Goal: Task Accomplishment & Management: Manage account settings

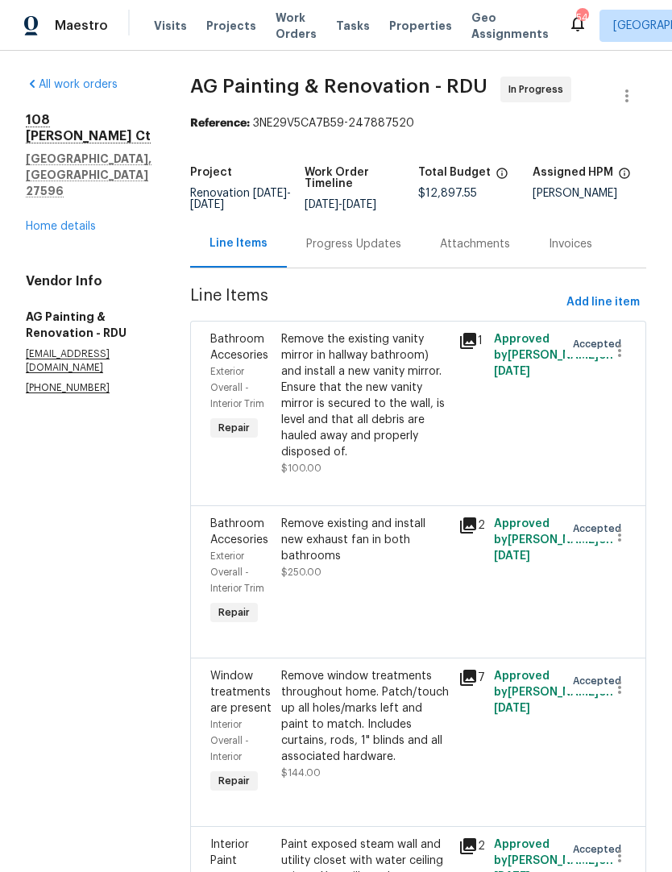
scroll to position [2, 0]
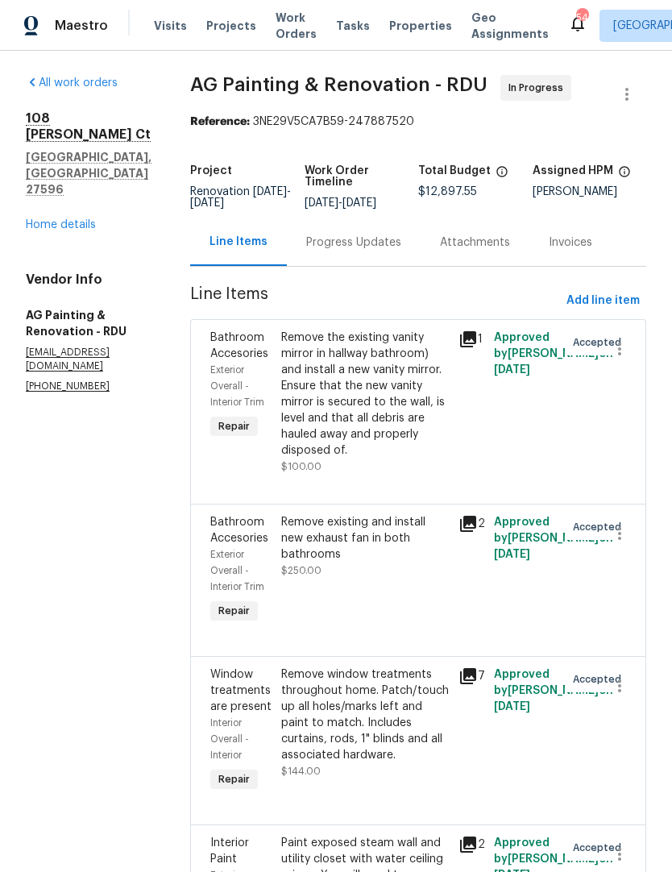
click at [73, 165] on div "108 Madeline Ct Youngsville, NC 27596 Home details" at bounding box center [89, 171] width 126 height 122
click at [64, 219] on link "Home details" at bounding box center [61, 224] width 70 height 11
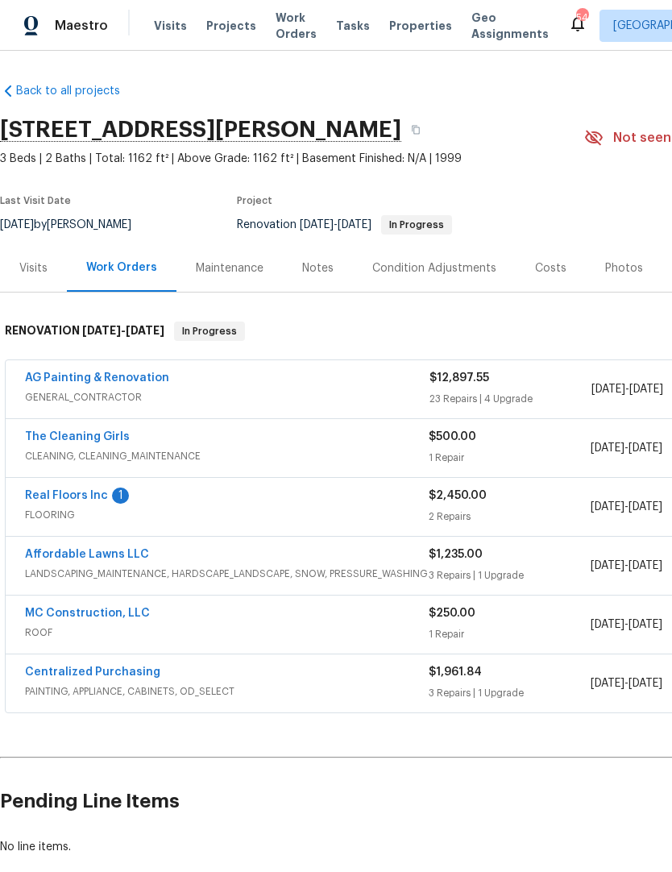
click at [99, 496] on link "Real Floors Inc" at bounding box center [66, 495] width 83 height 11
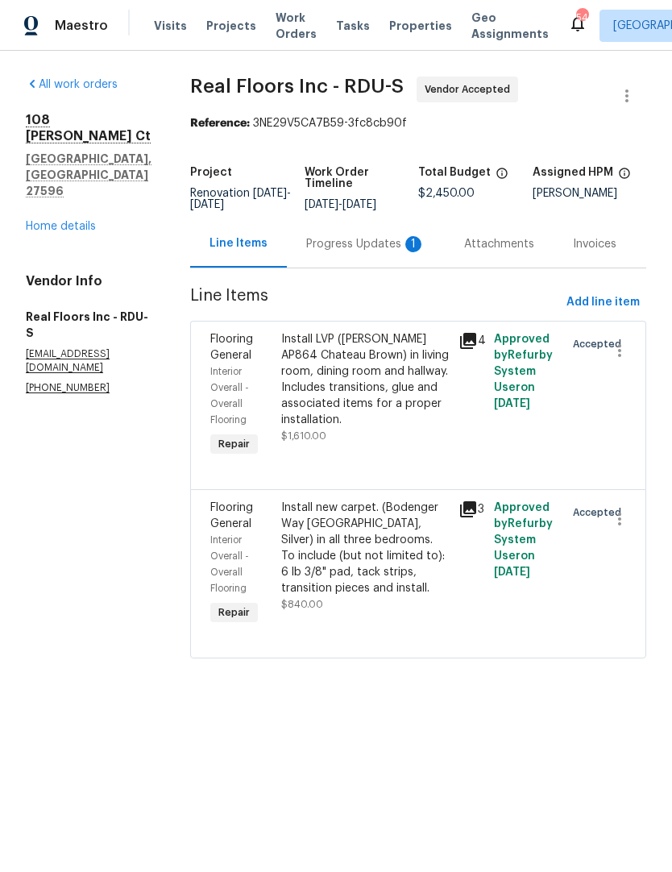
click at [388, 252] on div "Progress Updates 1" at bounding box center [365, 244] width 119 height 16
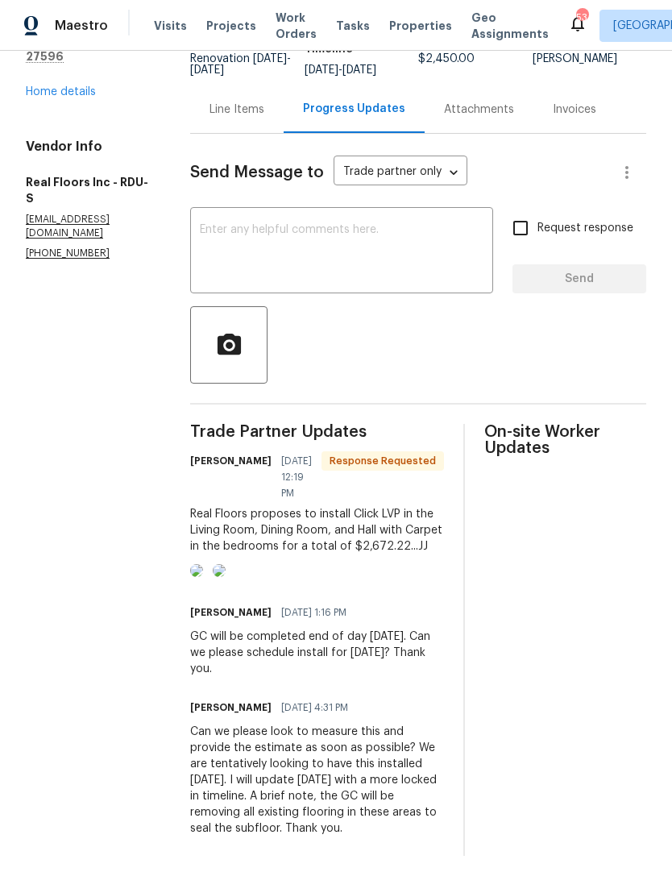
scroll to position [135, 0]
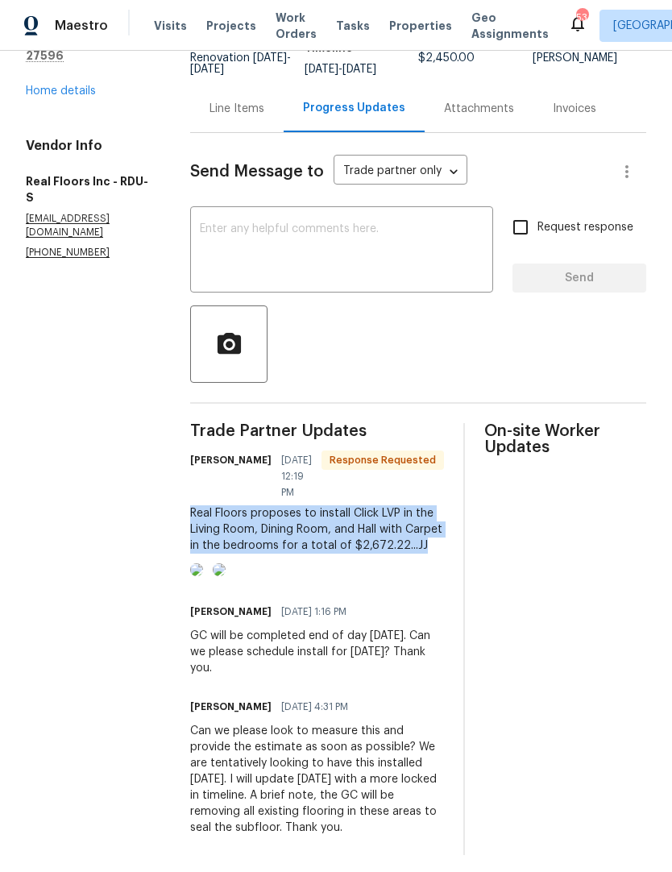
copy div "Real Floors proposes to install Click LVP in the Living Room, Dining Room, and …"
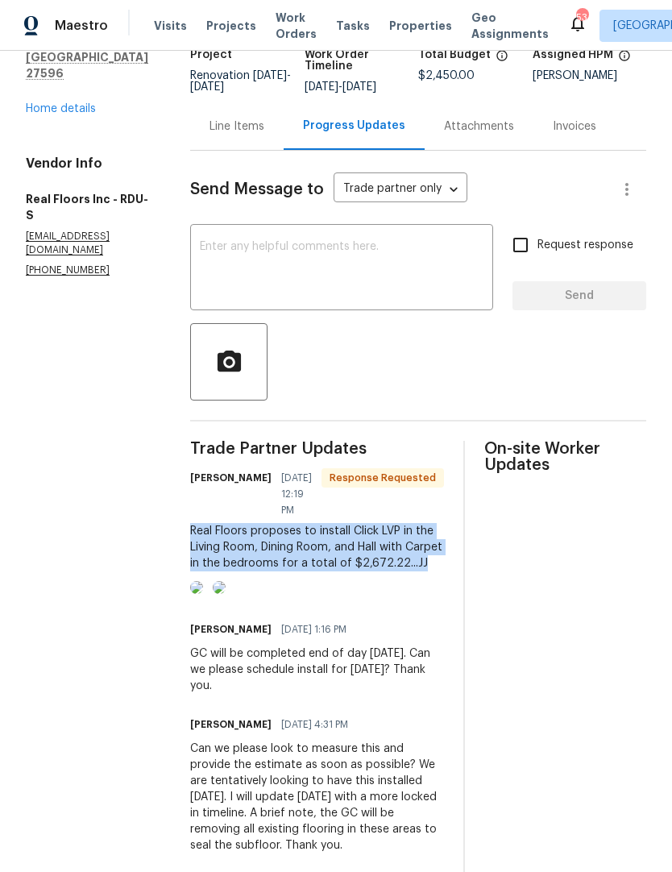
scroll to position [118, 0]
click at [263, 134] on div "Line Items" at bounding box center [236, 126] width 55 height 16
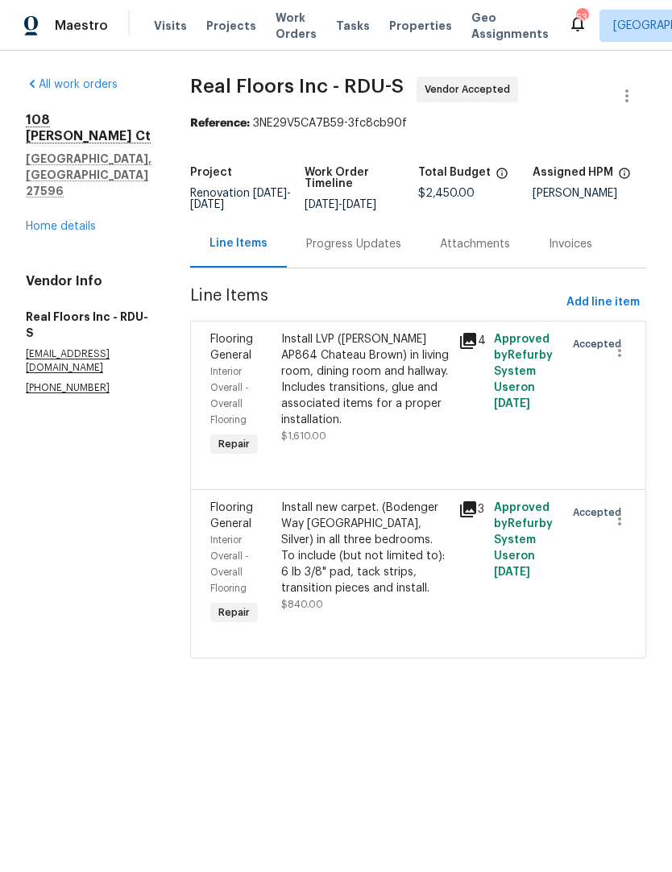
click at [380, 550] on div "Install new carpet. (Bodenger Way 945 Winter Ash, Silver) in all three bedrooms…" at bounding box center [365, 548] width 168 height 97
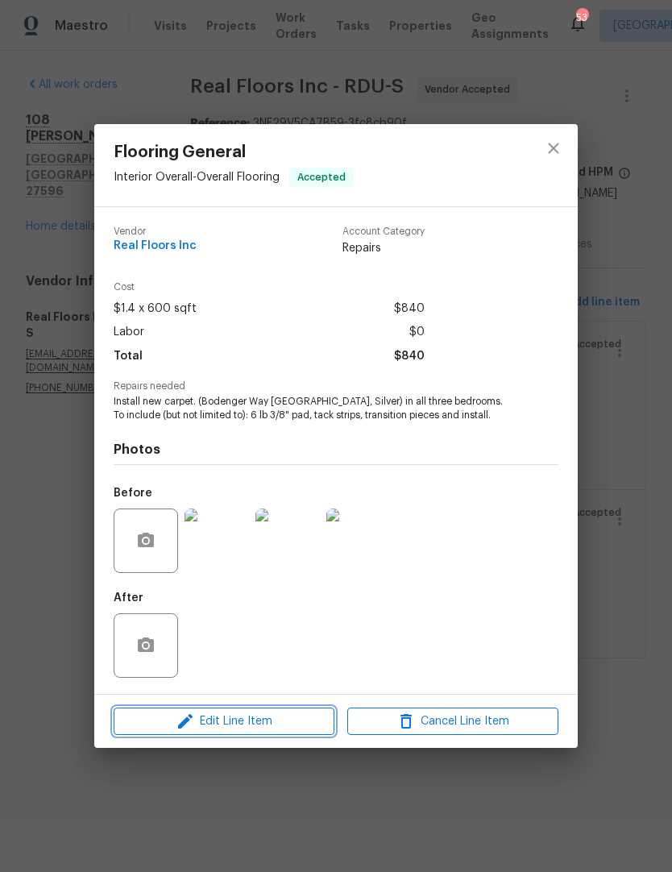
click at [275, 724] on span "Edit Line Item" at bounding box center [223, 721] width 211 height 20
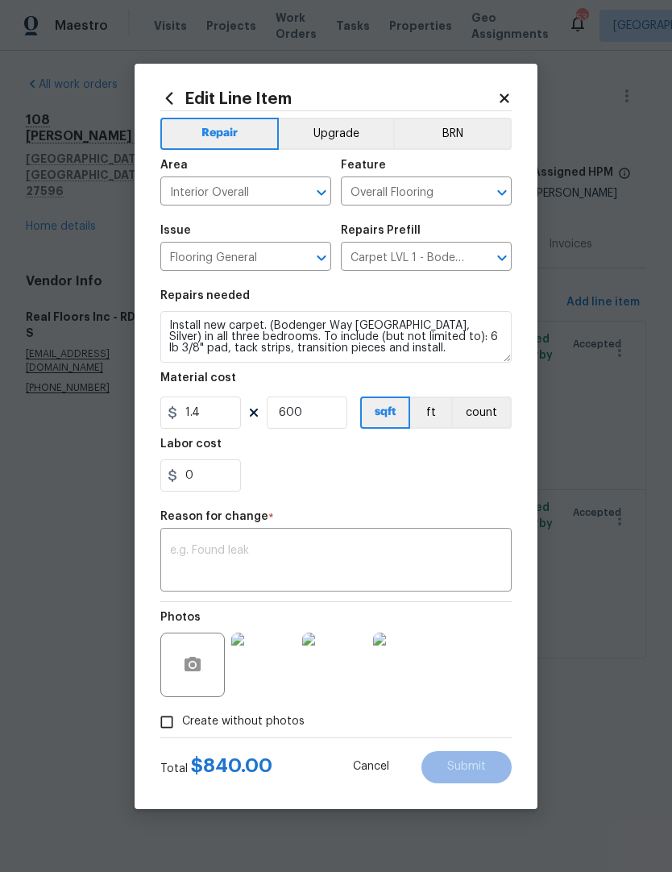
click at [320, 562] on textarea at bounding box center [336, 562] width 332 height 34
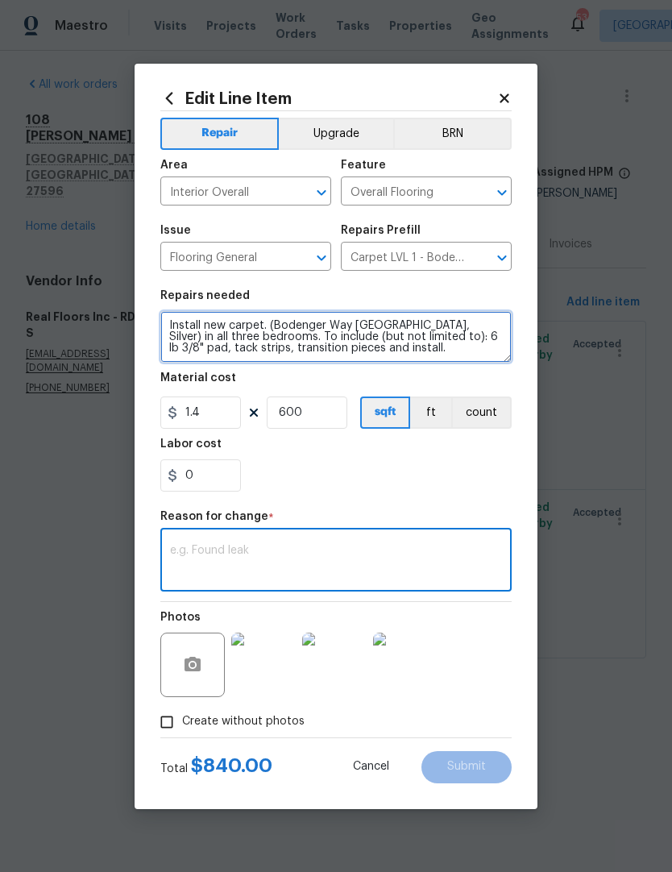
click at [167, 314] on textarea "Install new carpet. (Bodenger Way 945 Winter Ash, Silver) in all three bedrooms…" at bounding box center [335, 337] width 351 height 52
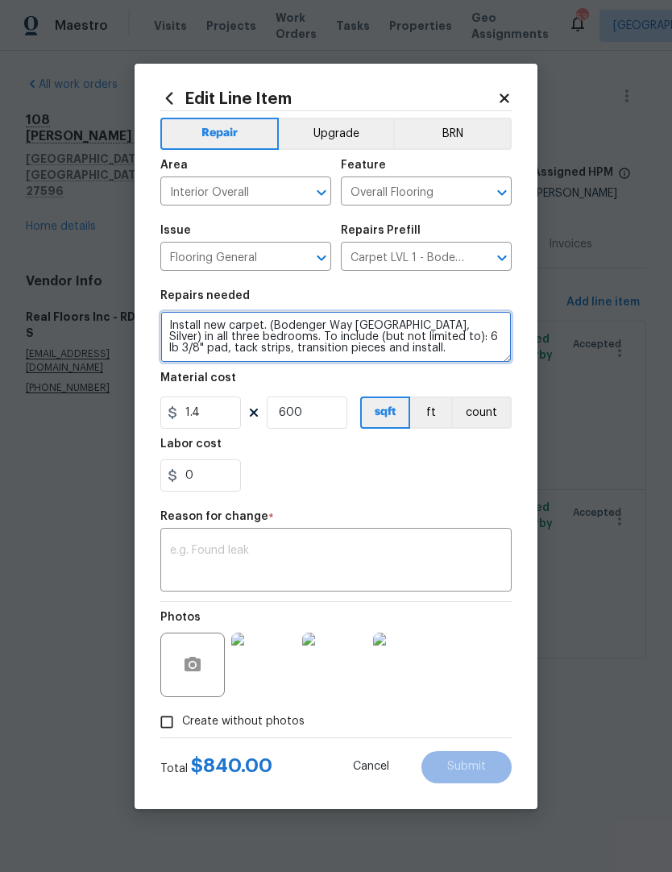
click at [188, 323] on textarea "Install new carpet. (Bodenger Way 945 Winter Ash, Silver) in all three bedrooms…" at bounding box center [335, 337] width 351 height 52
paste textarea "Real Floors proposes to install Click LVP in the Living Room, Dining Room, and …"
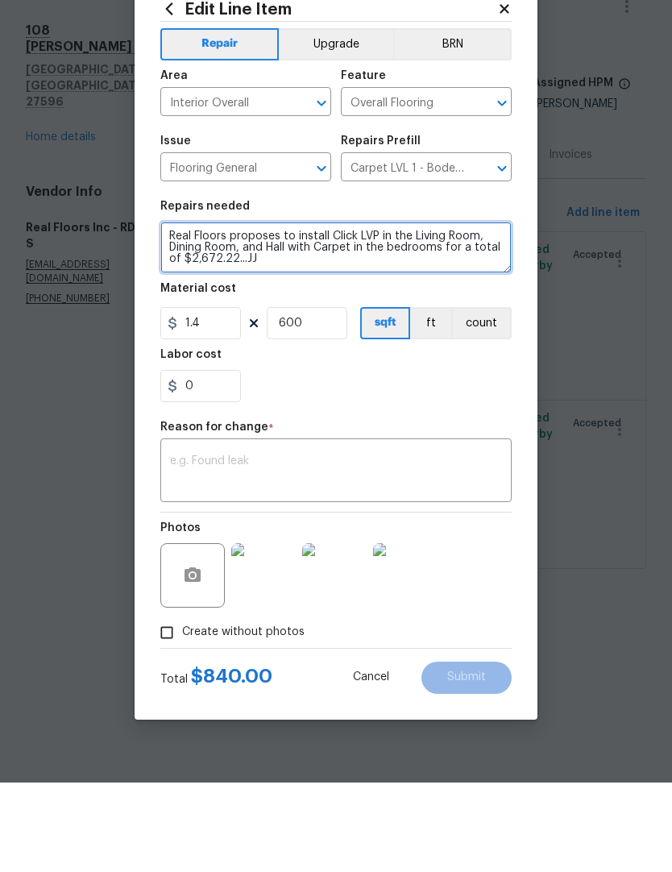
type textarea "Real Floors proposes to install Click LVP in the Living Room, Dining Room, and …"
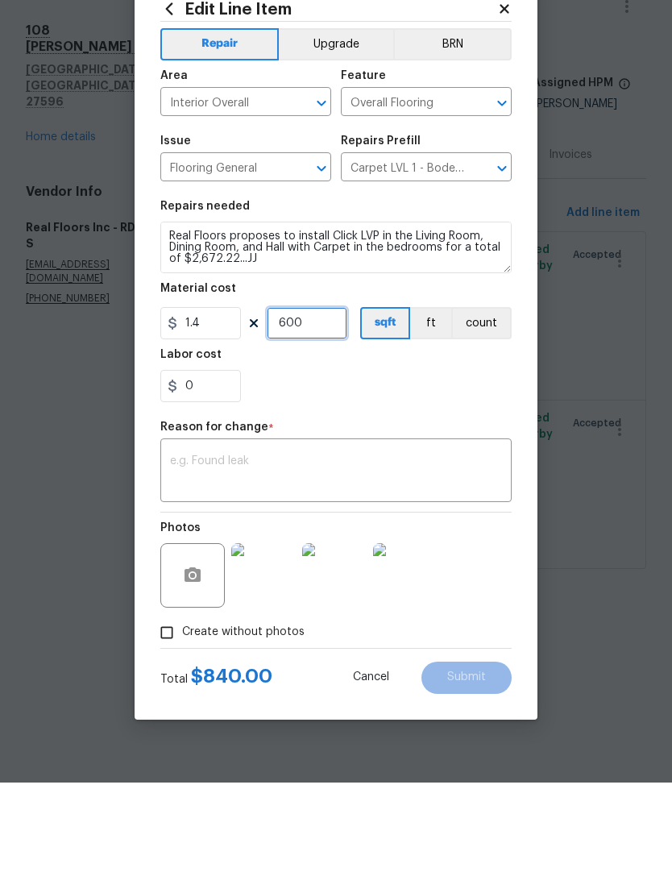
click at [316, 396] on input "600" at bounding box center [307, 412] width 81 height 32
type input "1"
click at [224, 396] on input "1.4" at bounding box center [200, 412] width 81 height 32
type input "672.22"
click at [347, 404] on section "Repairs needed Real Floors proposes to install Click LVP in the Living Room, Di…" at bounding box center [335, 390] width 351 height 221
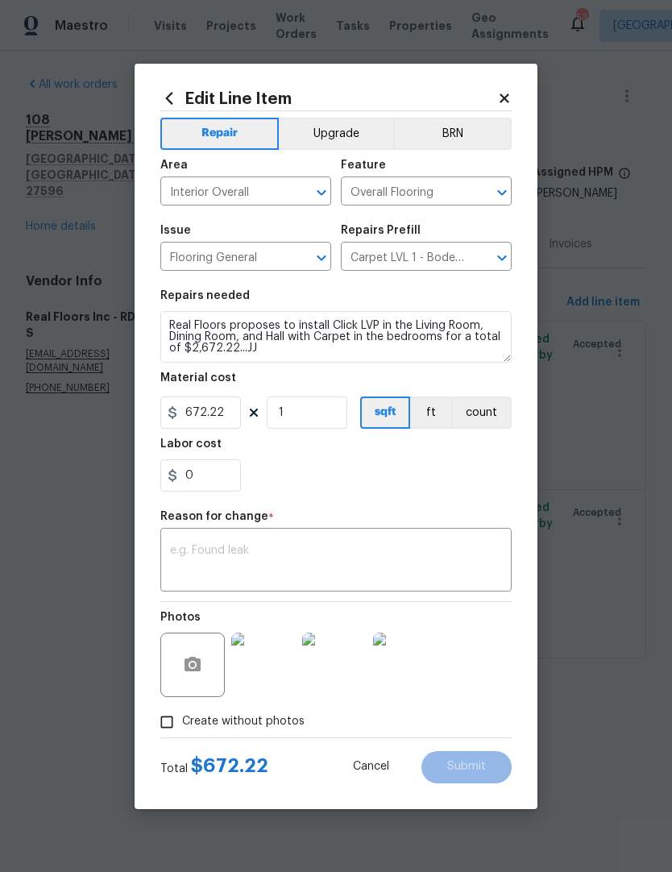
click at [334, 567] on textarea at bounding box center [336, 562] width 332 height 34
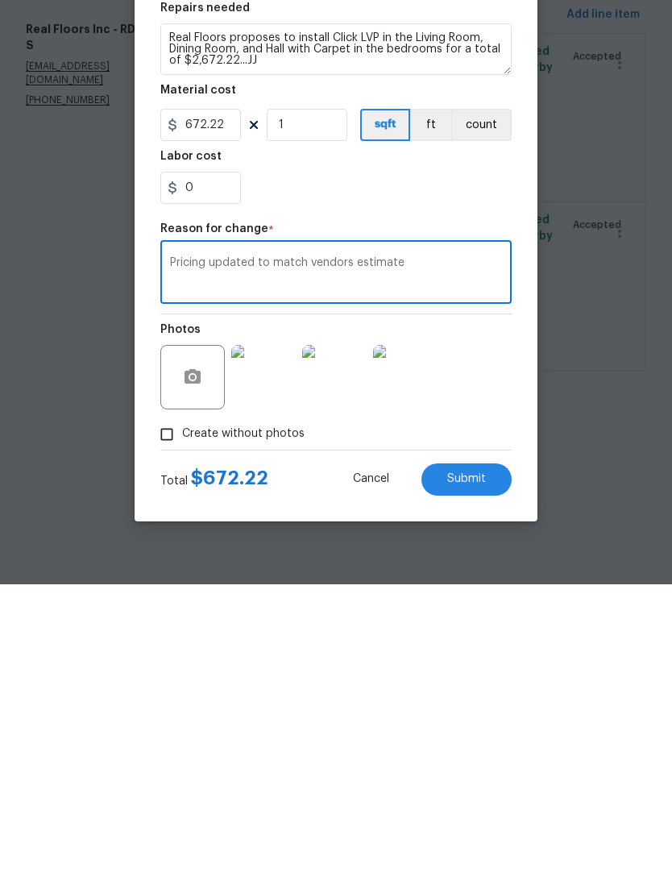
type textarea "Pricing updated to match vendors estimate"
click at [476, 761] on span "Submit" at bounding box center [466, 767] width 39 height 12
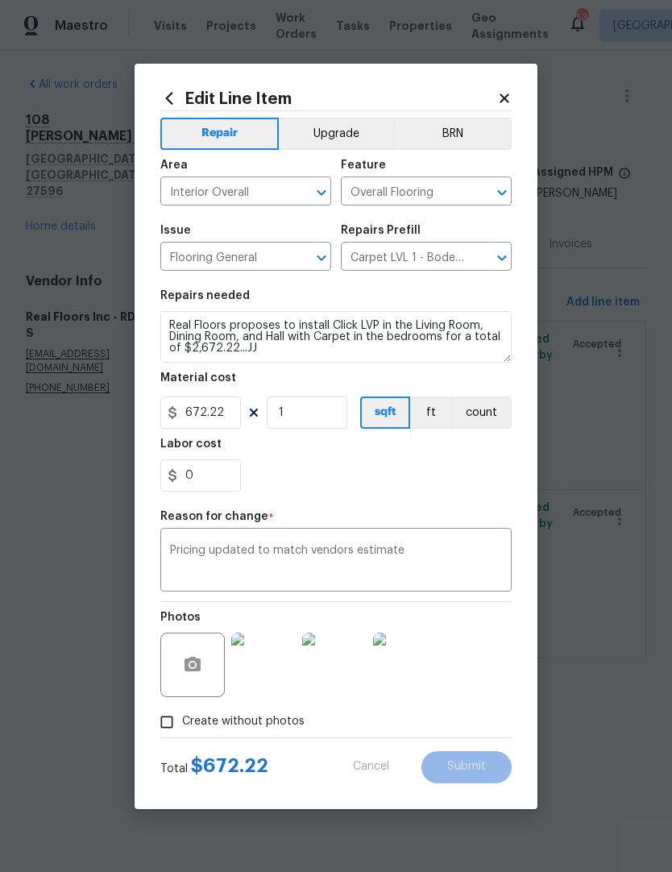
type textarea "Install new carpet. (Bodenger Way 945 Winter Ash, Silver) in all three bedrooms…"
type input "600"
type input "1.4"
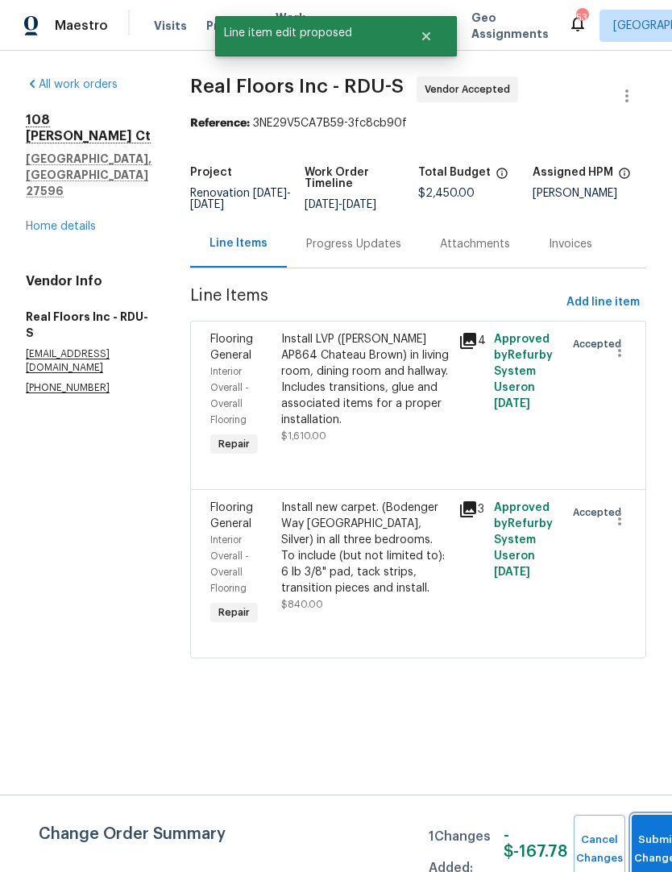
click at [641, 832] on button "Submit Changes" at bounding box center [658, 849] width 52 height 69
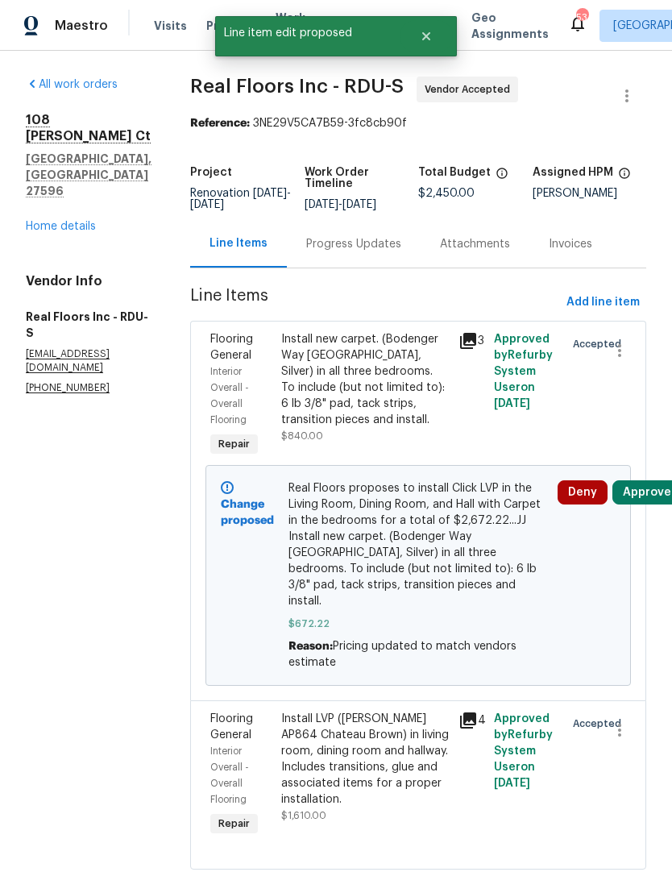
click at [641, 504] on button "Approve" at bounding box center [646, 492] width 69 height 24
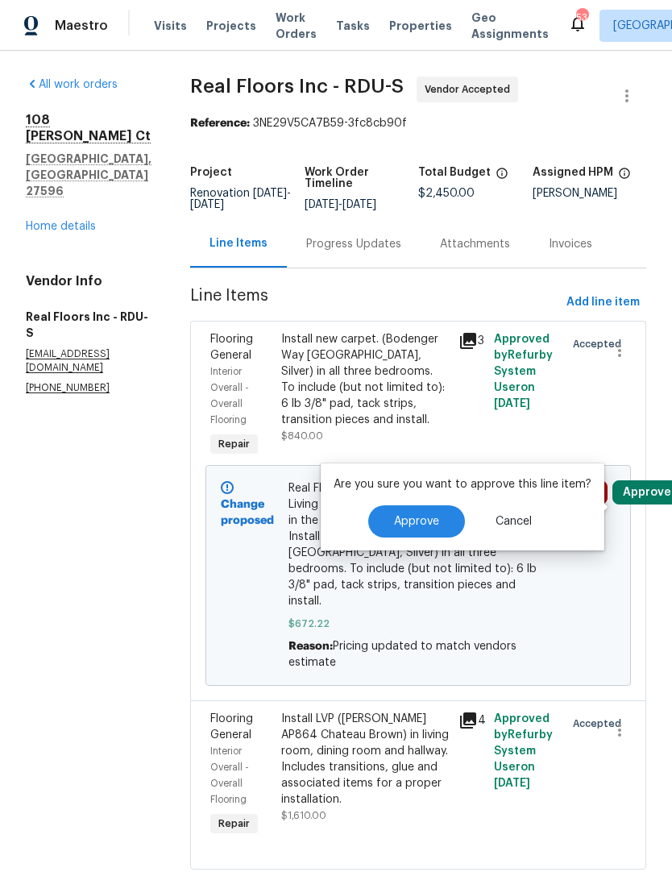
click at [433, 524] on span "Approve" at bounding box center [416, 522] width 45 height 12
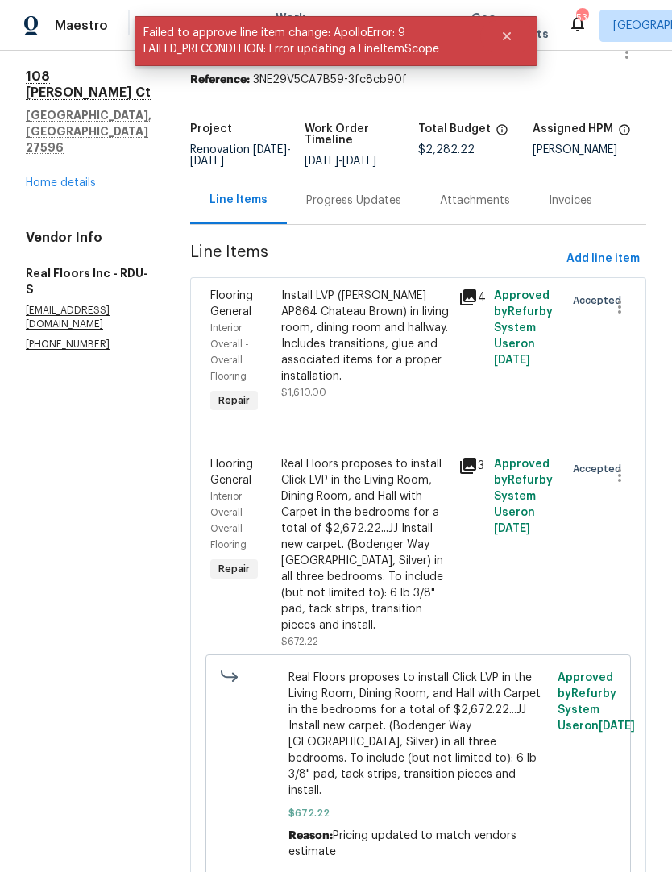
scroll to position [41, 0]
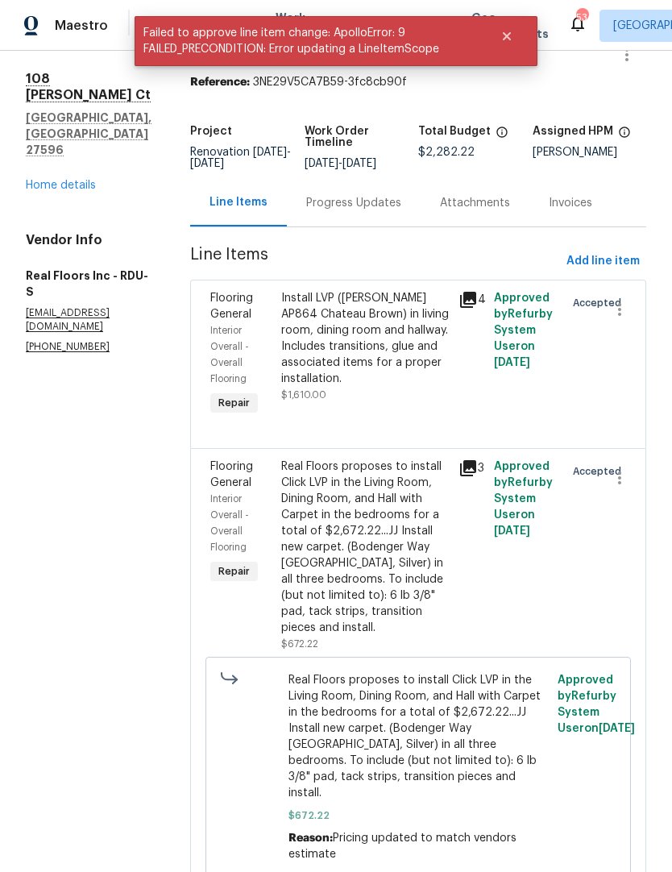
click at [413, 339] on div "Install LVP (Knighton AP864 Chateau Brown) in living room, dining room and hall…" at bounding box center [365, 338] width 168 height 97
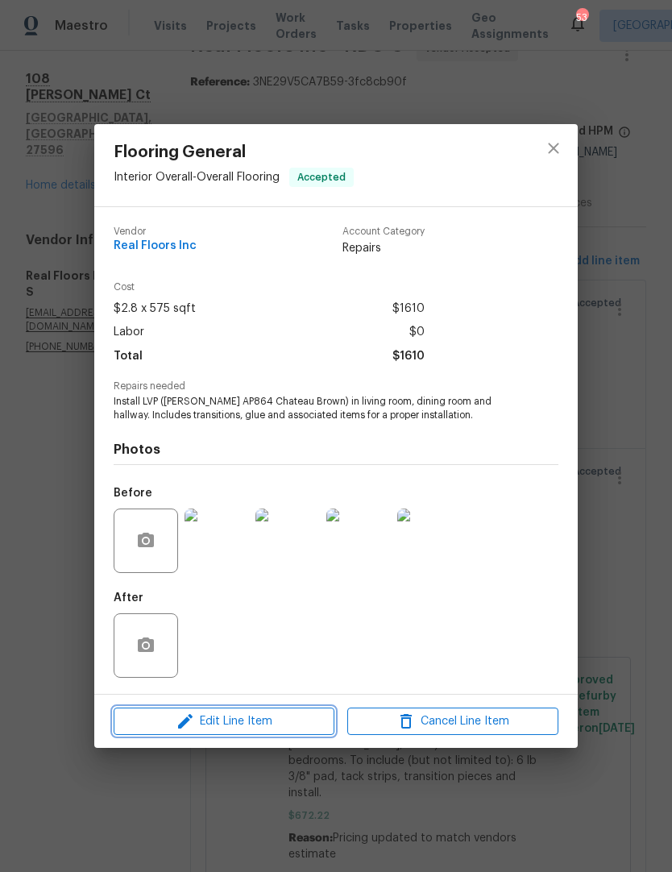
click at [272, 728] on span "Edit Line Item" at bounding box center [223, 721] width 211 height 20
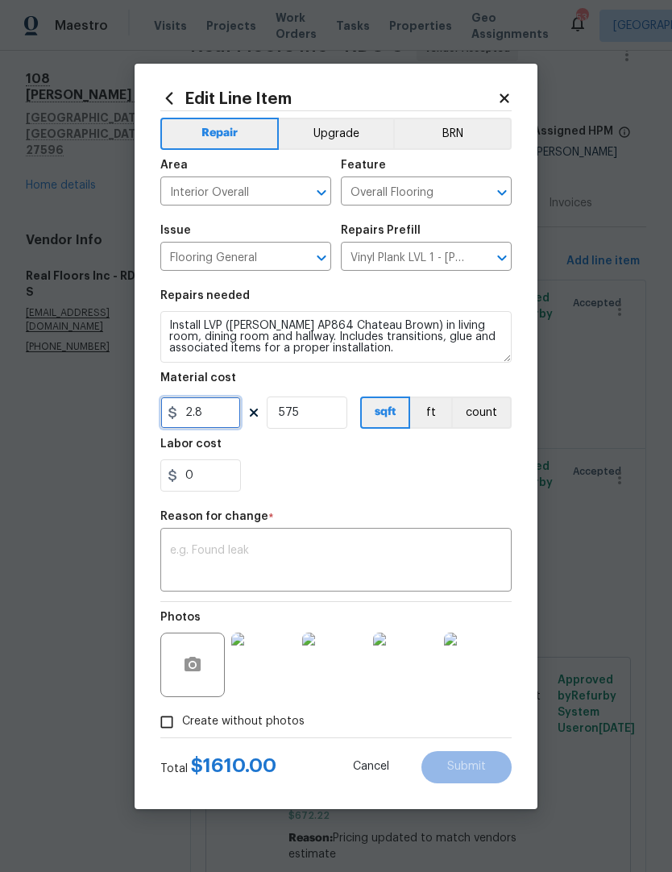
click at [226, 413] on input "2.8" at bounding box center [200, 412] width 81 height 32
type input "2000"
click at [313, 421] on input "575" at bounding box center [307, 412] width 81 height 32
type input "1"
click at [385, 484] on div "0" at bounding box center [335, 475] width 351 height 32
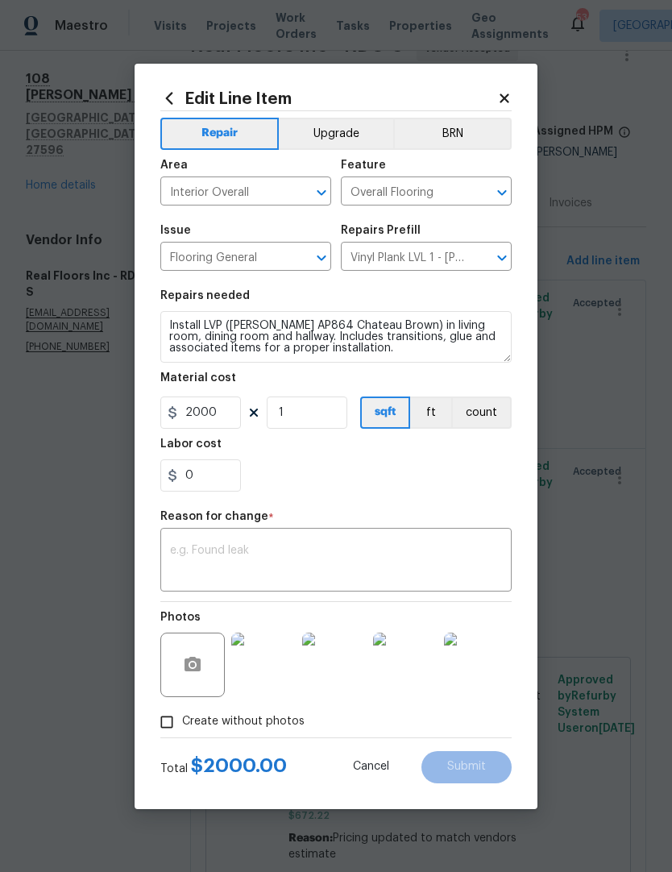
click at [350, 562] on textarea at bounding box center [336, 562] width 332 height 34
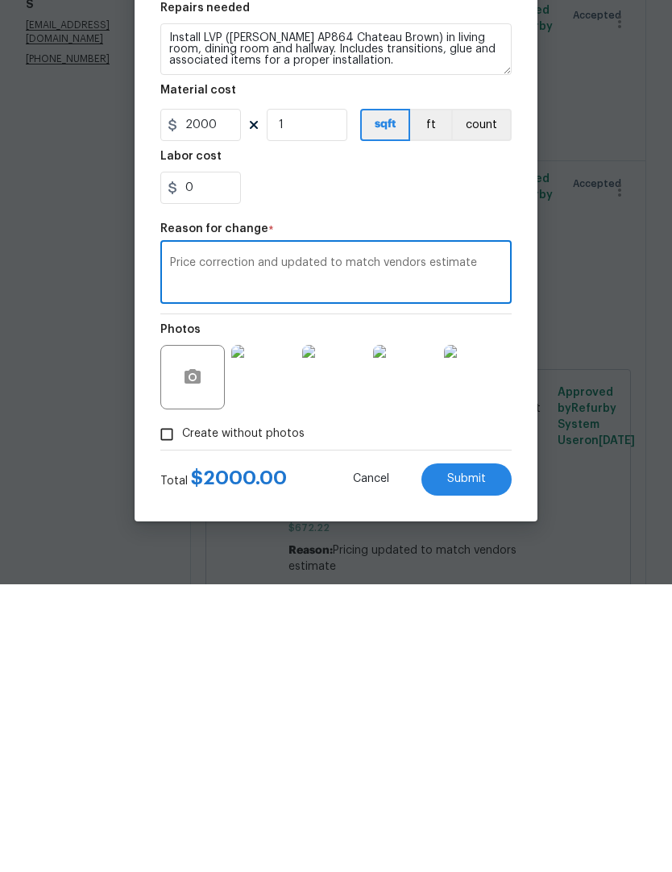
type textarea "Price correction and updated to match vendors estimate"
click at [475, 751] on button "Submit" at bounding box center [466, 767] width 90 height 32
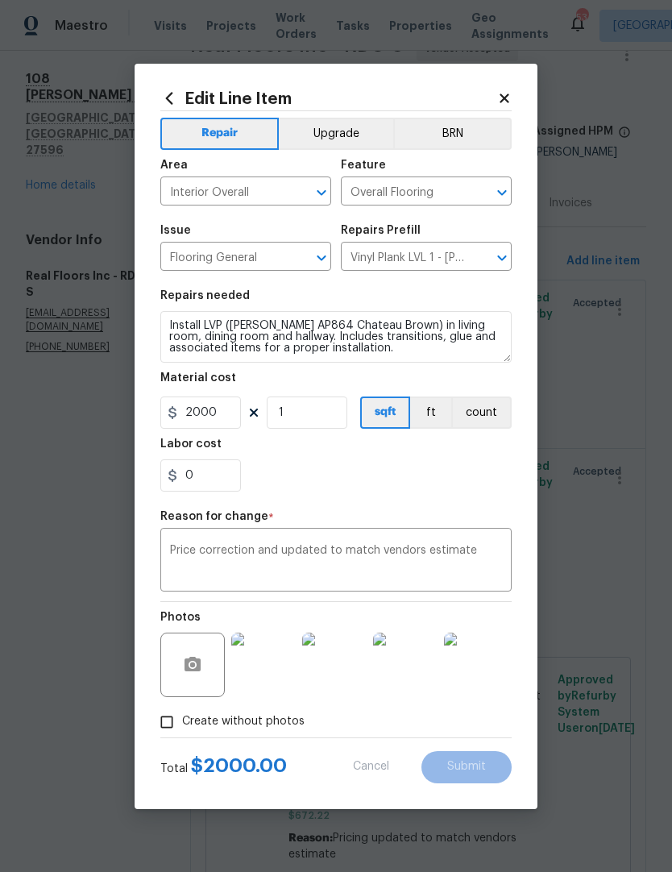
type input "575"
type input "2.8"
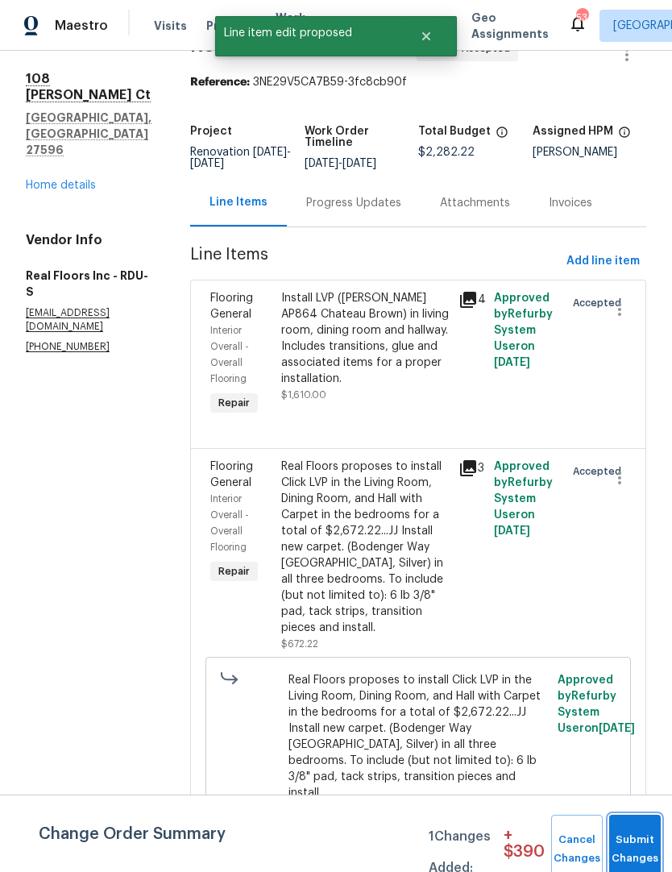
click at [624, 831] on button "Submit Changes" at bounding box center [635, 849] width 52 height 69
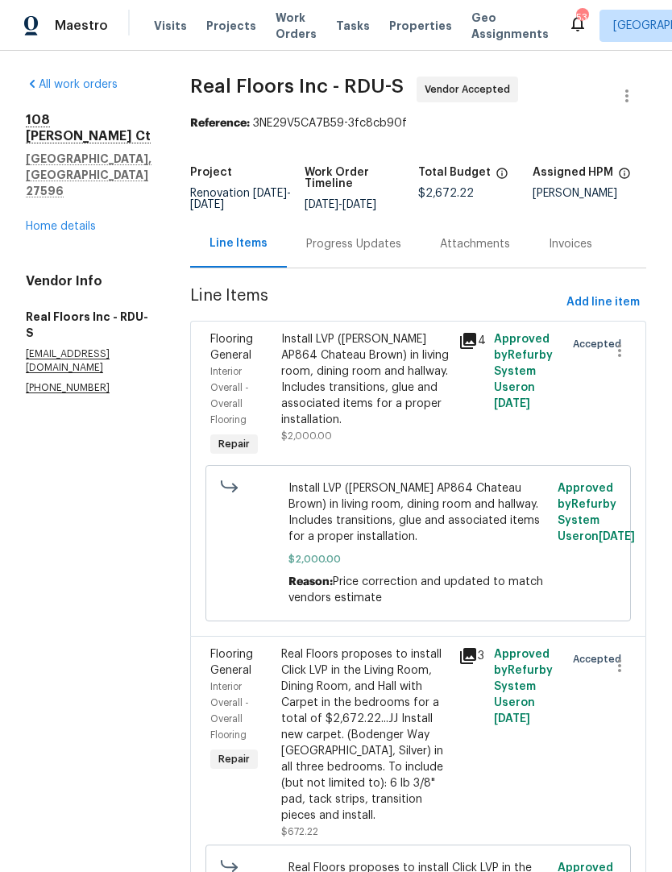
scroll to position [0, 0]
click at [360, 236] on div "Progress Updates" at bounding box center [353, 244] width 95 height 16
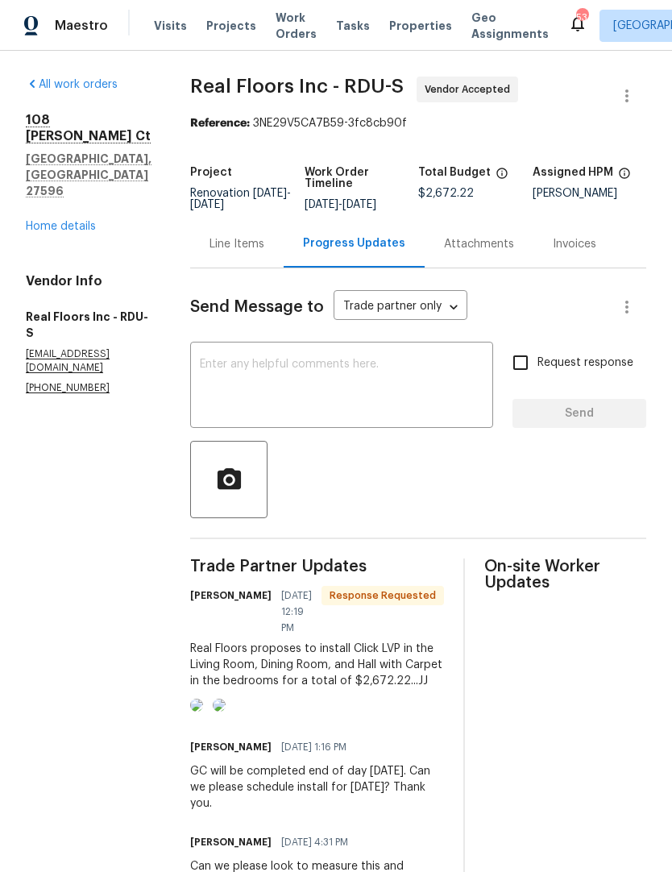
click at [347, 384] on textarea at bounding box center [342, 387] width 284 height 56
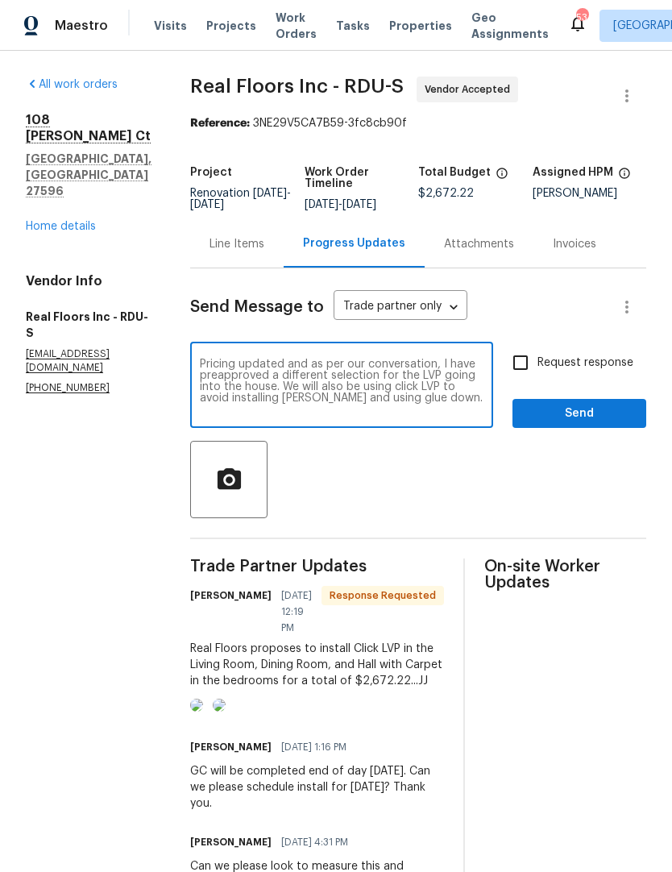
type textarea "Pricing updated and as per our conversation, I have preapproved a different sel…"
click at [522, 379] on input "Request response" at bounding box center [521, 363] width 34 height 34
checkbox input "true"
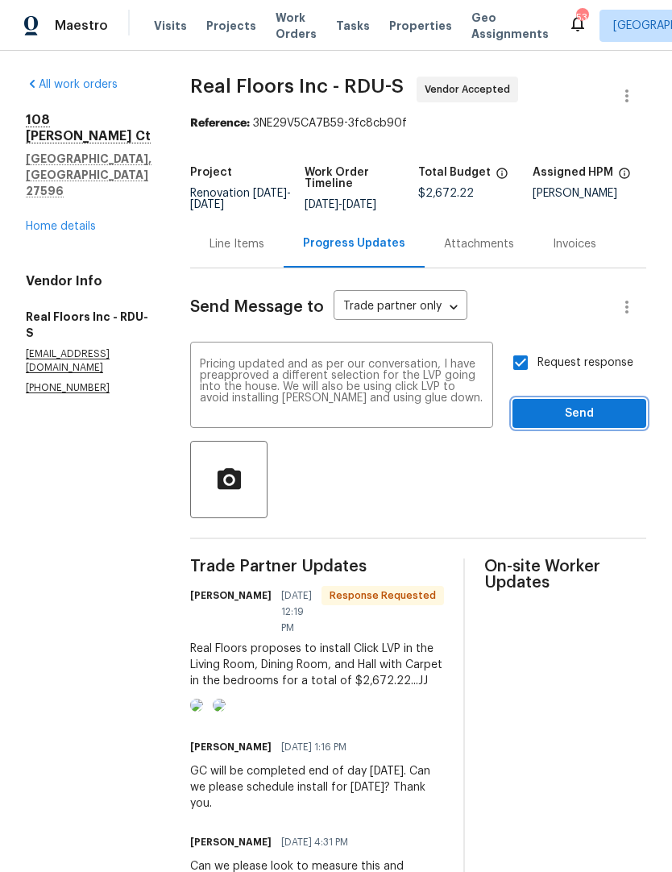
click at [570, 421] on span "Send" at bounding box center [579, 414] width 108 height 20
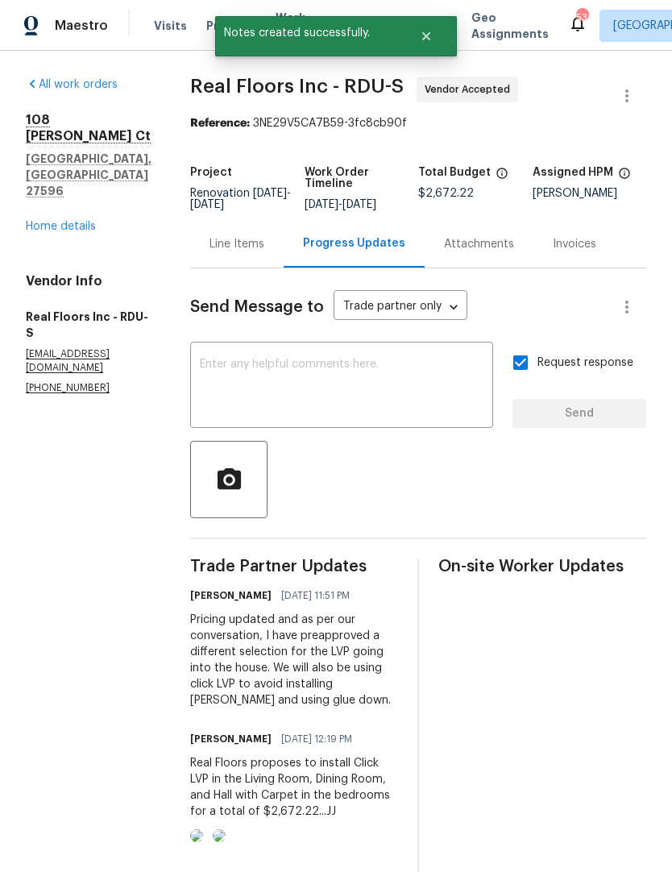
click at [67, 166] on div "108 Madeline Ct Youngsville, NC 27596 Home details" at bounding box center [89, 173] width 126 height 122
click at [73, 161] on div "108 Madeline Ct Youngsville, NC 27596 Home details" at bounding box center [89, 173] width 126 height 122
click at [73, 221] on link "Home details" at bounding box center [61, 226] width 70 height 11
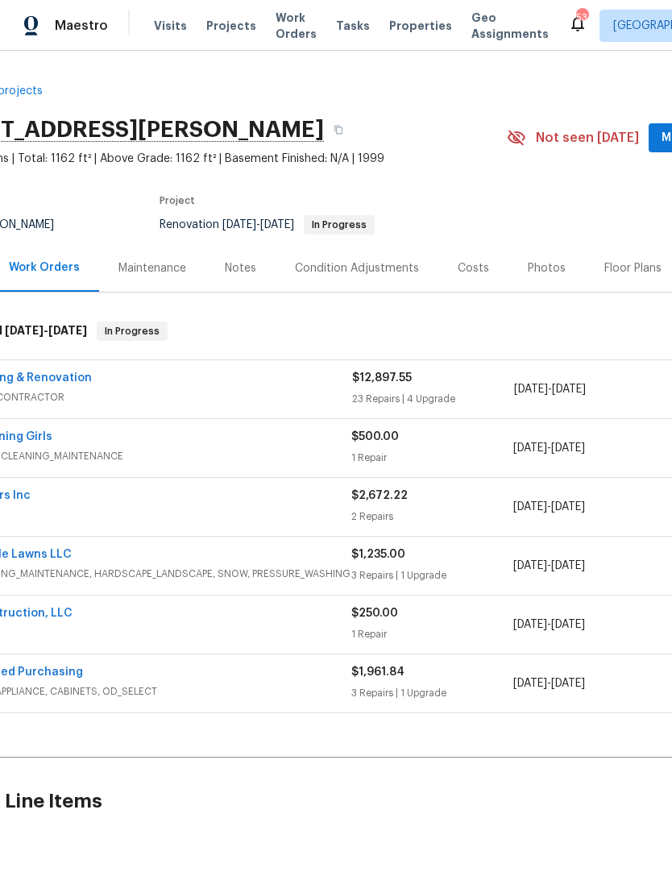
scroll to position [0, 77]
click at [237, 261] on div "Notes" at bounding box center [240, 268] width 31 height 16
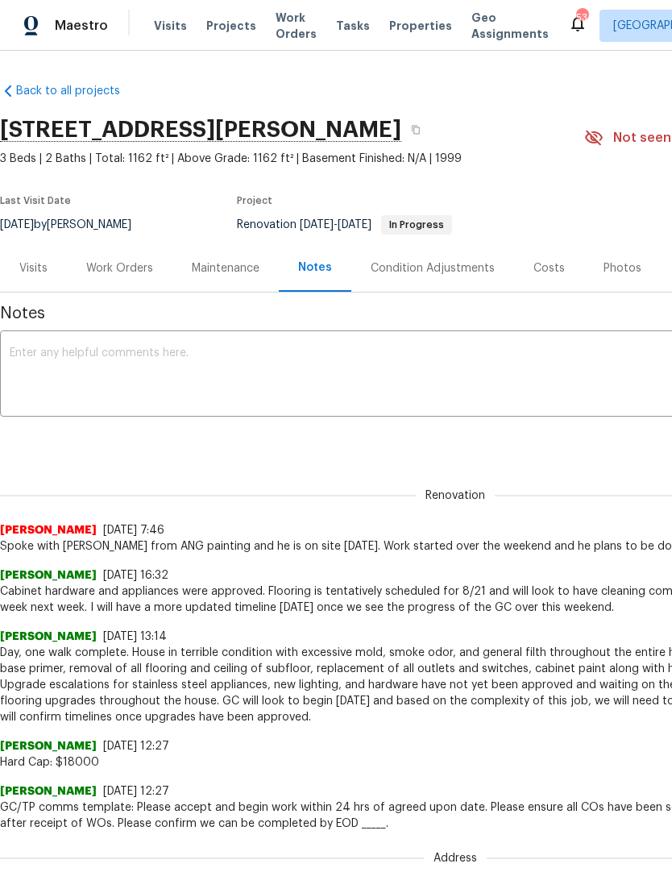
click at [370, 381] on textarea at bounding box center [455, 375] width 891 height 56
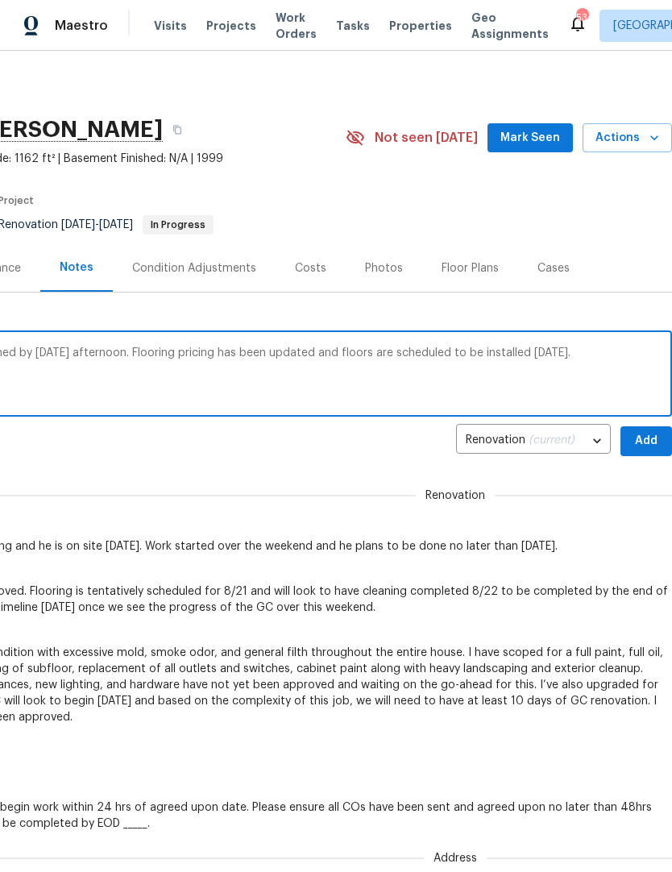
scroll to position [0, 238]
type textarea "Landscapers on site today should be finished by tomorrow afternoon. Flooring pr…"
click at [645, 442] on span "Add" at bounding box center [646, 441] width 26 height 20
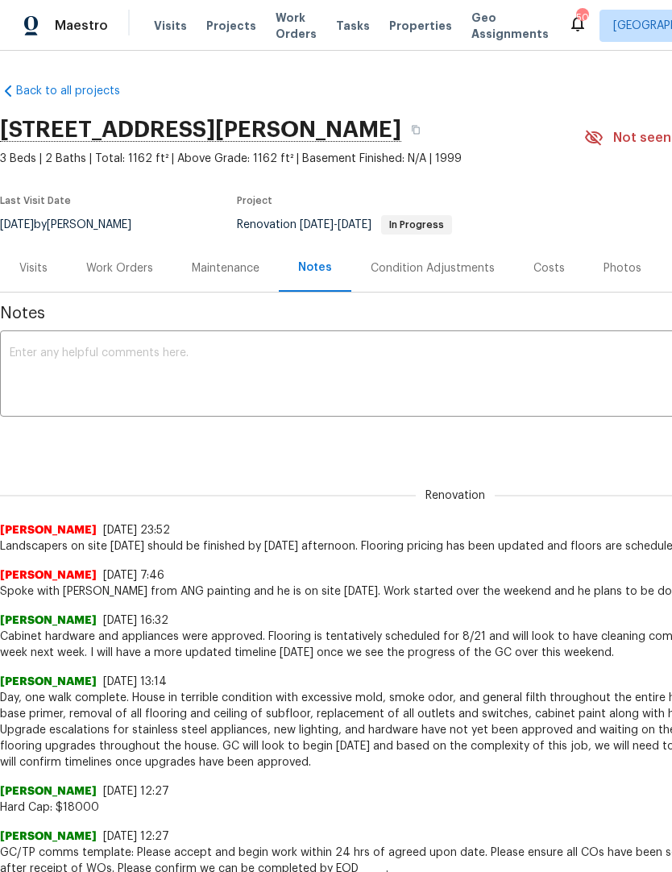
scroll to position [0, 0]
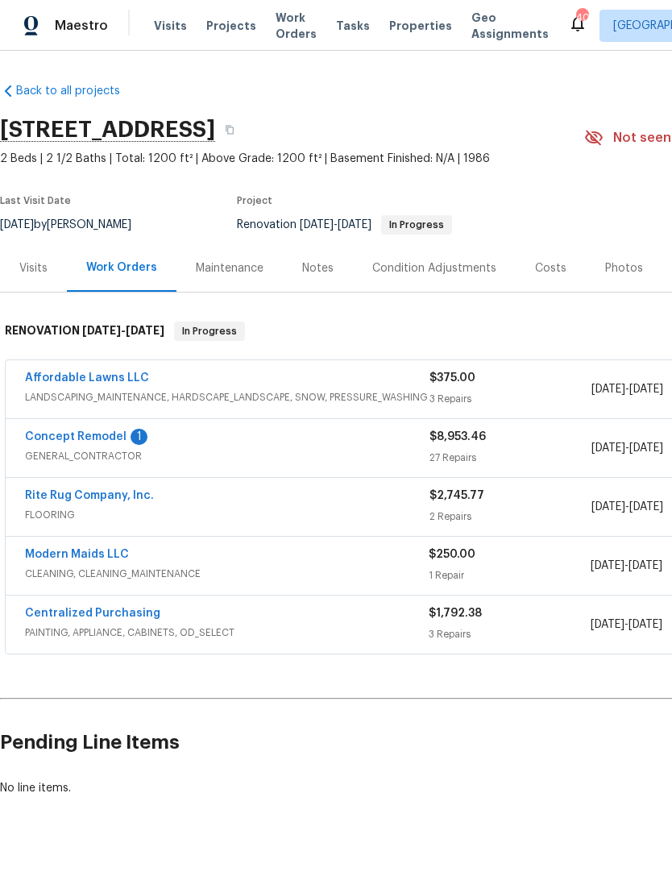
click at [128, 375] on link "Affordable Lawns LLC" at bounding box center [87, 377] width 124 height 11
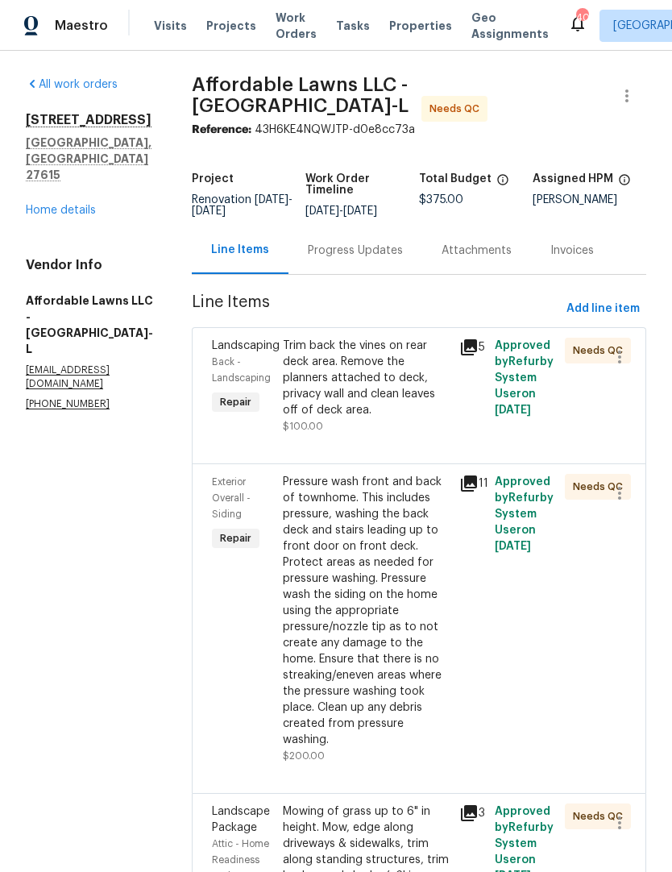
click at [407, 404] on div "Trim back the vines on rear deck area. Remove the planners attached to deck, pr…" at bounding box center [366, 378] width 167 height 81
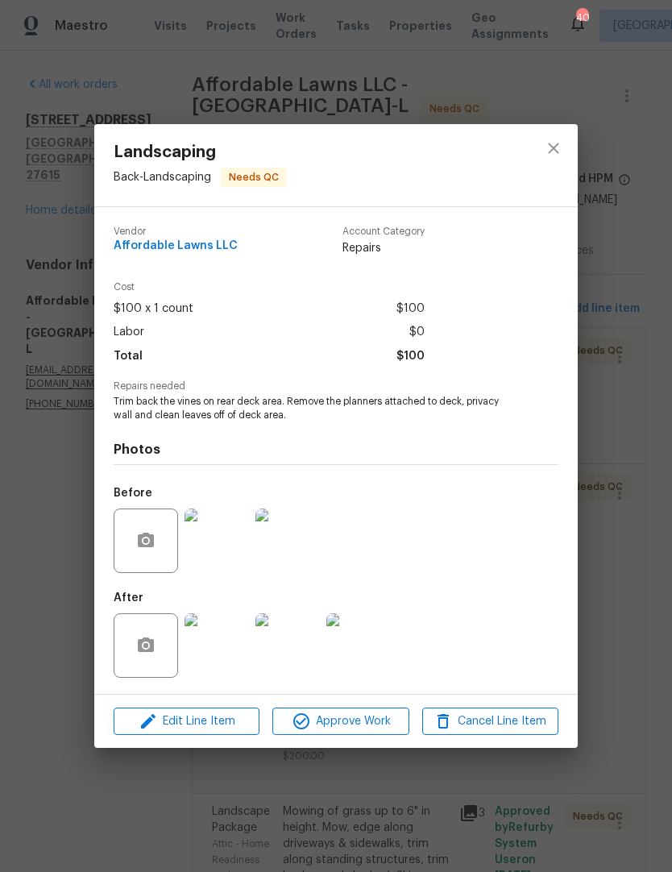
click at [218, 656] on img at bounding box center [217, 645] width 64 height 64
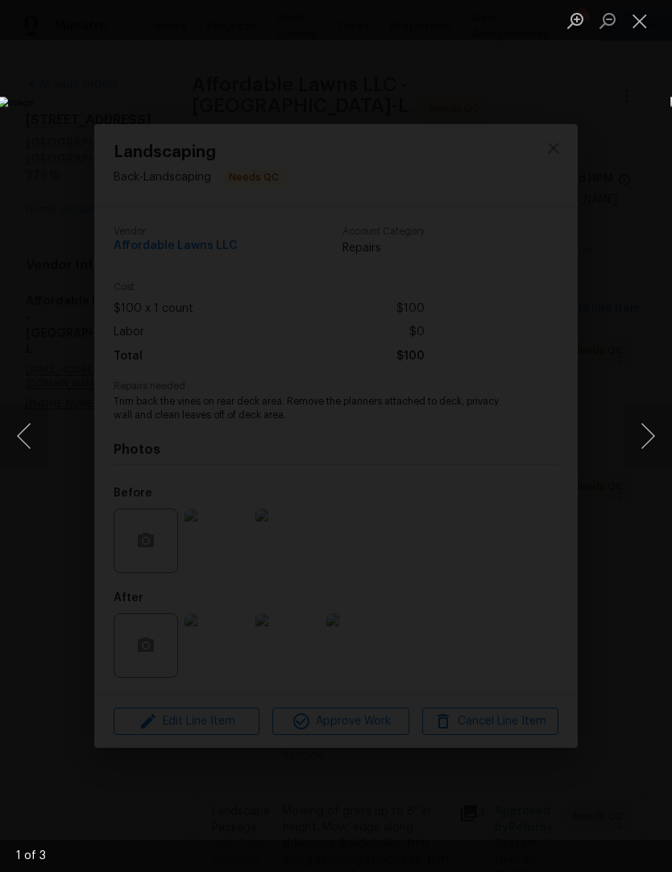
click at [521, 334] on img "Lightbox" at bounding box center [259, 436] width 523 height 678
click at [521, 350] on img "Lightbox" at bounding box center [259, 436] width 523 height 678
click at [642, 437] on button "Next image" at bounding box center [648, 436] width 48 height 64
click at [660, 442] on button "Next image" at bounding box center [648, 436] width 48 height 64
click at [651, 438] on button "Next image" at bounding box center [648, 436] width 48 height 64
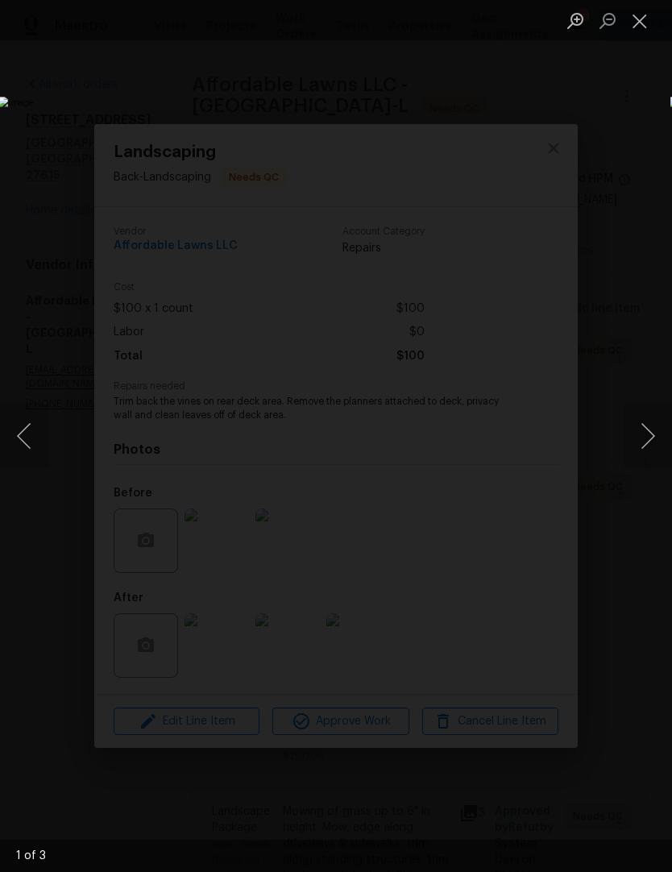
click at [653, 446] on button "Next image" at bounding box center [648, 436] width 48 height 64
click at [647, 20] on button "Close lightbox" at bounding box center [640, 20] width 32 height 28
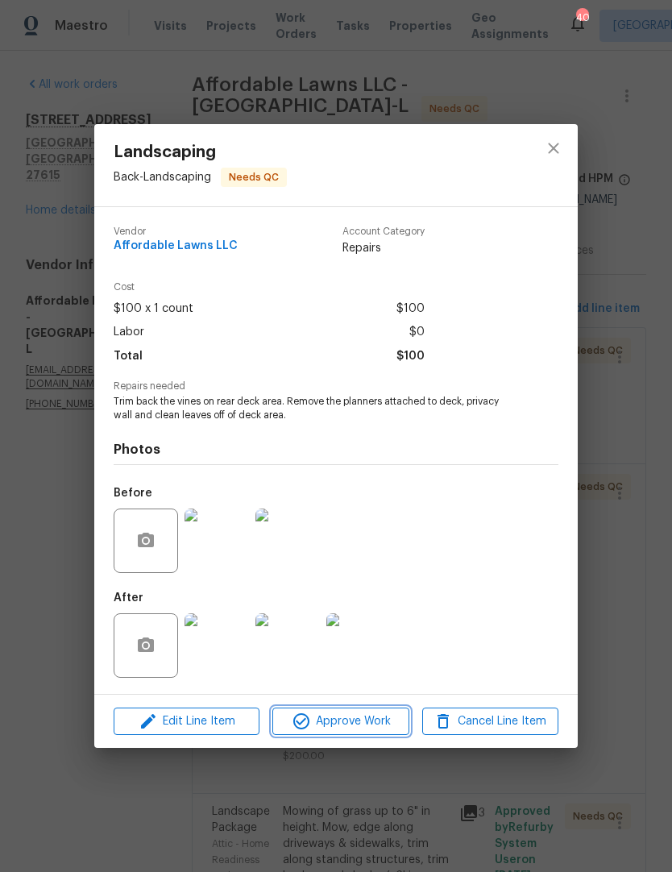
click at [350, 728] on span "Approve Work" at bounding box center [340, 721] width 127 height 20
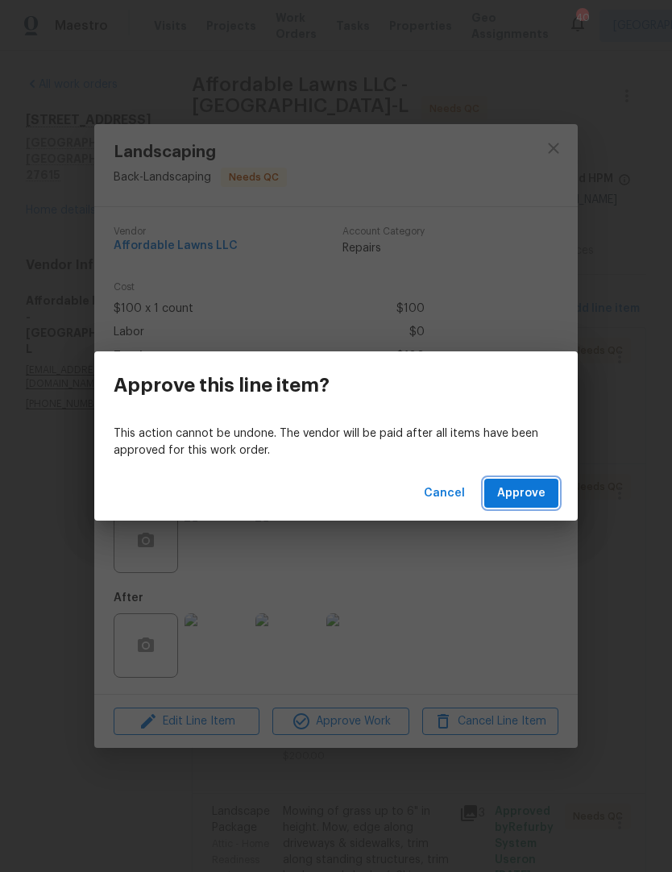
click at [525, 487] on span "Approve" at bounding box center [521, 493] width 48 height 20
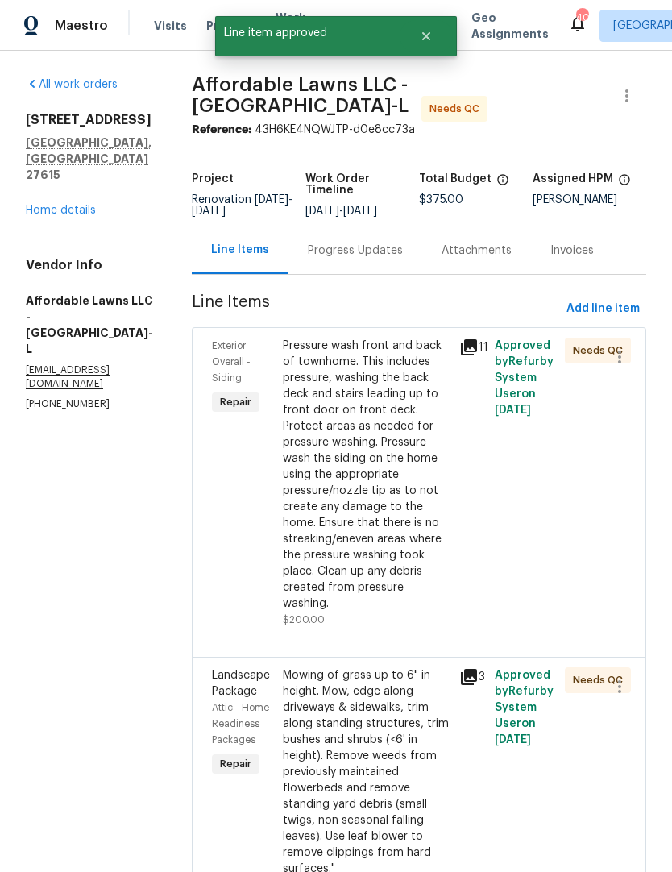
click at [410, 429] on div "Pressure wash front and back of townhome. This includes pressure, washing the b…" at bounding box center [366, 475] width 167 height 274
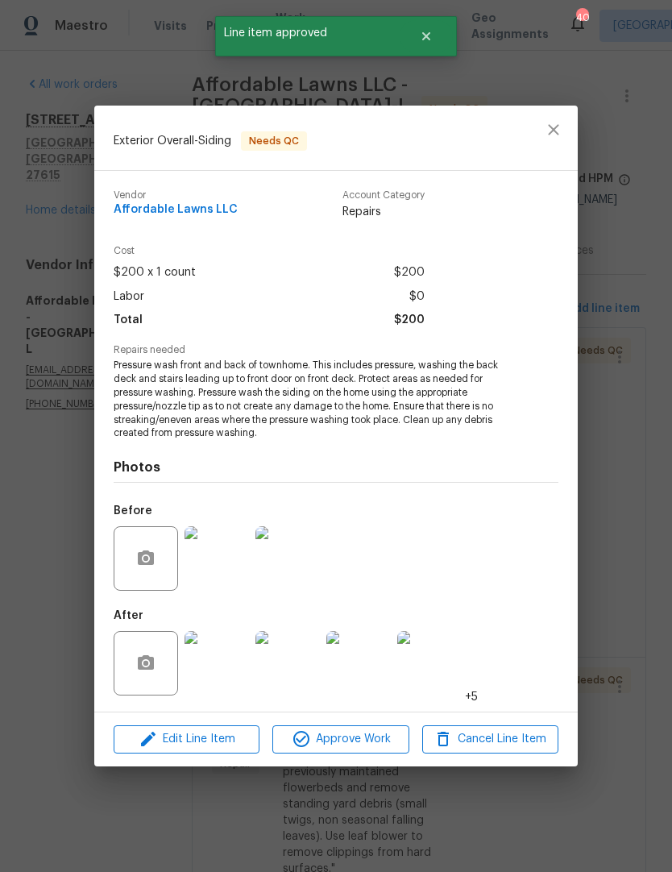
click at [218, 671] on img at bounding box center [217, 663] width 64 height 64
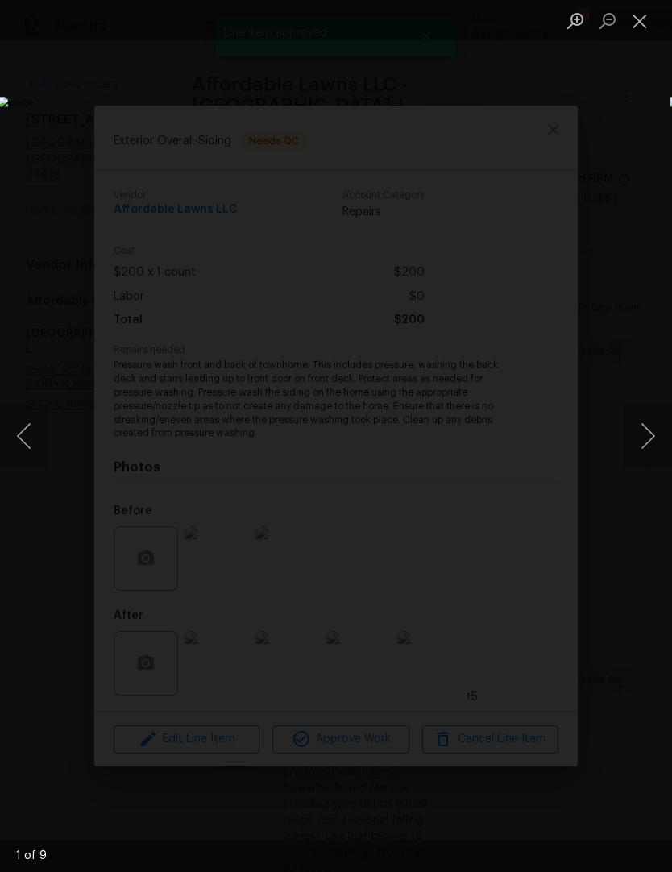
click at [645, 431] on button "Next image" at bounding box center [648, 436] width 48 height 64
click at [656, 438] on button "Next image" at bounding box center [648, 436] width 48 height 64
click at [645, 428] on button "Next image" at bounding box center [648, 436] width 48 height 64
click at [659, 432] on button "Next image" at bounding box center [648, 436] width 48 height 64
click at [649, 15] on button "Close lightbox" at bounding box center [640, 20] width 32 height 28
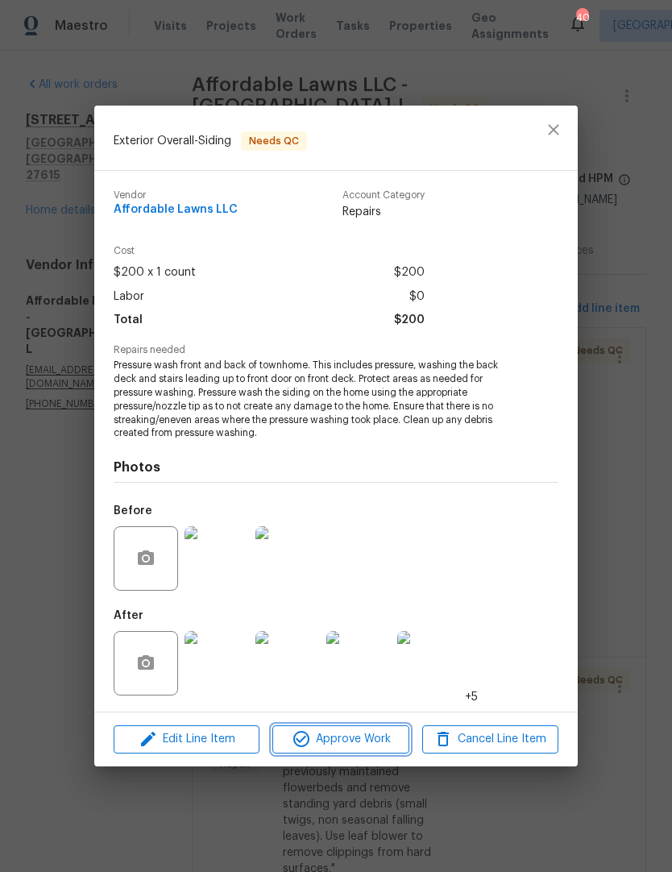
click at [355, 743] on span "Approve Work" at bounding box center [340, 739] width 127 height 20
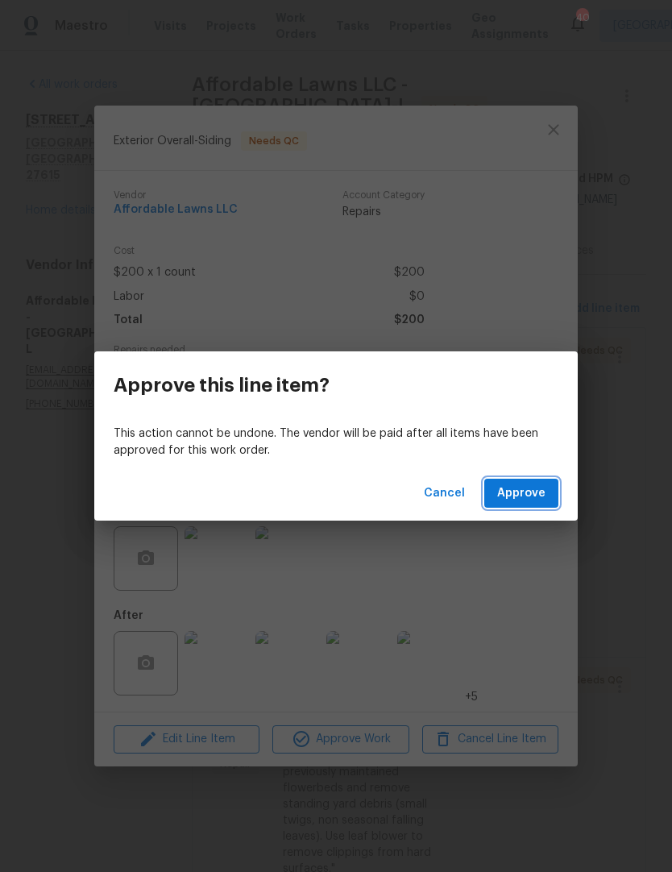
click at [536, 496] on span "Approve" at bounding box center [521, 493] width 48 height 20
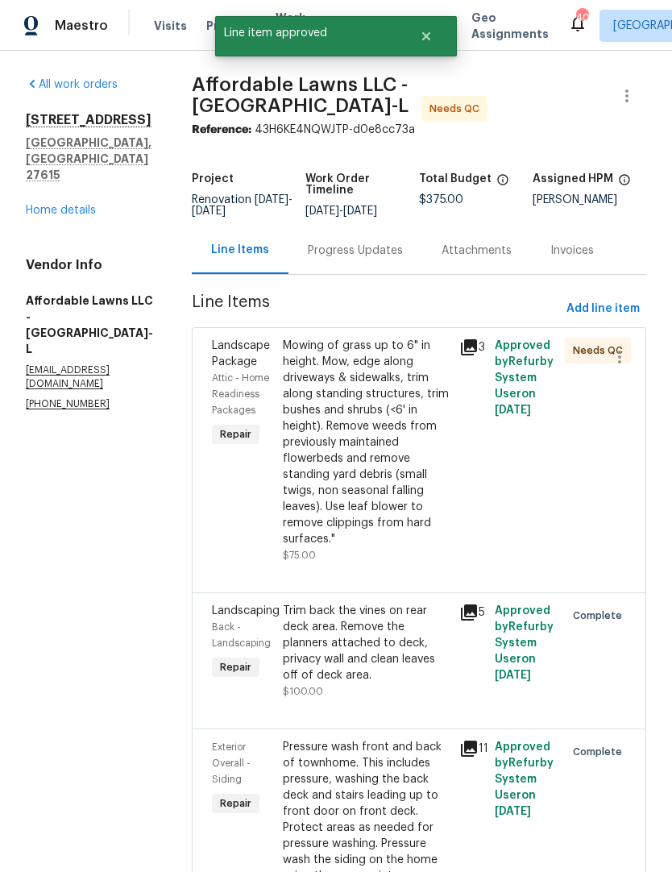
click at [425, 456] on div "Mowing of grass up to 6" in height. Mow, edge along driveways & sidewalks, trim…" at bounding box center [366, 442] width 167 height 209
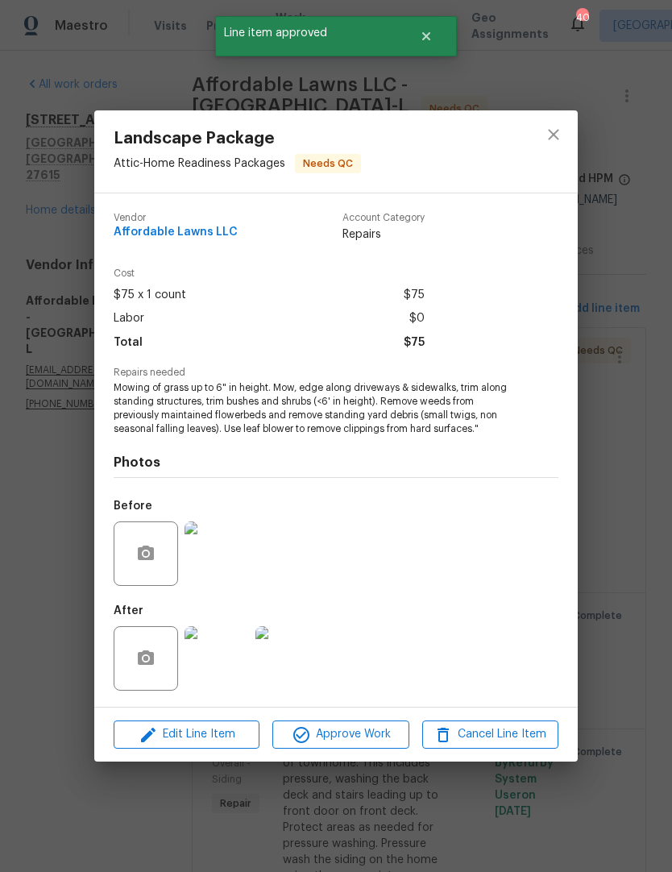
click at [211, 670] on img at bounding box center [217, 658] width 64 height 64
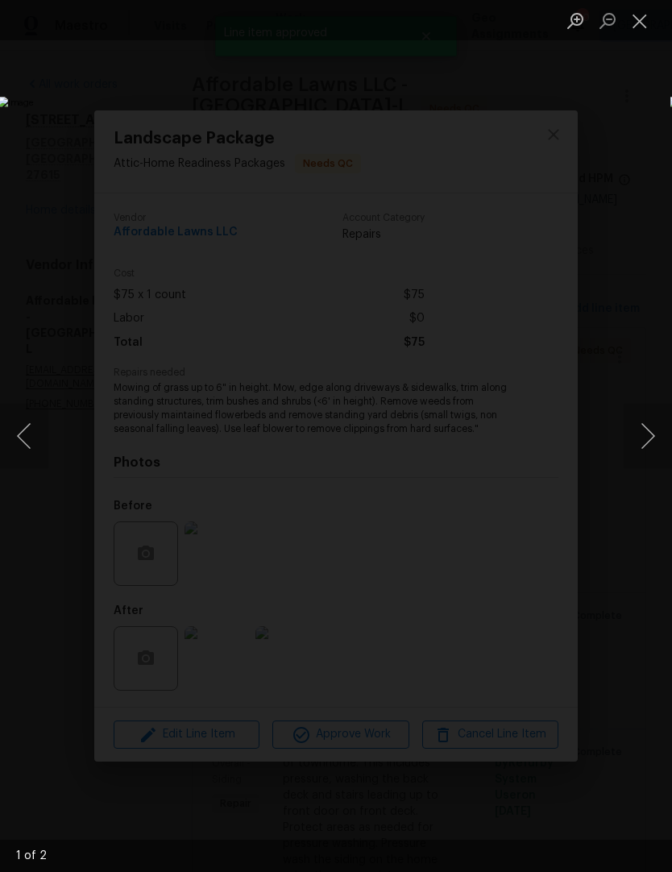
click at [645, 435] on button "Next image" at bounding box center [648, 436] width 48 height 64
click at [651, 449] on button "Next image" at bounding box center [648, 436] width 48 height 64
click at [652, 24] on button "Close lightbox" at bounding box center [640, 20] width 32 height 28
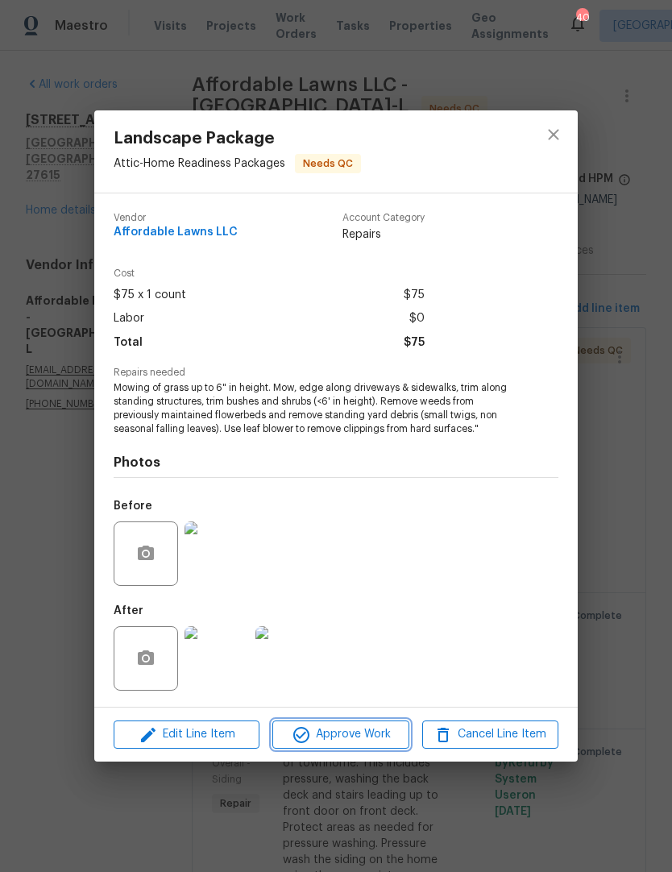
click at [371, 722] on button "Approve Work" at bounding box center [340, 734] width 136 height 28
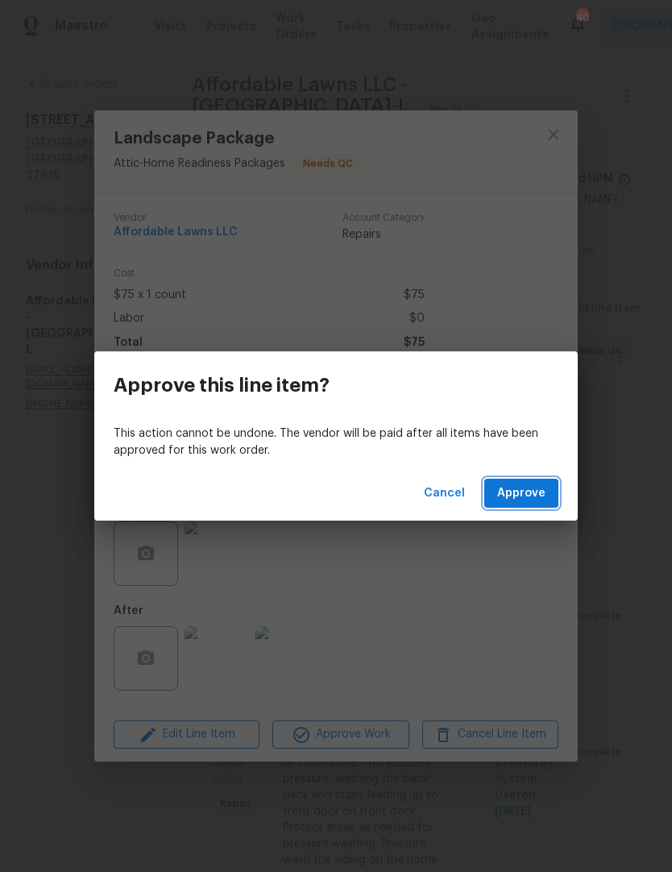
click at [537, 502] on span "Approve" at bounding box center [521, 493] width 48 height 20
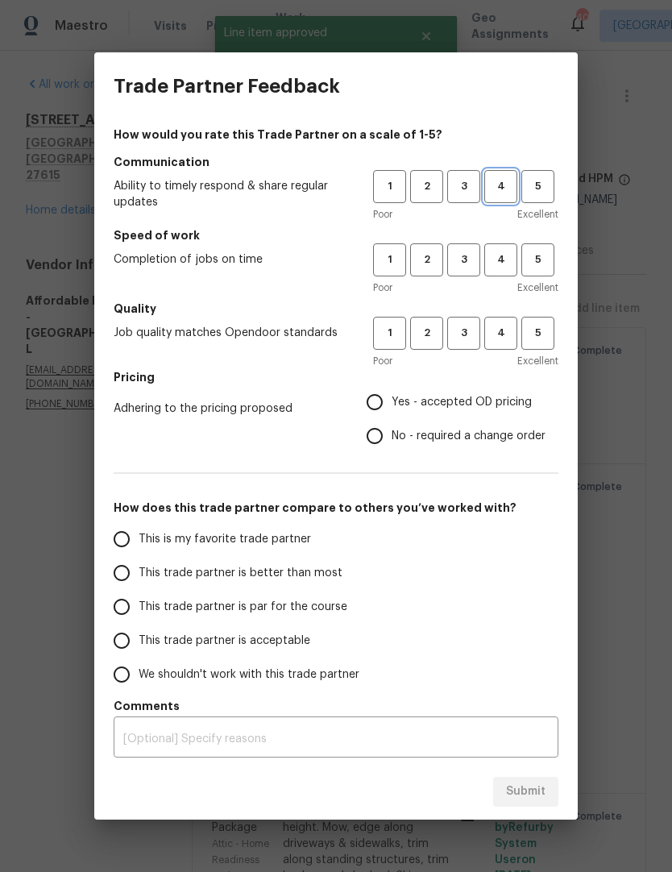
click at [516, 180] on button "4" at bounding box center [500, 186] width 33 height 33
click at [497, 263] on span "4" at bounding box center [501, 260] width 30 height 19
click at [508, 322] on button "4" at bounding box center [500, 333] width 33 height 33
click at [464, 386] on label "Yes - accepted OD pricing" at bounding box center [452, 402] width 188 height 34
click at [392, 386] on input "Yes - accepted OD pricing" at bounding box center [375, 402] width 34 height 34
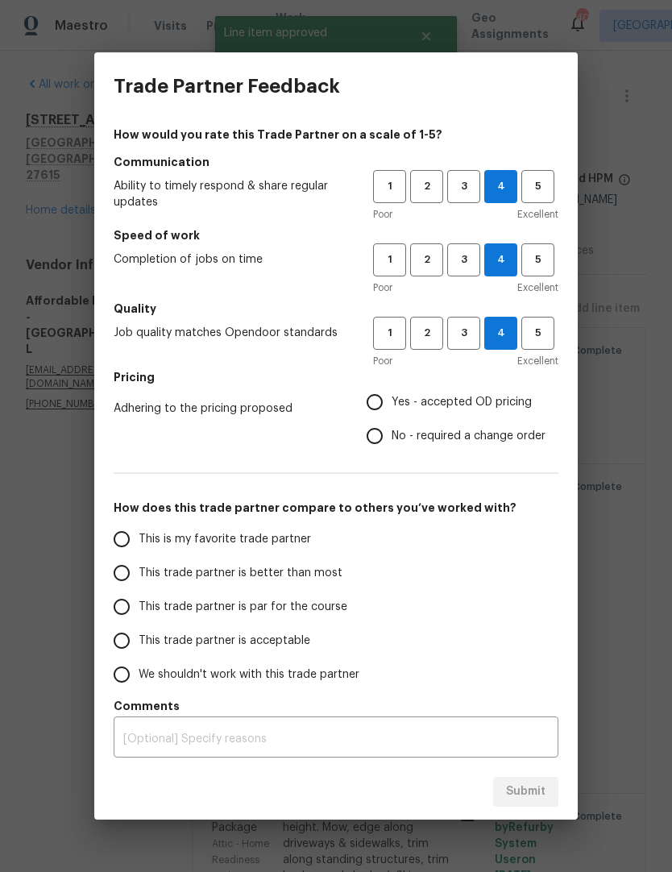
radio input "true"
click at [250, 572] on span "This trade partner is better than most" at bounding box center [241, 573] width 204 height 17
click at [139, 572] on input "This trade partner is better than most" at bounding box center [122, 573] width 34 height 34
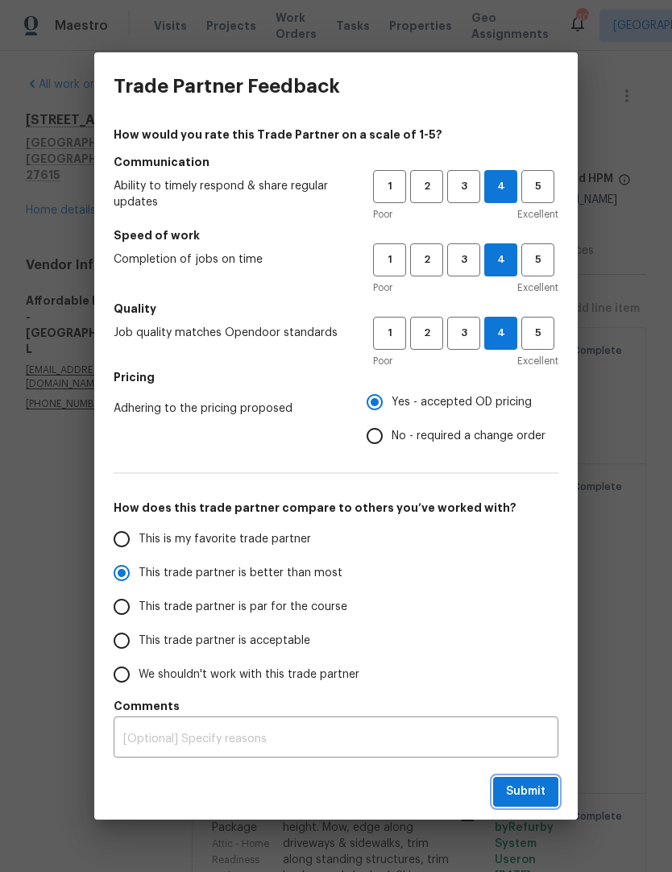
click at [530, 781] on button "Submit" at bounding box center [525, 792] width 65 height 30
radio input "true"
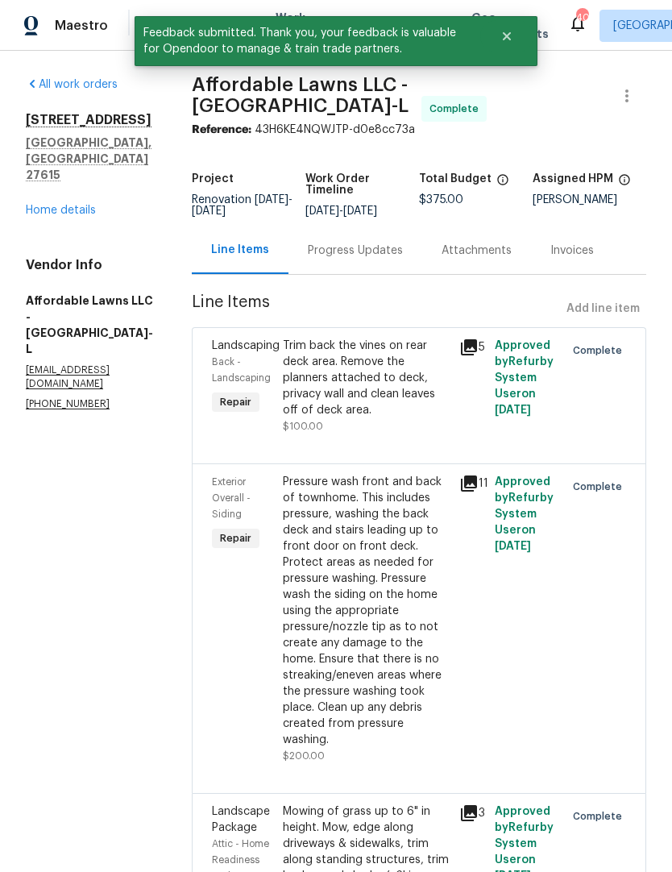
scroll to position [14, 0]
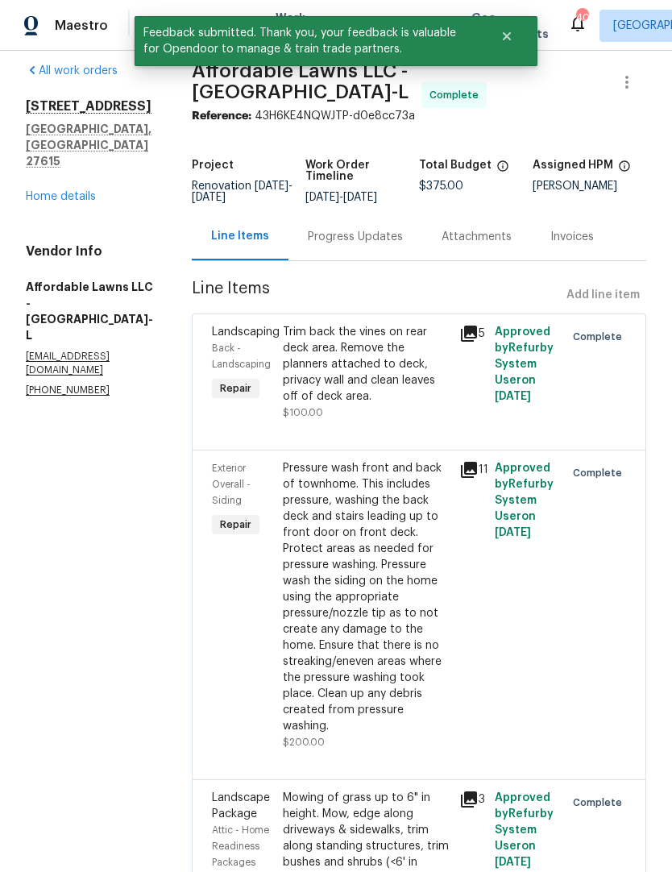
click at [84, 180] on div "All work orders 6608 Orford Ct Raleigh, NC 27615 Home details Vendor Info Affor…" at bounding box center [89, 230] width 127 height 334
click at [52, 182] on div "All work orders 6608 Orford Ct Raleigh, NC 27615 Home details Vendor Info Affor…" at bounding box center [89, 230] width 127 height 334
click at [49, 191] on link "Home details" at bounding box center [61, 196] width 70 height 11
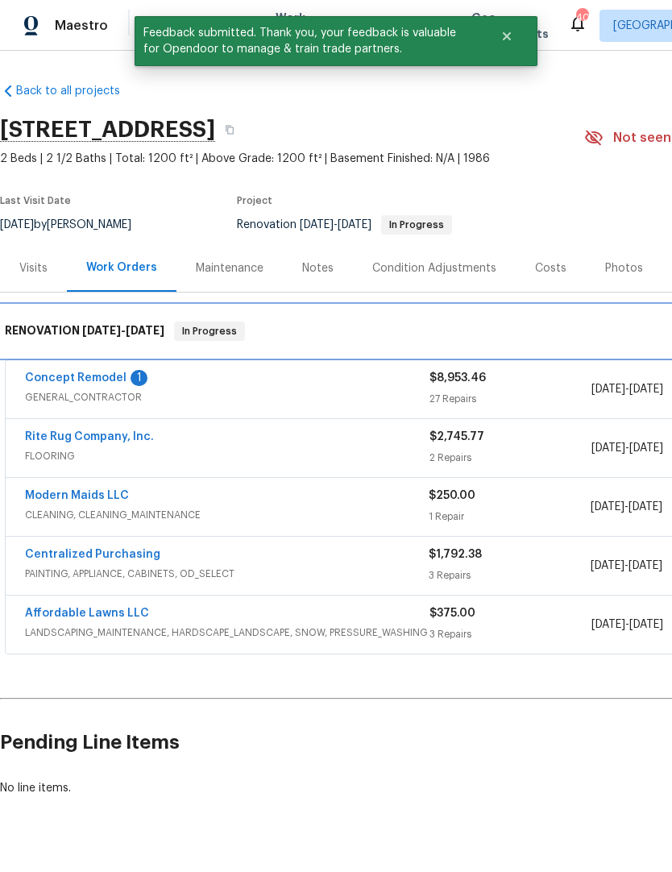
click at [111, 355] on div "RENOVATION 8/18/25 - 9/1/25 In Progress" at bounding box center [455, 331] width 910 height 52
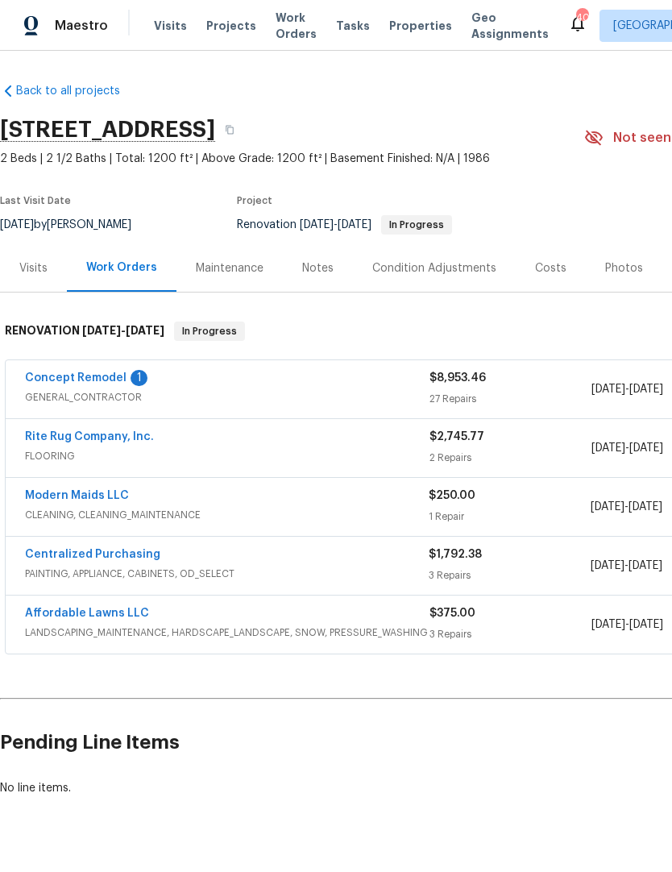
click at [56, 383] on link "Concept Remodel" at bounding box center [76, 377] width 102 height 11
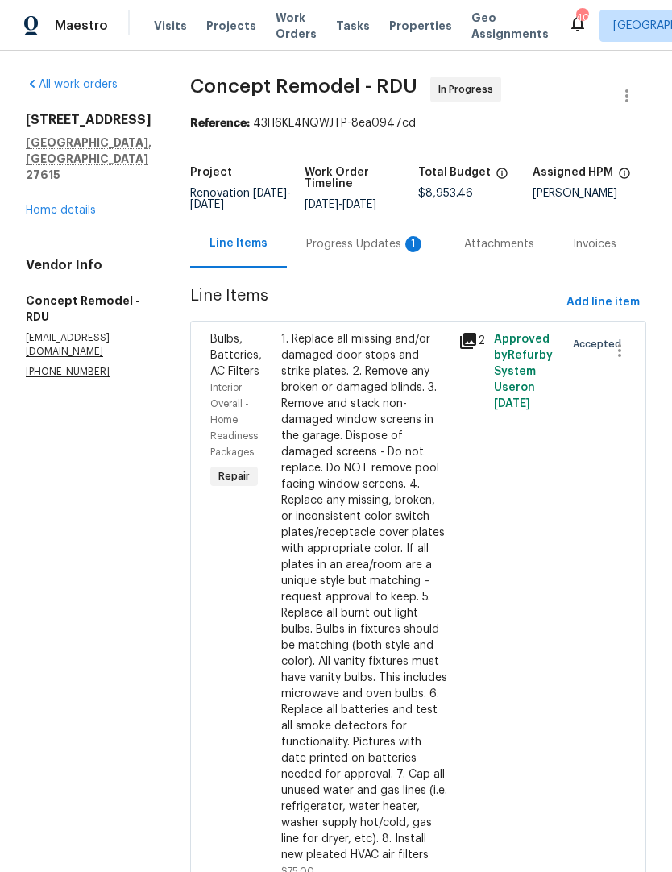
click at [351, 255] on div "Progress Updates 1" at bounding box center [366, 244] width 158 height 48
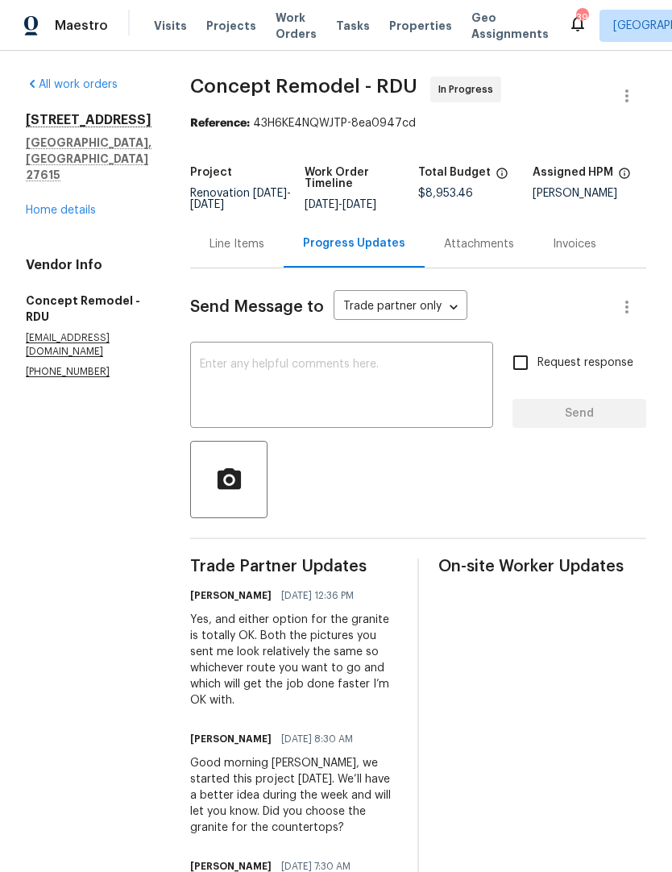
click at [77, 205] on link "Home details" at bounding box center [61, 210] width 70 height 11
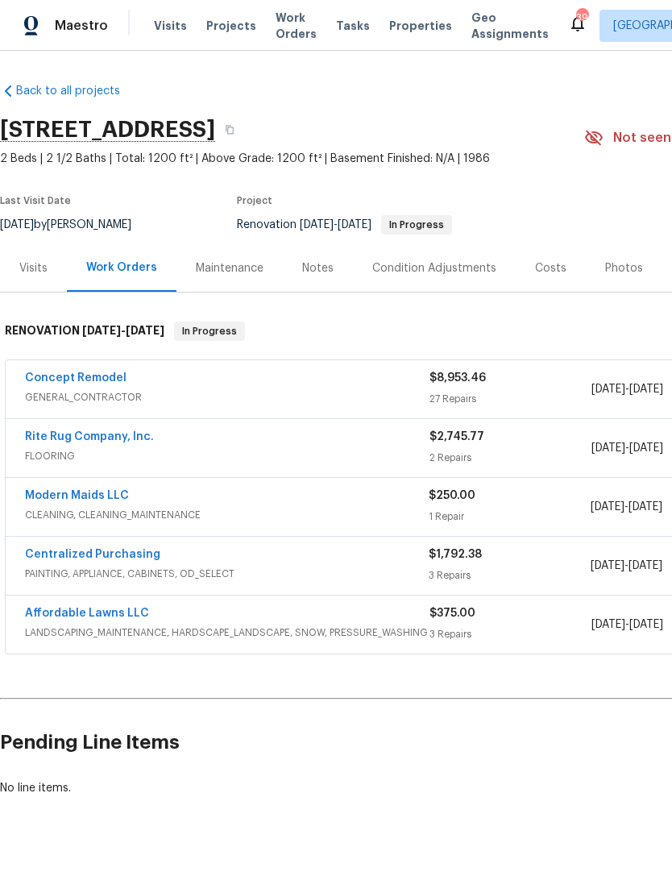
click at [323, 276] on div "Notes" at bounding box center [317, 268] width 31 height 16
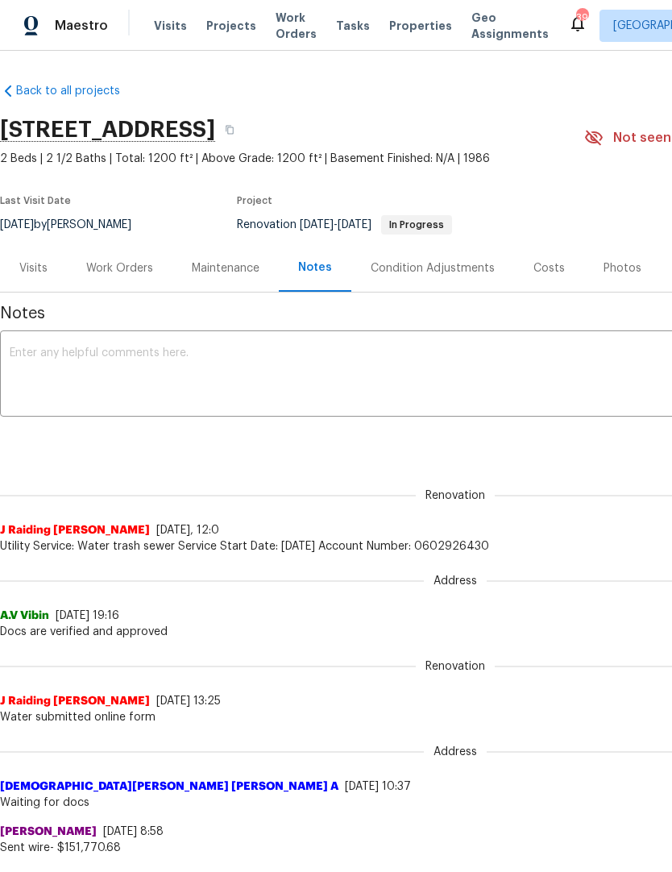
click at [284, 371] on textarea at bounding box center [455, 375] width 891 height 56
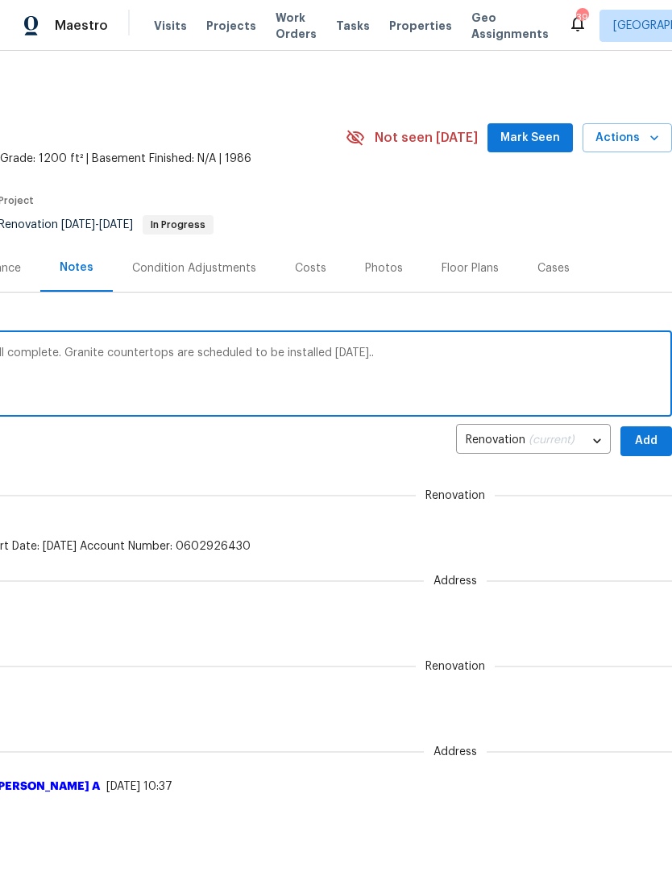
scroll to position [0, 238]
type textarea "Exterior and landscaping work orders are all complete. Granite countertops are …"
click at [649, 440] on span "Add" at bounding box center [646, 441] width 26 height 20
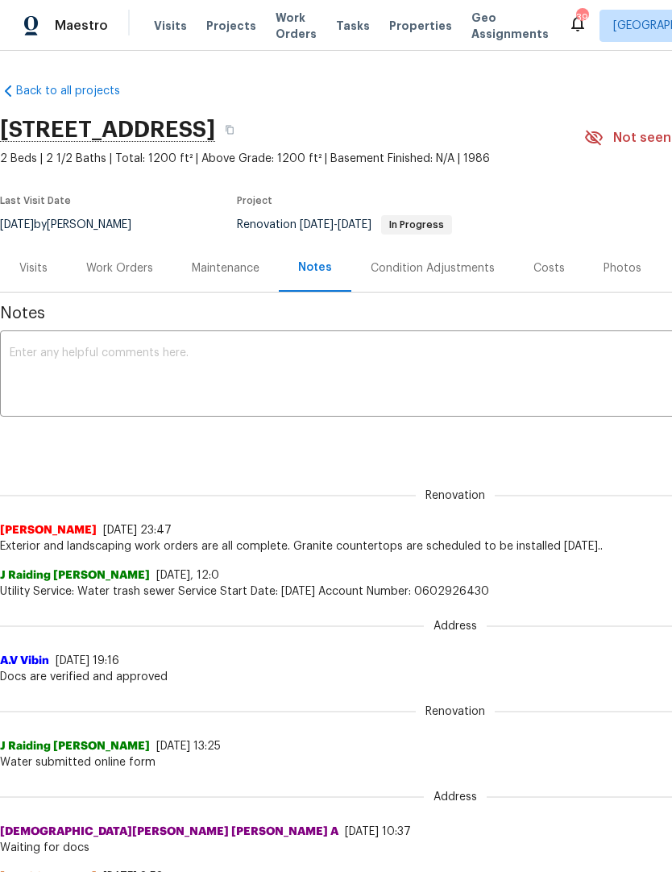
scroll to position [0, 0]
click at [139, 263] on div "Work Orders" at bounding box center [119, 268] width 67 height 16
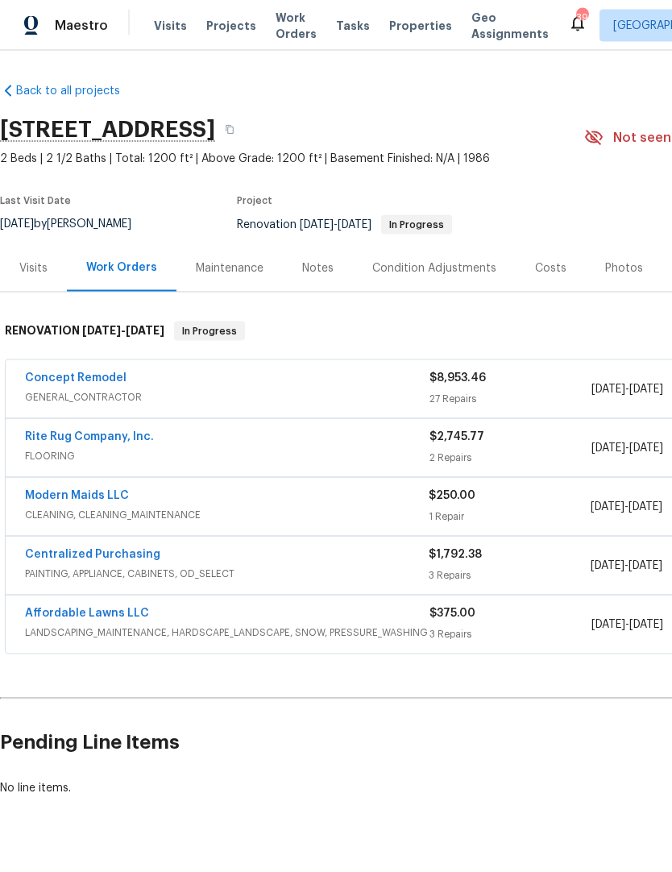
scroll to position [27, 0]
click at [143, 431] on link "Rite Rug Company, Inc." at bounding box center [89, 436] width 129 height 11
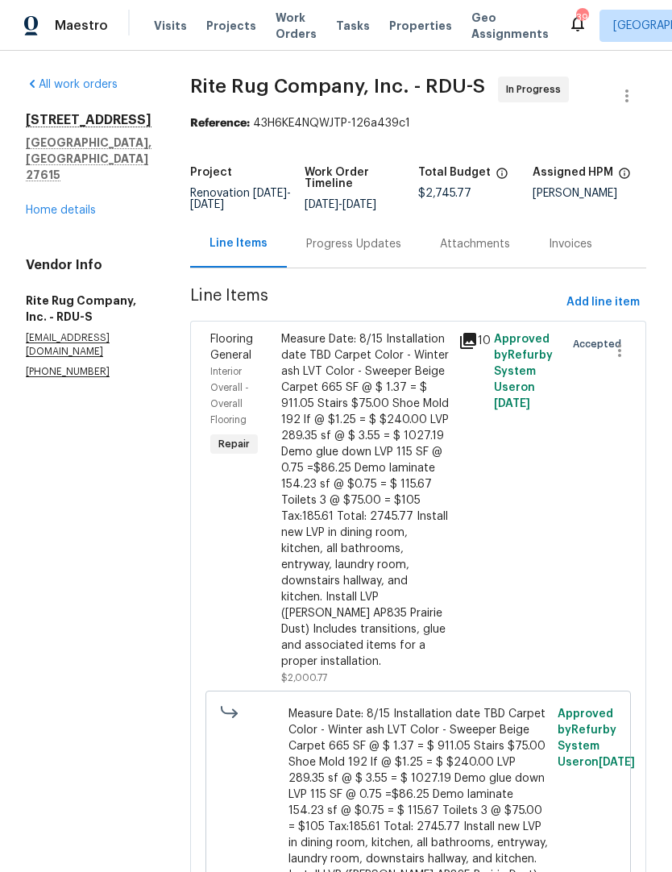
click at [390, 242] on div "Progress Updates" at bounding box center [354, 244] width 134 height 48
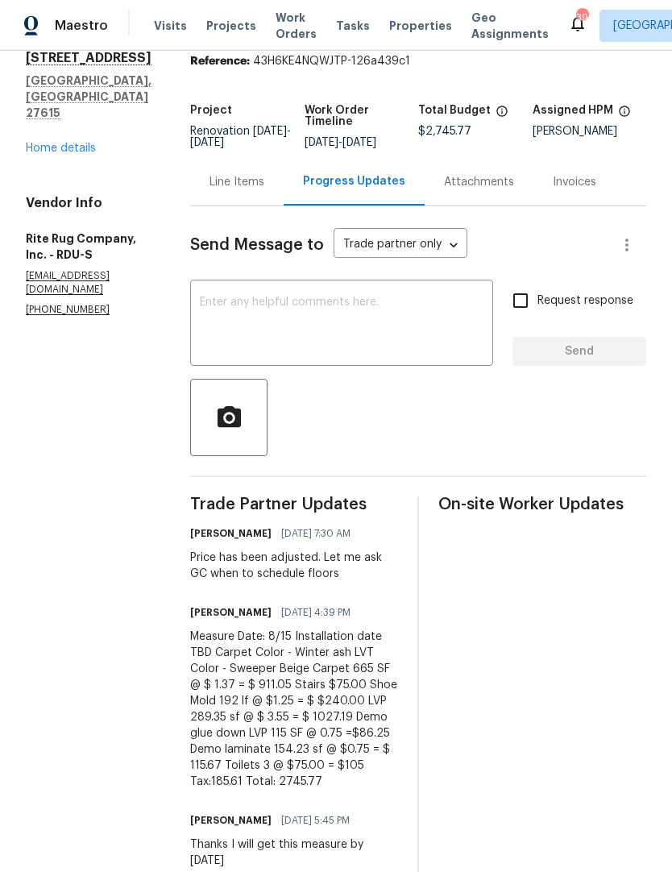
scroll to position [64, 0]
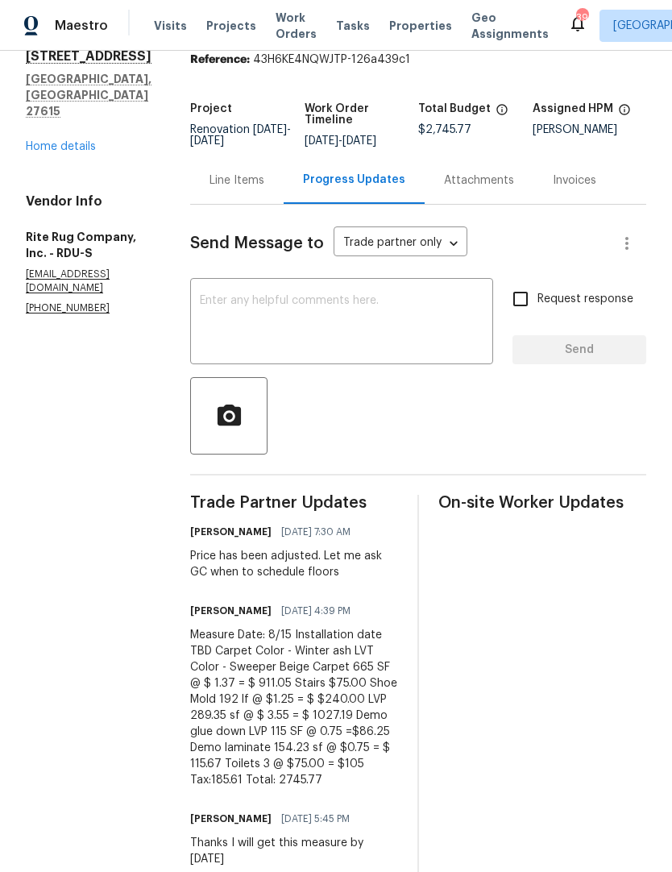
click at [379, 351] on textarea at bounding box center [342, 323] width 284 height 56
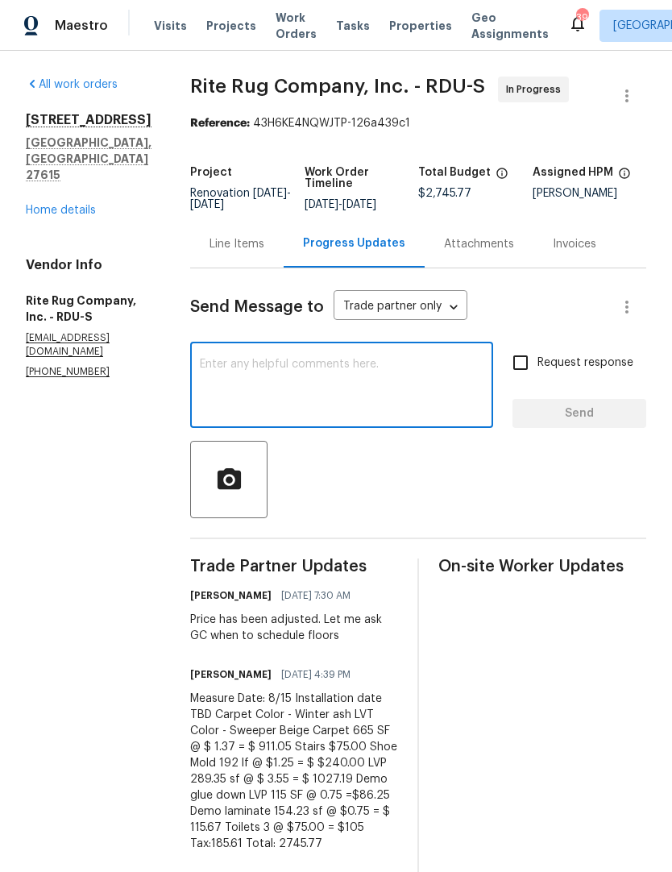
scroll to position [-1, 0]
click at [376, 394] on textarea at bounding box center [342, 387] width 284 height 56
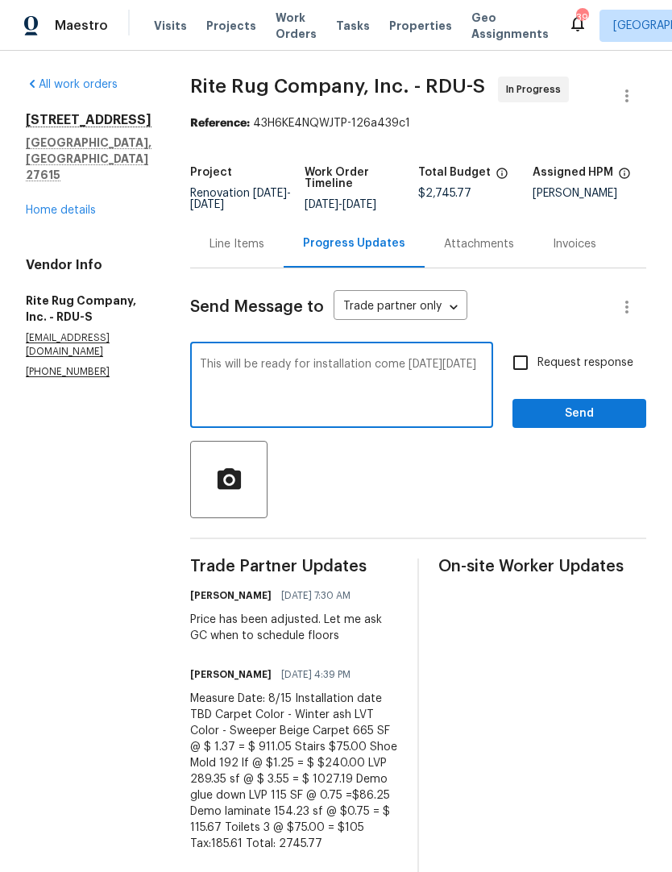
type textarea "This will be ready for installation come this Saturday 8/23"
click at [525, 375] on input "Request response" at bounding box center [521, 363] width 34 height 34
checkbox input "true"
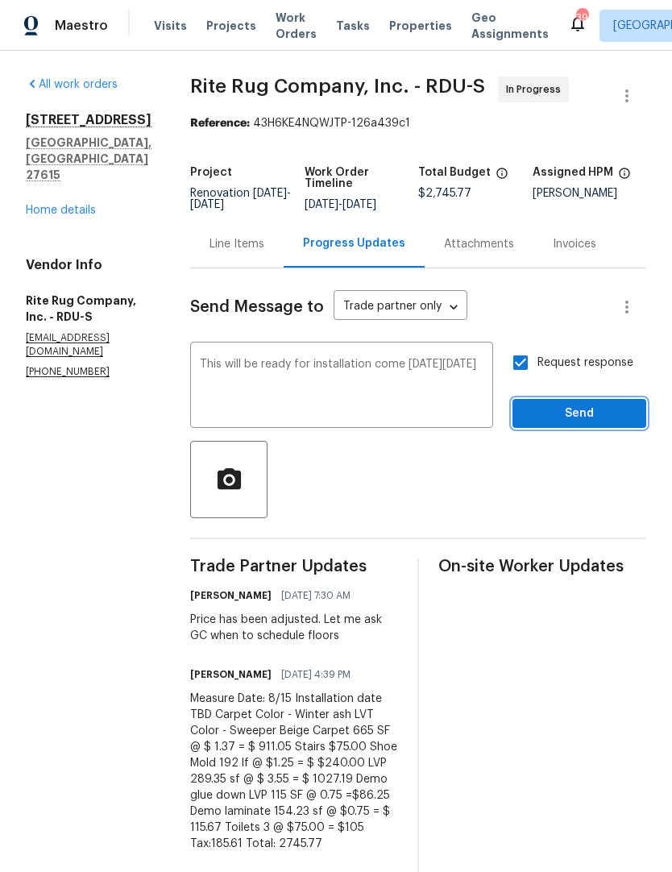
click at [555, 424] on span "Send" at bounding box center [579, 414] width 108 height 20
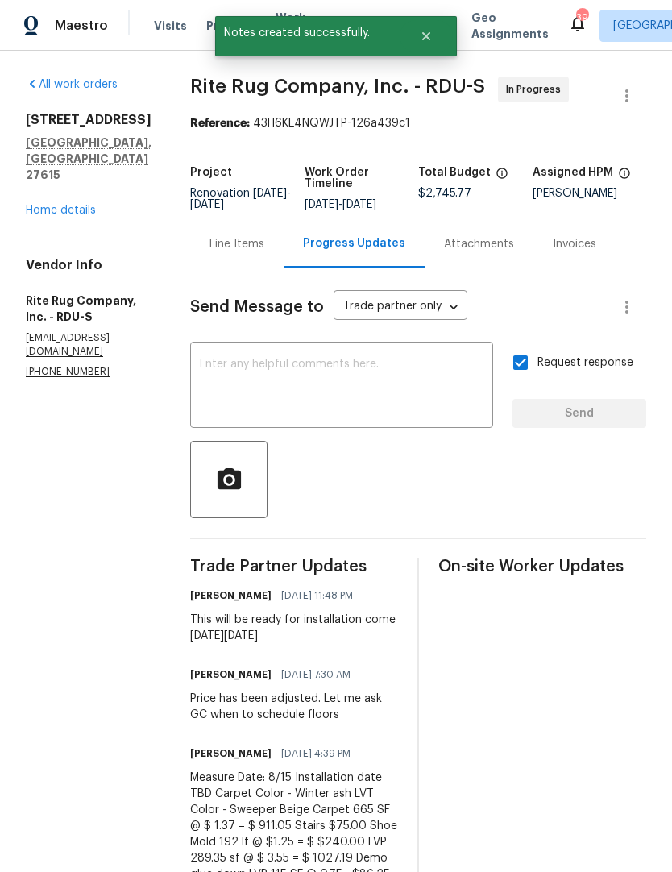
click at [43, 205] on link "Home details" at bounding box center [61, 210] width 70 height 11
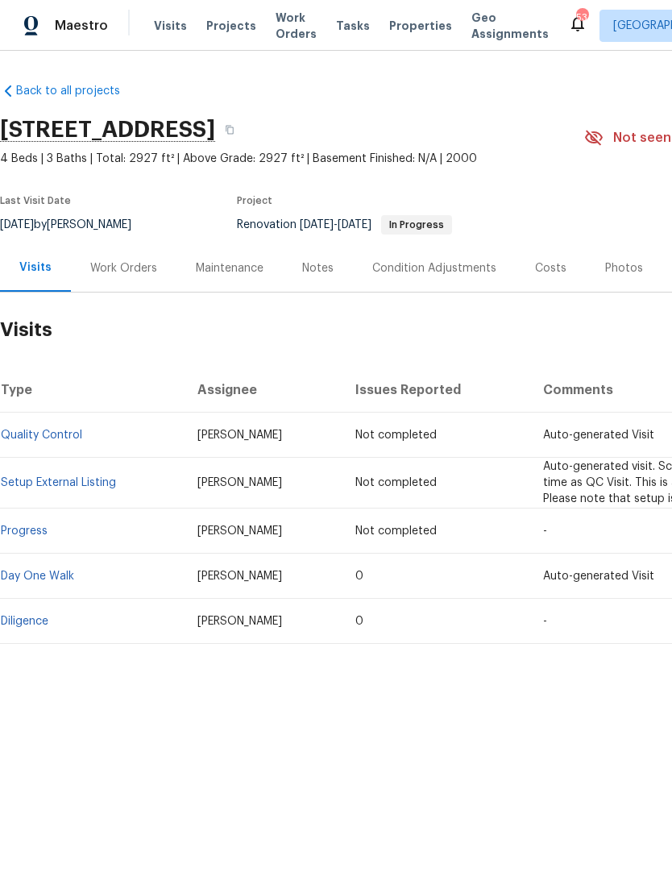
click at [121, 267] on div "Work Orders" at bounding box center [123, 268] width 67 height 16
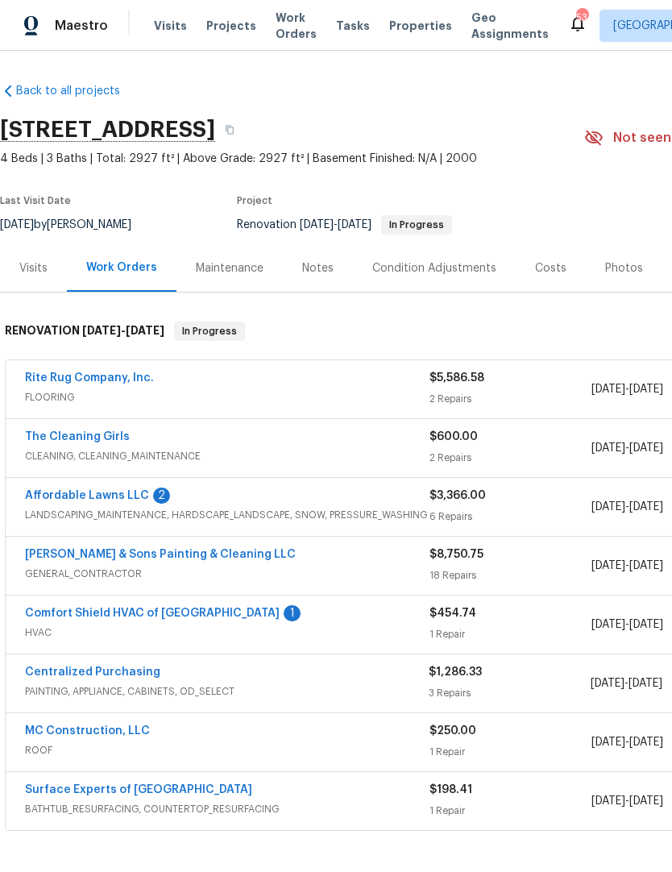
click at [124, 492] on link "Affordable Lawns LLC" at bounding box center [87, 495] width 124 height 11
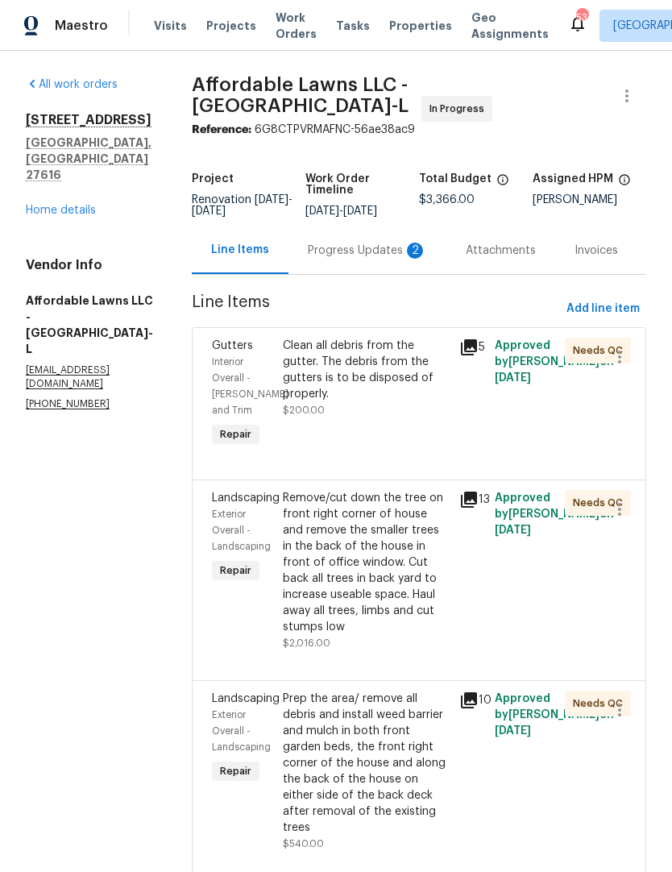
click at [382, 259] on div "Progress Updates 2" at bounding box center [367, 251] width 119 height 16
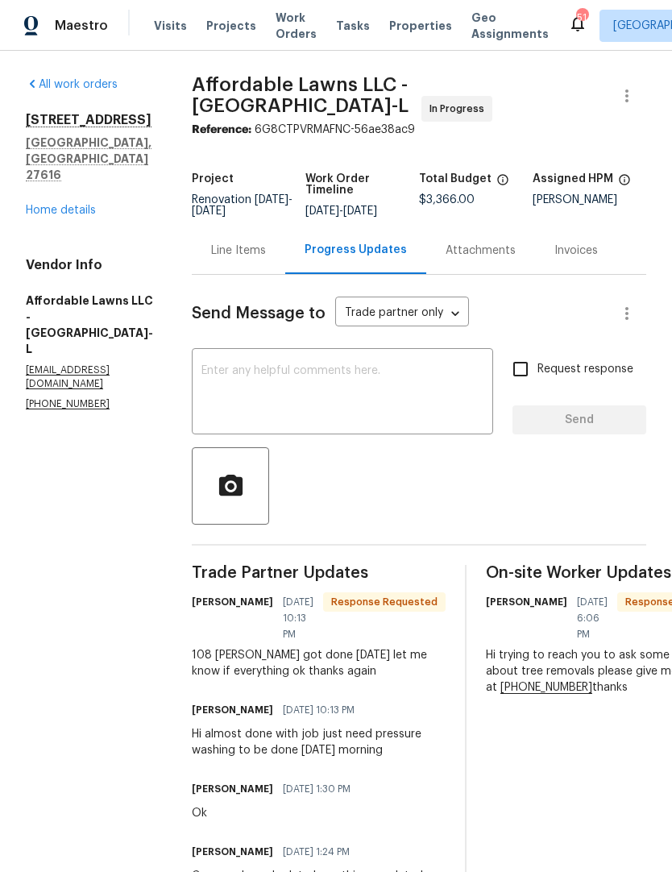
click at [319, 398] on textarea at bounding box center [342, 393] width 282 height 56
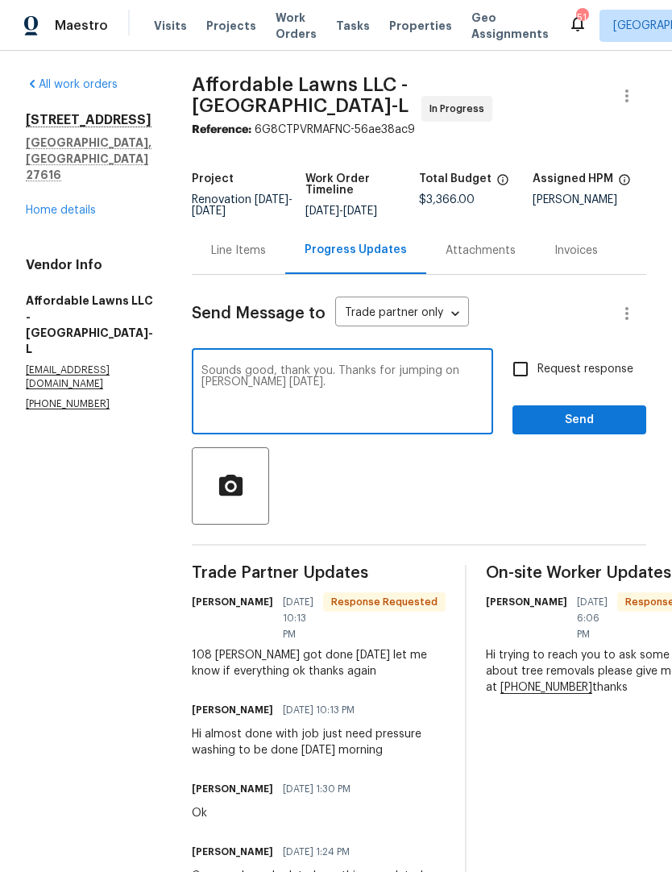
type textarea "Sounds good, thank you. Thanks for jumping on Madeline today."
click at [566, 430] on span "Send" at bounding box center [579, 420] width 108 height 20
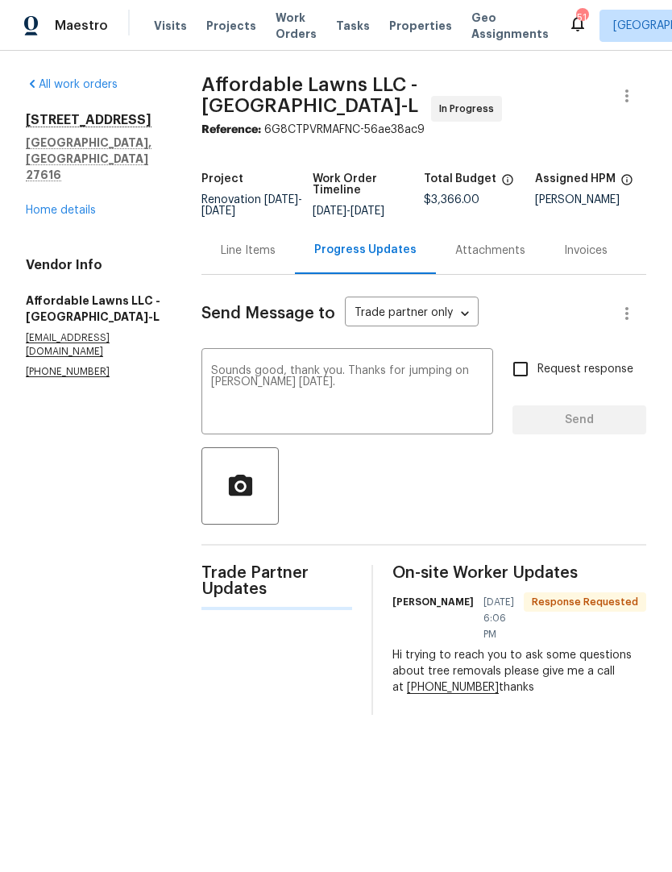
click at [529, 383] on input "Request response" at bounding box center [521, 369] width 34 height 34
checkbox input "true"
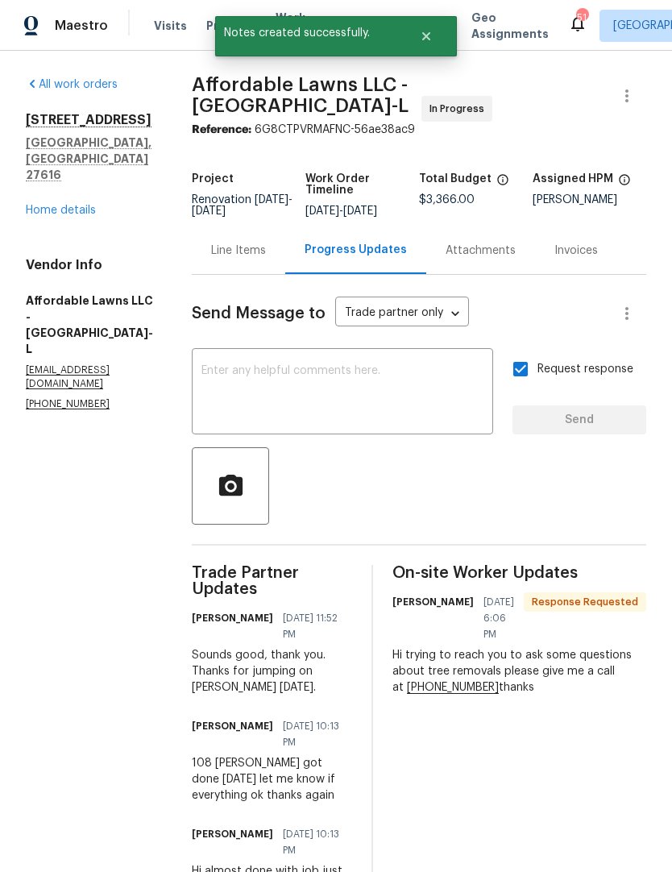
click at [66, 205] on link "Home details" at bounding box center [61, 210] width 70 height 11
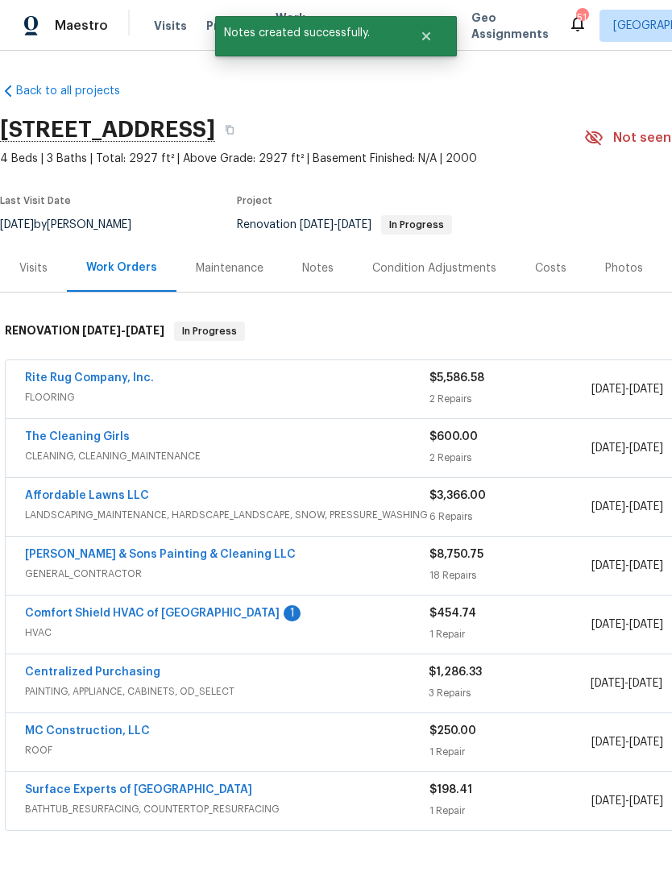
click at [171, 609] on link "Comfort Shield HVAC of NC" at bounding box center [152, 613] width 255 height 11
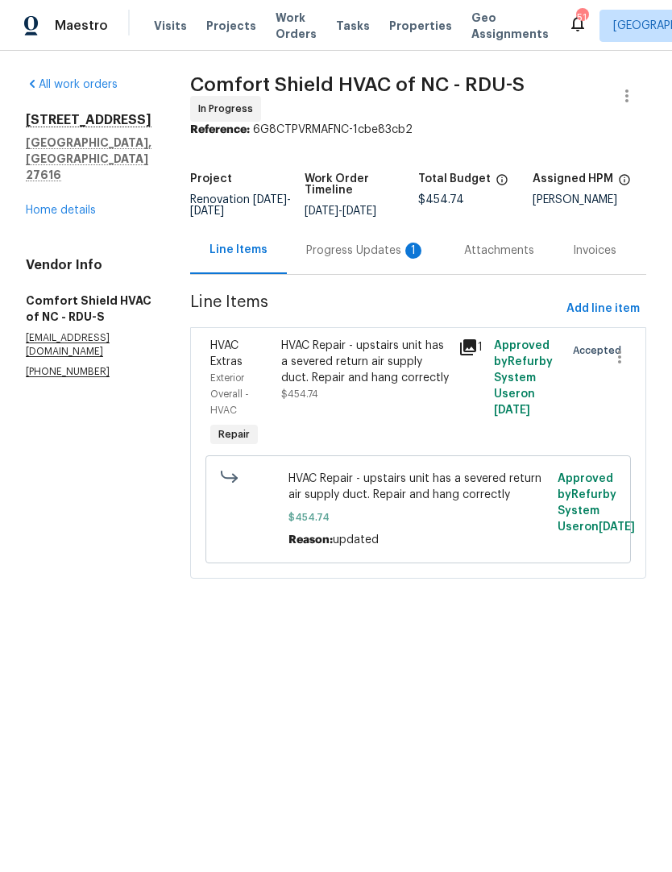
click at [377, 259] on div "Progress Updates 1" at bounding box center [365, 251] width 119 height 16
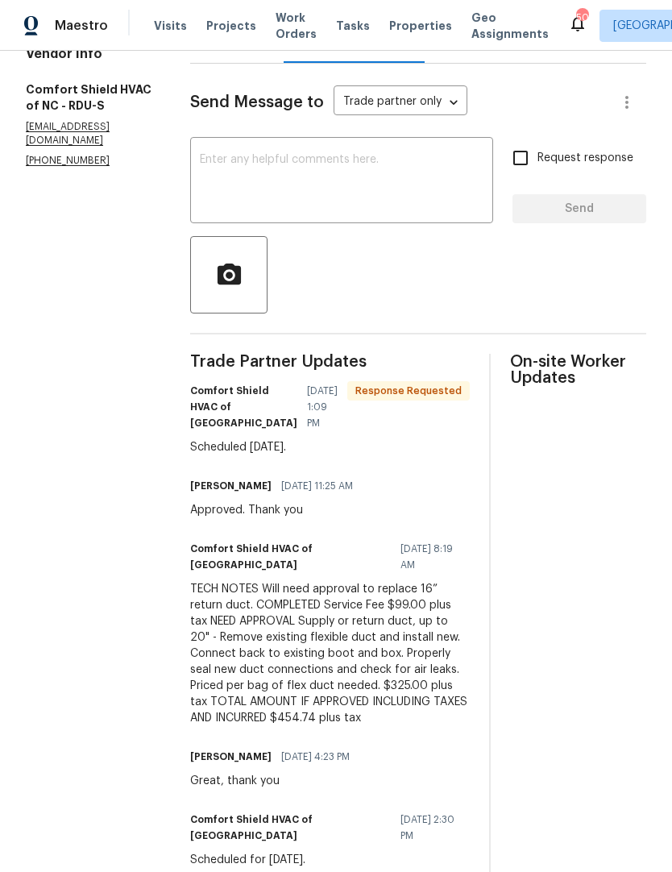
scroll to position [210, 0]
click at [465, 198] on textarea at bounding box center [342, 183] width 284 height 56
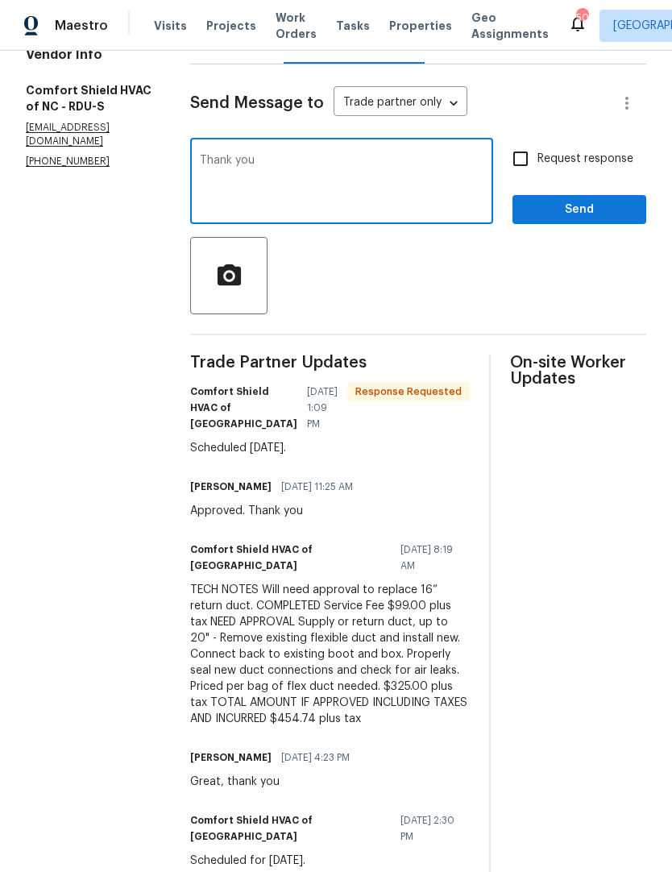
type textarea "Thank you"
click at [531, 164] on input "Request response" at bounding box center [521, 159] width 34 height 34
checkbox input "true"
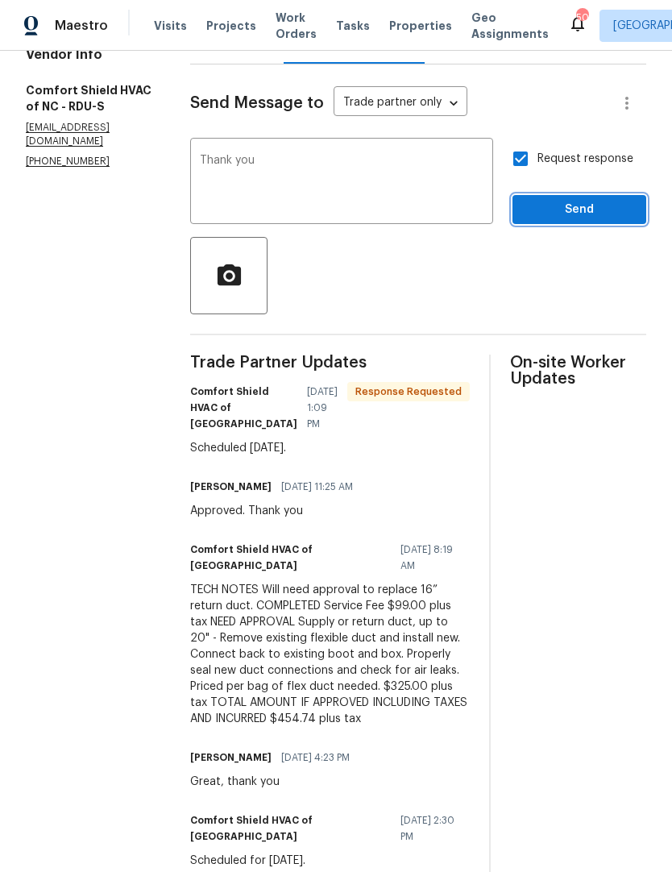
click at [579, 220] on span "Send" at bounding box center [579, 210] width 108 height 20
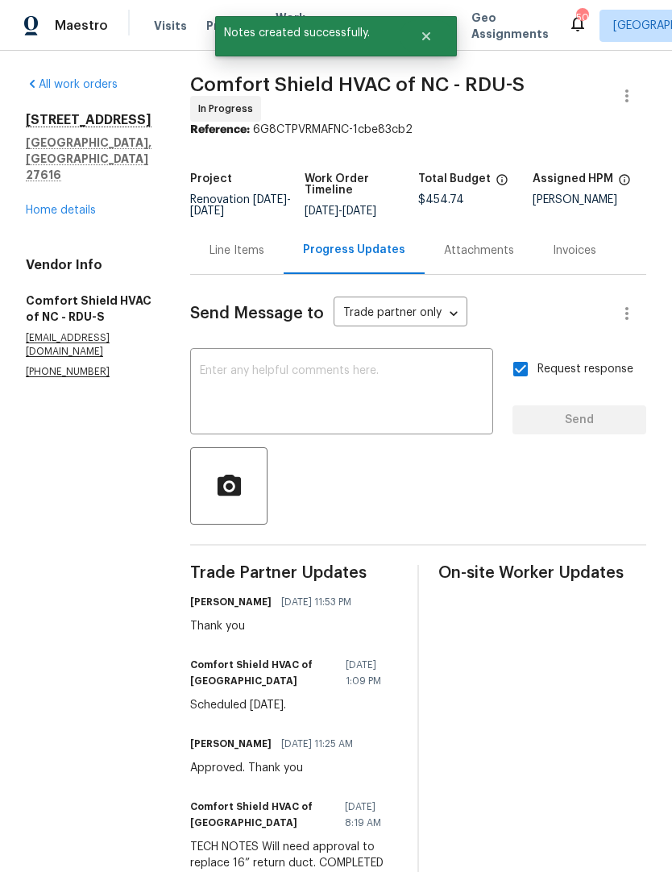
scroll to position [3, 0]
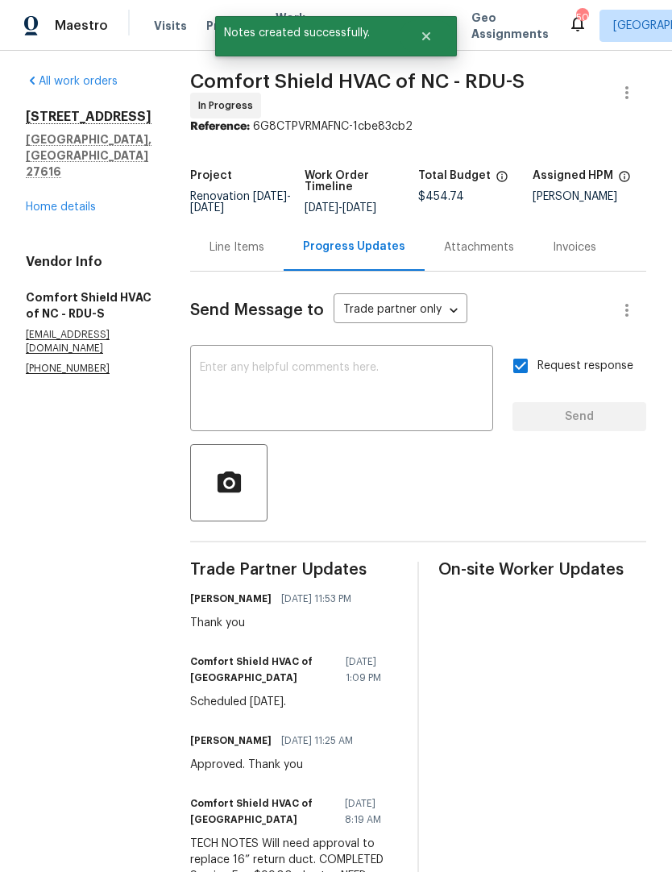
click at [47, 201] on link "Home details" at bounding box center [61, 206] width 70 height 11
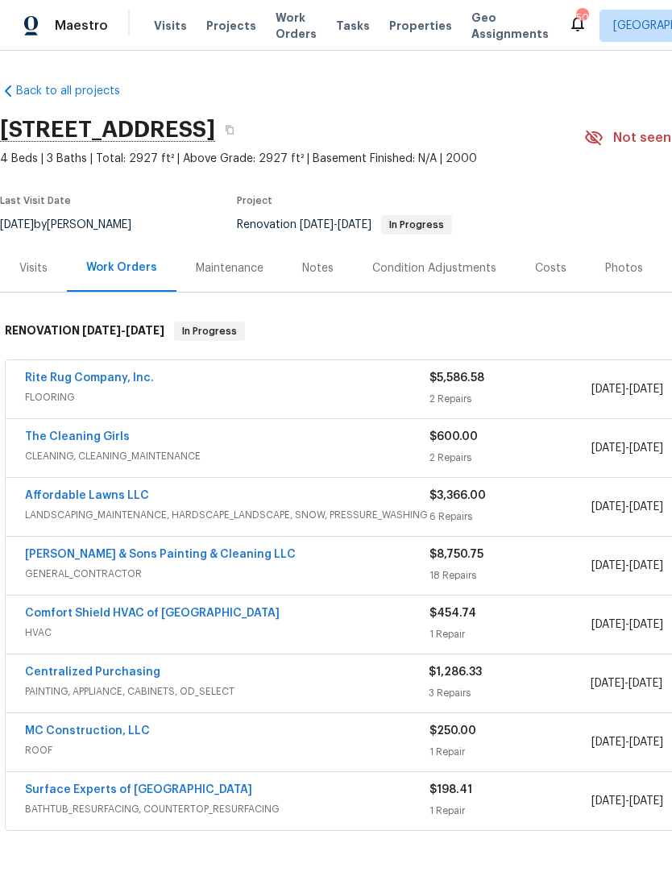
click at [326, 257] on div "Notes" at bounding box center [318, 268] width 70 height 48
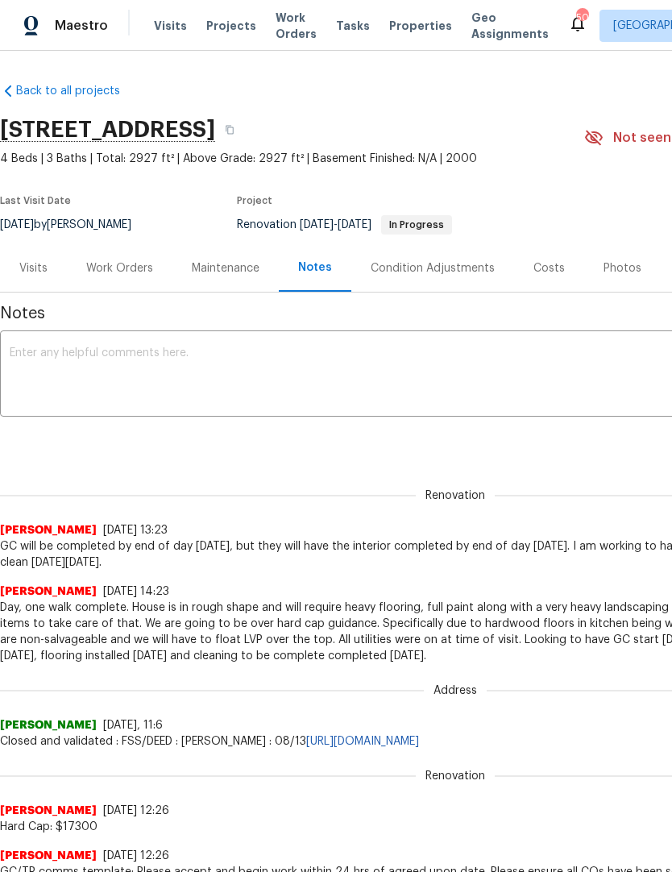
click at [288, 375] on textarea at bounding box center [455, 375] width 891 height 56
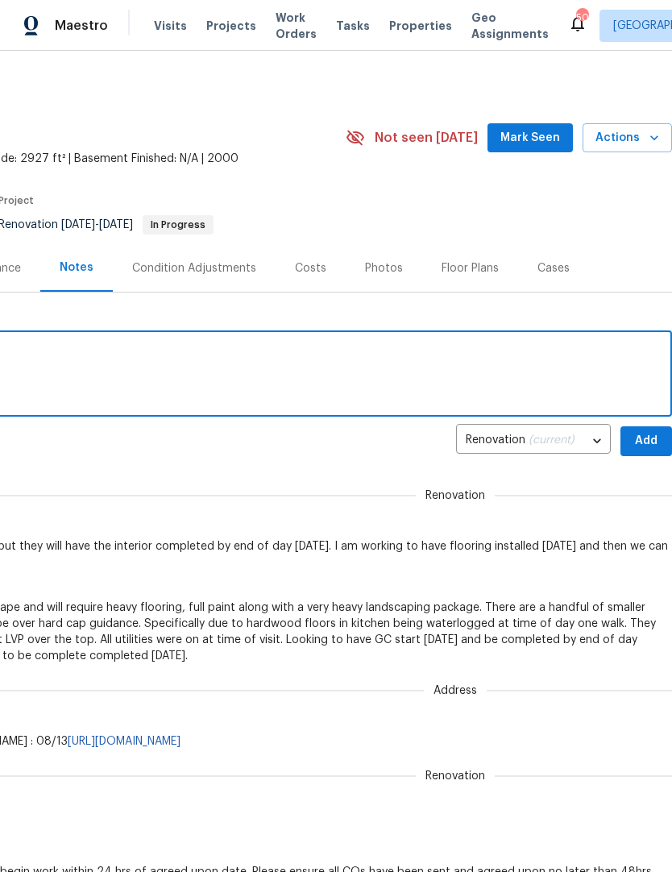
scroll to position [0, 238]
type textarea "HVAC repairs scheduled for Friday 8/26"
click at [645, 448] on span "Add" at bounding box center [646, 441] width 26 height 20
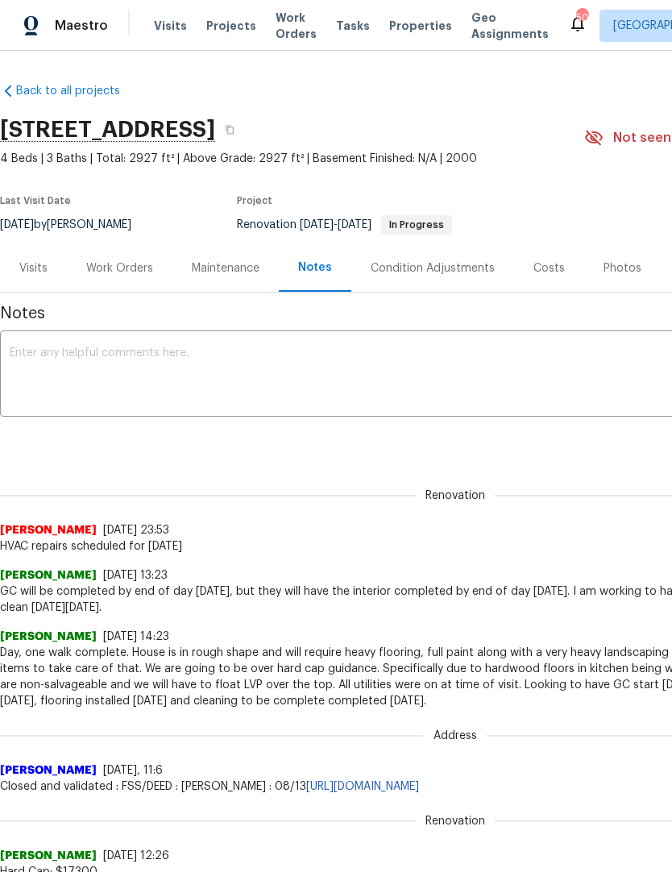
scroll to position [0, 0]
click at [129, 257] on div "Work Orders" at bounding box center [120, 268] width 106 height 48
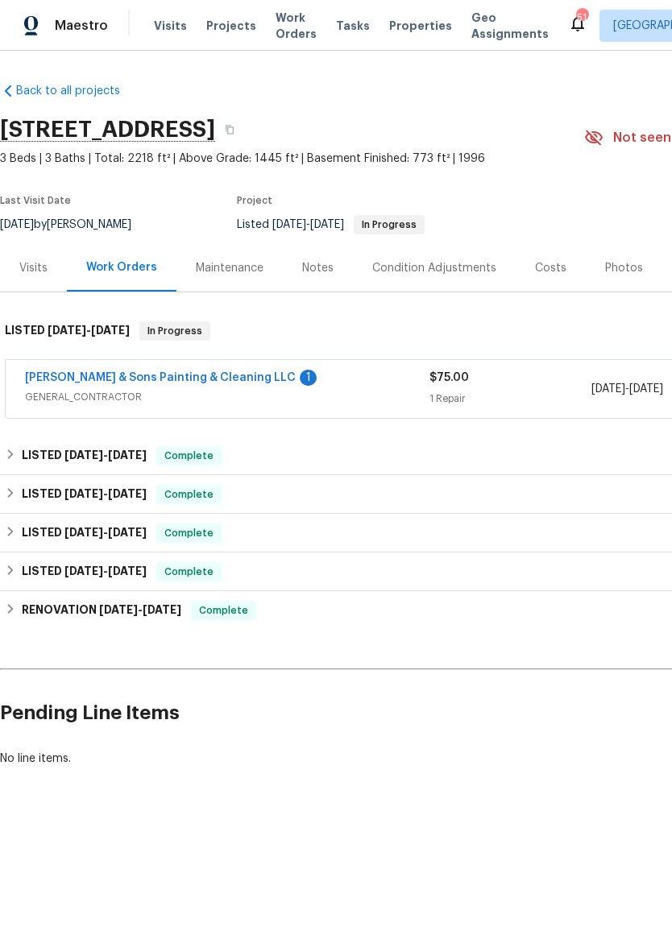
click at [213, 375] on link "[PERSON_NAME] & Sons Painting & Cleaning LLC" at bounding box center [160, 377] width 271 height 11
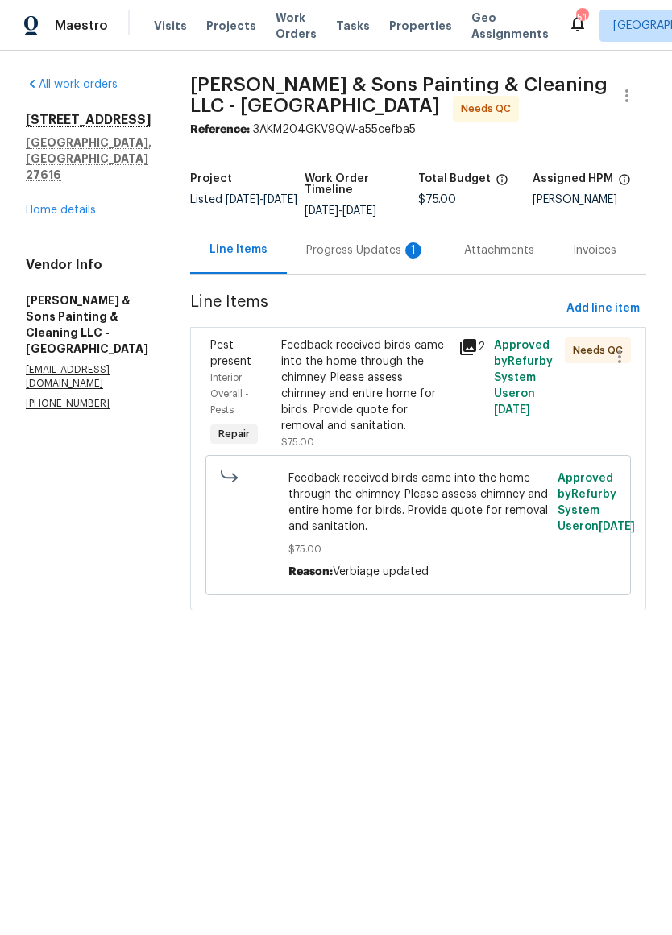
click at [391, 373] on div "Feedback received birds came into the home through the chimney. Please assess c…" at bounding box center [365, 386] width 168 height 97
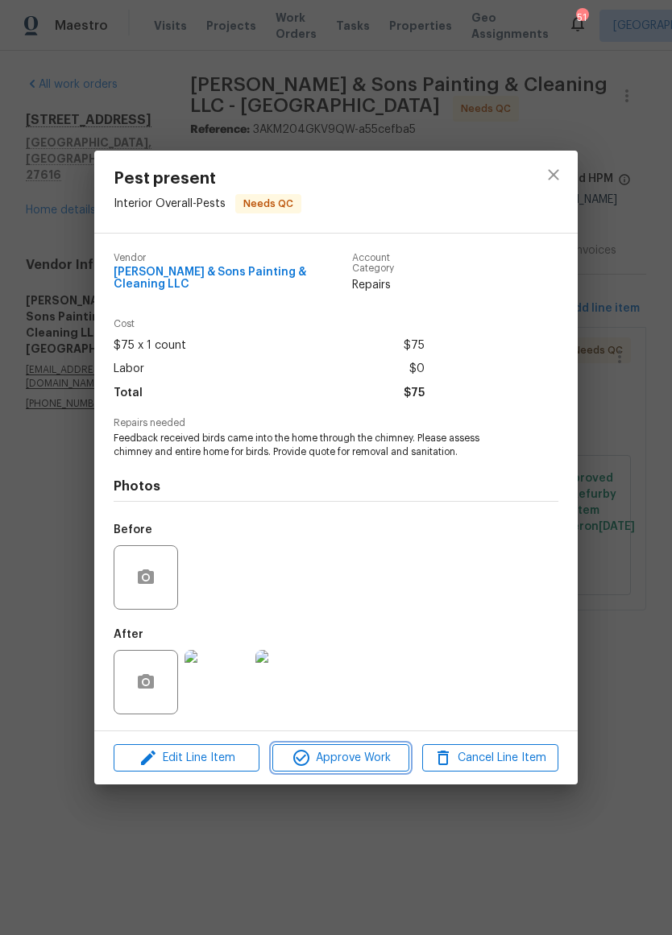
click at [347, 759] on span "Approve Work" at bounding box center [340, 759] width 127 height 20
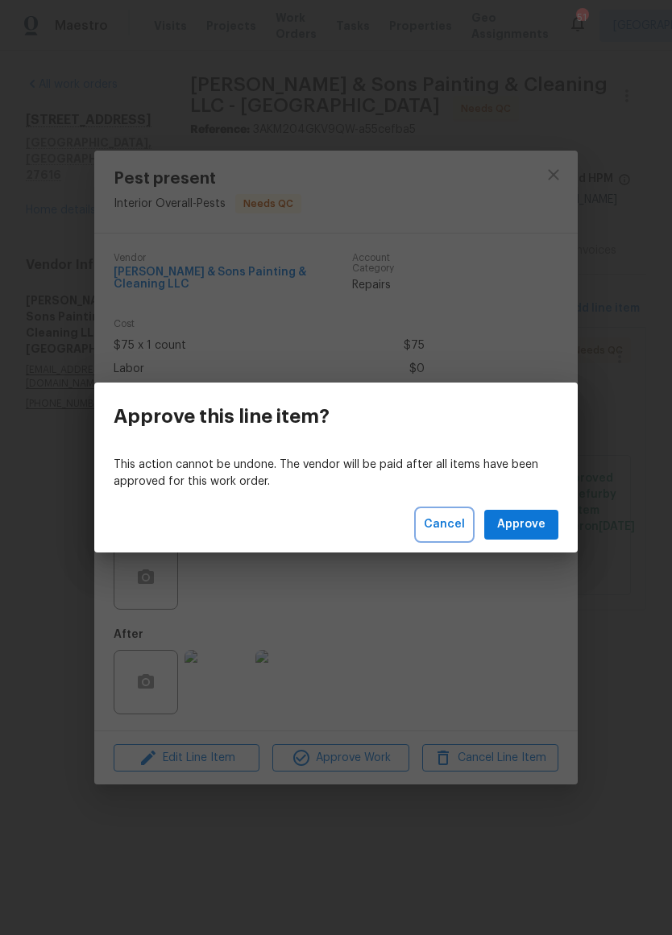
click at [434, 524] on span "Cancel" at bounding box center [444, 525] width 41 height 20
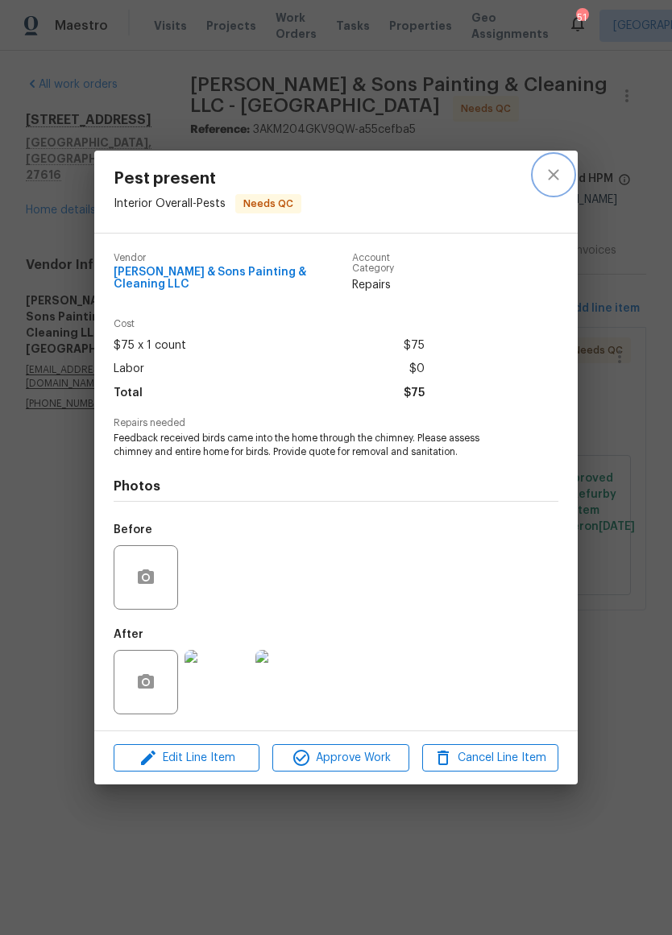
click at [554, 176] on icon "close" at bounding box center [553, 174] width 19 height 19
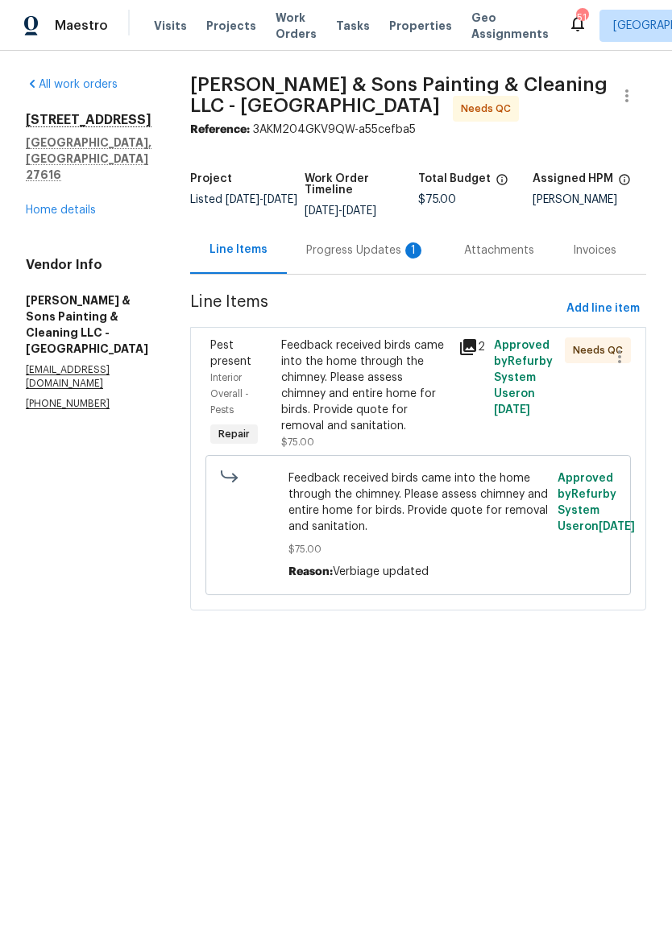
click at [369, 259] on div "Progress Updates 1" at bounding box center [366, 250] width 158 height 48
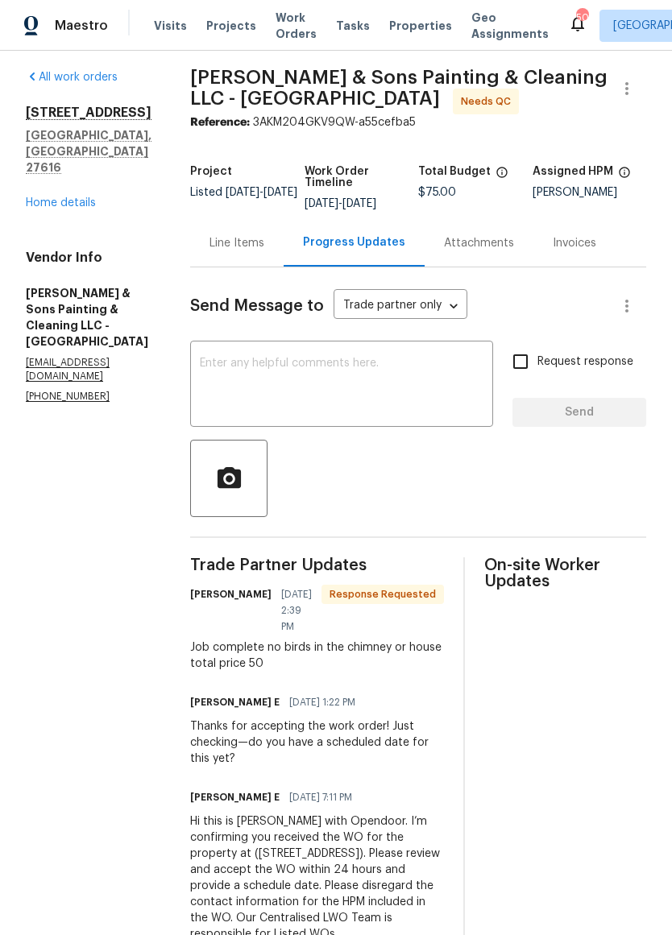
click at [218, 247] on div "Line Items" at bounding box center [236, 243] width 55 height 16
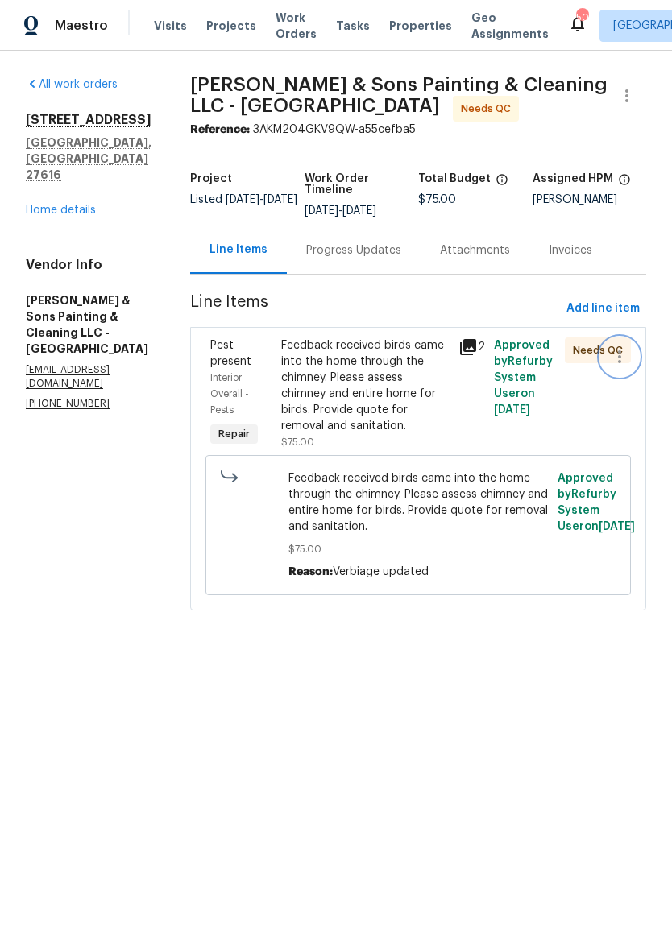
click at [624, 362] on icon "button" at bounding box center [619, 356] width 19 height 19
click at [415, 376] on div at bounding box center [336, 467] width 672 height 935
click at [400, 395] on div "Feedback received birds came into the home through the chimney. Please assess c…" at bounding box center [365, 386] width 168 height 97
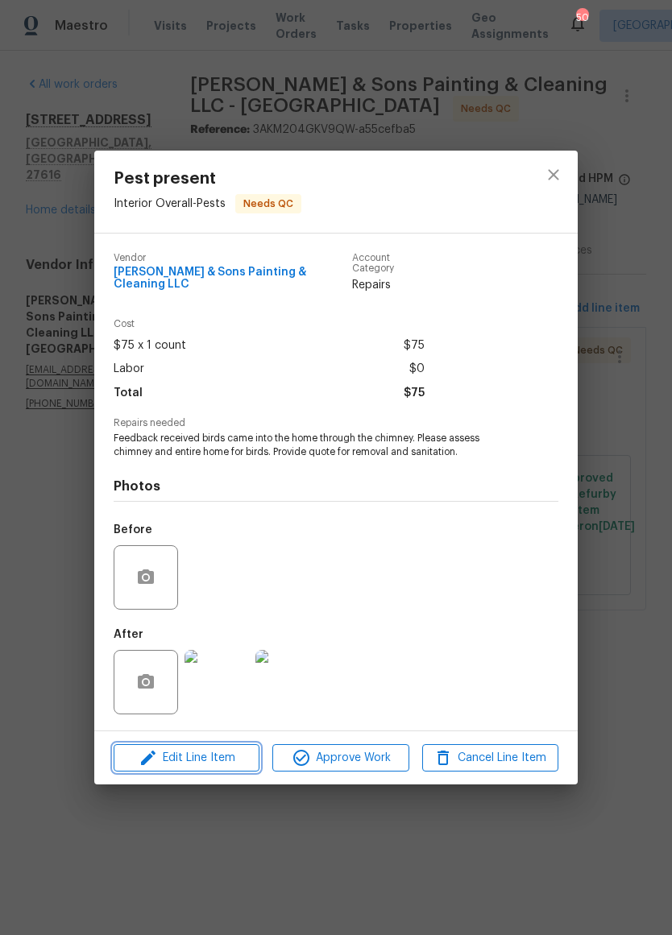
click at [222, 759] on span "Edit Line Item" at bounding box center [186, 759] width 136 height 20
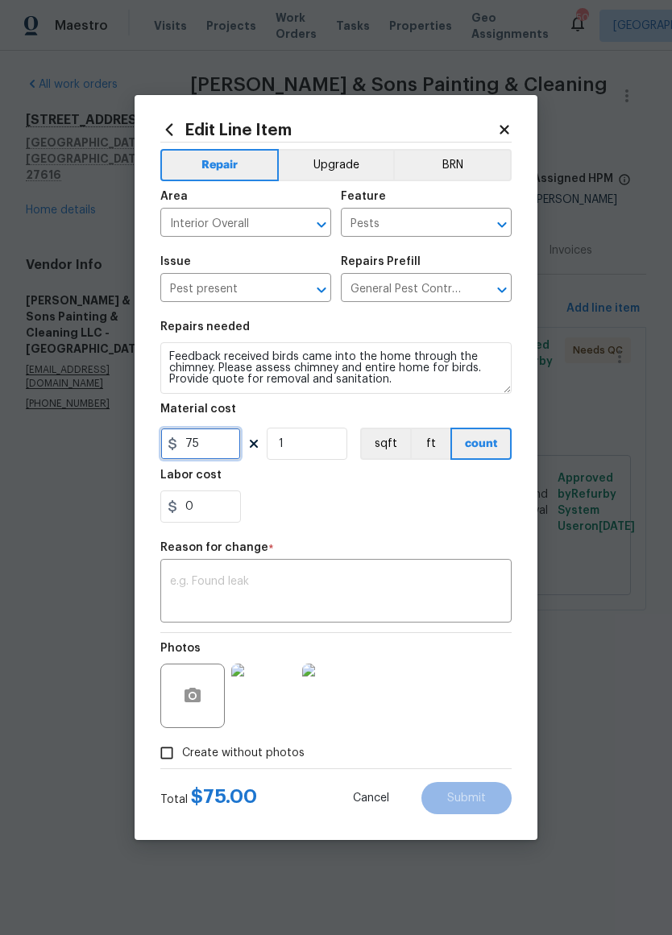
click at [230, 444] on input "75" at bounding box center [200, 444] width 81 height 32
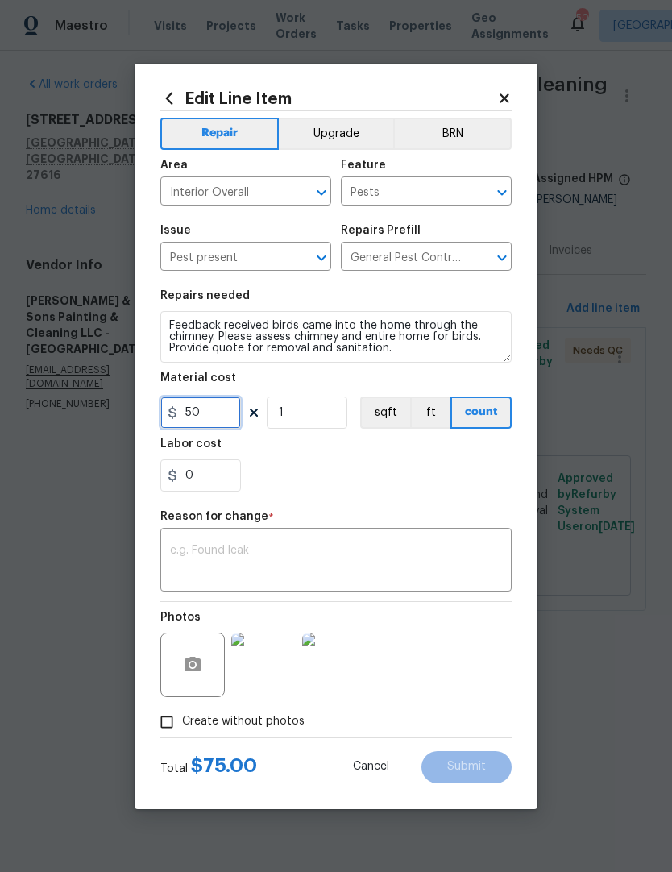
type input "50"
click at [317, 484] on div "0" at bounding box center [335, 475] width 351 height 32
click at [278, 548] on textarea at bounding box center [336, 562] width 332 height 34
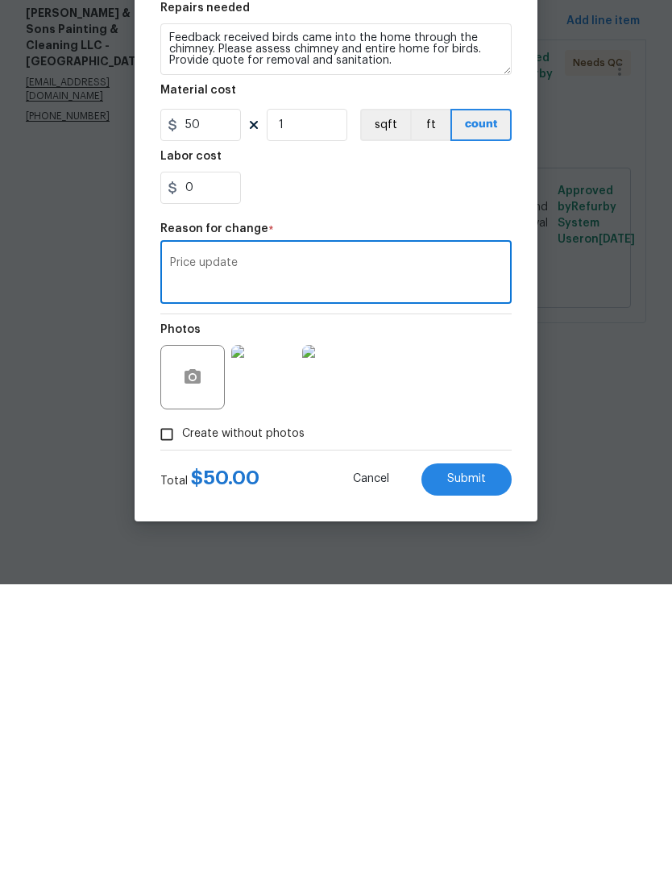
type textarea "Price update"
click at [458, 602] on div "Photos" at bounding box center [335, 654] width 351 height 105
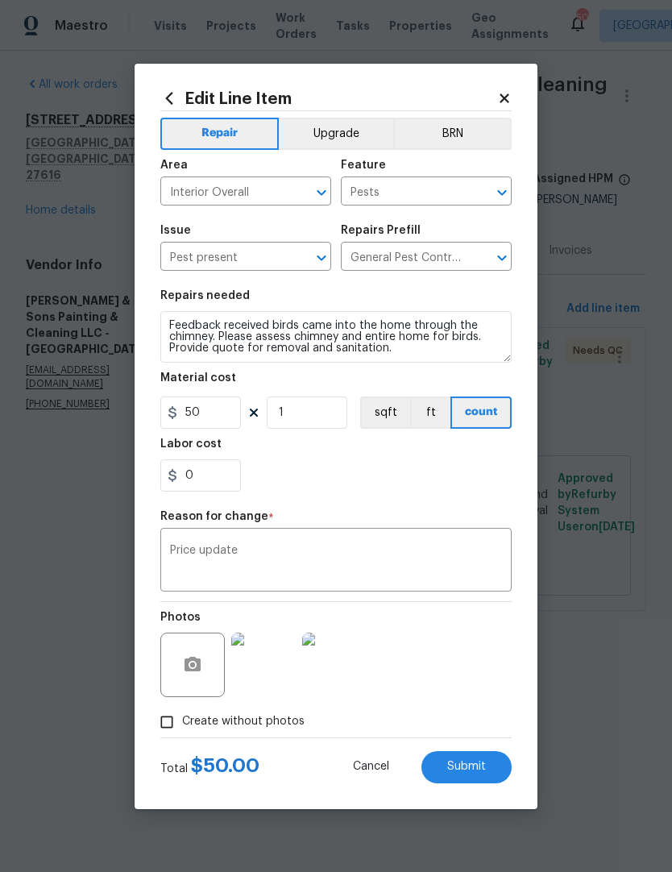
click at [470, 761] on button "Submit" at bounding box center [466, 767] width 90 height 32
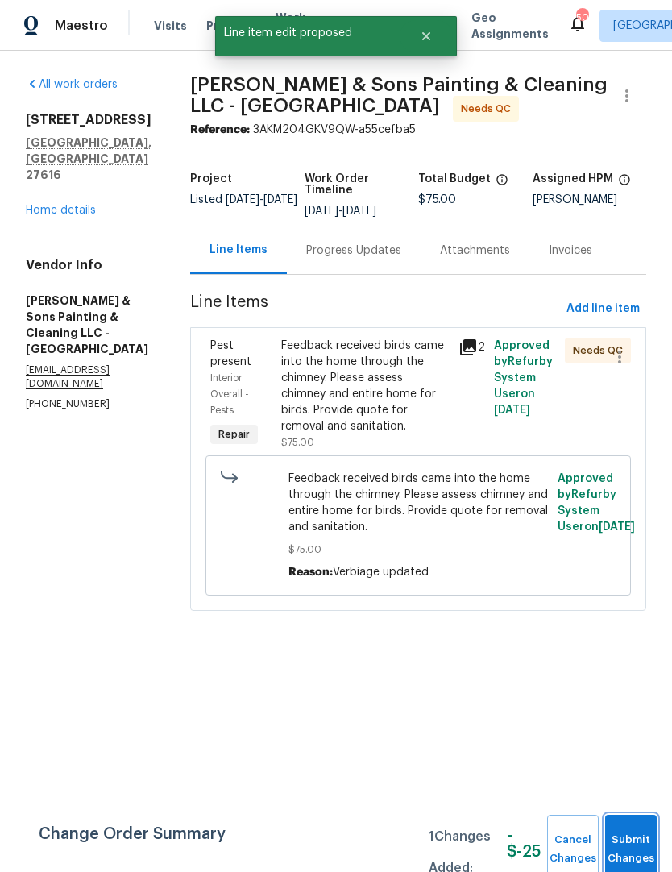
click at [615, 817] on button "Submit Changes" at bounding box center [631, 849] width 52 height 69
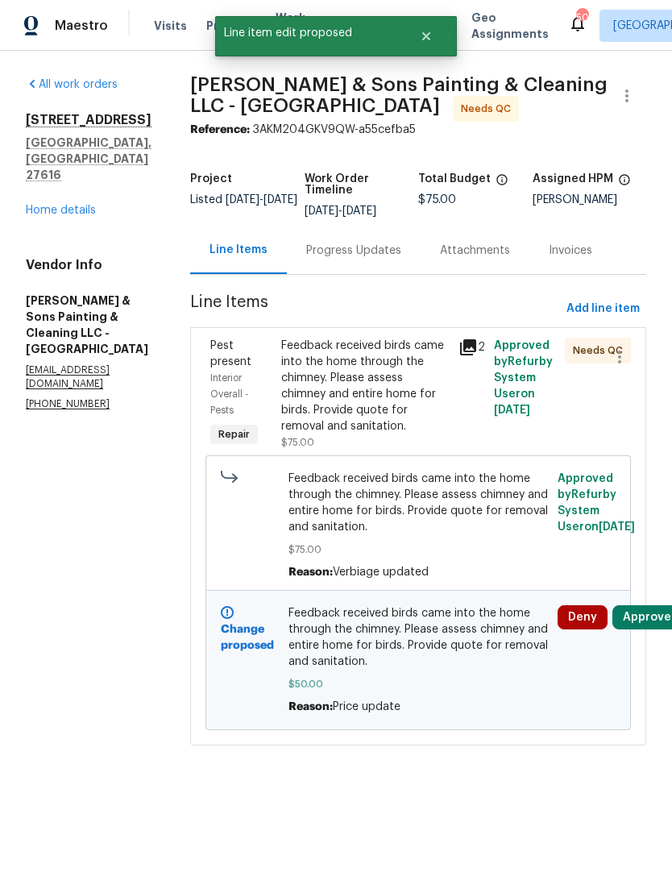
click at [637, 628] on button "Approve" at bounding box center [646, 617] width 69 height 24
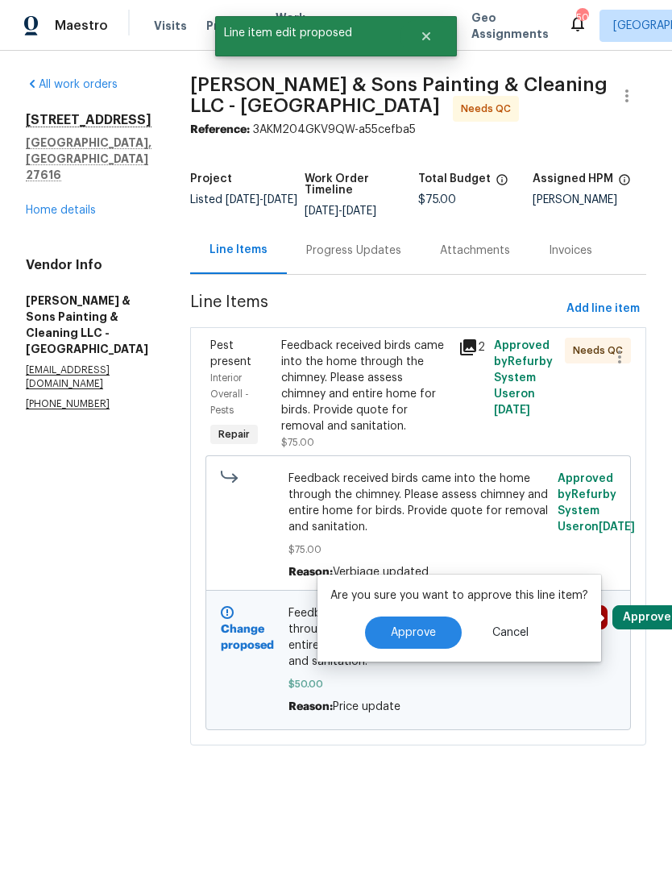
click at [639, 631] on div "Pest present Interior Overall - Pests Repair Feedback received birds came into …" at bounding box center [418, 536] width 456 height 418
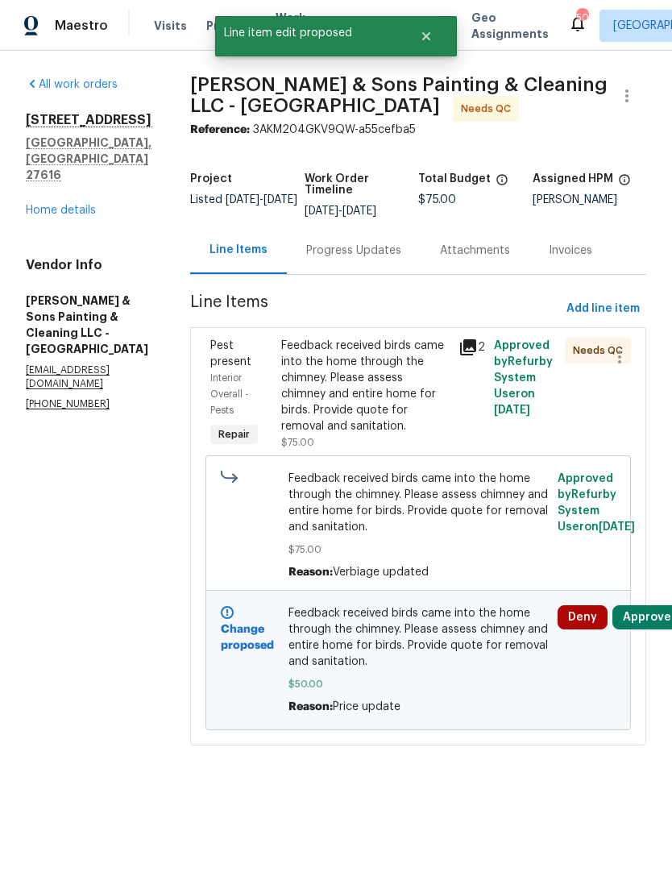
click at [634, 612] on button "Approve" at bounding box center [646, 617] width 69 height 24
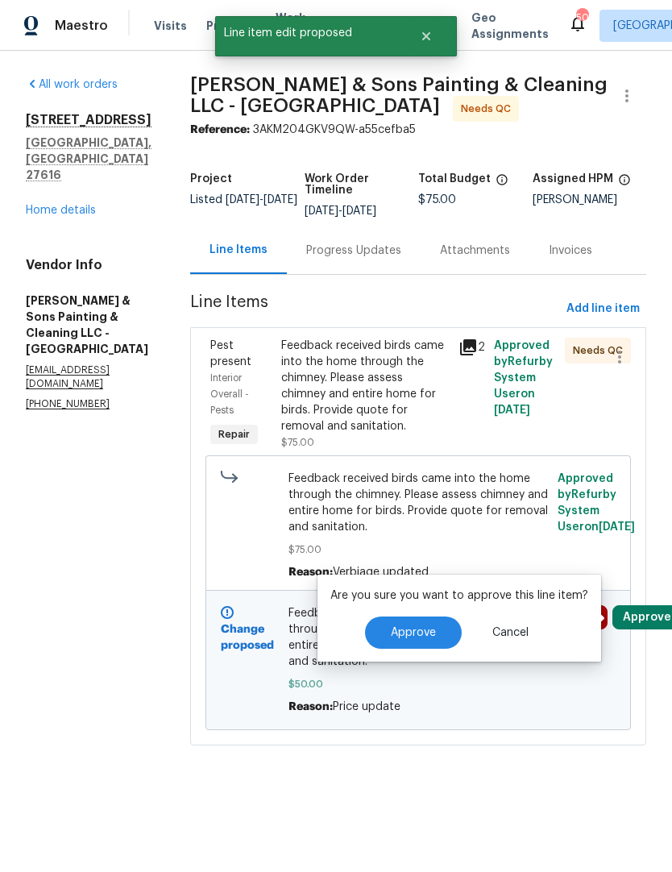
click at [428, 624] on button "Approve" at bounding box center [413, 632] width 97 height 32
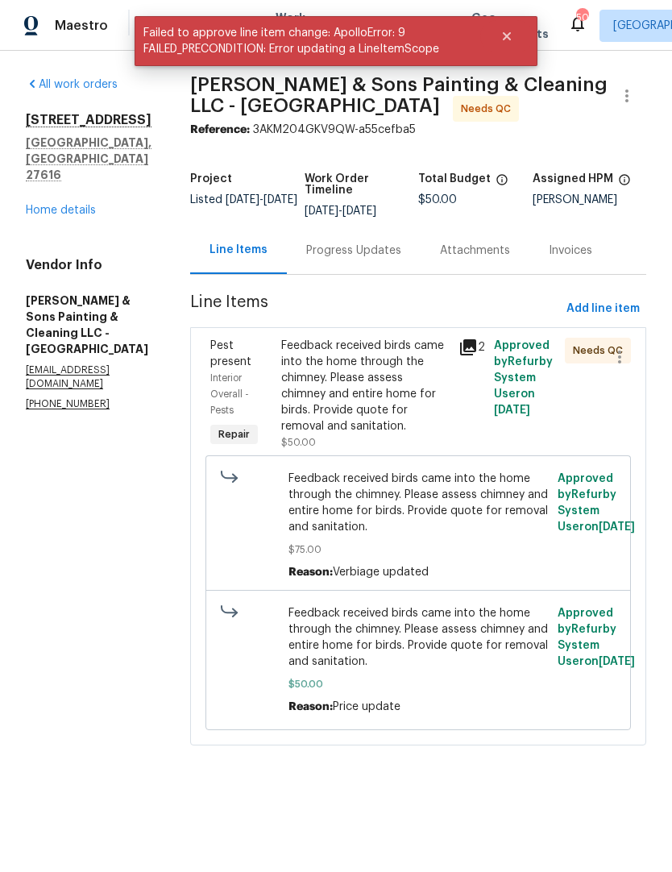
click at [75, 205] on link "Home details" at bounding box center [61, 210] width 70 height 11
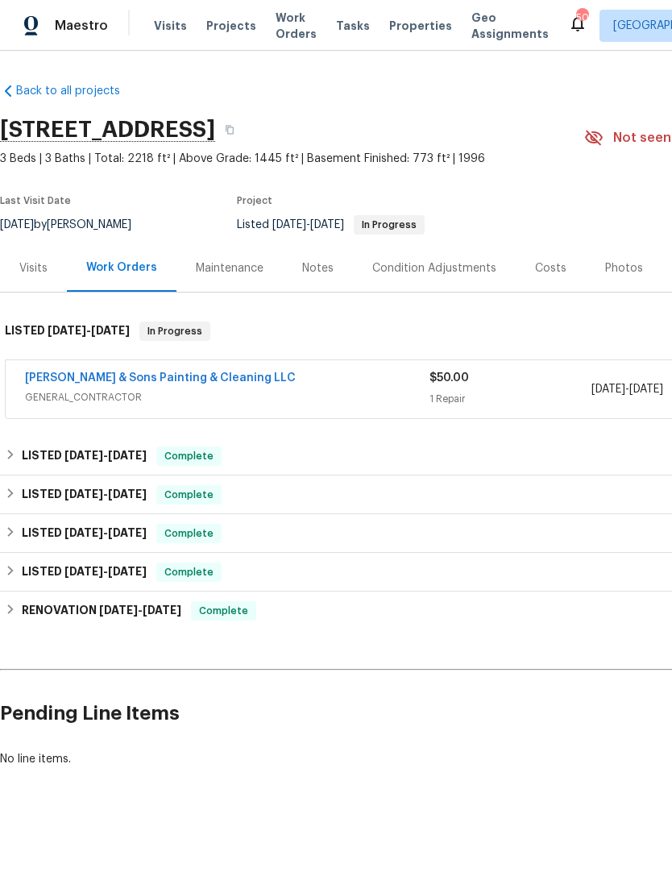
click at [206, 376] on link "[PERSON_NAME] & Sons Painting & Cleaning LLC" at bounding box center [160, 377] width 271 height 11
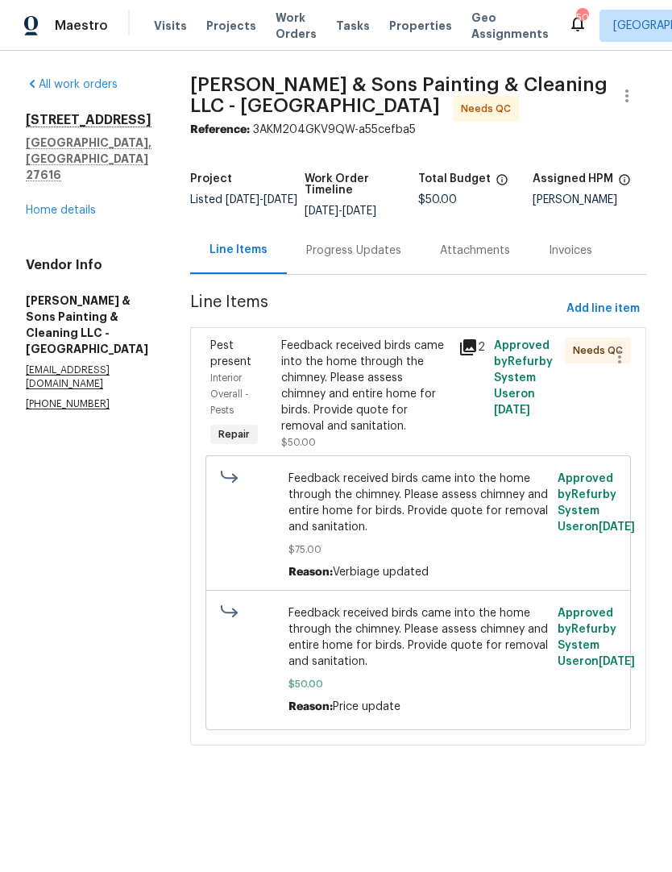
click at [504, 365] on span "Approved by Refurby System User on 8/19/2025" at bounding box center [523, 378] width 59 height 76
click at [401, 383] on div "Feedback received birds came into the home through the chimney. Please assess c…" at bounding box center [365, 386] width 168 height 97
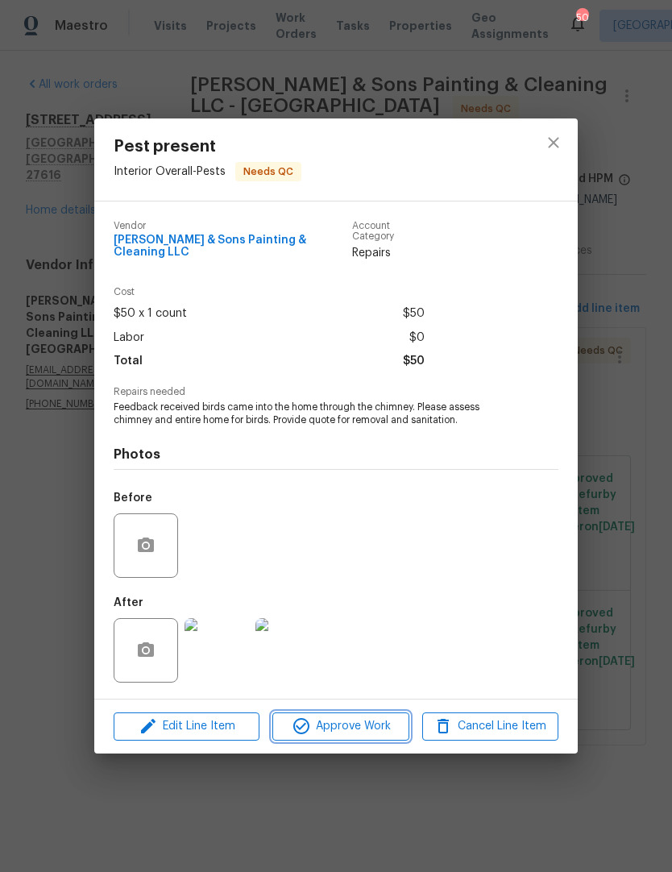
click at [350, 723] on span "Approve Work" at bounding box center [340, 726] width 127 height 20
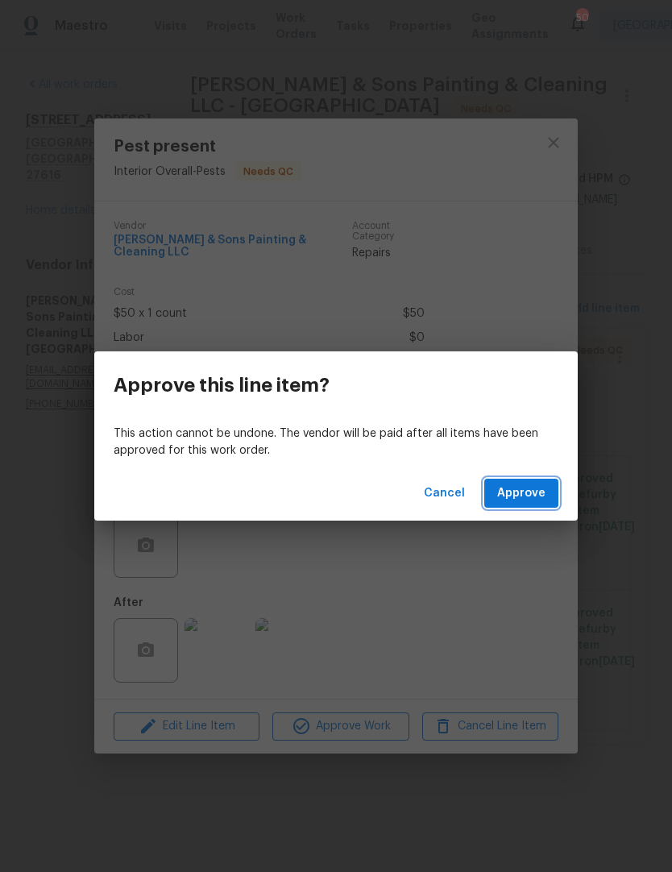
click at [530, 496] on span "Approve" at bounding box center [521, 493] width 48 height 20
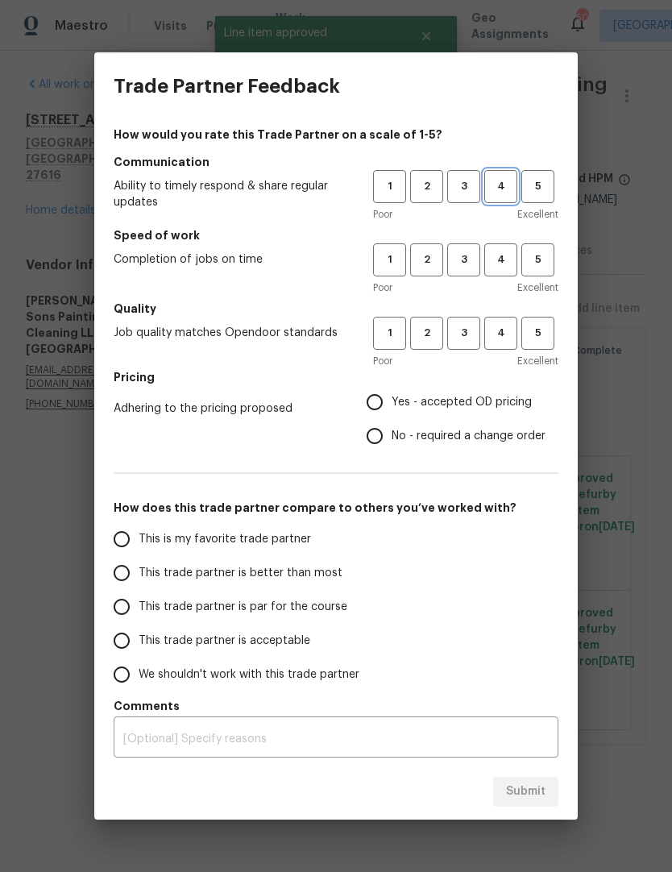
click at [500, 178] on span "4" at bounding box center [501, 186] width 30 height 19
click at [494, 264] on span "4" at bounding box center [501, 260] width 30 height 19
click at [504, 323] on button "4" at bounding box center [500, 333] width 33 height 33
click at [415, 393] on label "Yes - accepted OD pricing" at bounding box center [452, 402] width 188 height 34
click at [392, 393] on input "Yes - accepted OD pricing" at bounding box center [375, 402] width 34 height 34
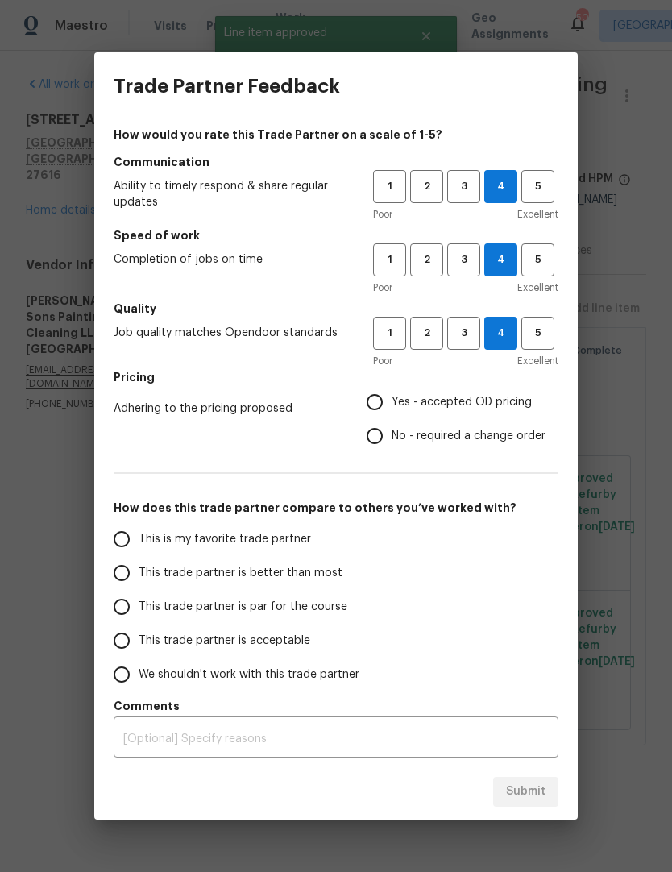
radio input "true"
click at [238, 601] on span "This trade partner is par for the course" at bounding box center [243, 607] width 209 height 17
click at [139, 601] on input "This trade partner is par for the course" at bounding box center [122, 607] width 34 height 34
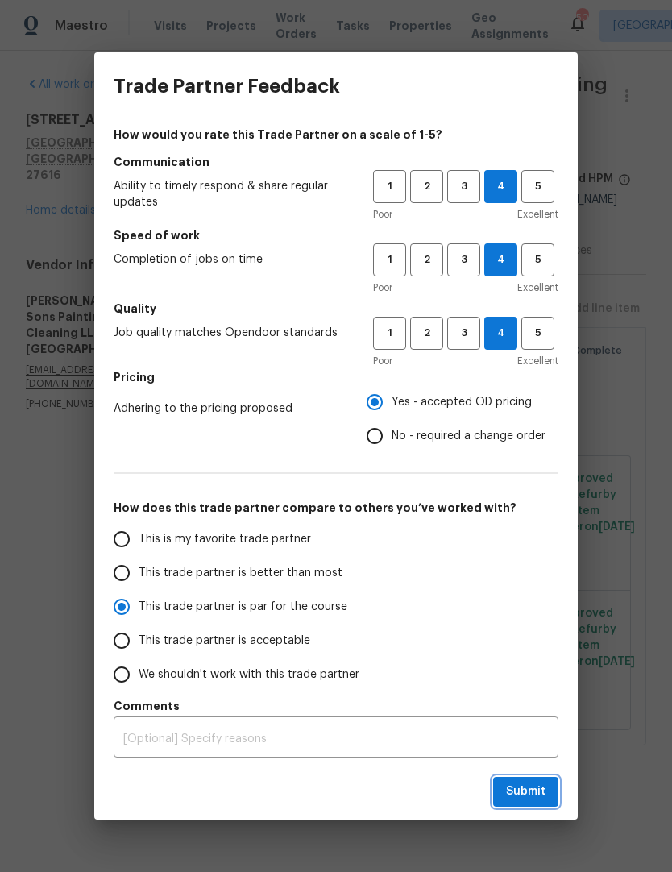
click at [537, 788] on span "Submit" at bounding box center [525, 792] width 39 height 20
radio input "true"
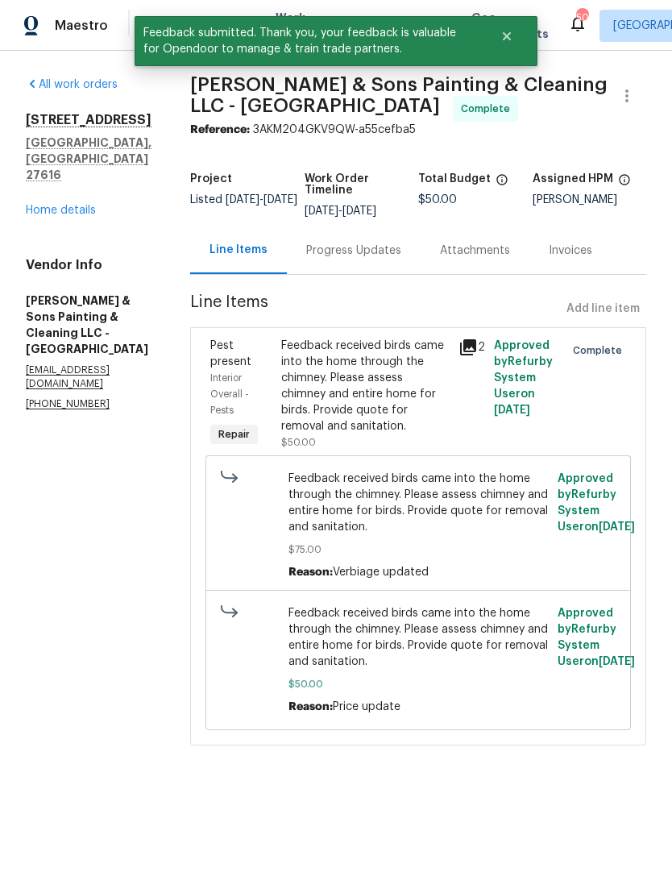
click at [81, 205] on link "Home details" at bounding box center [61, 210] width 70 height 11
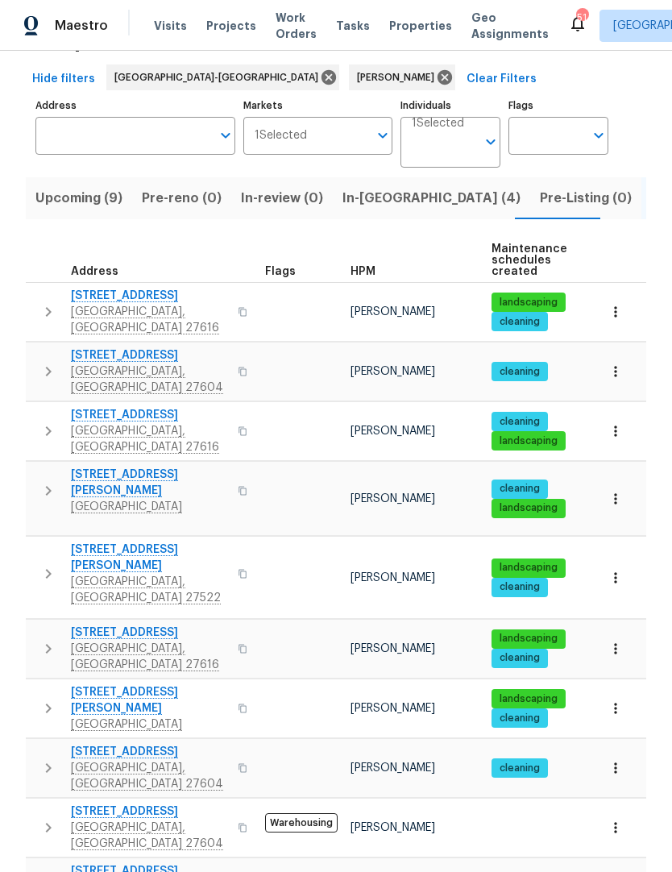
click at [150, 541] on span "[STREET_ADDRESS][PERSON_NAME]" at bounding box center [149, 557] width 157 height 32
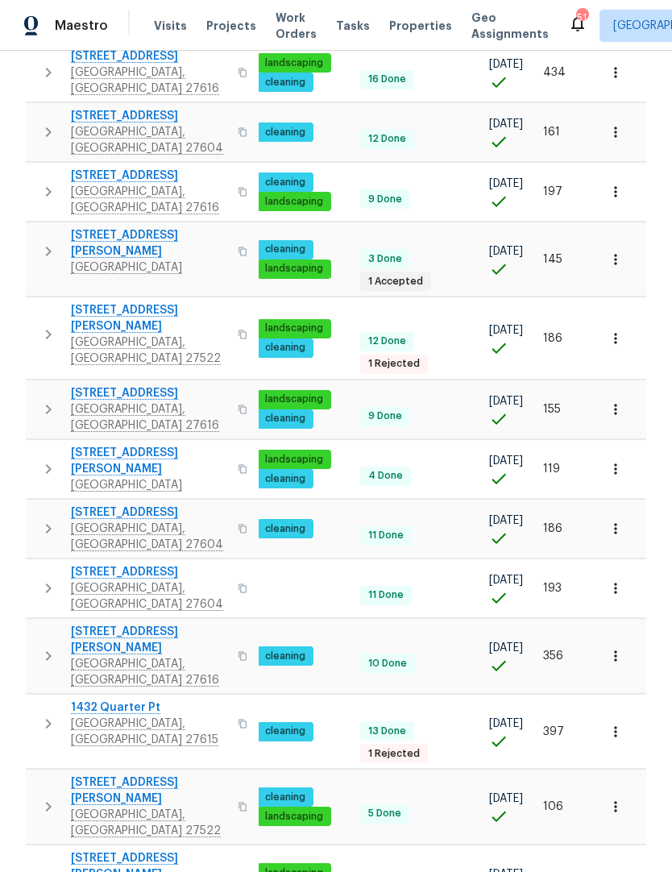
scroll to position [304, 0]
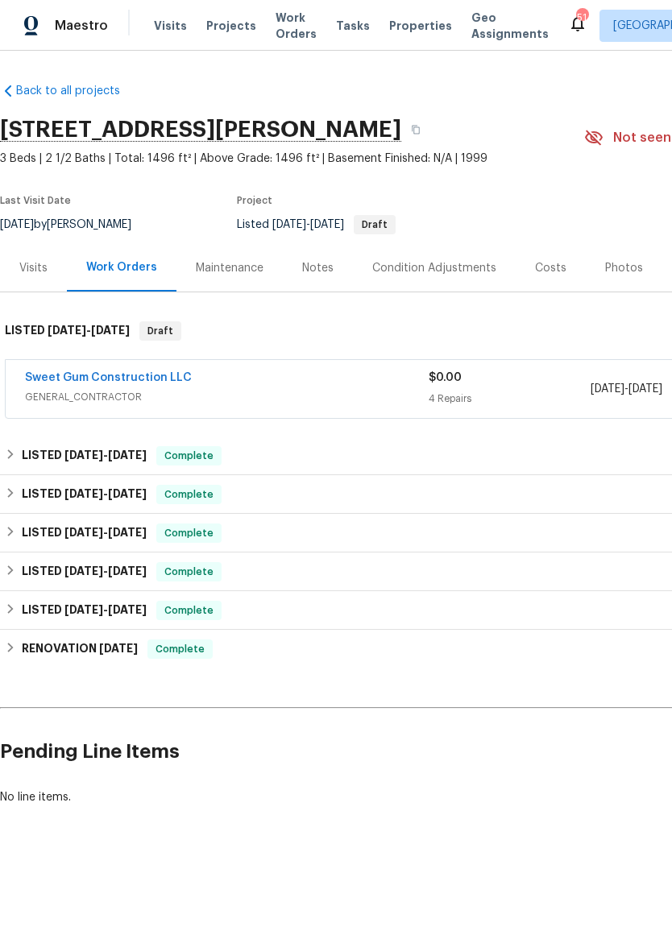
click at [164, 375] on link "Sweet Gum Construction LLC" at bounding box center [108, 377] width 167 height 11
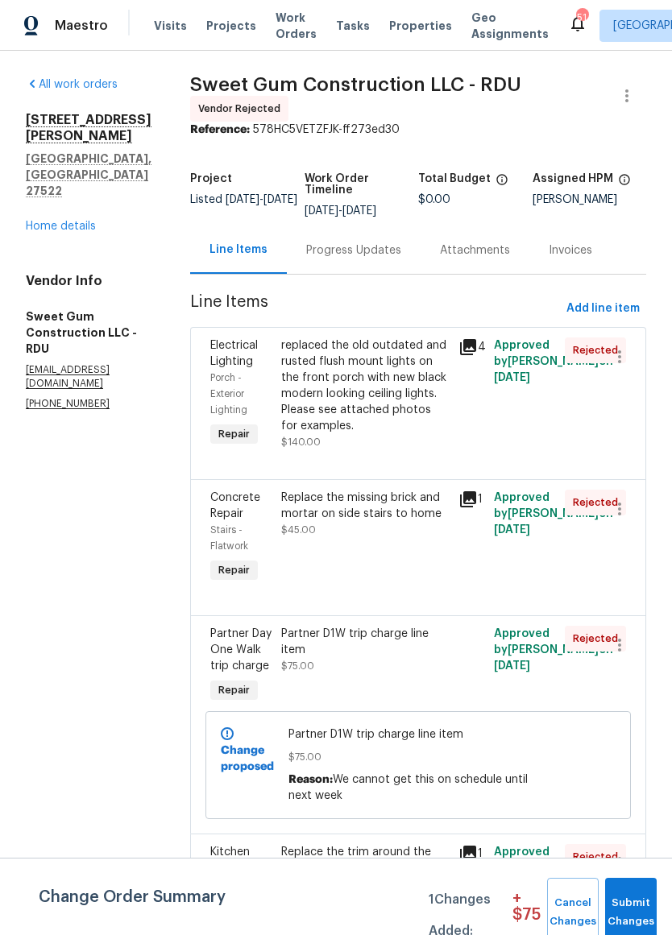
click at [68, 221] on link "Home details" at bounding box center [61, 226] width 70 height 11
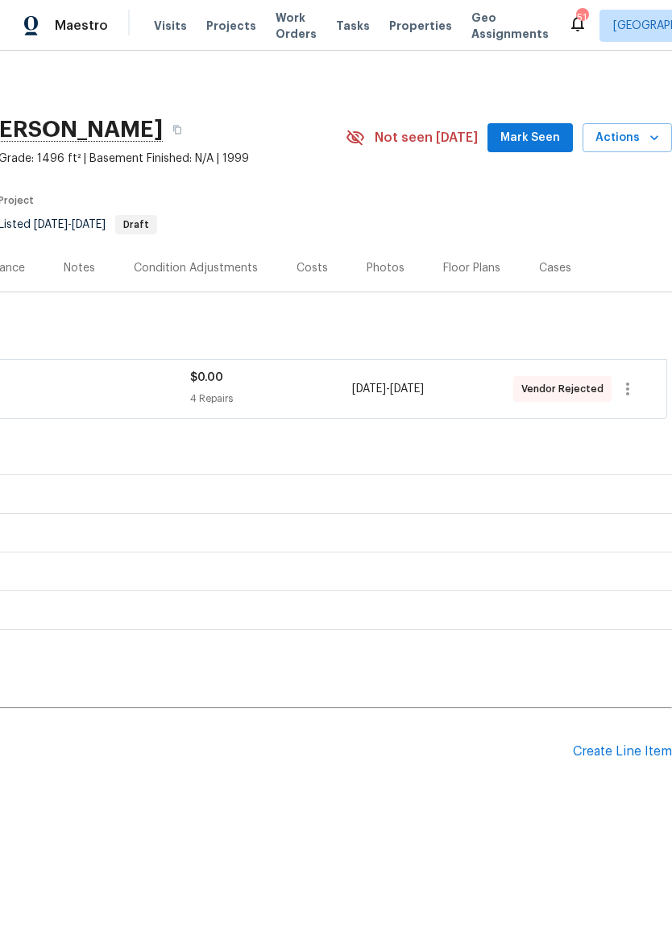
scroll to position [0, 238]
click at [628, 386] on icon "button" at bounding box center [627, 389] width 3 height 13
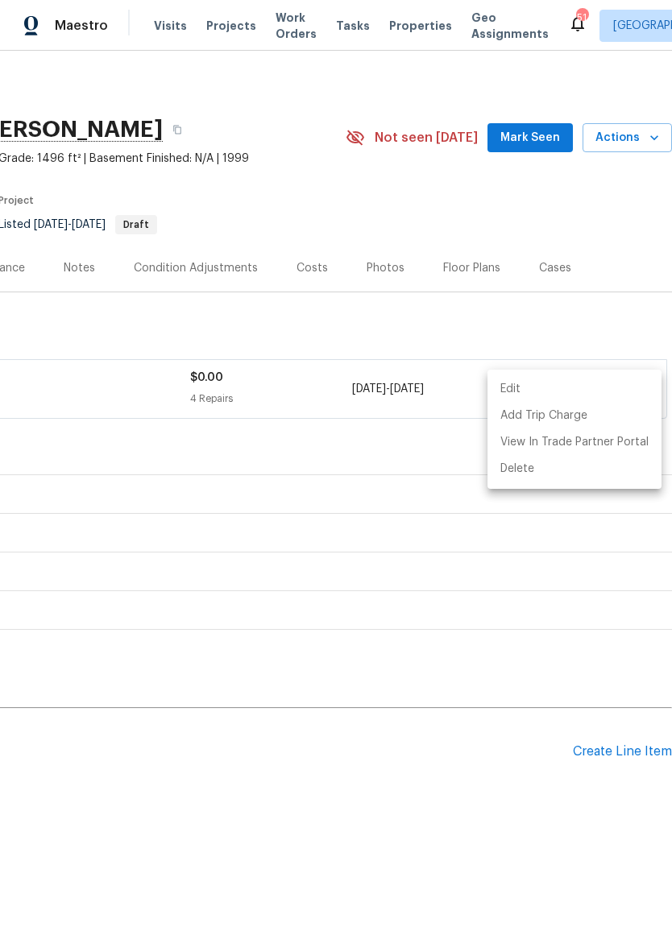
click at [589, 393] on li "Edit" at bounding box center [574, 389] width 174 height 27
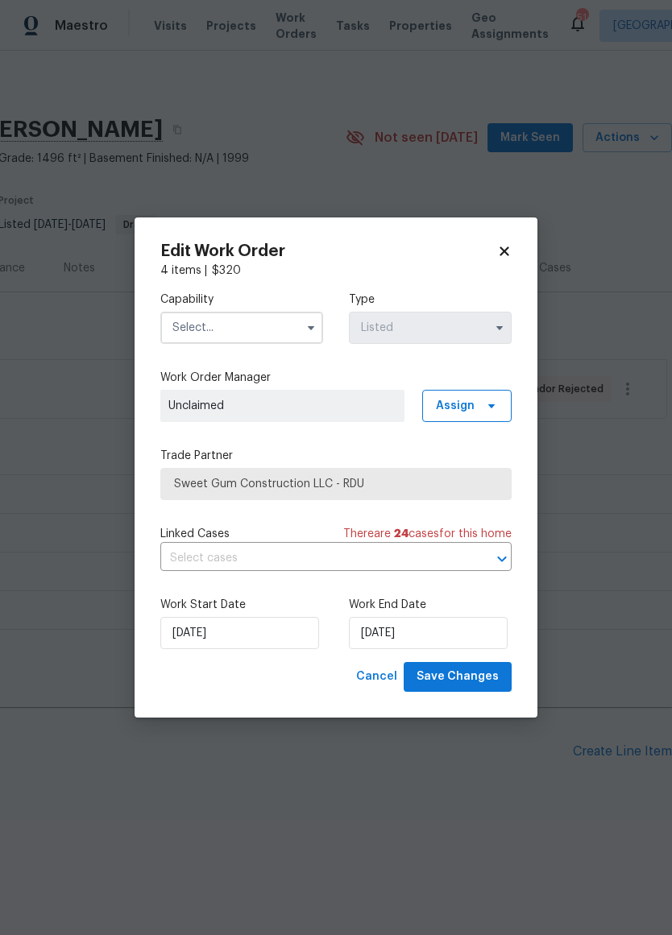
click at [280, 320] on input "text" at bounding box center [241, 328] width 163 height 32
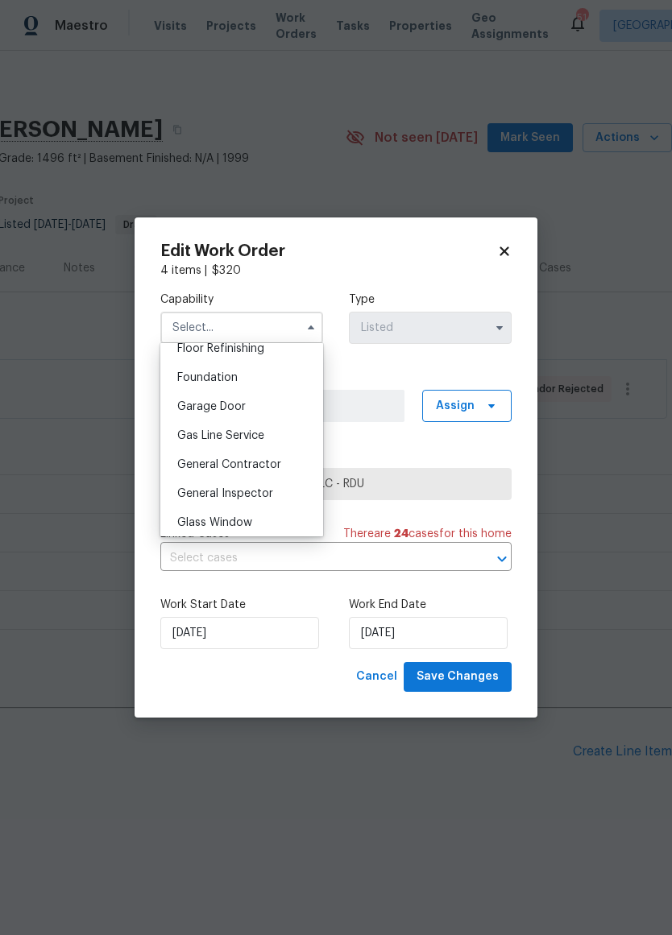
scroll to position [677, 0]
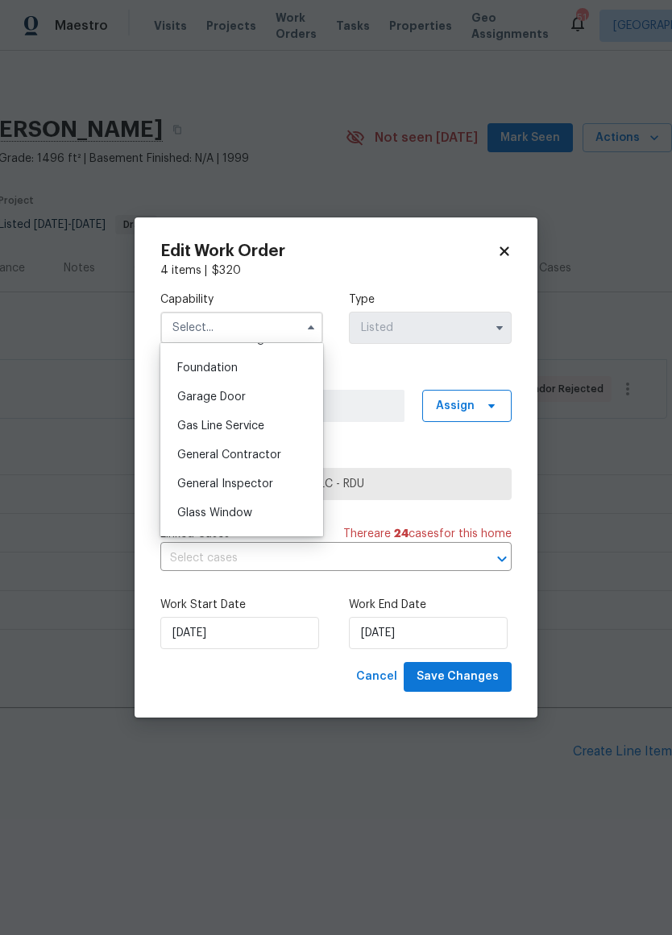
click at [257, 459] on span "General Contractor" at bounding box center [229, 455] width 104 height 11
type input "General Contractor"
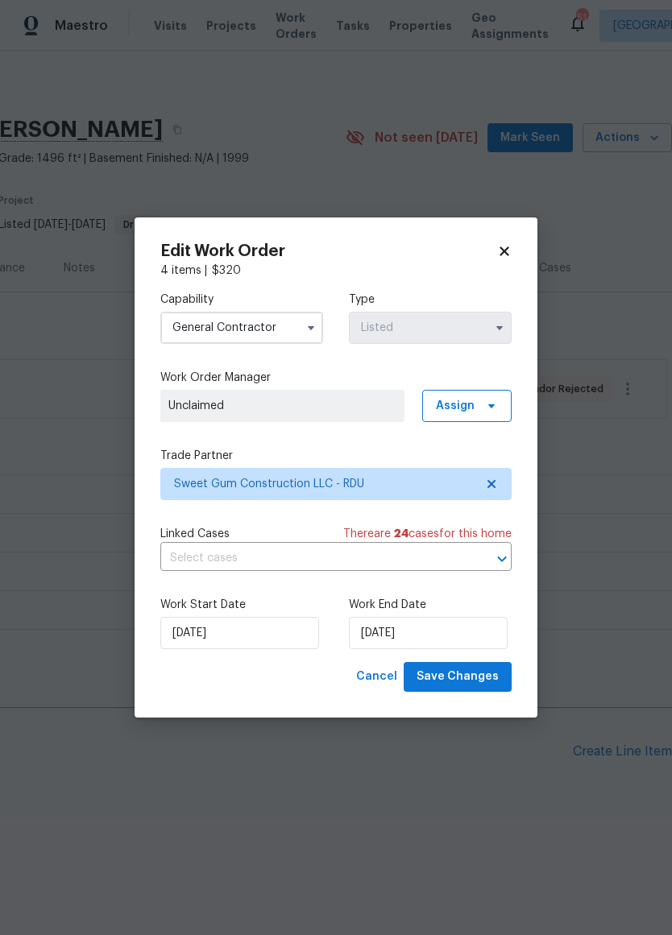
click at [310, 413] on span "Unclaimed" at bounding box center [282, 406] width 244 height 32
click at [482, 413] on span "Assign" at bounding box center [466, 406] width 89 height 32
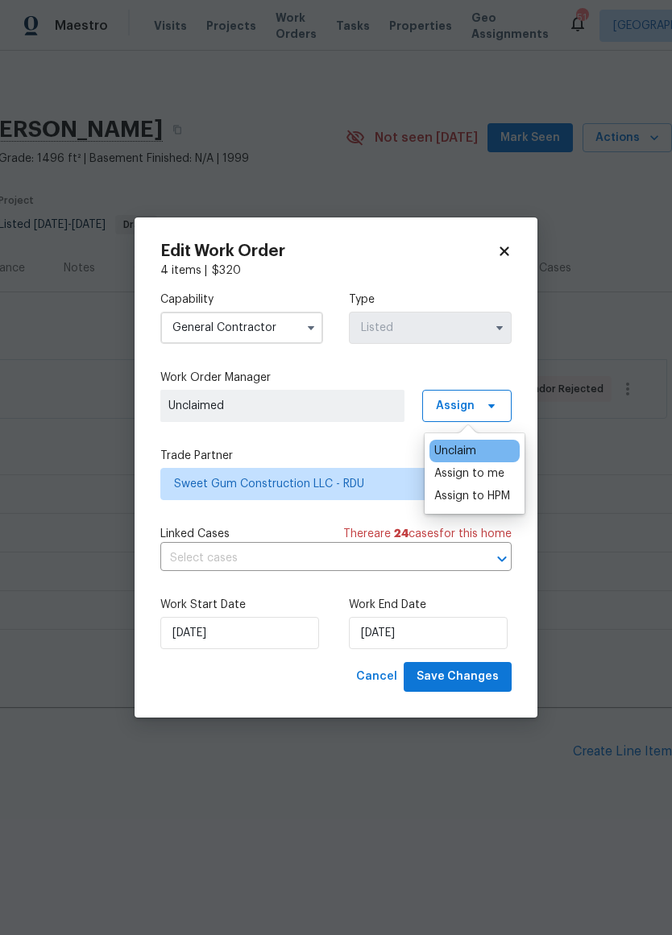
click at [478, 480] on div "Assign to me" at bounding box center [469, 474] width 70 height 16
click at [388, 429] on div "Capability General [DEMOGRAPHIC_DATA] Type Listed Work Order Manager [PERSON_NA…" at bounding box center [335, 471] width 351 height 384
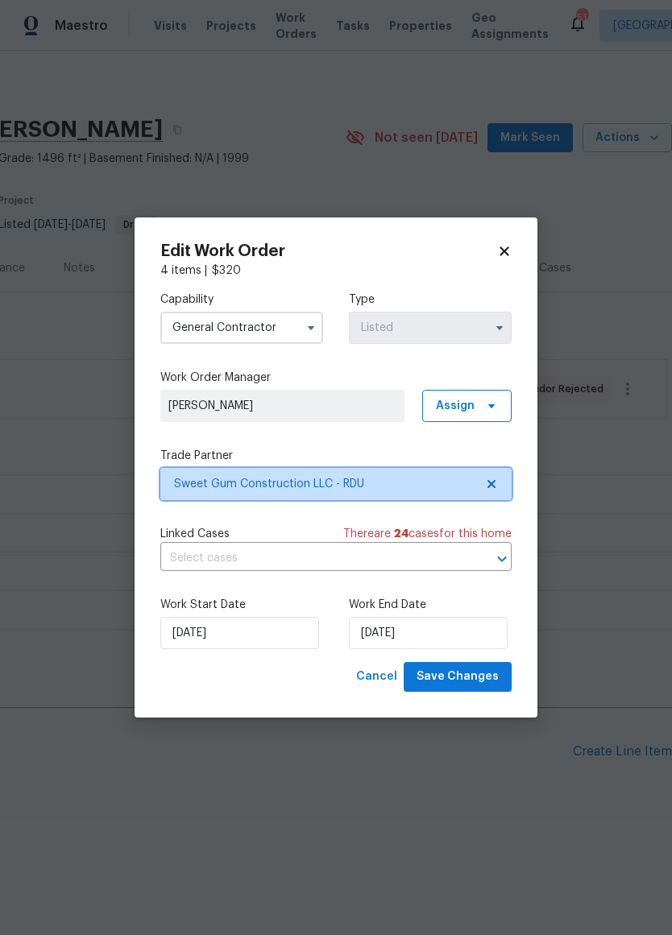
click at [493, 485] on icon at bounding box center [491, 484] width 8 height 8
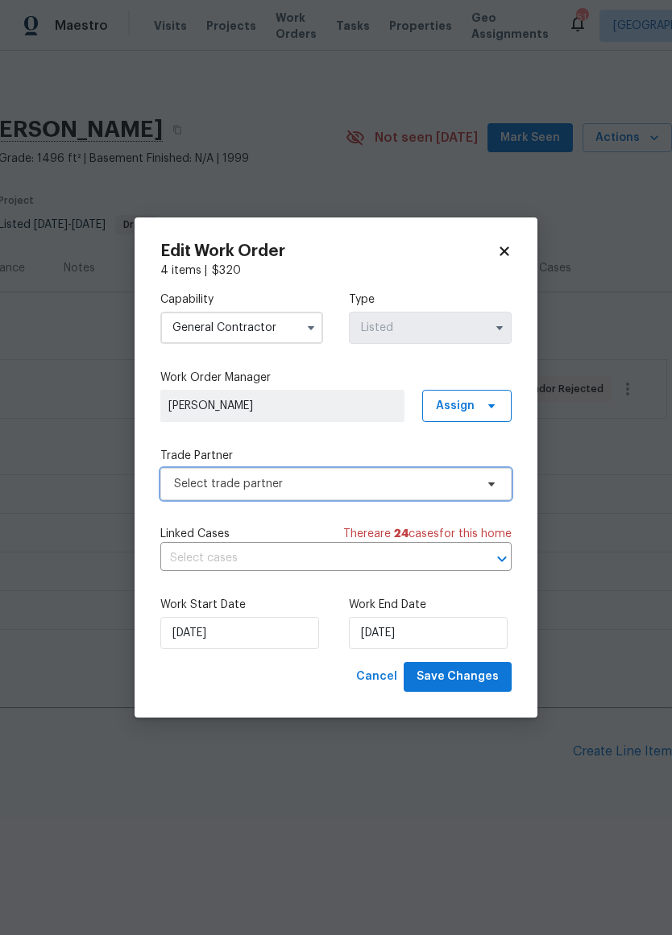
click at [492, 487] on icon at bounding box center [491, 484] width 13 height 13
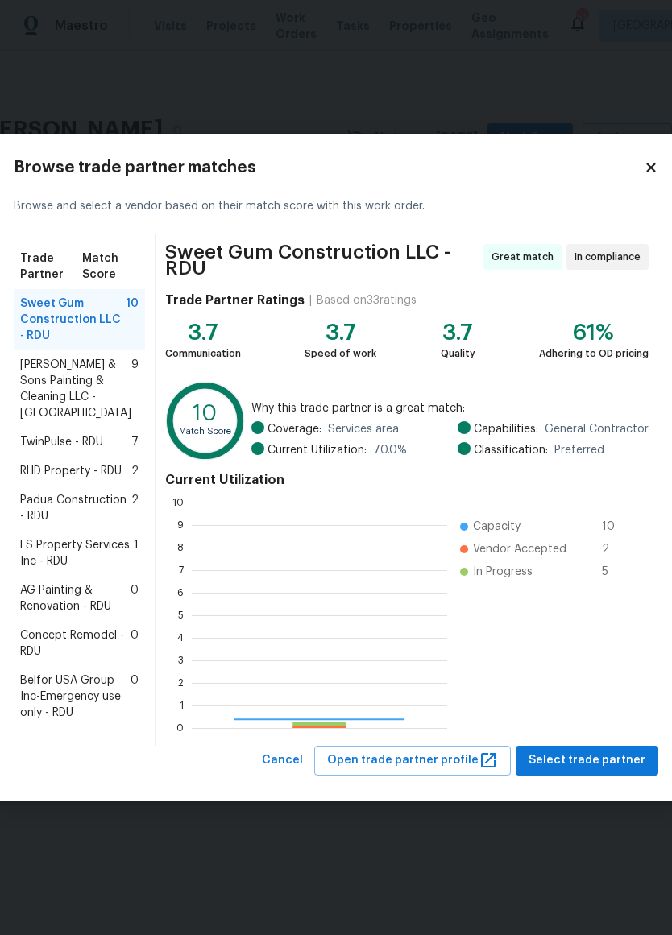
scroll to position [226, 255]
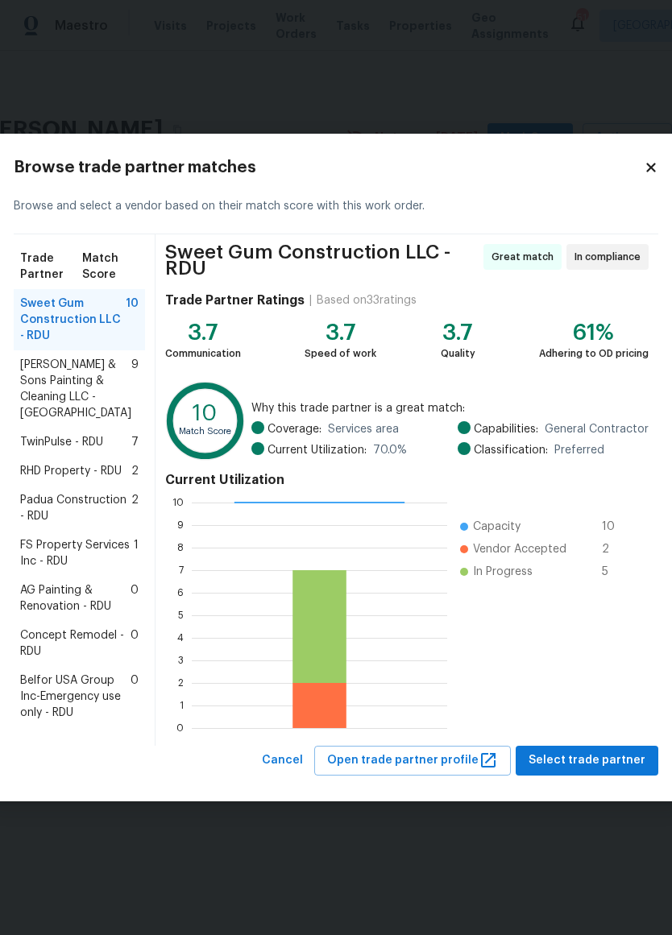
click at [72, 357] on span "[PERSON_NAME] & Sons Painting & Cleaning LLC - [GEOGRAPHIC_DATA]" at bounding box center [75, 389] width 111 height 64
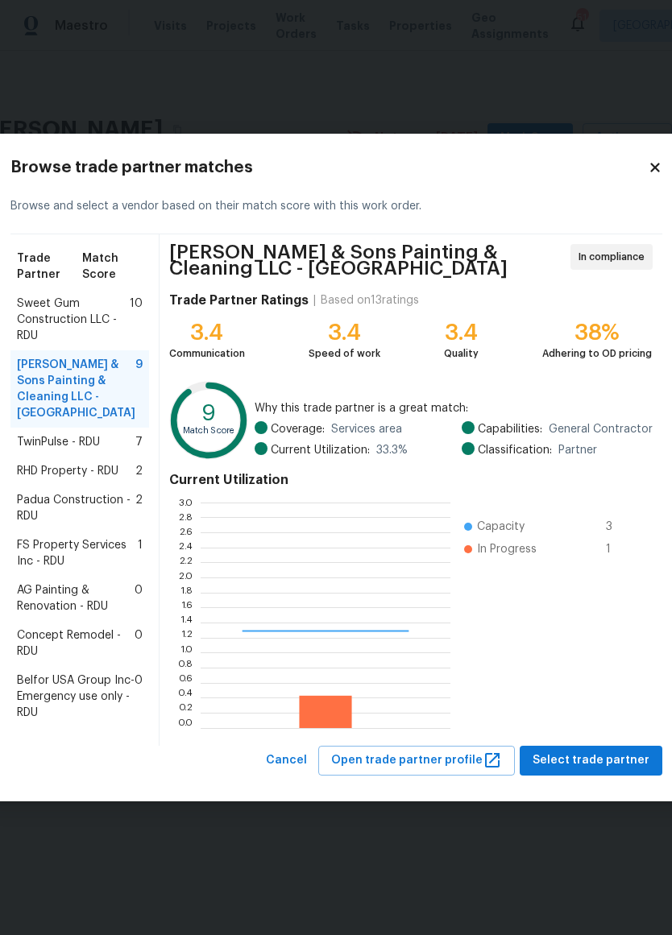
scroll to position [226, 250]
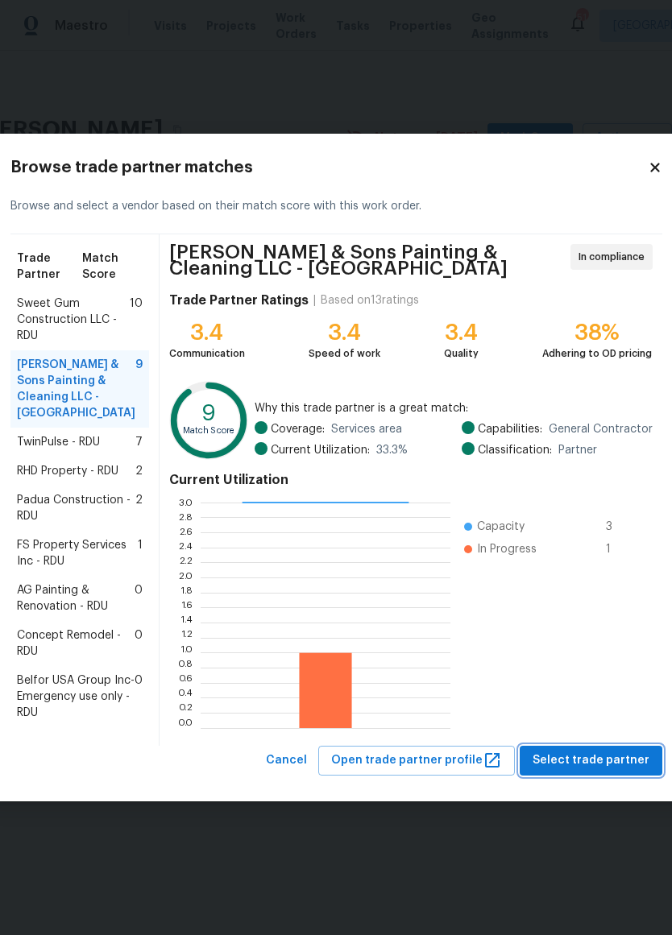
click at [579, 776] on button "Select trade partner" at bounding box center [591, 761] width 143 height 30
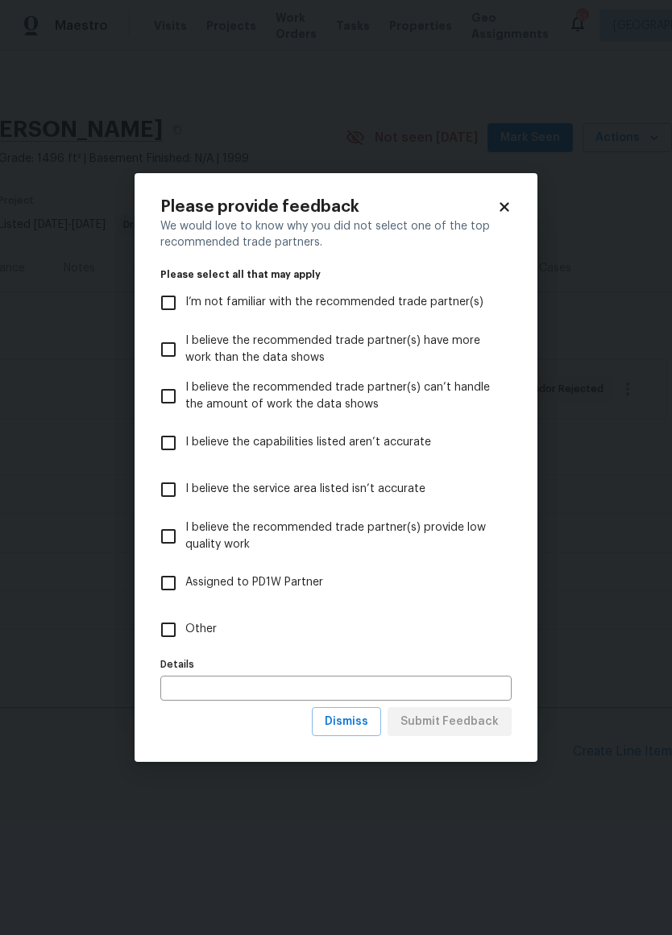
click at [174, 623] on input "Other" at bounding box center [168, 630] width 34 height 34
checkbox input "true"
click at [455, 722] on span "Submit Feedback" at bounding box center [449, 722] width 98 height 20
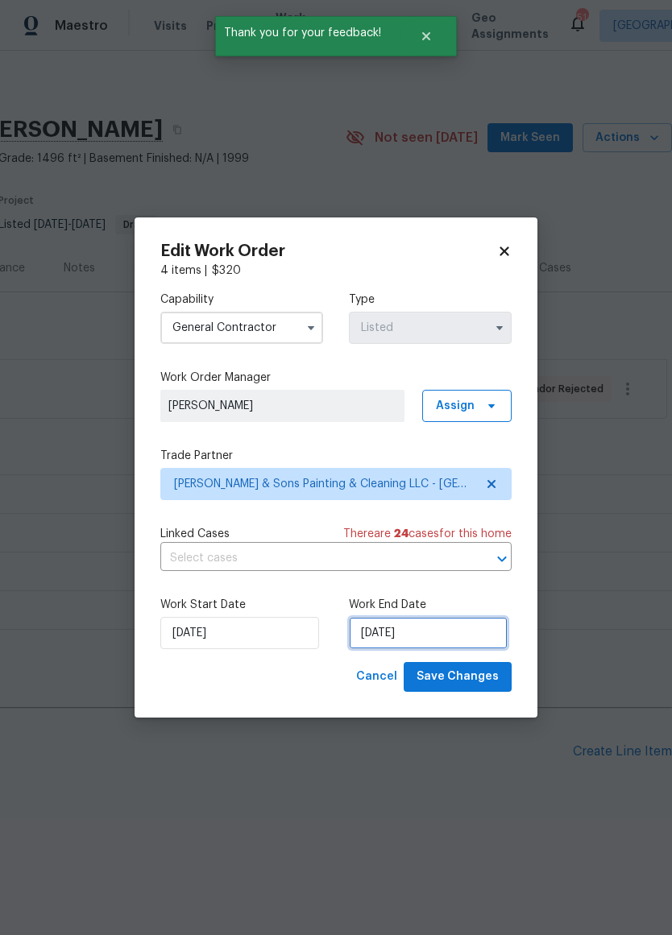
click at [425, 637] on input "[DATE]" at bounding box center [428, 633] width 159 height 32
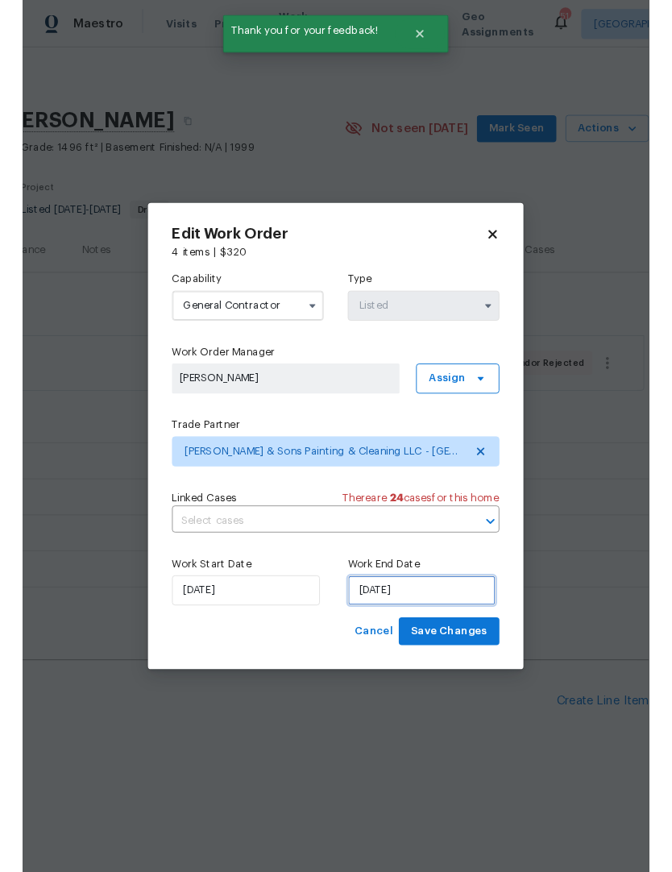
scroll to position [38, 0]
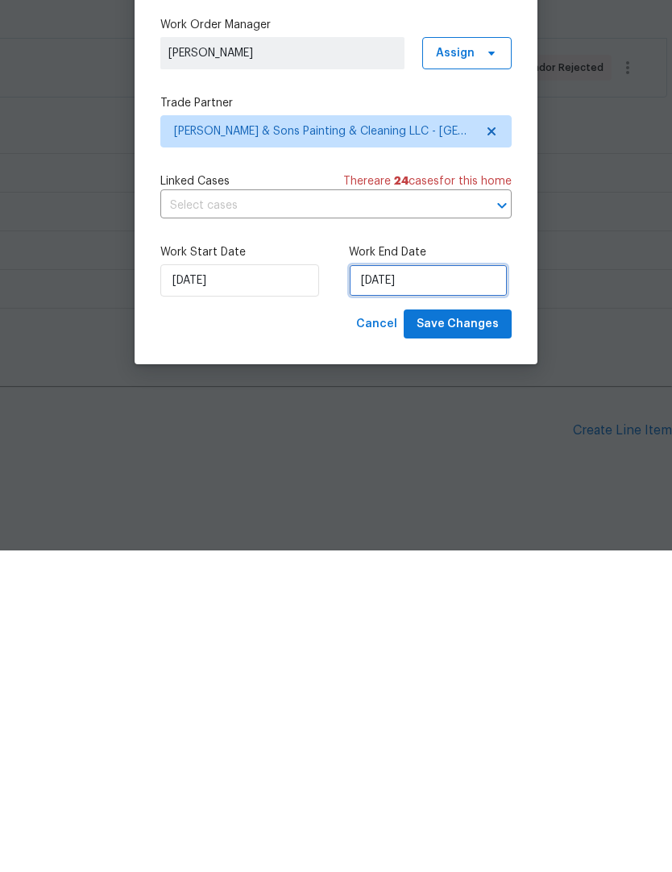
select select "7"
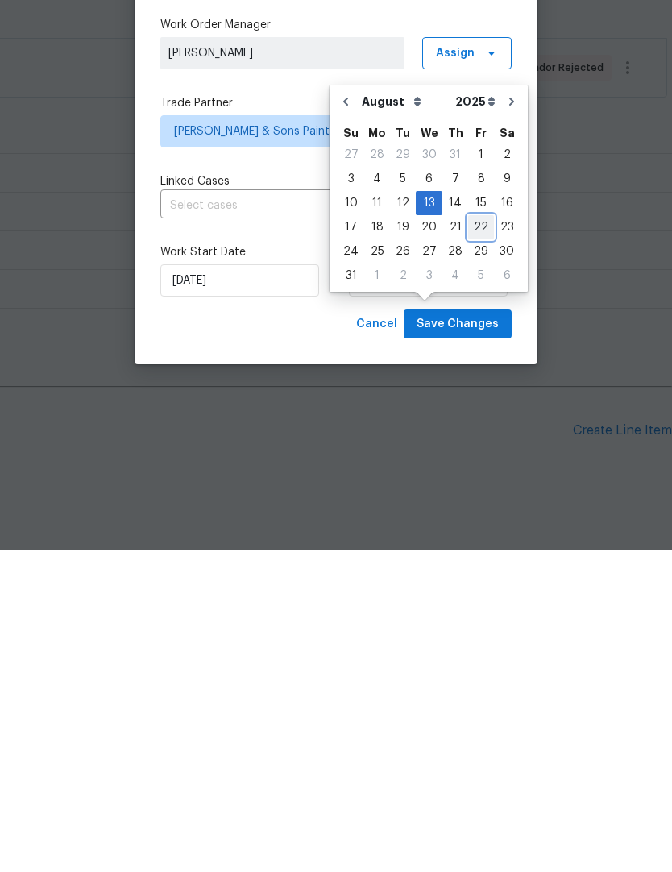
click at [469, 537] on div "22" at bounding box center [481, 549] width 26 height 24
type input "[DATE]"
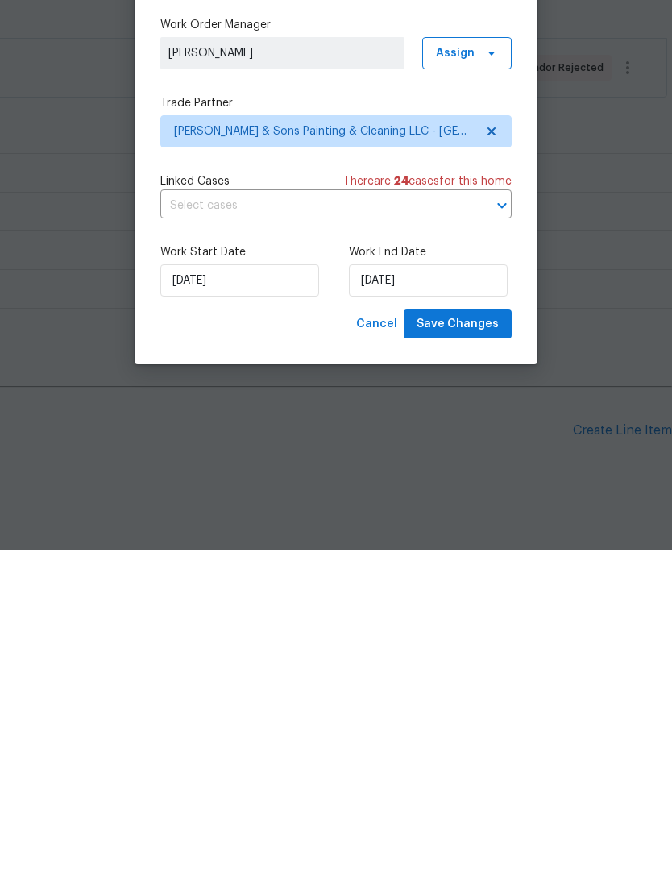
scroll to position [43, 0]
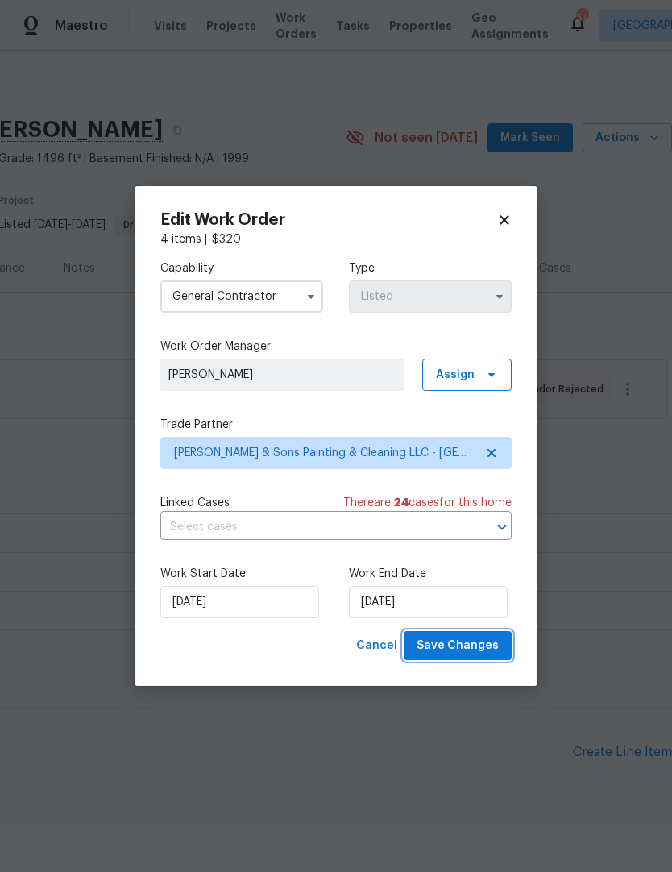
click at [467, 643] on span "Save Changes" at bounding box center [458, 646] width 82 height 20
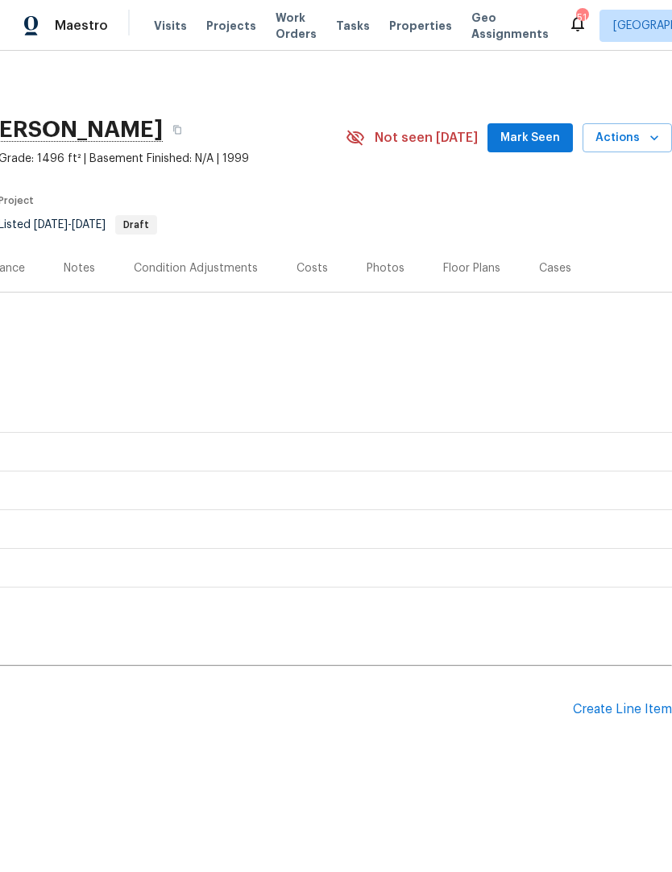
scroll to position [0, 0]
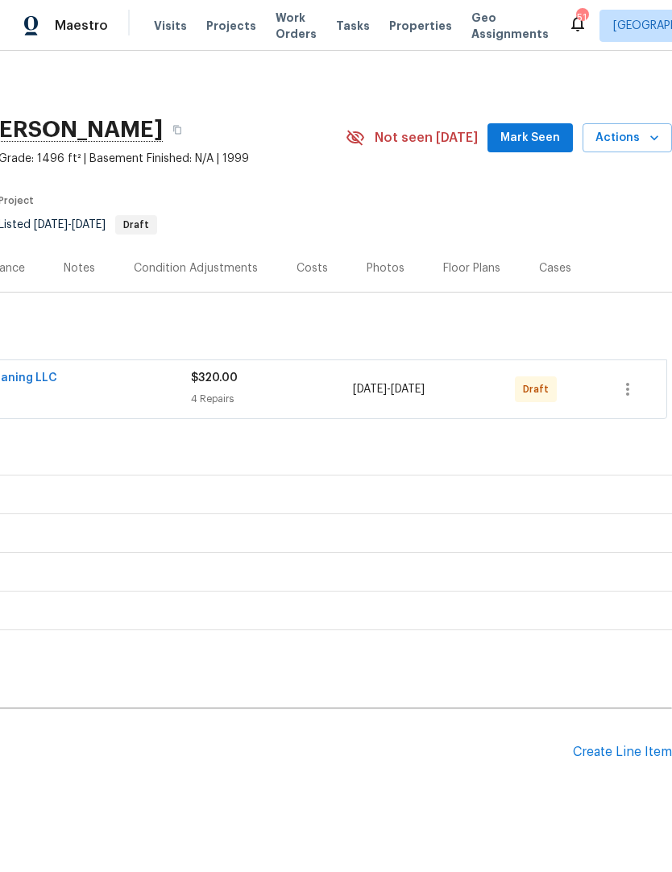
scroll to position [0, 238]
click at [632, 382] on icon "button" at bounding box center [627, 389] width 19 height 19
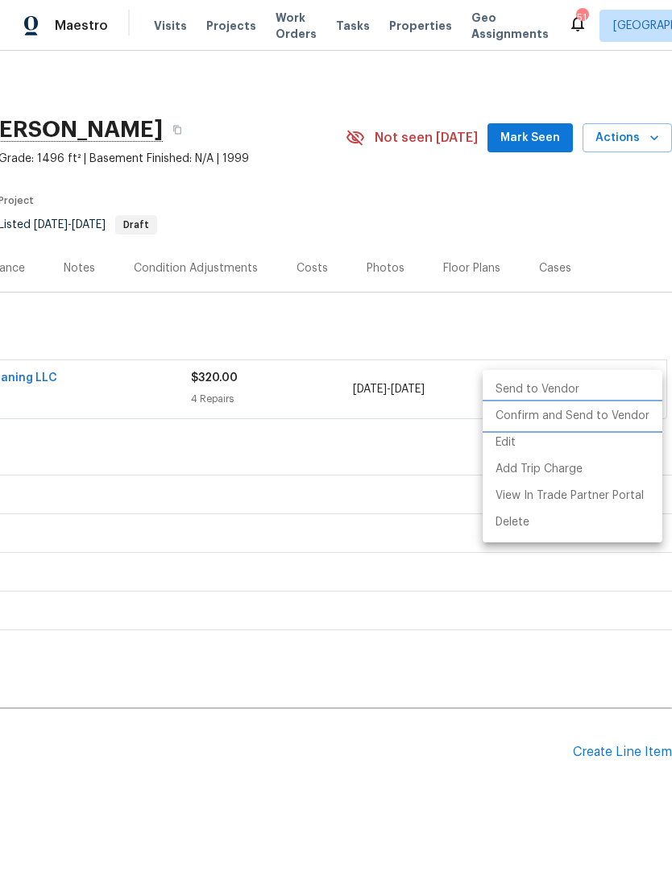
click at [587, 415] on li "Confirm and Send to Vendor" at bounding box center [573, 416] width 180 height 27
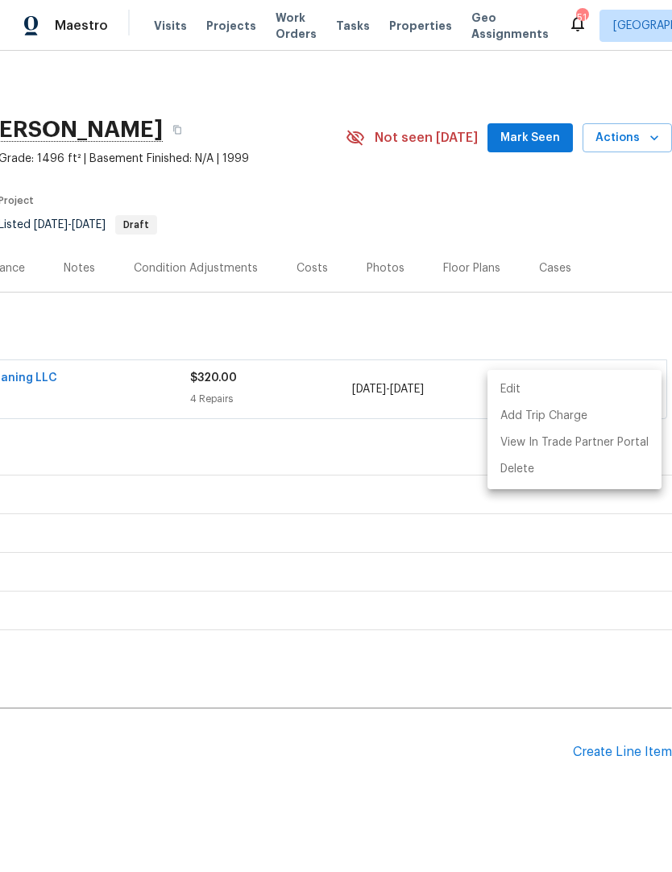
click at [407, 507] on div at bounding box center [336, 436] width 672 height 872
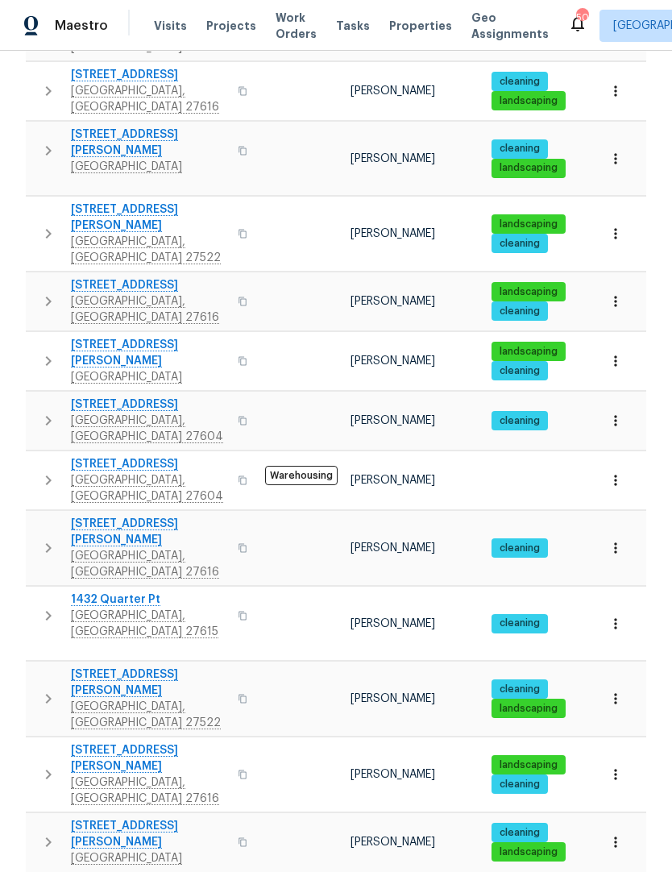
click at [147, 742] on span "[STREET_ADDRESS][PERSON_NAME]" at bounding box center [149, 758] width 157 height 32
click at [131, 591] on span "1432 Quarter Pt" at bounding box center [149, 599] width 157 height 16
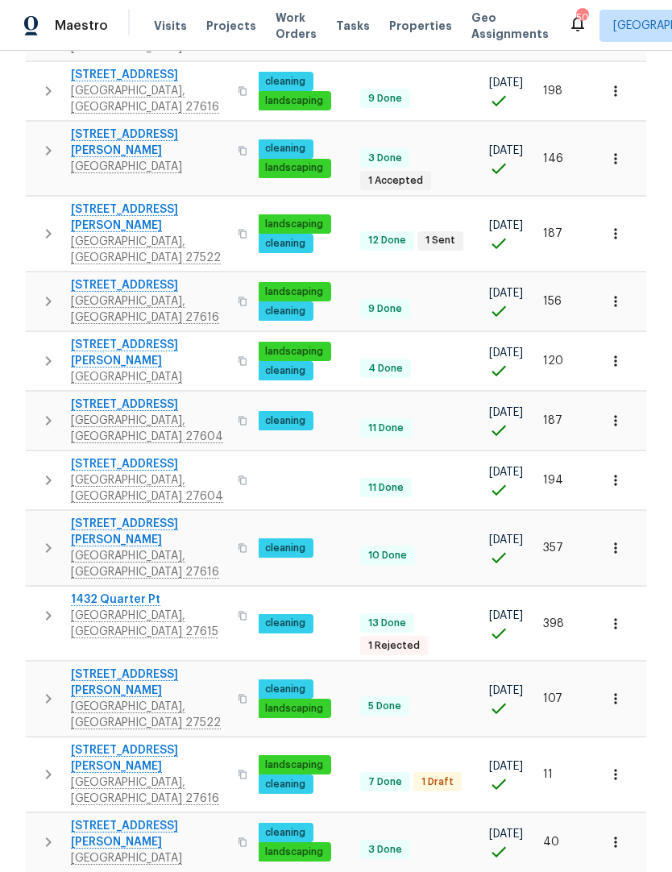
scroll to position [0, 234]
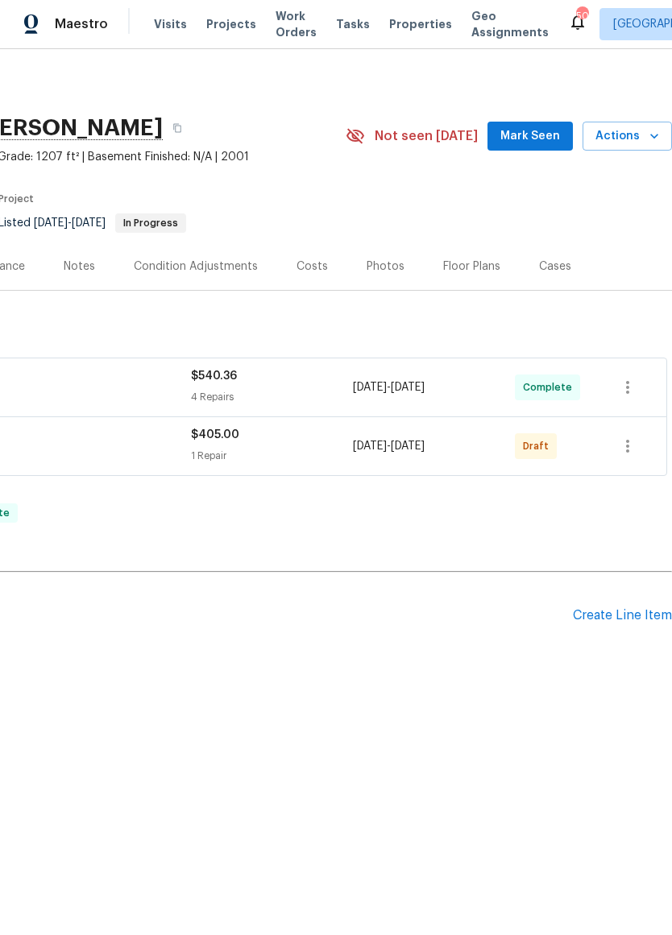
scroll to position [0, 238]
click at [636, 444] on icon "button" at bounding box center [627, 447] width 19 height 19
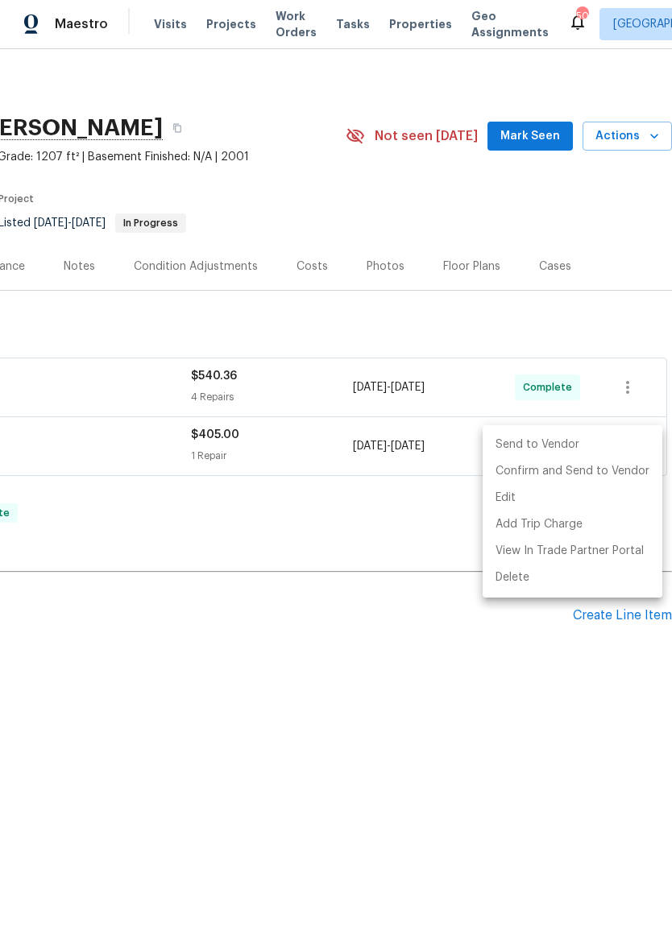
click at [601, 452] on li "Send to Vendor" at bounding box center [573, 446] width 180 height 27
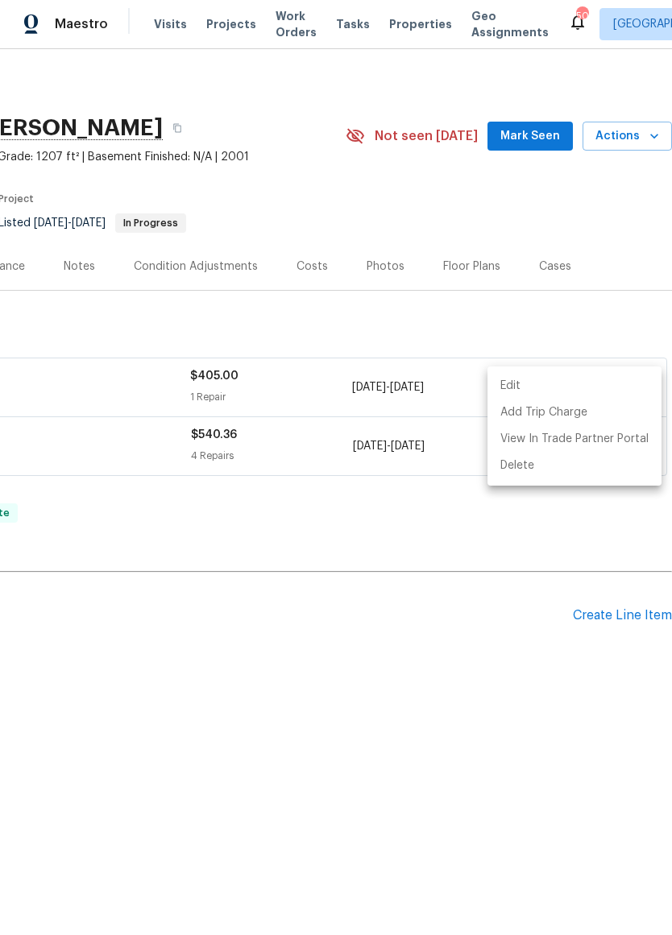
click at [557, 550] on div at bounding box center [336, 467] width 672 height 935
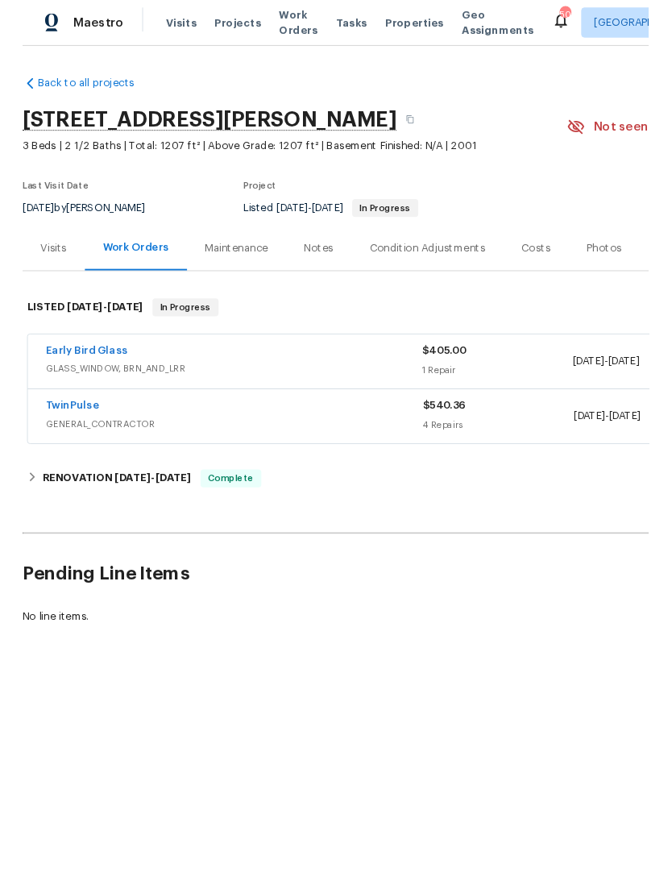
scroll to position [0, 0]
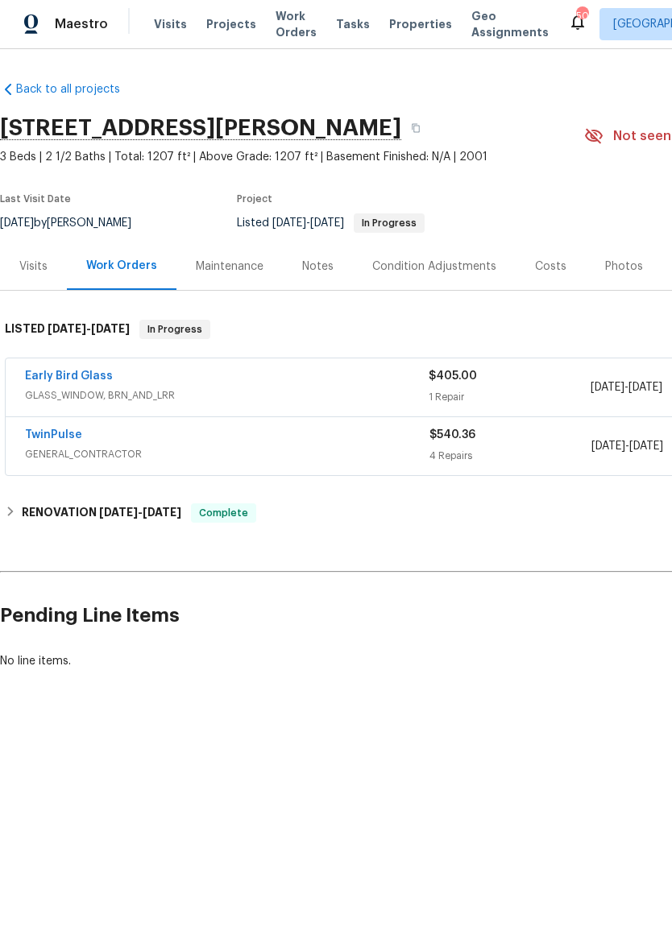
click at [53, 440] on link "TwinPulse" at bounding box center [53, 436] width 57 height 11
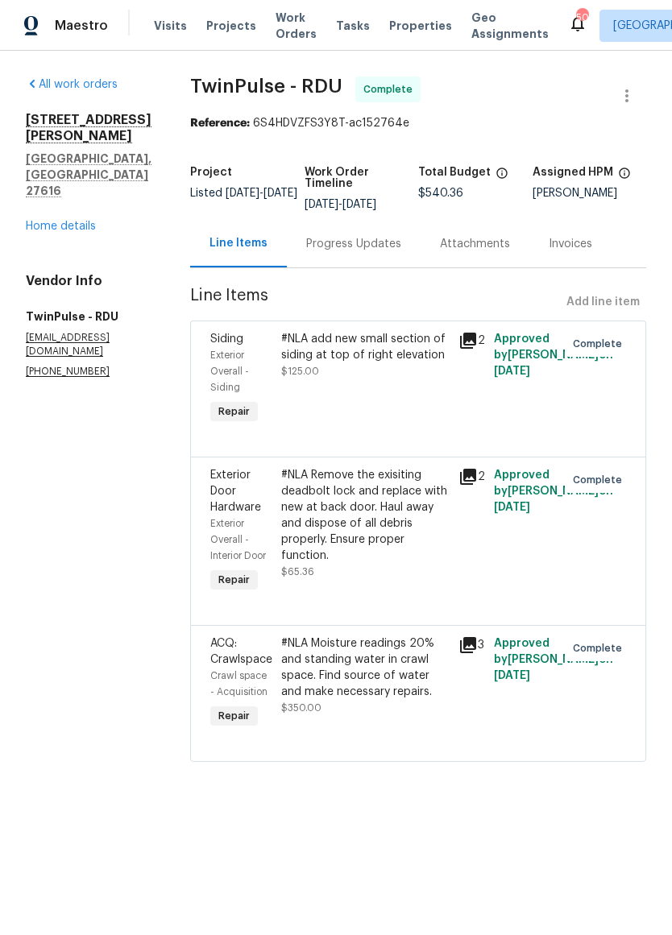
click at [79, 221] on link "Home details" at bounding box center [61, 226] width 70 height 11
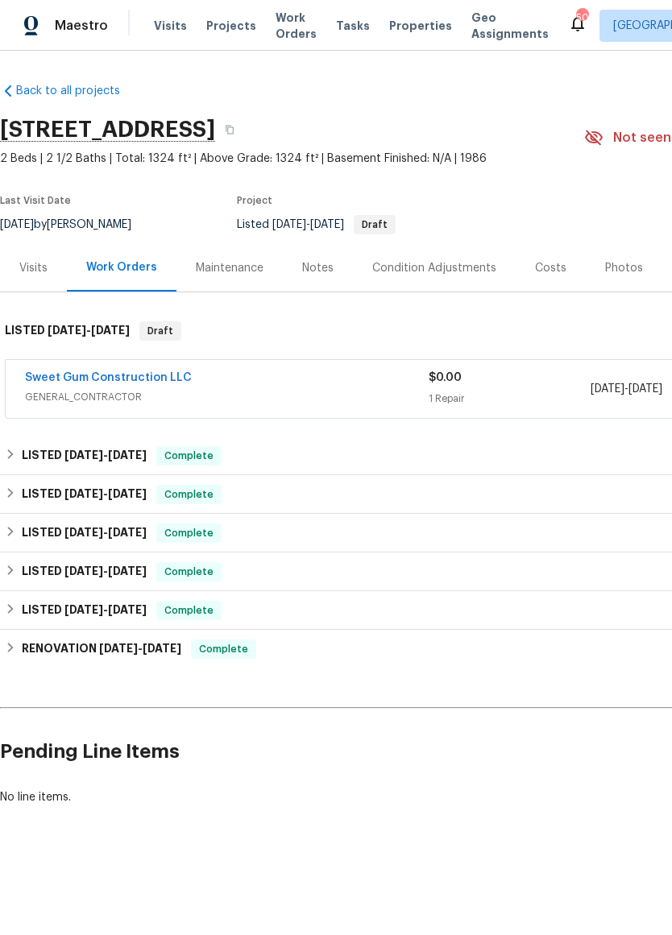
click at [165, 375] on link "Sweet Gum Construction LLC" at bounding box center [108, 377] width 167 height 11
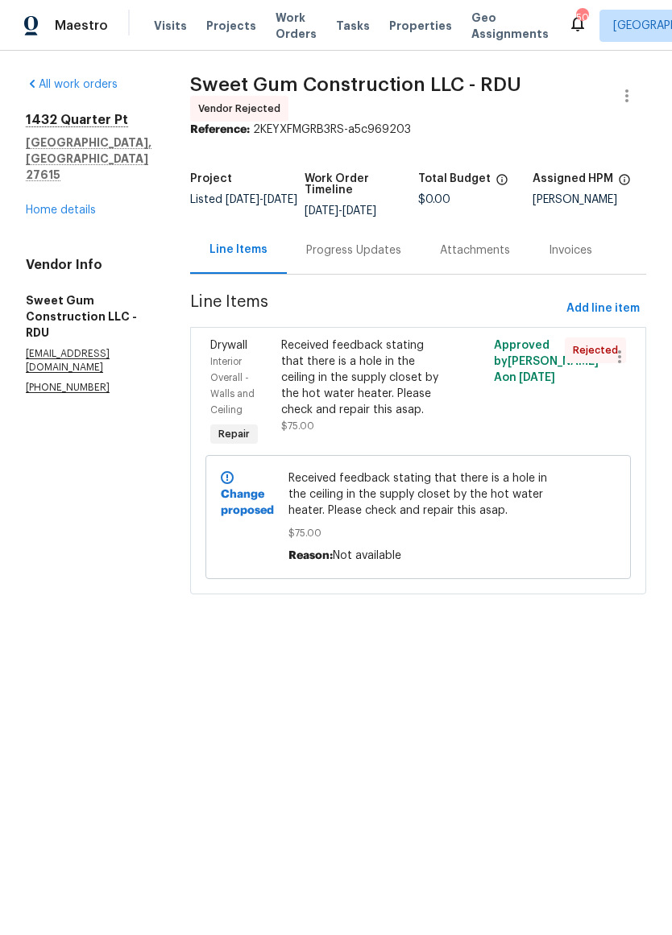
click at [78, 205] on link "Home details" at bounding box center [61, 210] width 70 height 11
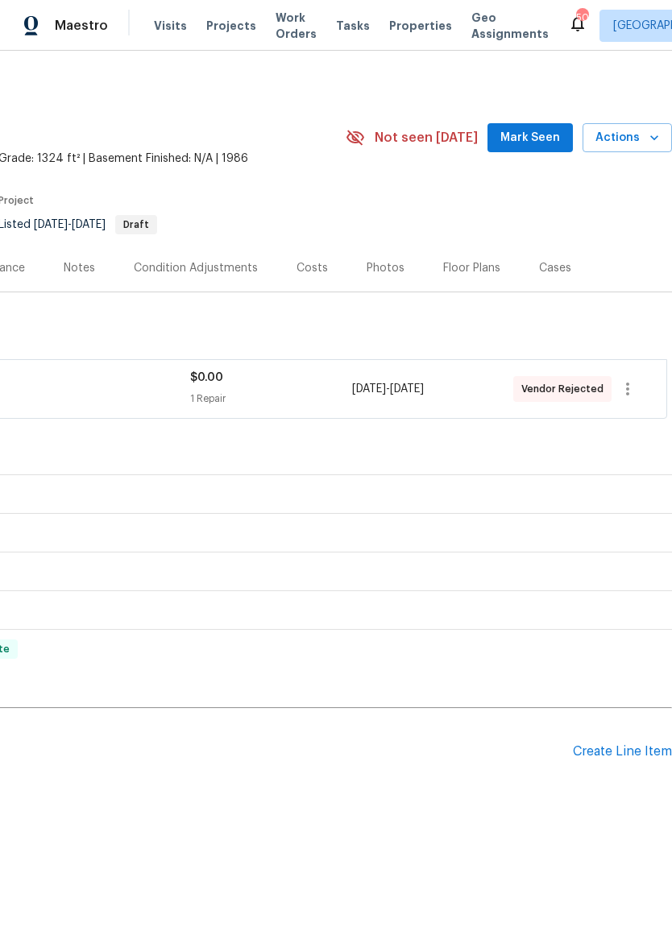
scroll to position [0, 238]
click at [626, 387] on icon "button" at bounding box center [627, 389] width 19 height 19
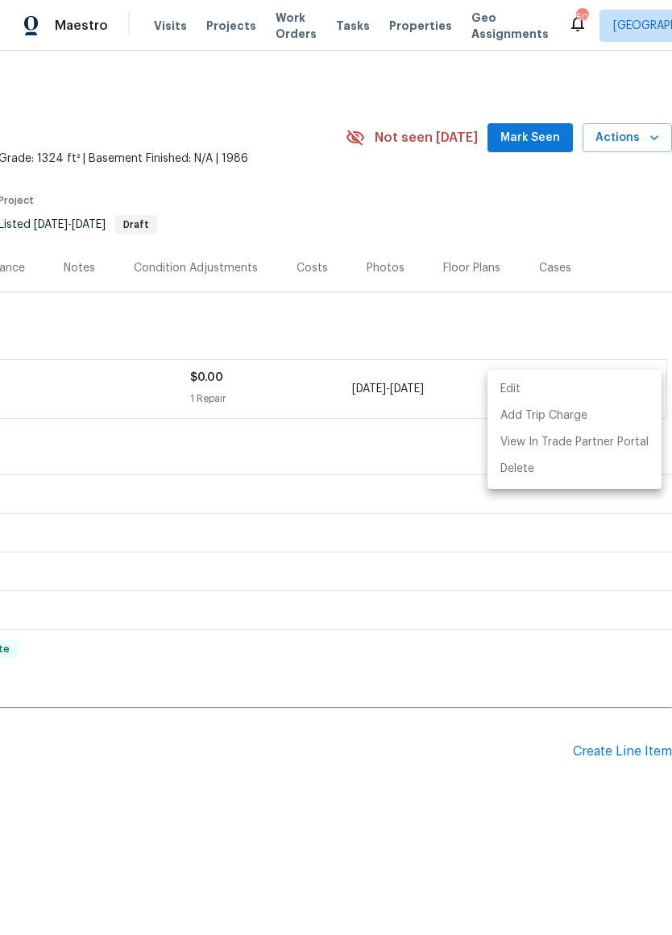
click at [559, 390] on li "Edit" at bounding box center [574, 389] width 174 height 27
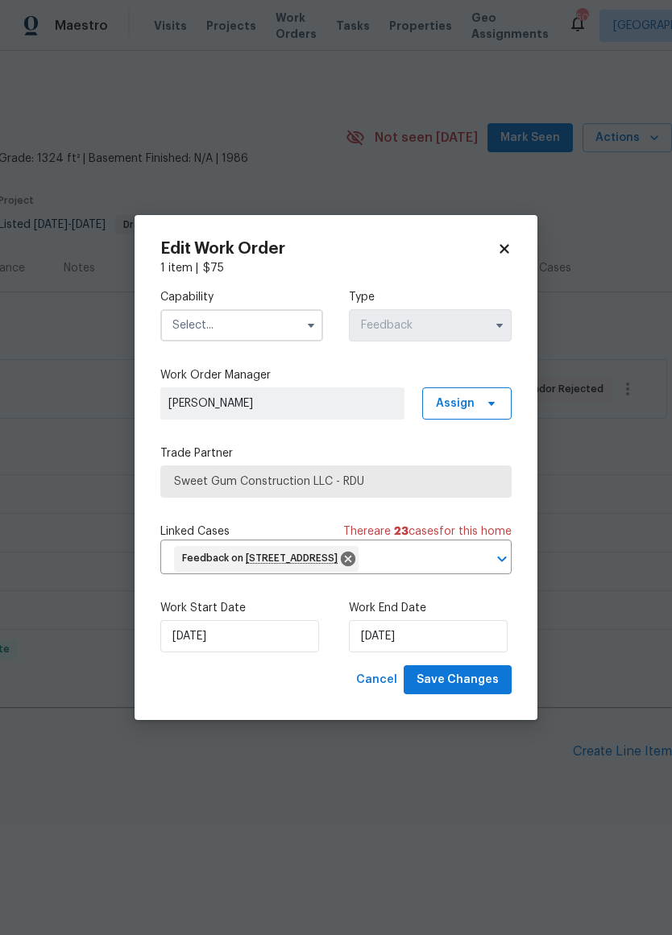
click at [281, 317] on input "text" at bounding box center [241, 325] width 163 height 32
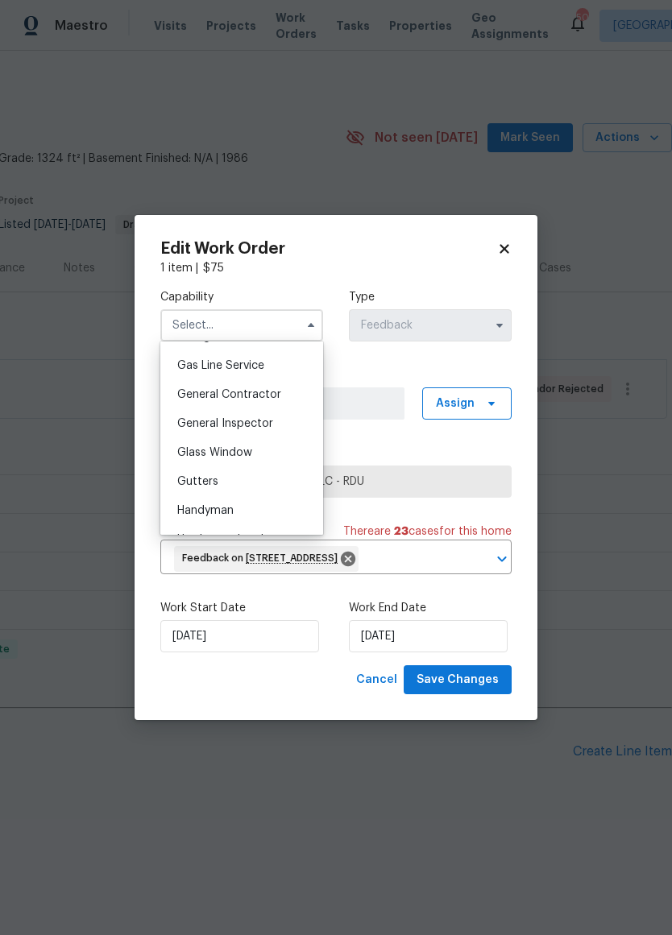
scroll to position [721, 0]
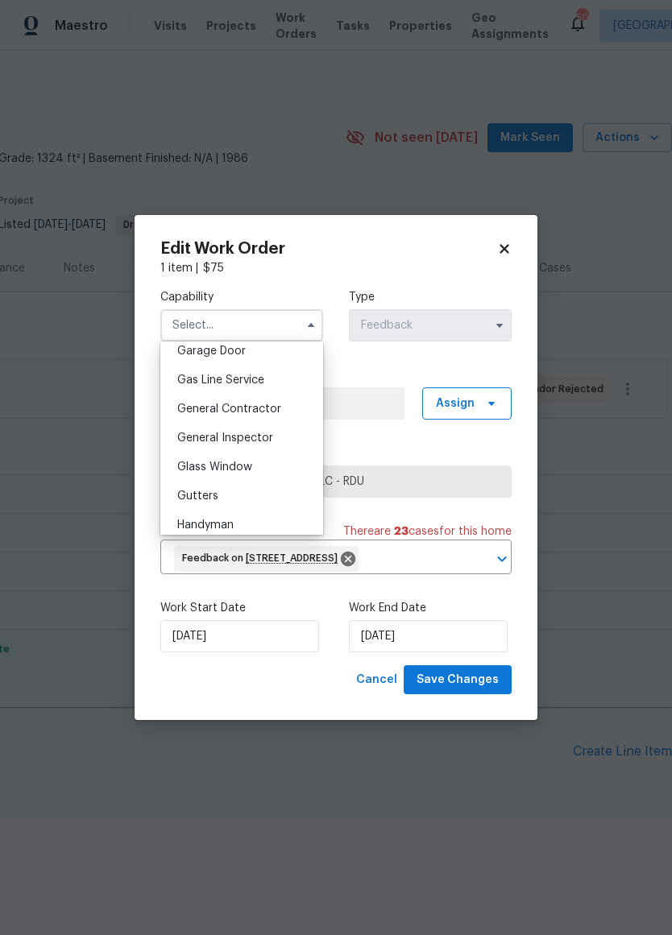
click at [268, 413] on span "General Contractor" at bounding box center [229, 409] width 104 height 11
type input "General Contractor"
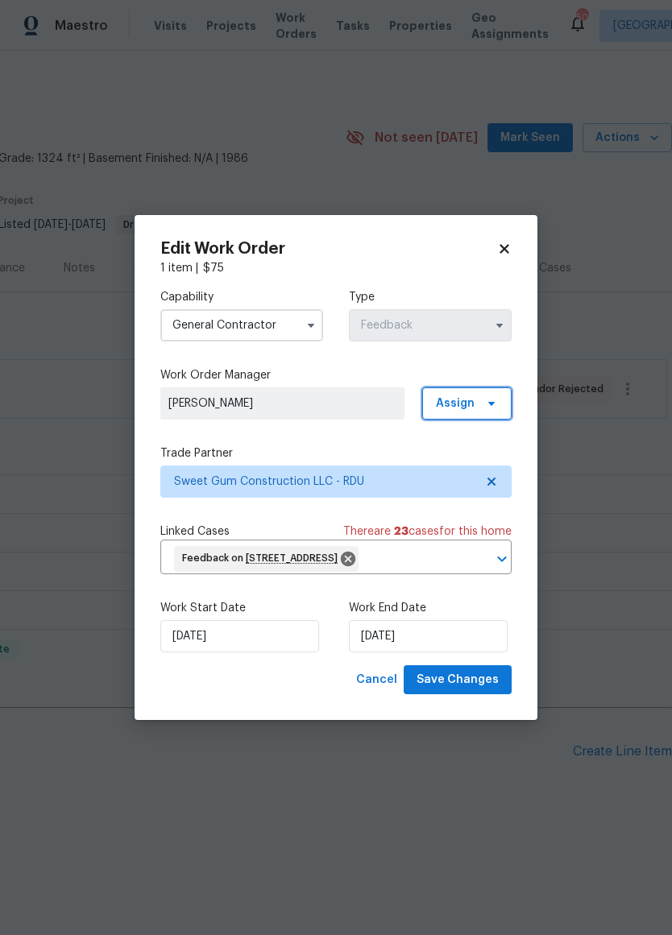
click at [475, 409] on span "Assign" at bounding box center [466, 404] width 89 height 32
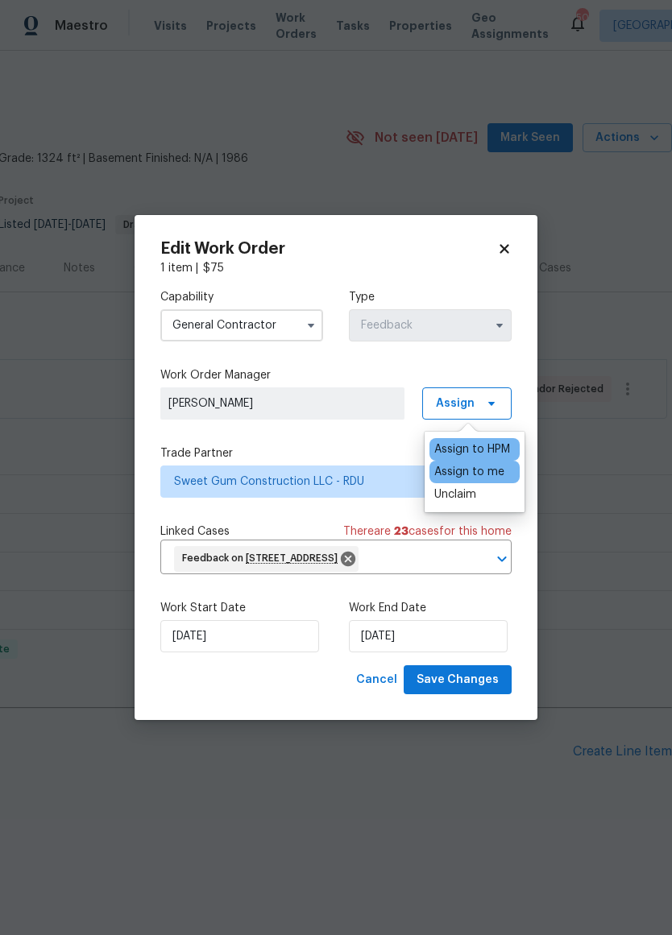
click at [389, 448] on label "Trade Partner" at bounding box center [335, 454] width 351 height 16
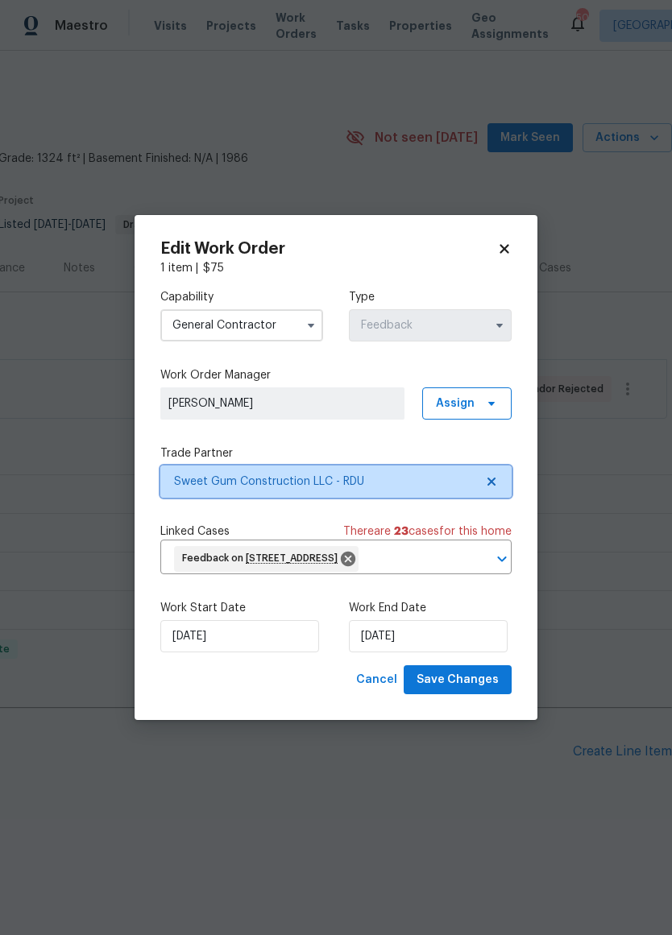
click at [489, 485] on icon at bounding box center [491, 482] width 8 height 8
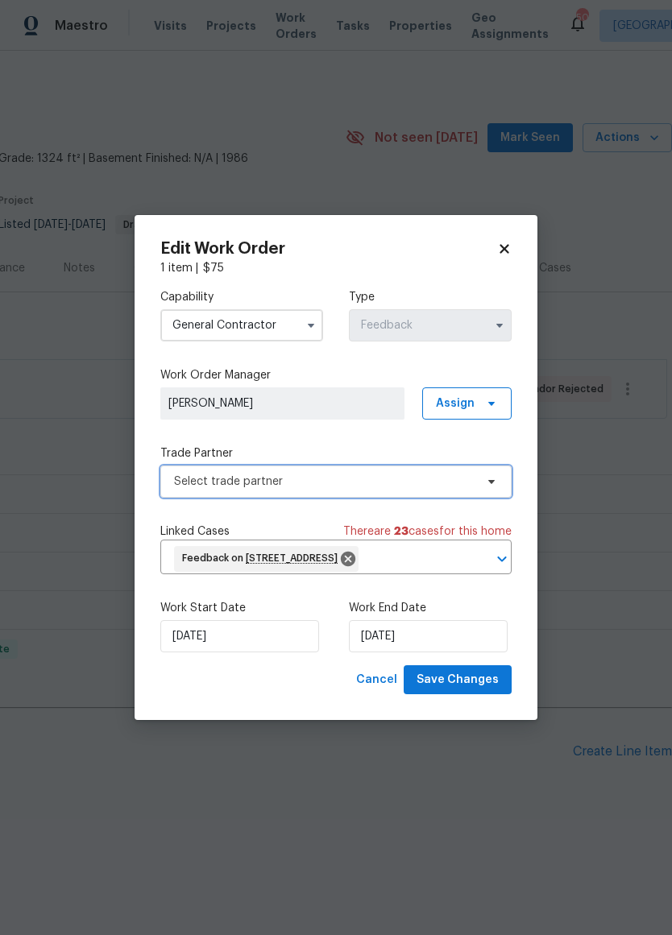
click at [442, 489] on span "Select trade partner" at bounding box center [324, 482] width 301 height 16
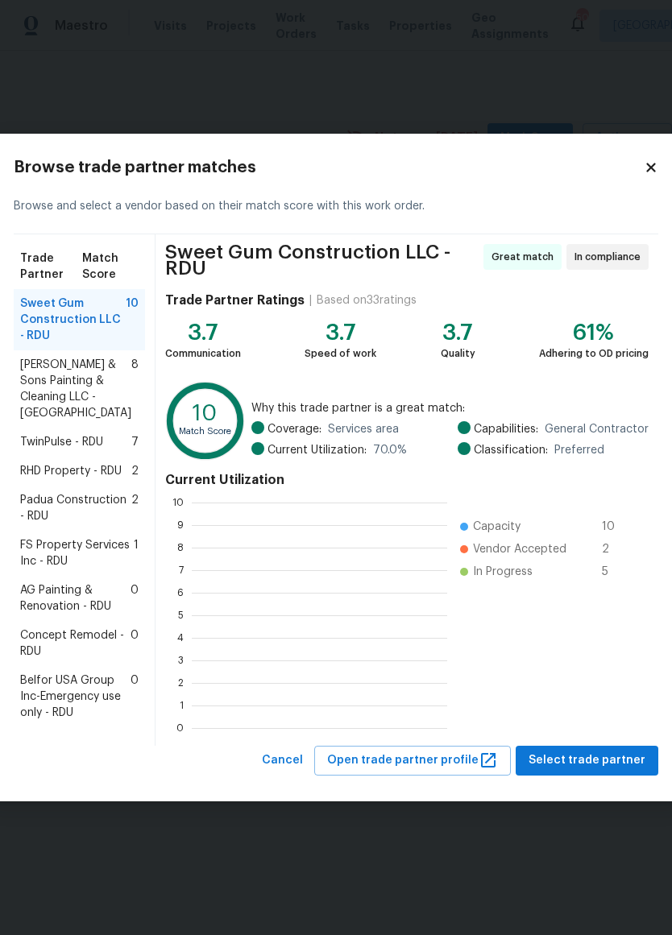
scroll to position [226, 255]
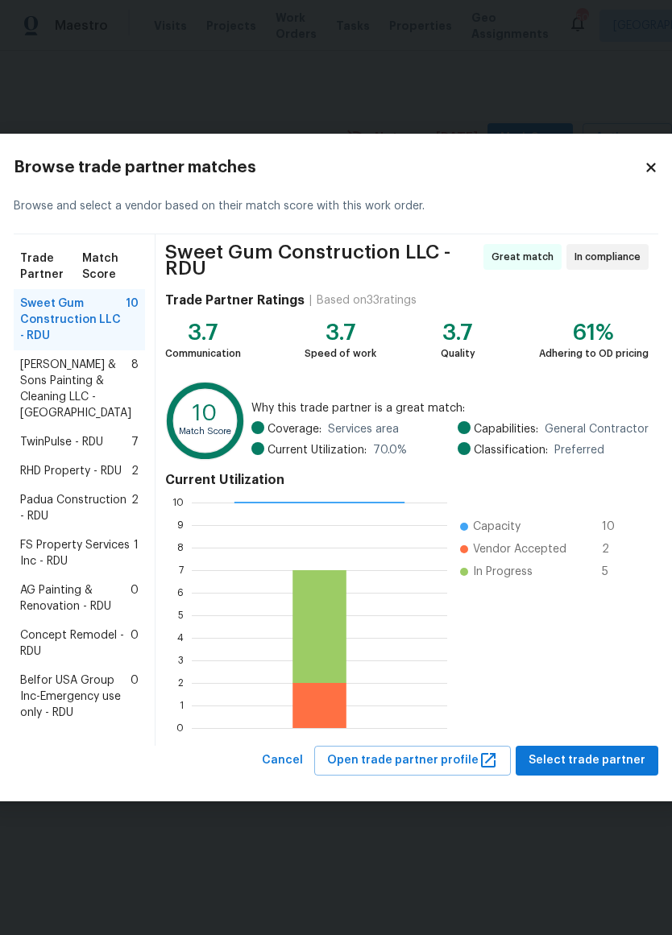
click at [105, 463] on span "RHD Property - RDU" at bounding box center [71, 471] width 102 height 16
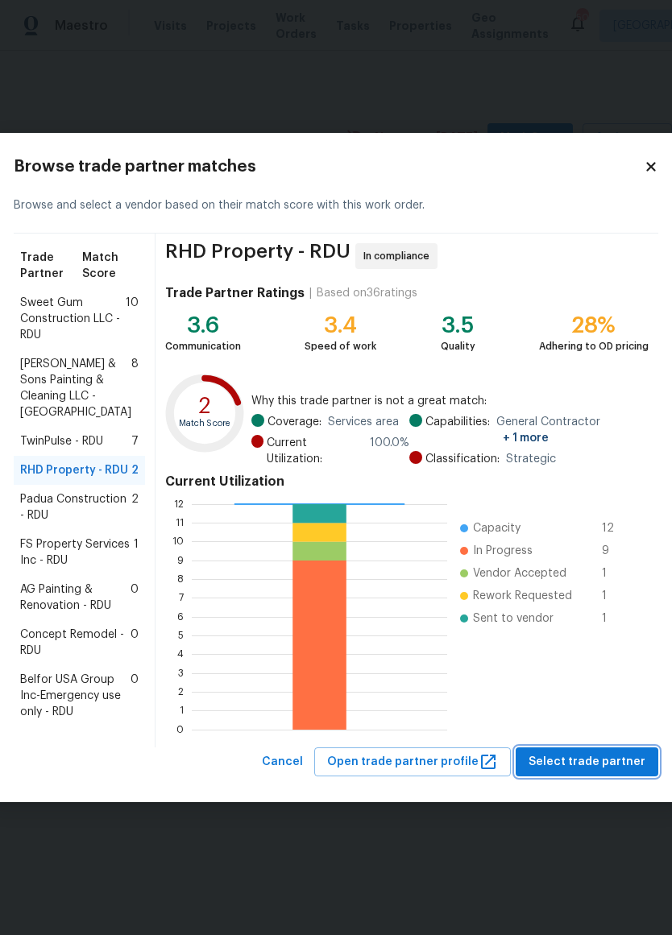
click at [564, 773] on span "Select trade partner" at bounding box center [587, 763] width 117 height 20
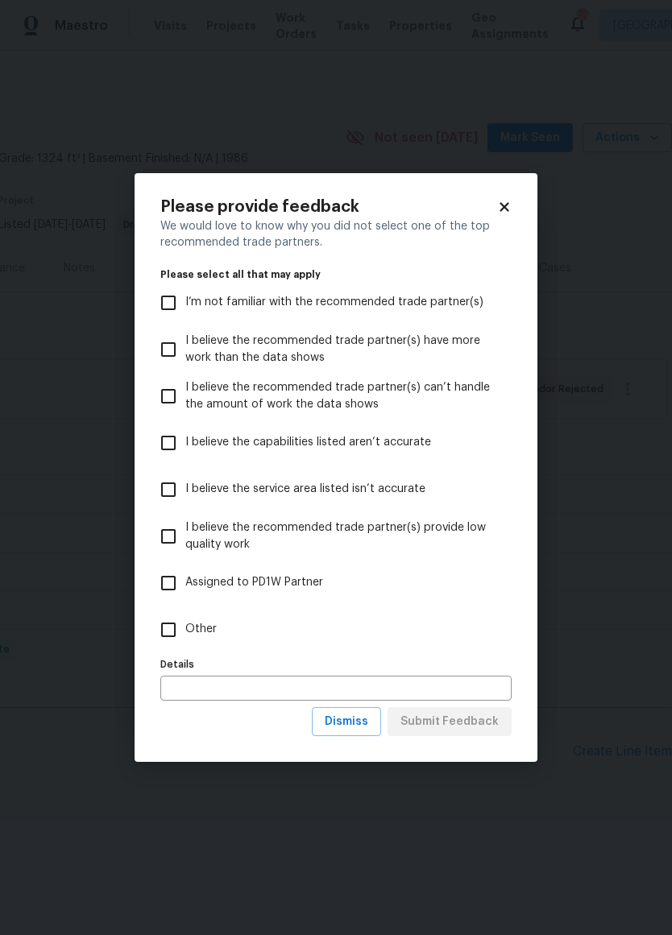
click at [167, 639] on input "Other" at bounding box center [168, 630] width 34 height 34
checkbox input "true"
click at [475, 718] on span "Submit Feedback" at bounding box center [449, 722] width 98 height 20
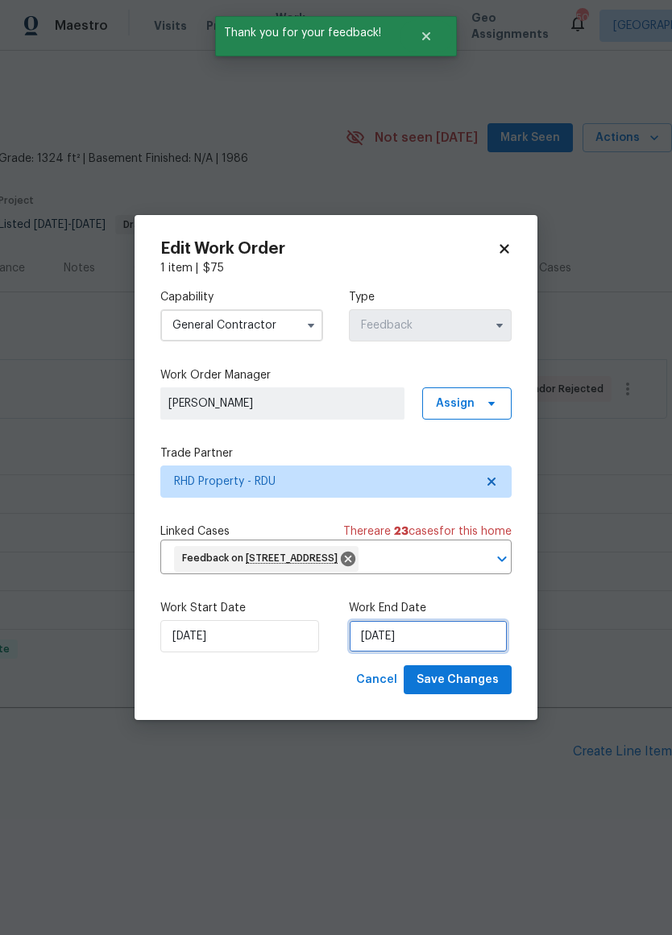
click at [408, 644] on input "[DATE]" at bounding box center [428, 636] width 159 height 32
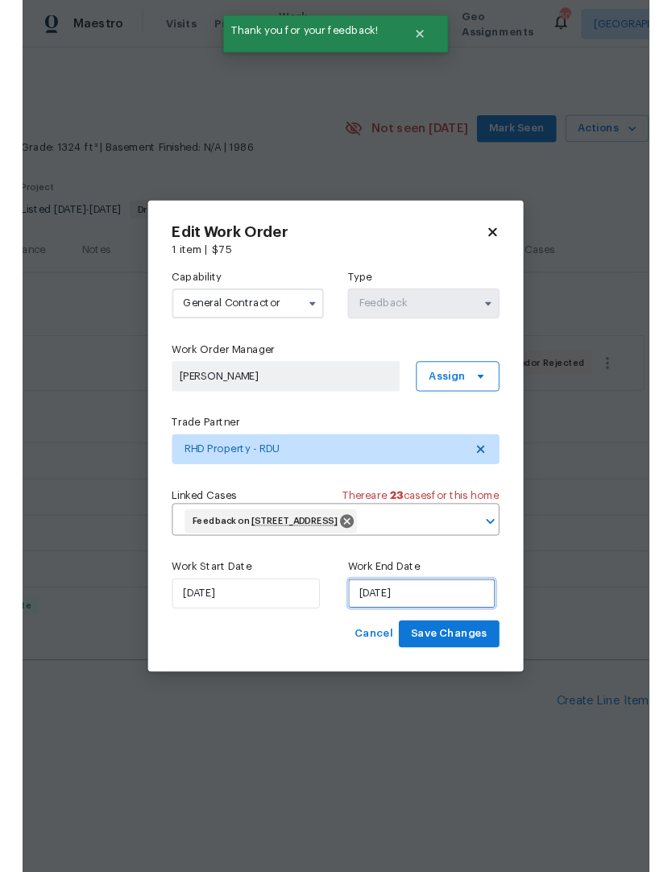
scroll to position [40, 0]
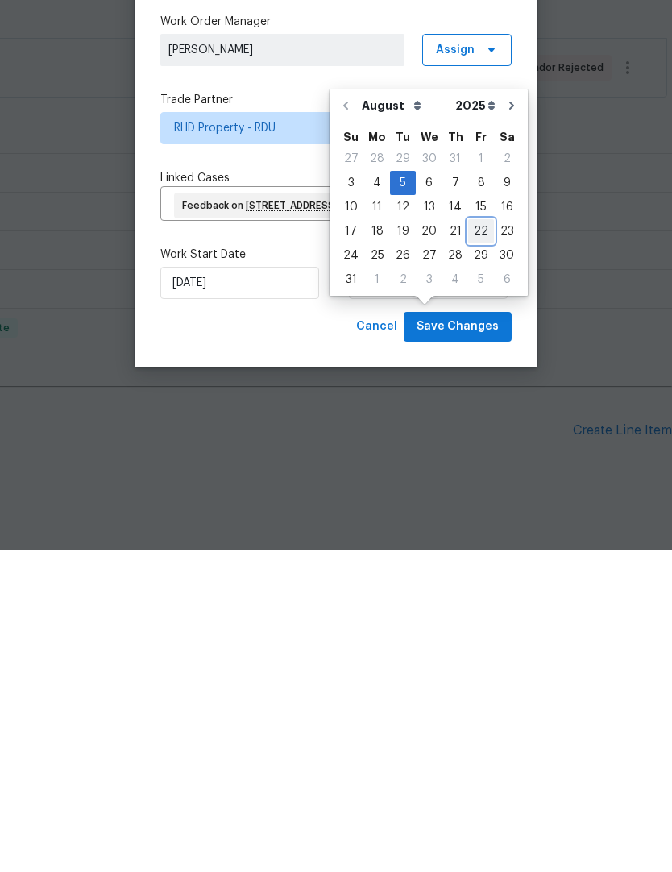
click at [479, 541] on div "22" at bounding box center [481, 552] width 26 height 23
type input "[DATE]"
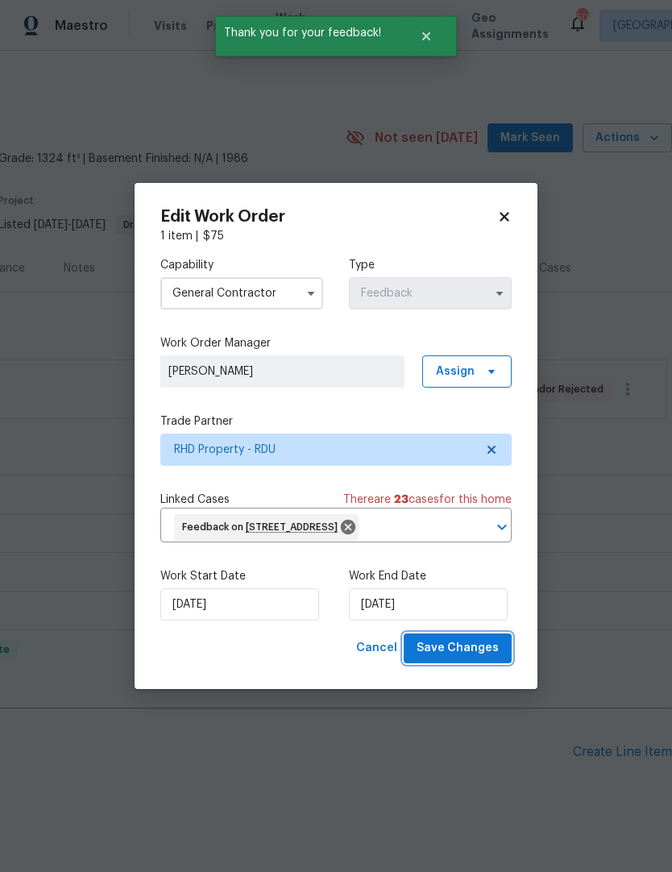
click at [471, 642] on span "Save Changes" at bounding box center [458, 648] width 82 height 20
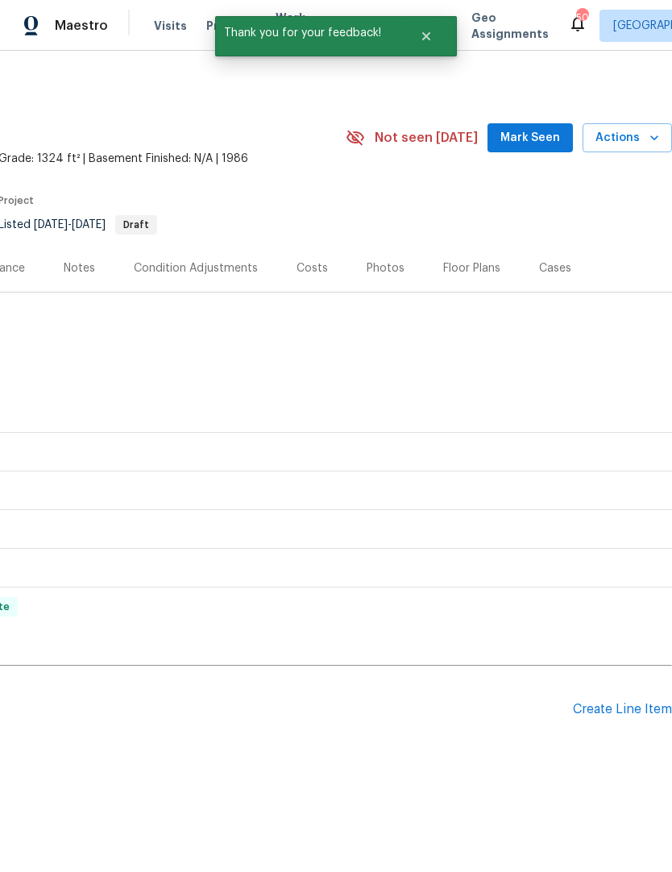
scroll to position [0, 0]
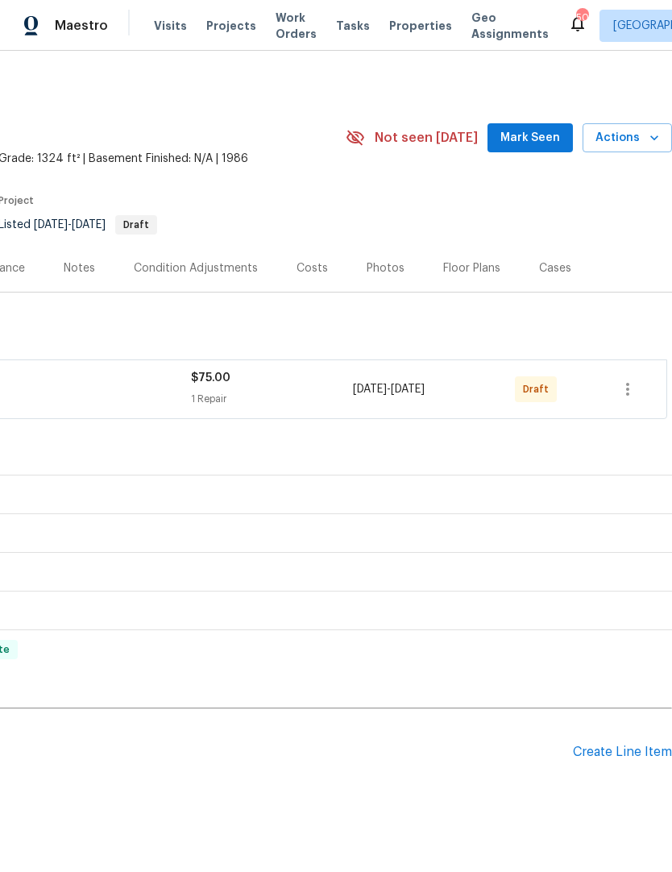
scroll to position [0, 238]
click at [622, 390] on icon "button" at bounding box center [627, 389] width 19 height 19
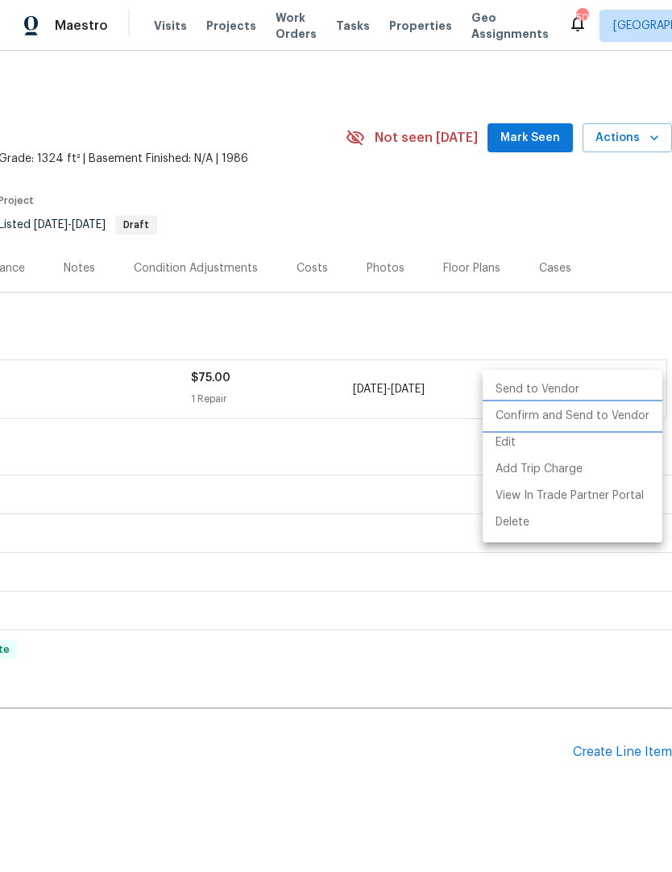
click at [594, 417] on li "Confirm and Send to Vendor" at bounding box center [573, 416] width 180 height 27
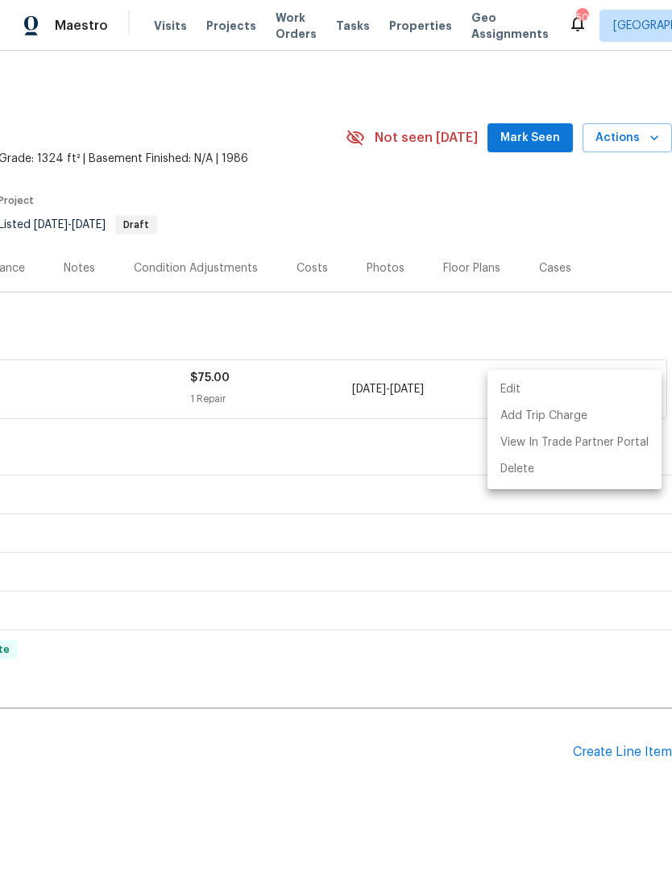
click at [595, 313] on div at bounding box center [336, 436] width 672 height 872
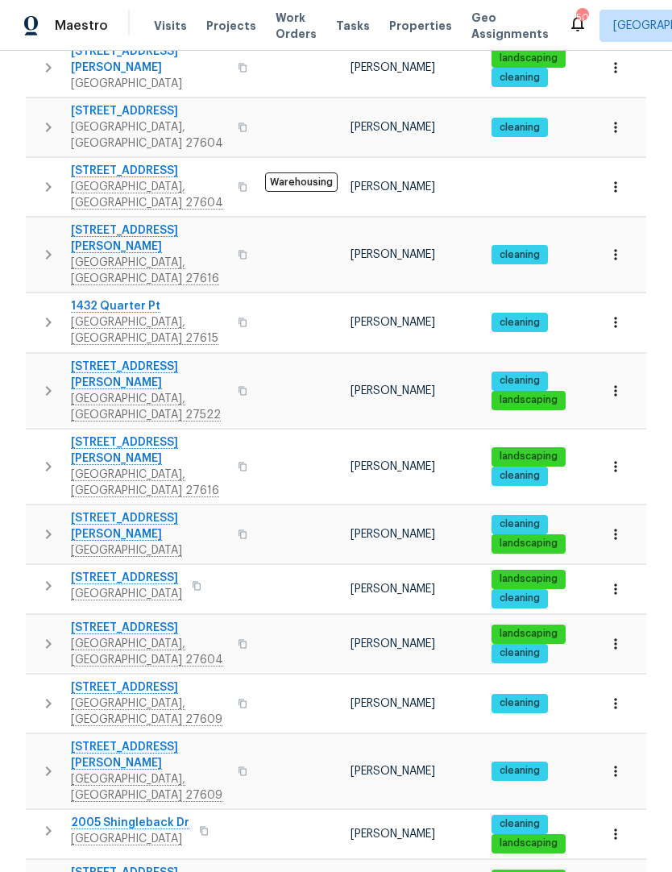
click at [157, 620] on span "[STREET_ADDRESS]" at bounding box center [149, 628] width 157 height 16
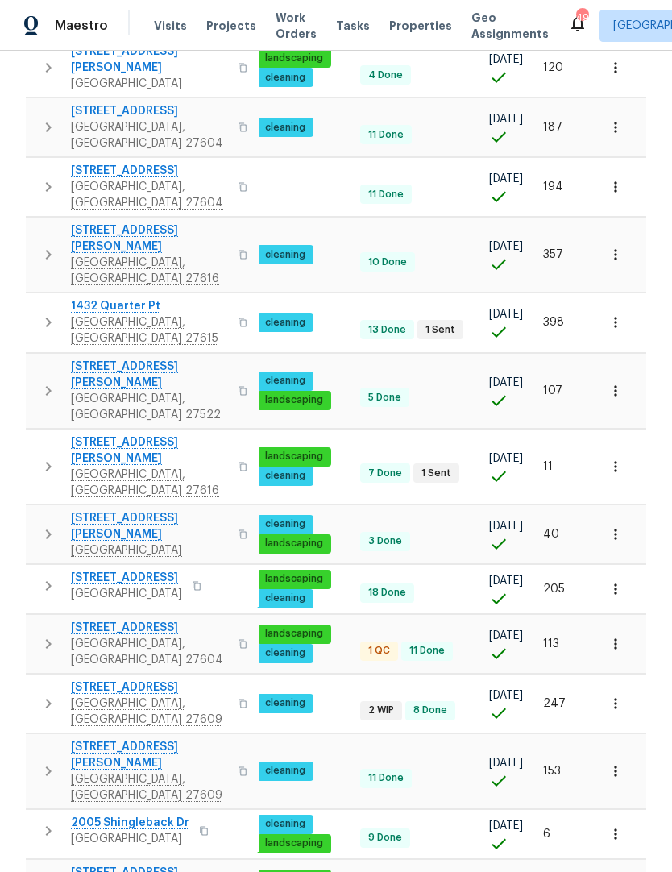
scroll to position [0, 234]
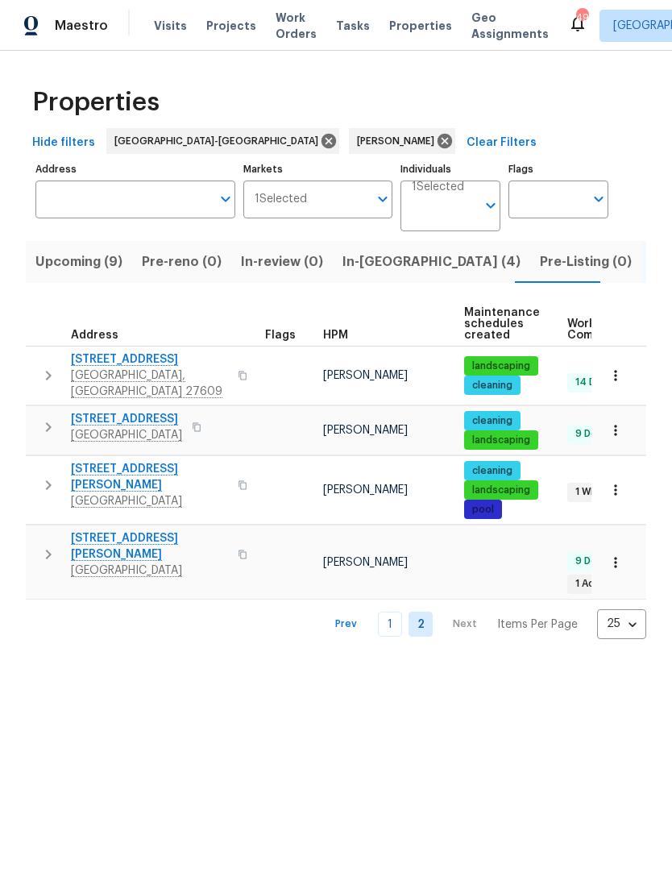
scroll to position [11, 0]
click at [402, 612] on link "1" at bounding box center [390, 624] width 24 height 25
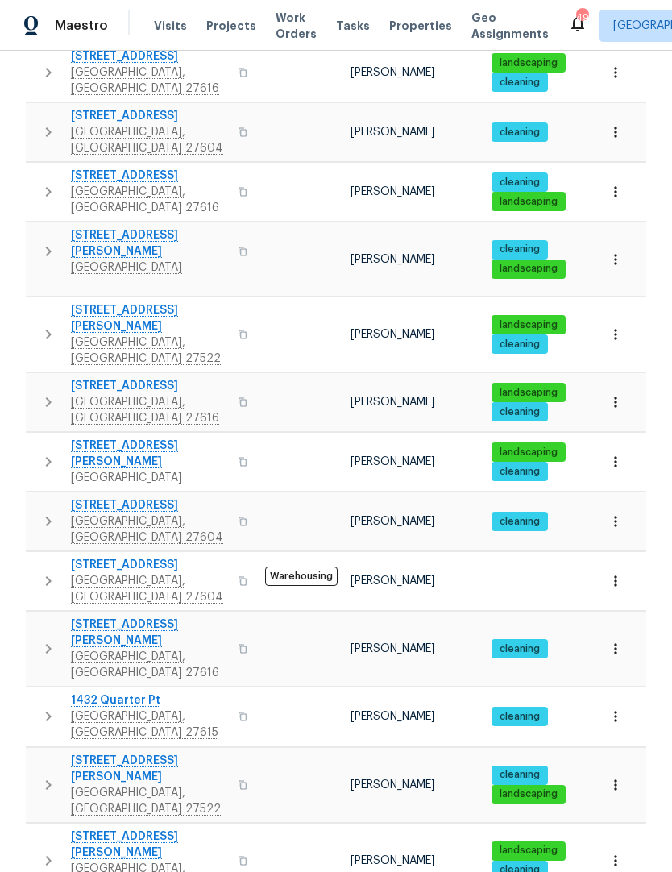
scroll to position [304, 0]
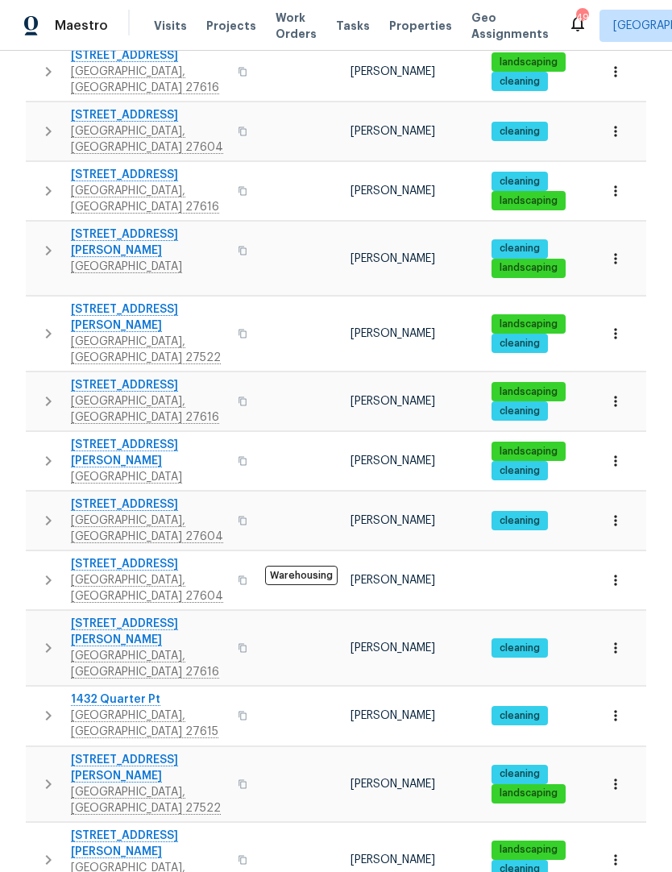
click at [161, 556] on span "[STREET_ADDRESS]" at bounding box center [149, 564] width 157 height 16
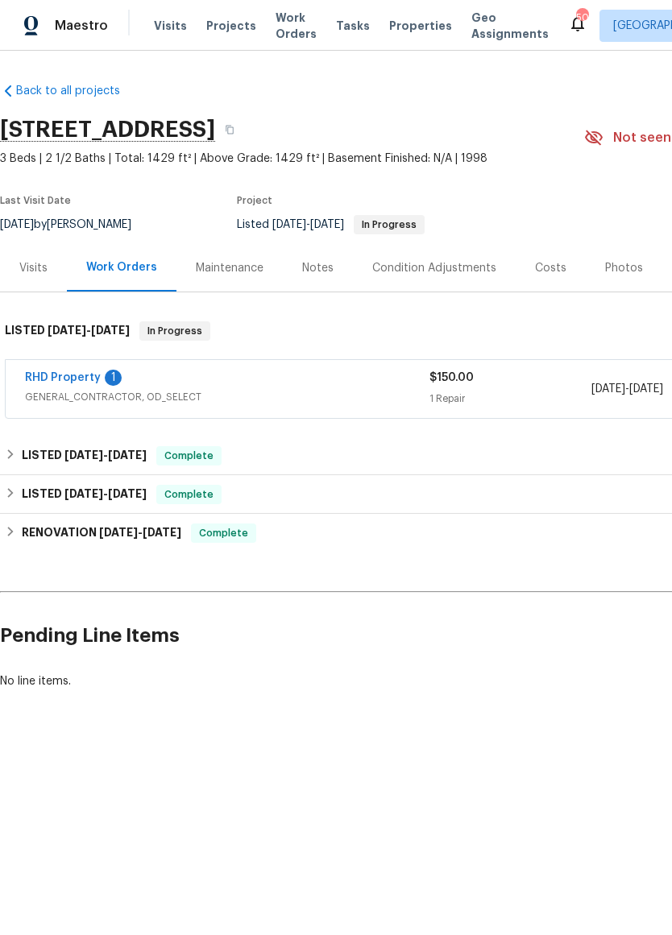
click at [97, 373] on link "RHD Property" at bounding box center [63, 377] width 76 height 11
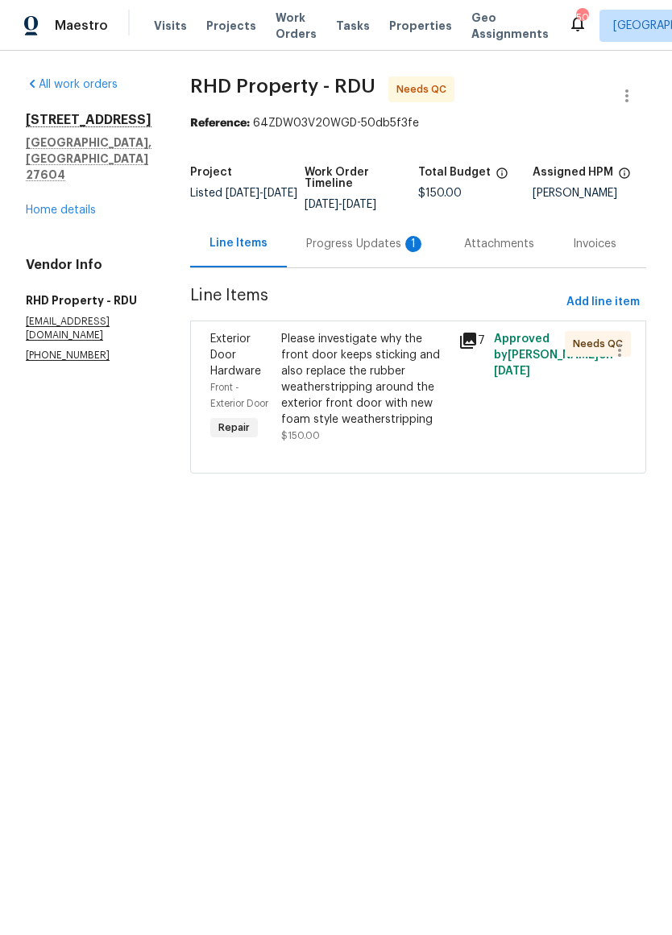
click at [378, 243] on div "Progress Updates 1" at bounding box center [365, 244] width 119 height 16
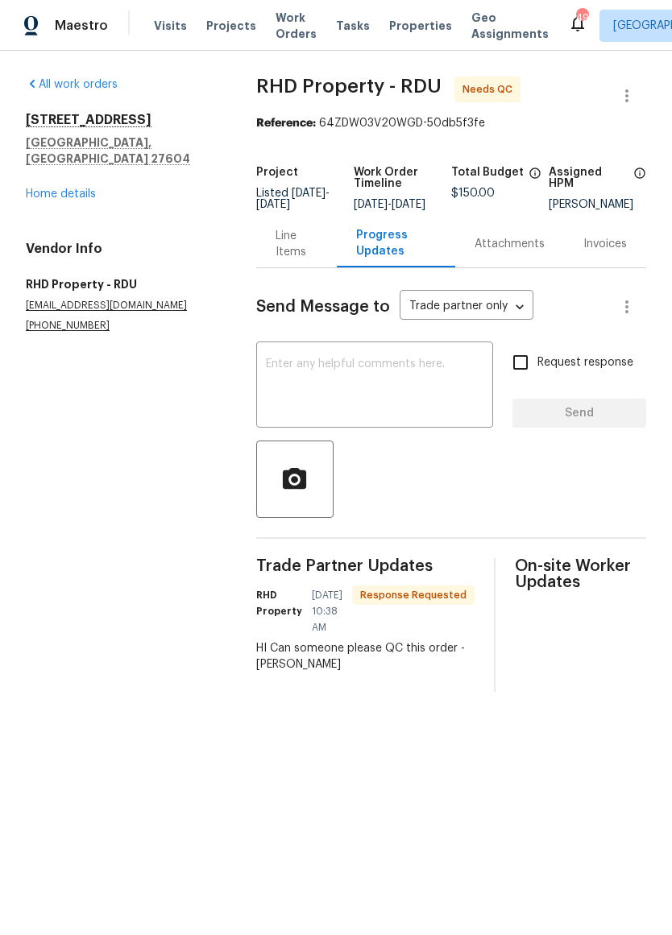
click at [297, 244] on div "Line Items" at bounding box center [297, 244] width 43 height 32
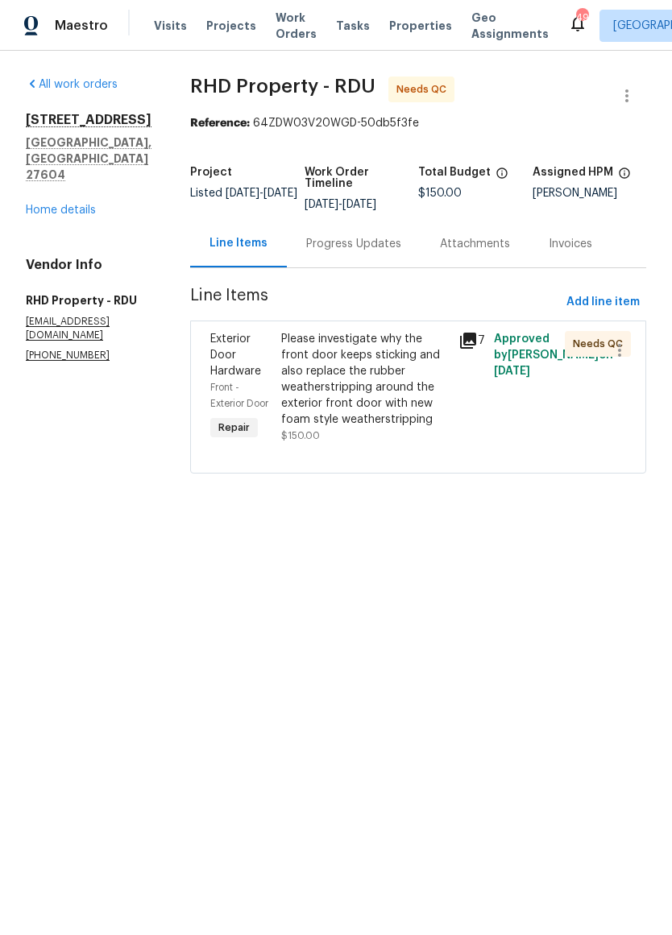
click at [385, 393] on div "Please investigate why the front door keeps sticking and also replace the rubbe…" at bounding box center [365, 379] width 168 height 97
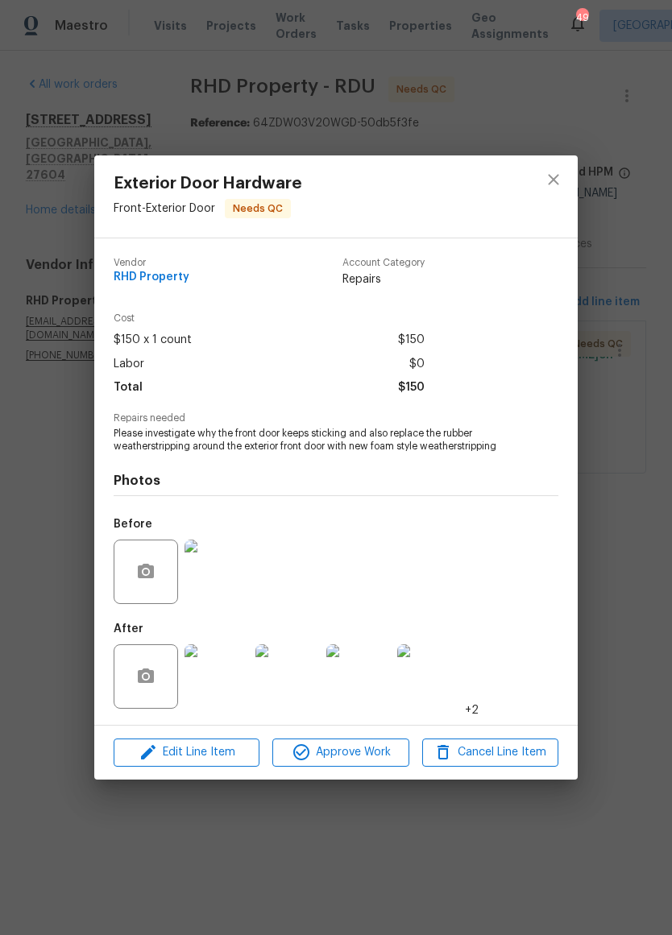
click at [219, 679] on img at bounding box center [217, 677] width 64 height 64
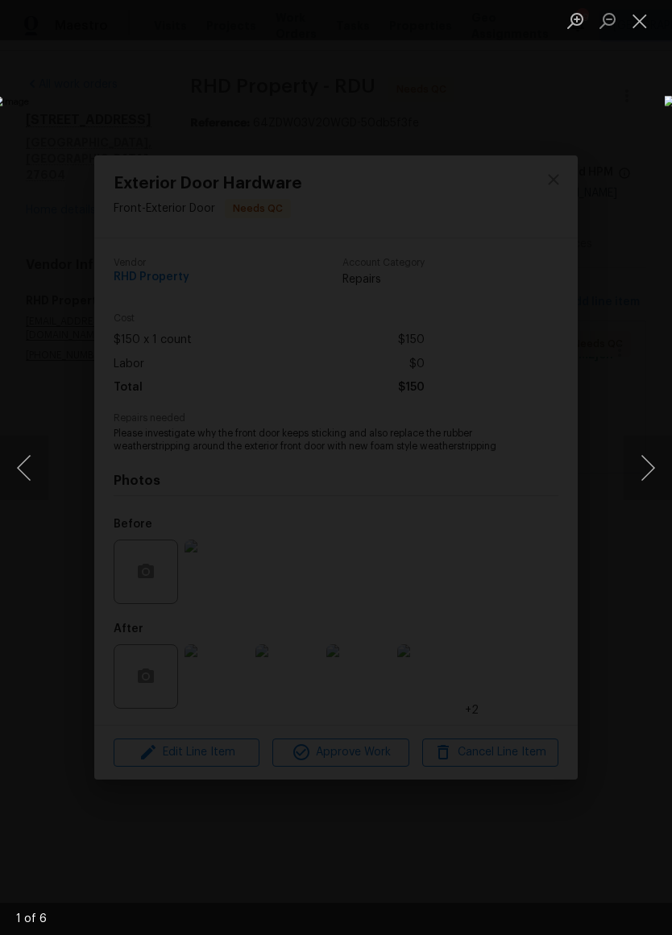
click at [646, 473] on button "Next image" at bounding box center [648, 468] width 48 height 64
click at [648, 475] on button "Next image" at bounding box center [648, 468] width 48 height 64
click at [645, 470] on button "Next image" at bounding box center [648, 468] width 48 height 64
click at [643, 19] on button "Close lightbox" at bounding box center [640, 20] width 32 height 28
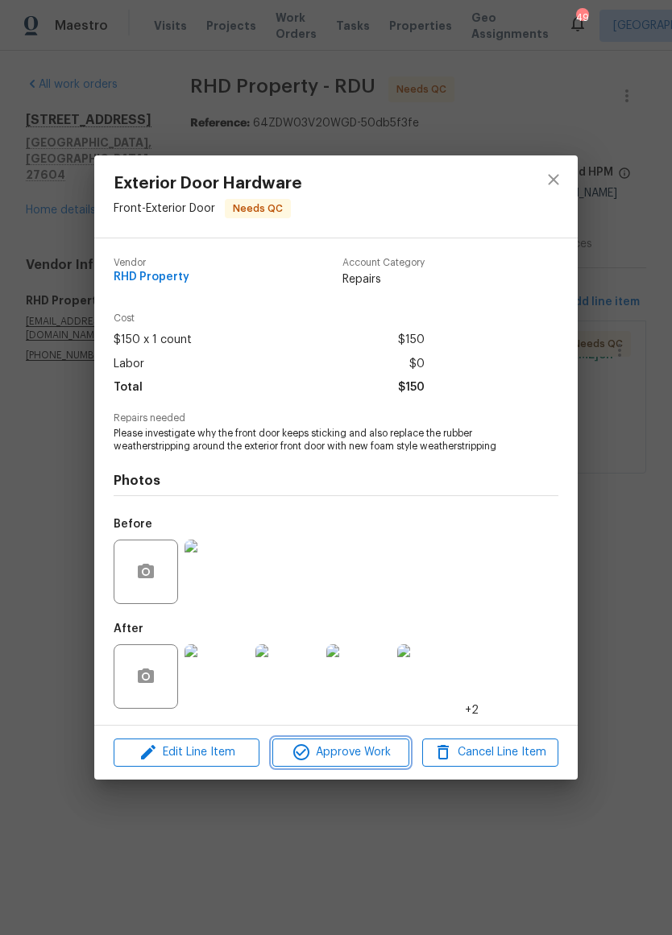
click at [368, 753] on span "Approve Work" at bounding box center [340, 753] width 127 height 20
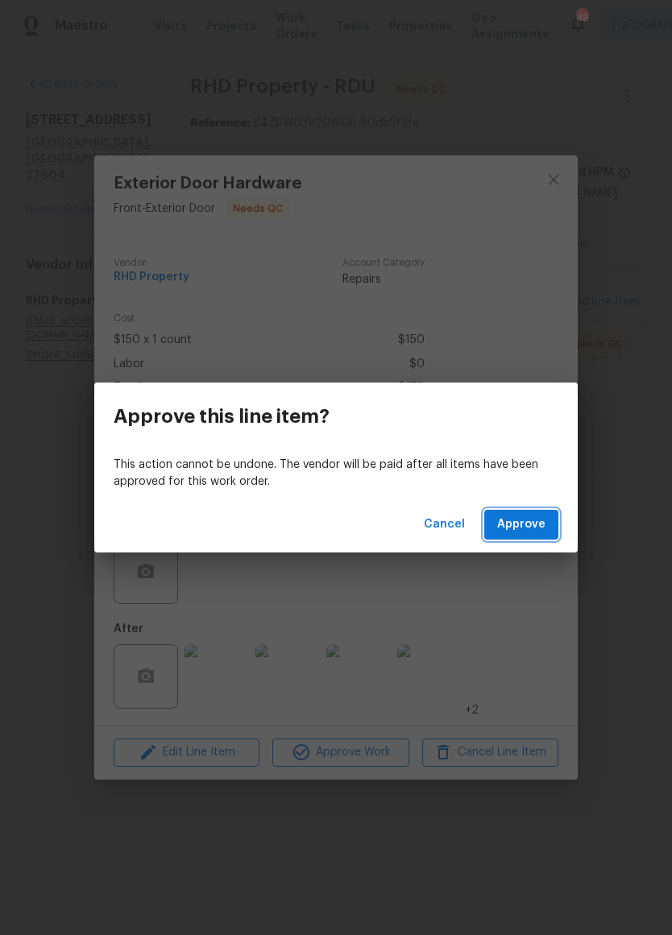
click at [520, 528] on span "Approve" at bounding box center [521, 525] width 48 height 20
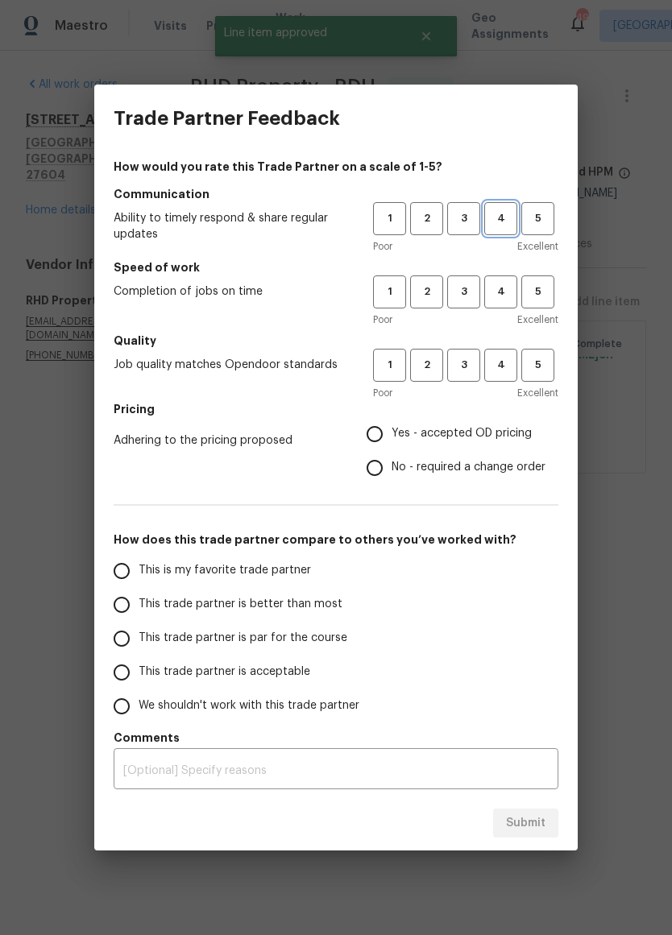
click at [501, 218] on span "4" at bounding box center [501, 218] width 30 height 19
click at [469, 297] on span "3" at bounding box center [464, 292] width 30 height 19
click at [476, 358] on span "3" at bounding box center [464, 365] width 30 height 19
click at [454, 444] on label "Yes - accepted OD pricing" at bounding box center [452, 434] width 188 height 34
click at [392, 444] on input "Yes - accepted OD pricing" at bounding box center [375, 434] width 34 height 34
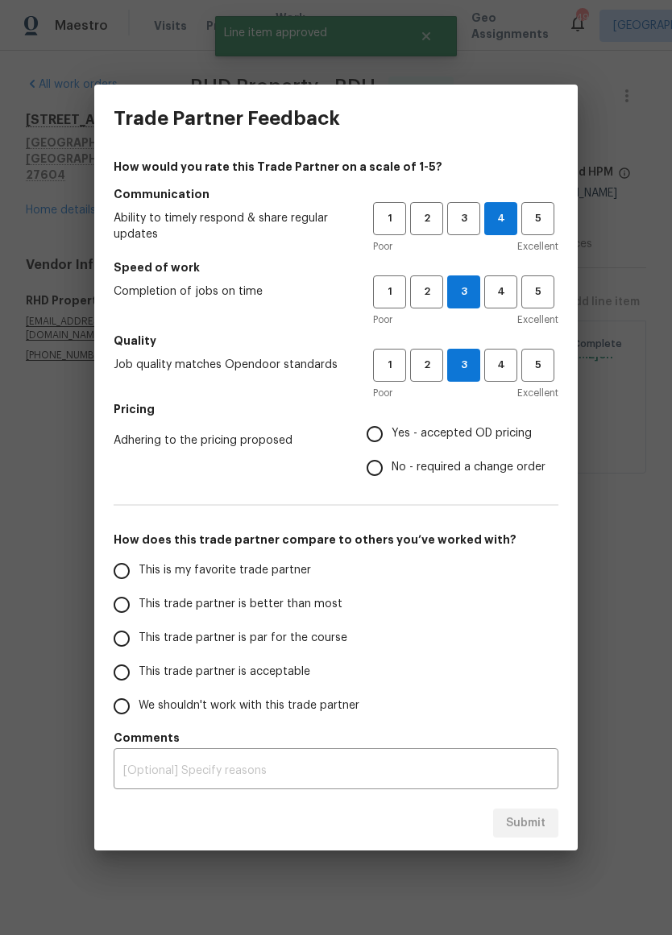
radio input "true"
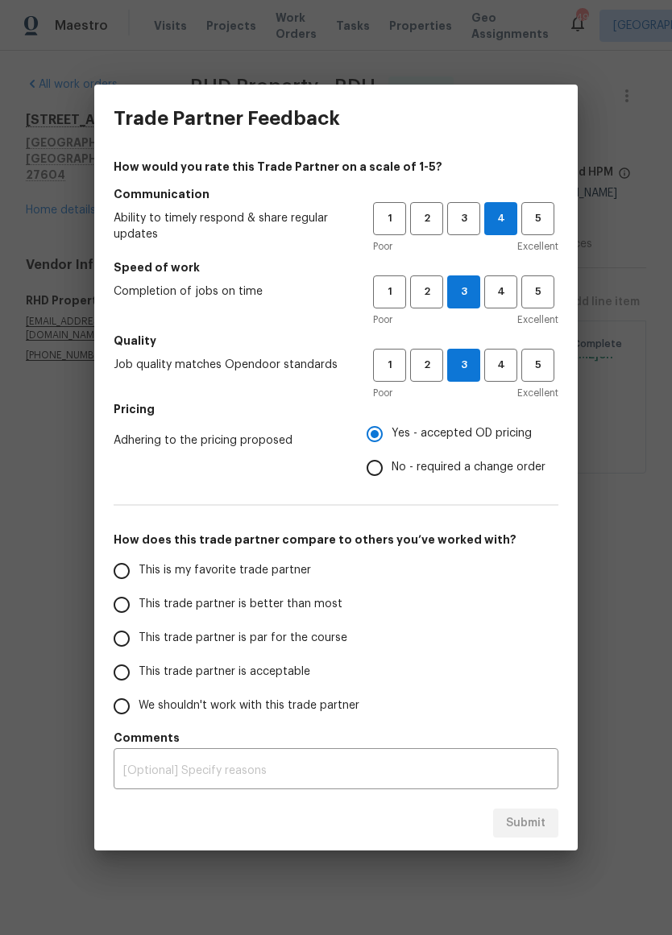
click at [240, 642] on span "This trade partner is par for the course" at bounding box center [243, 638] width 209 height 17
click at [139, 642] on input "This trade partner is par for the course" at bounding box center [122, 639] width 34 height 34
click at [534, 823] on span "Submit" at bounding box center [525, 824] width 39 height 20
radio input "true"
radio input "false"
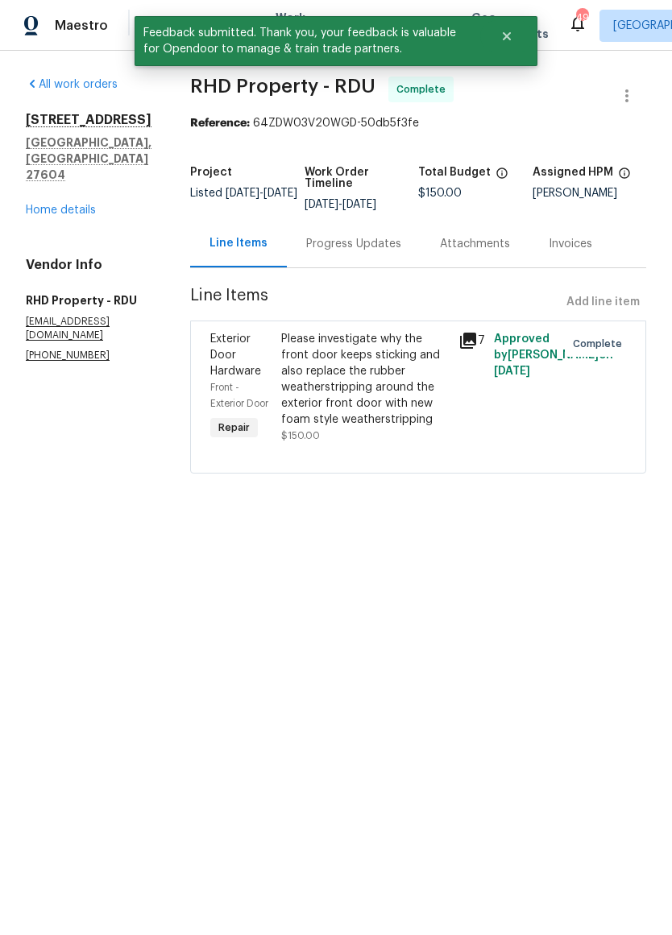
click at [77, 164] on div "5456 Grand Traverse Dr Raleigh, NC 27604 Home details" at bounding box center [89, 165] width 126 height 106
click at [65, 205] on link "Home details" at bounding box center [61, 210] width 70 height 11
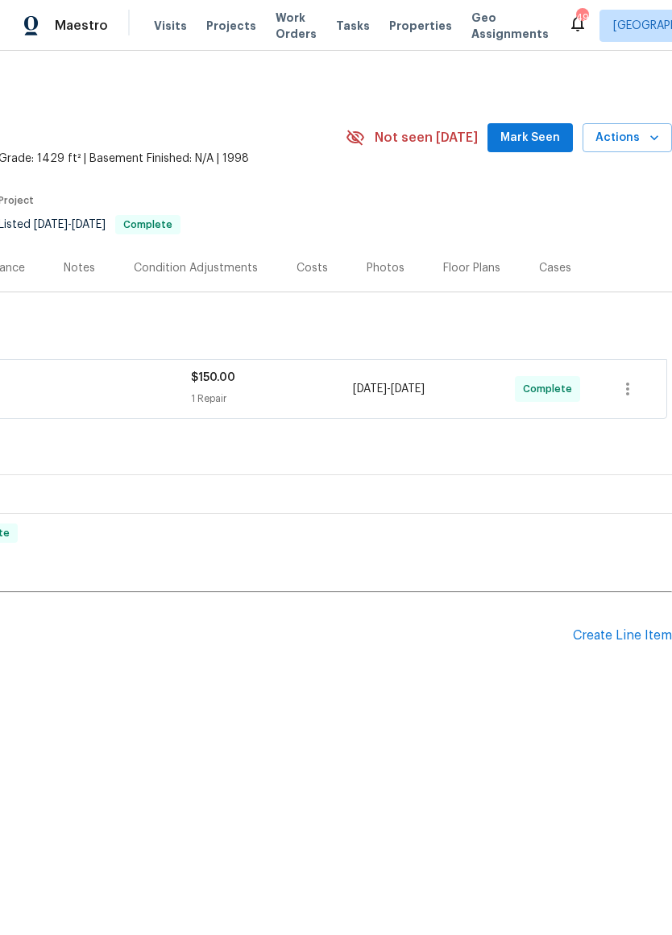
scroll to position [0, 238]
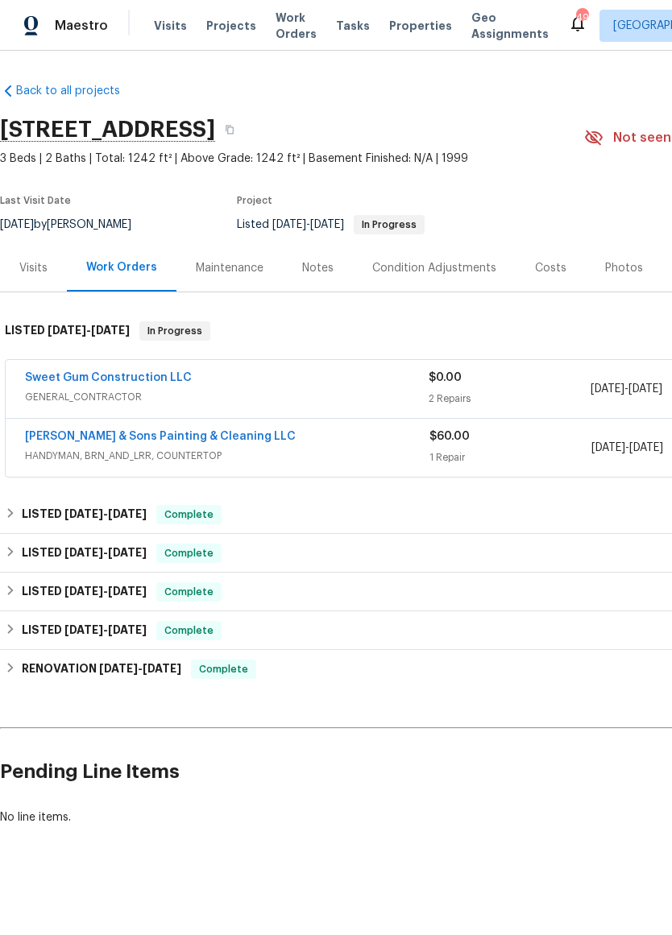
click at [164, 373] on link "Sweet Gum Construction LLC" at bounding box center [108, 377] width 167 height 11
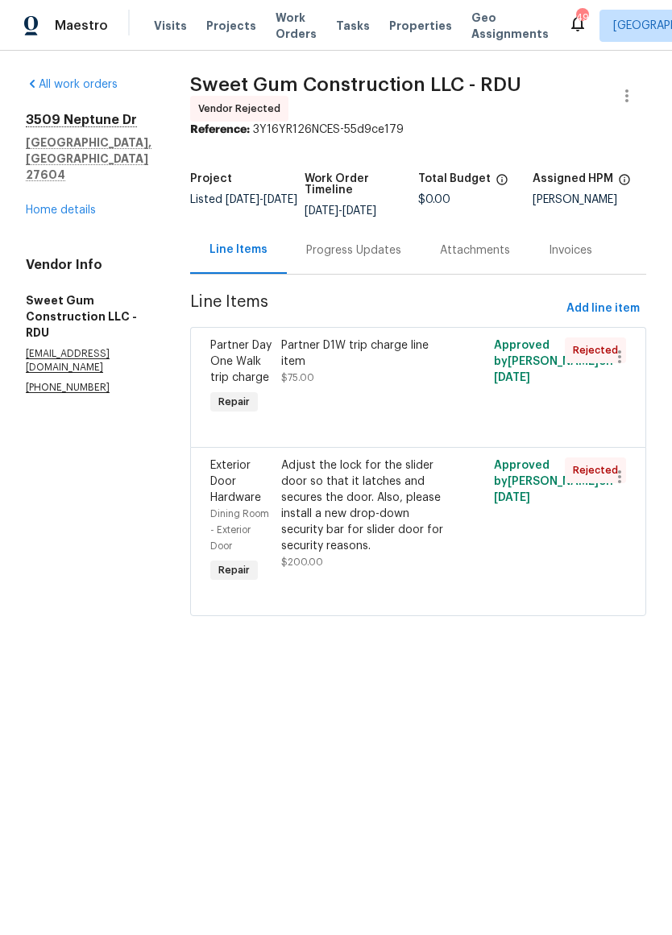
click at [73, 205] on link "Home details" at bounding box center [61, 210] width 70 height 11
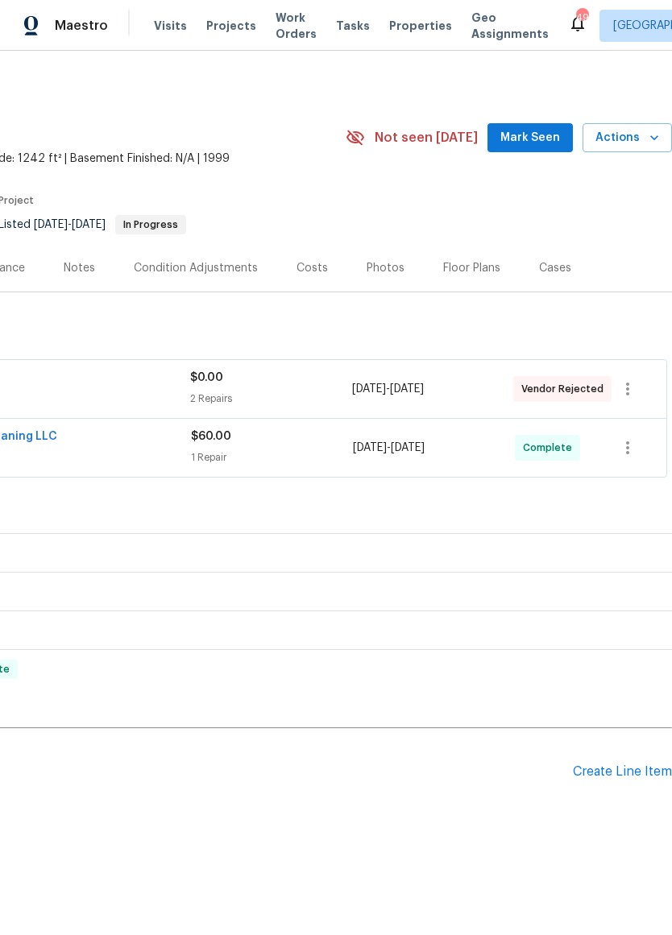
scroll to position [0, 238]
click at [630, 387] on icon "button" at bounding box center [627, 389] width 19 height 19
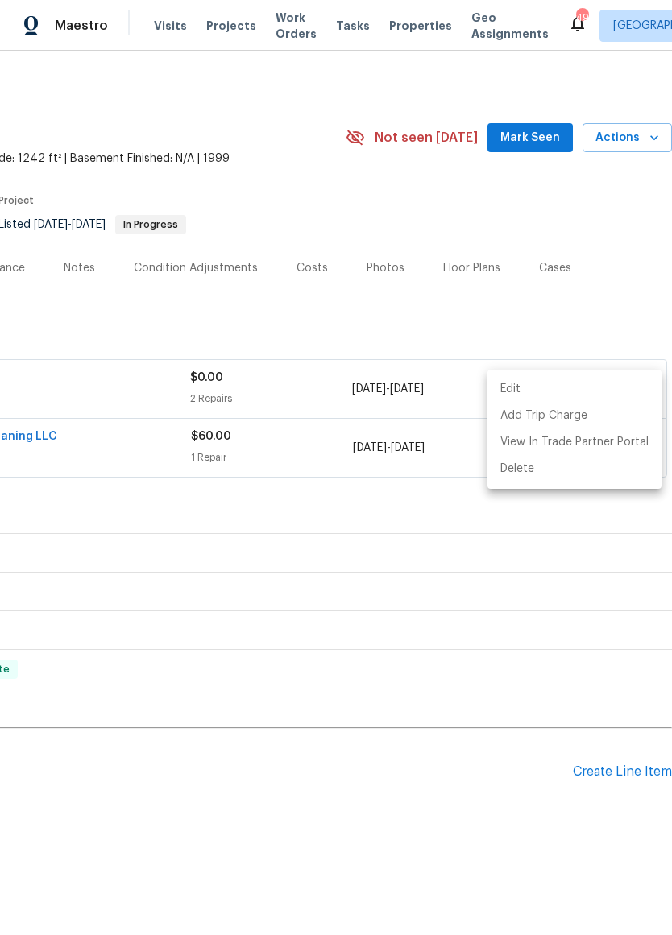
click at [570, 388] on li "Edit" at bounding box center [574, 389] width 174 height 27
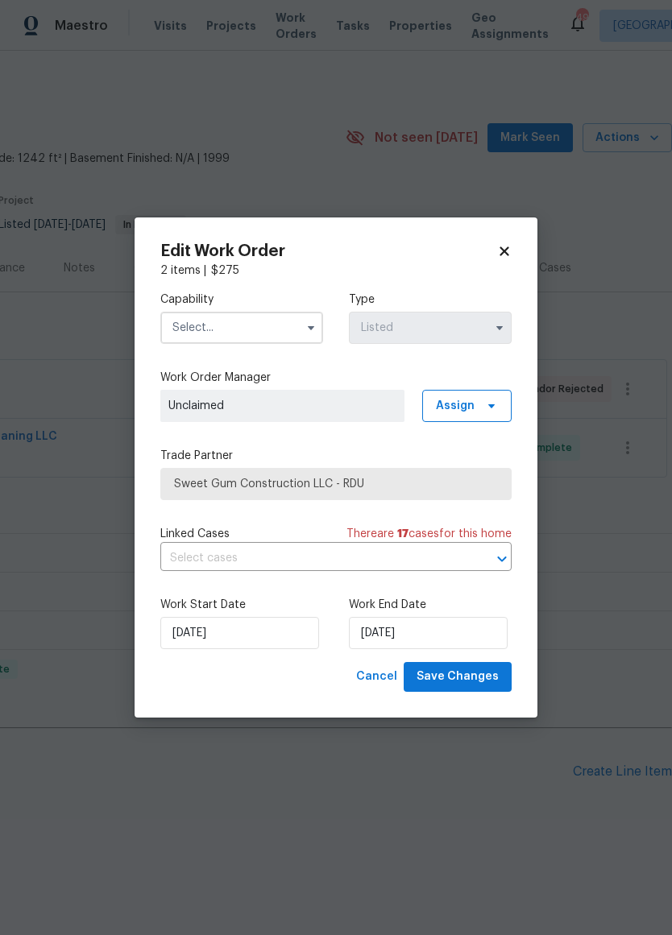
click at [293, 328] on input "text" at bounding box center [241, 328] width 163 height 32
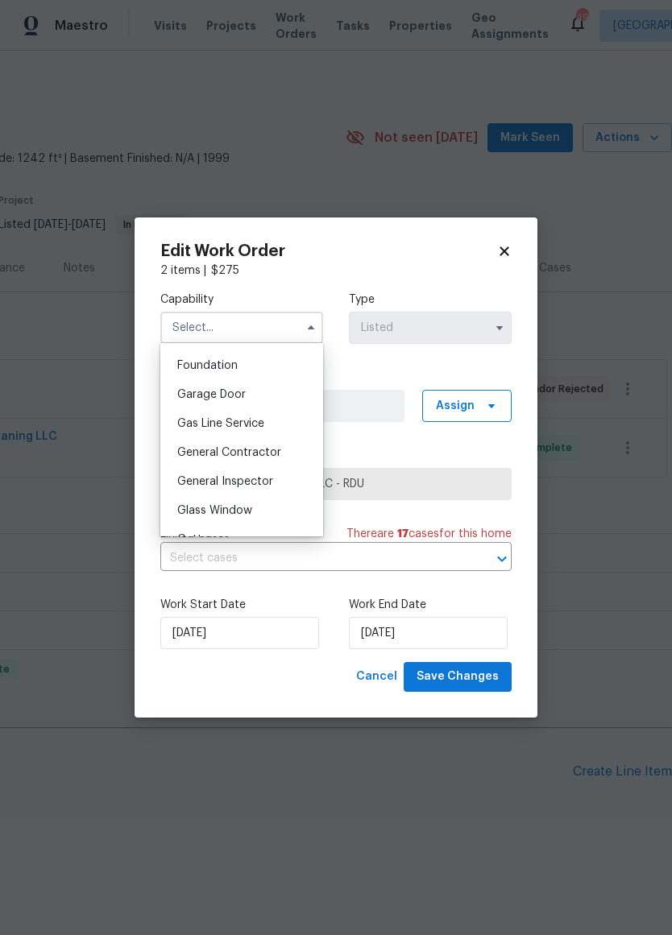
scroll to position [684, 0]
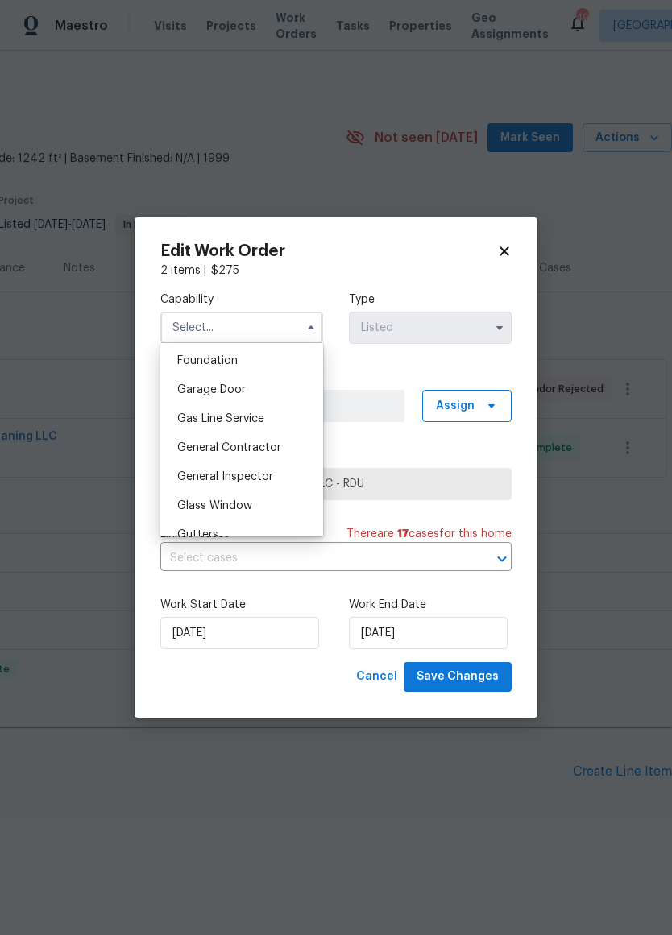
click at [258, 452] on span "General Contractor" at bounding box center [229, 447] width 104 height 11
type input "General Contractor"
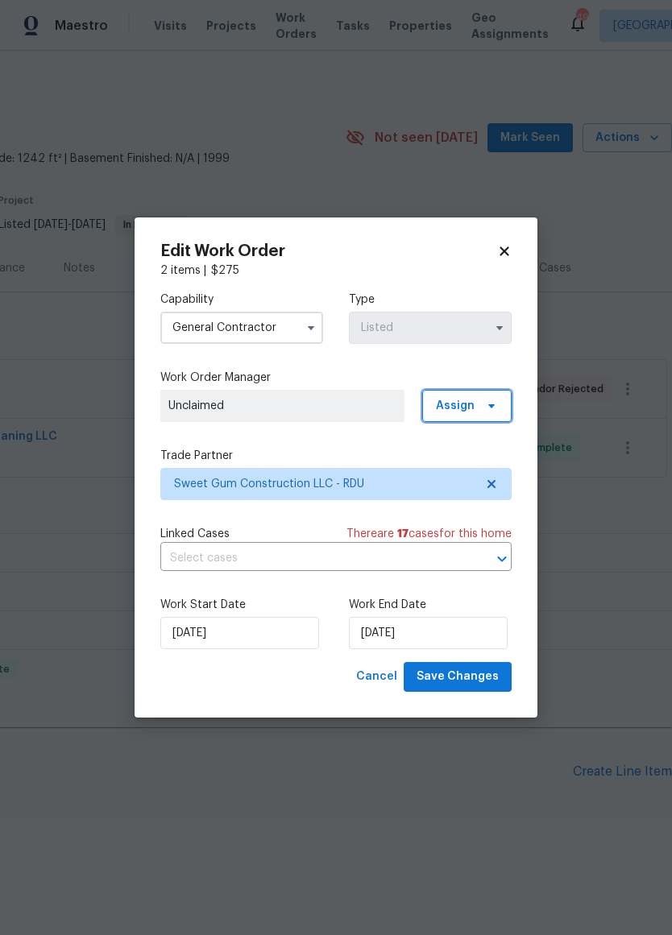
click at [482, 417] on span "Assign" at bounding box center [466, 406] width 89 height 32
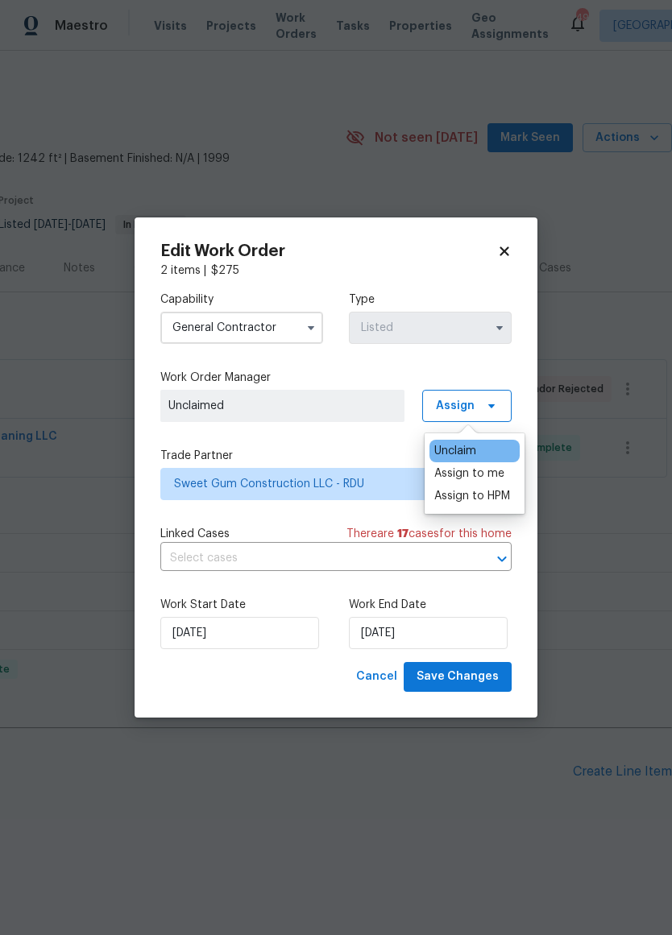
click at [478, 480] on div "Assign to me" at bounding box center [469, 474] width 70 height 16
click at [363, 437] on div "Capability General Contractor Type Listed Work Order Manager Joseph White Assig…" at bounding box center [335, 471] width 351 height 384
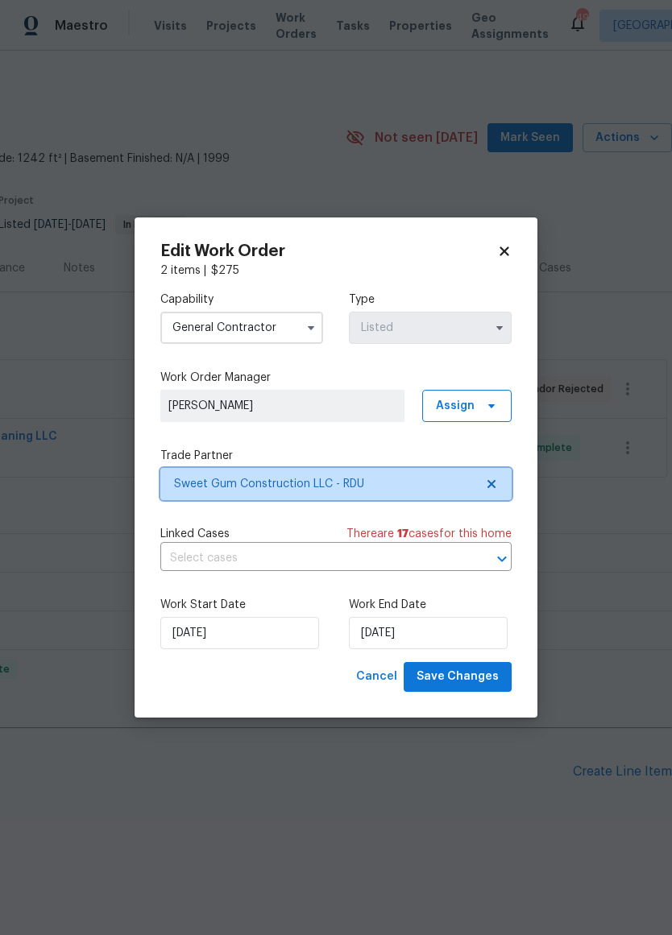
click at [496, 484] on icon at bounding box center [491, 484] width 13 height 13
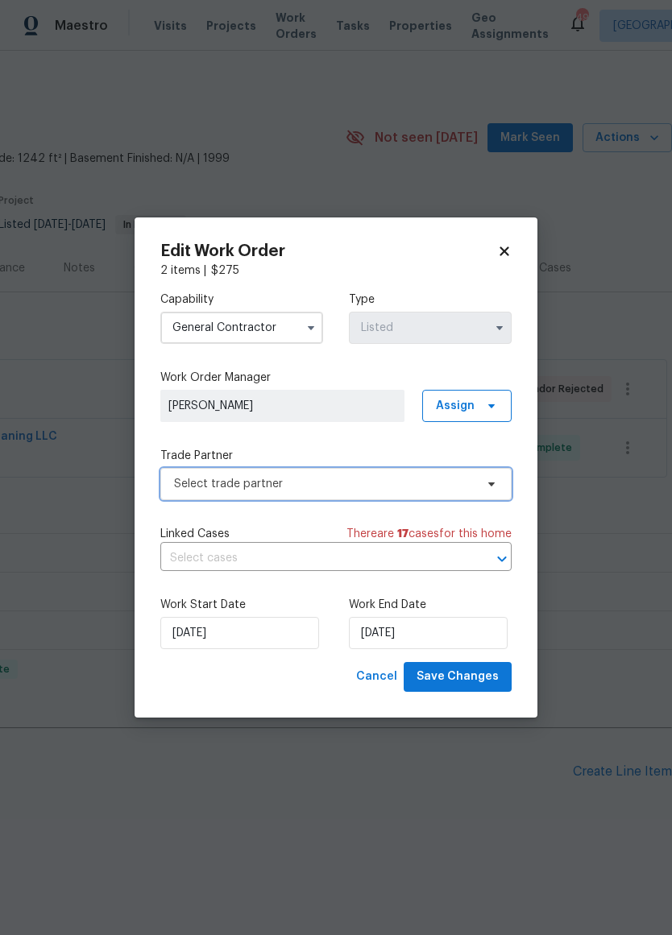
click at [370, 481] on span "Select trade partner" at bounding box center [324, 484] width 301 height 16
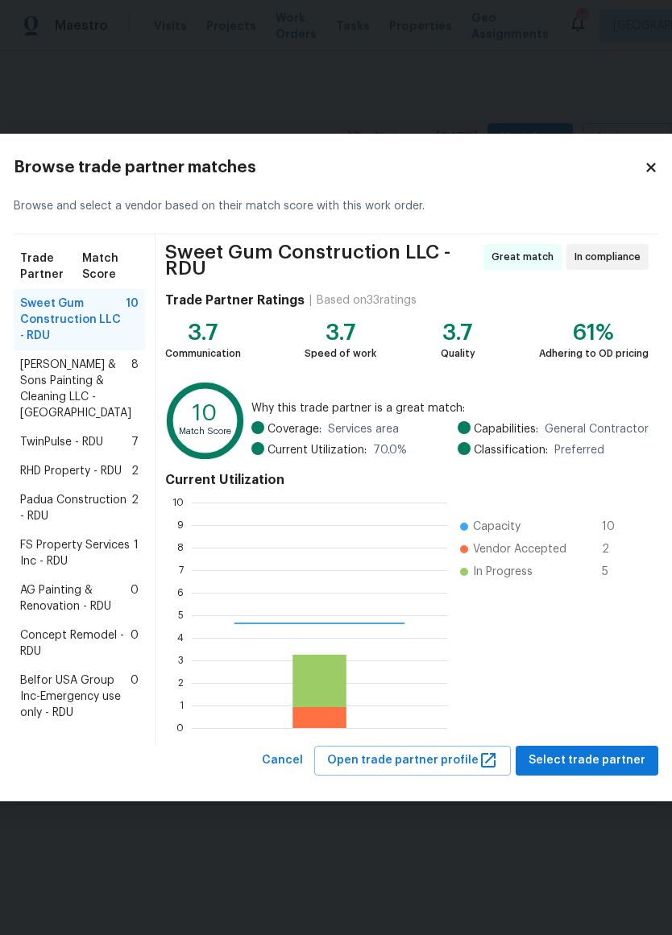
scroll to position [226, 255]
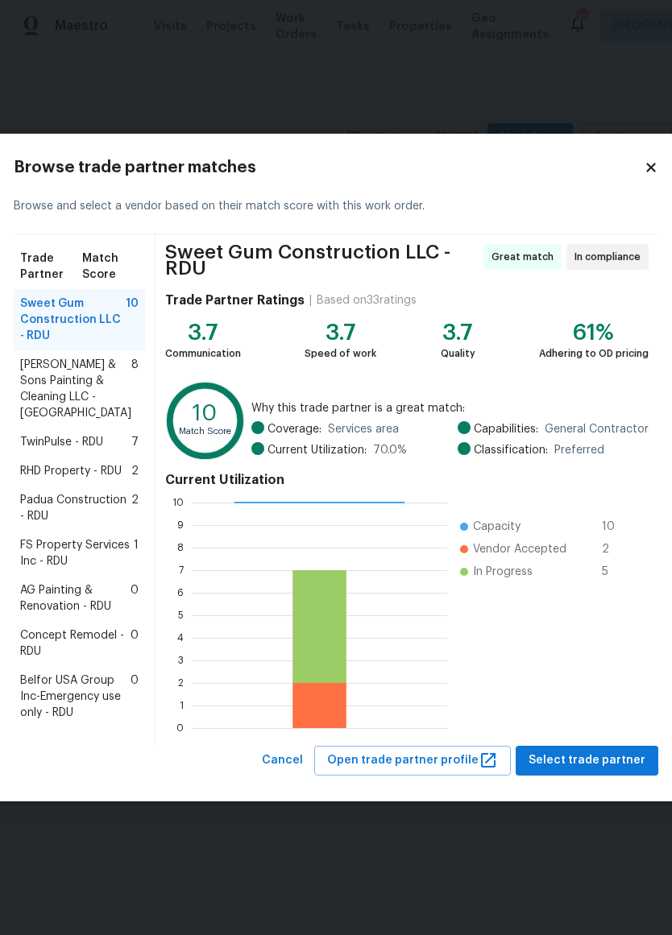
click at [103, 434] on span "TwinPulse - RDU" at bounding box center [61, 442] width 83 height 16
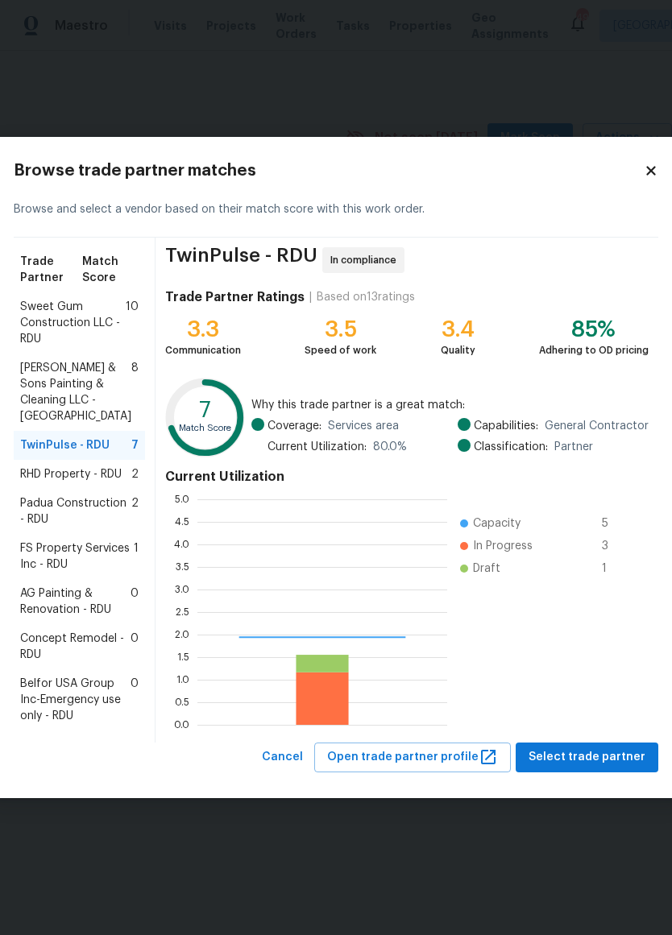
scroll to position [226, 250]
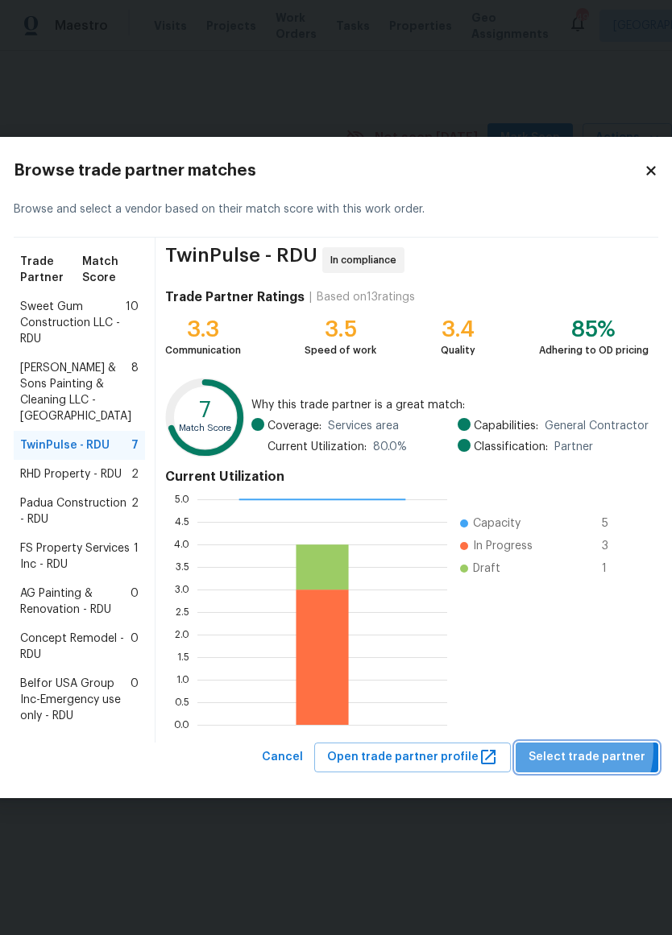
click at [565, 768] on span "Select trade partner" at bounding box center [587, 758] width 117 height 20
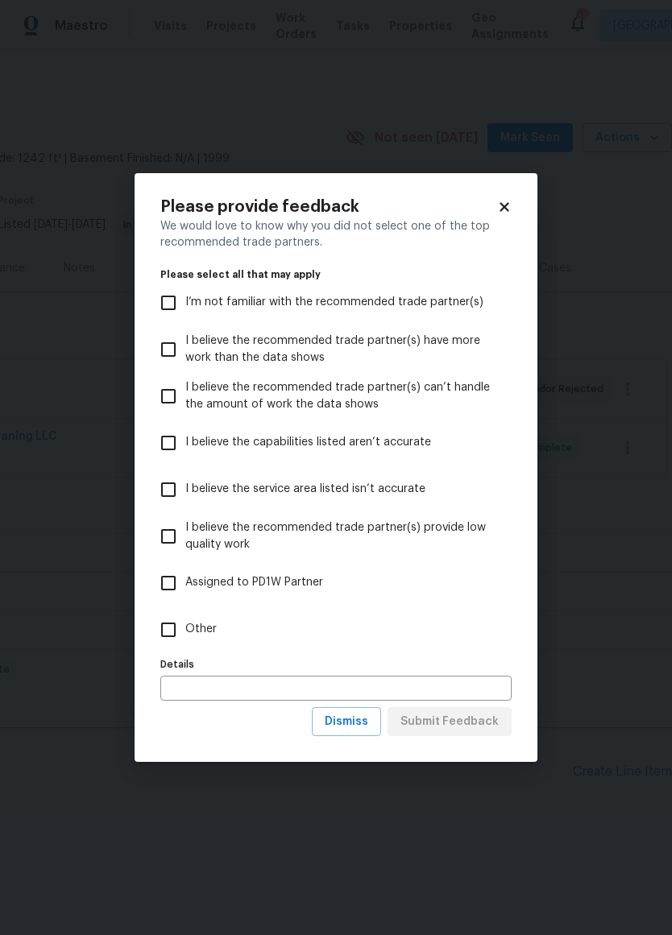
click at [168, 634] on input "Other" at bounding box center [168, 630] width 34 height 34
checkbox input "true"
click at [455, 711] on button "Submit Feedback" at bounding box center [450, 722] width 124 height 30
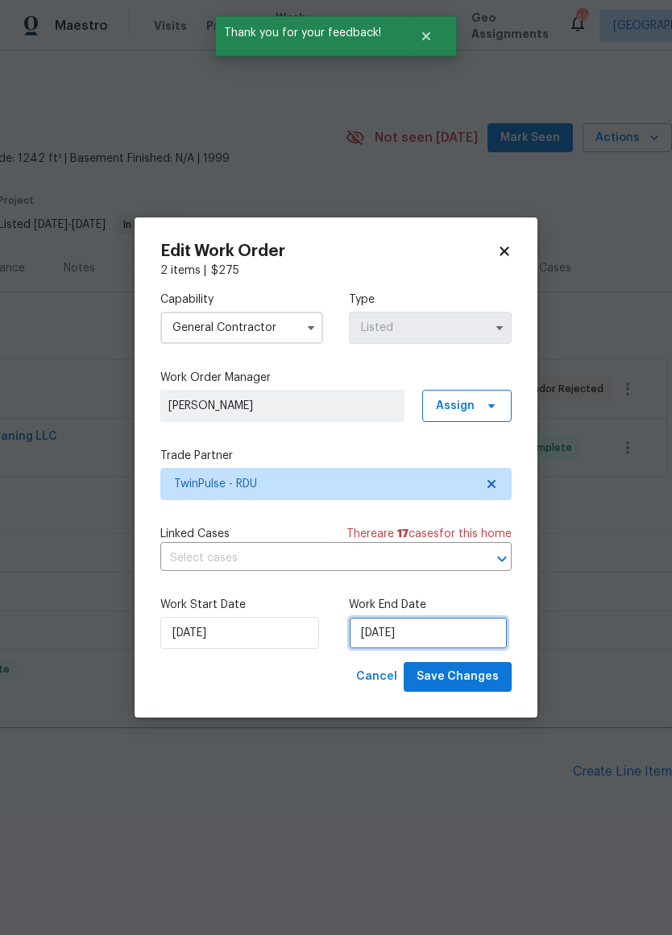
click at [411, 628] on input "8/15/2025" at bounding box center [428, 633] width 159 height 32
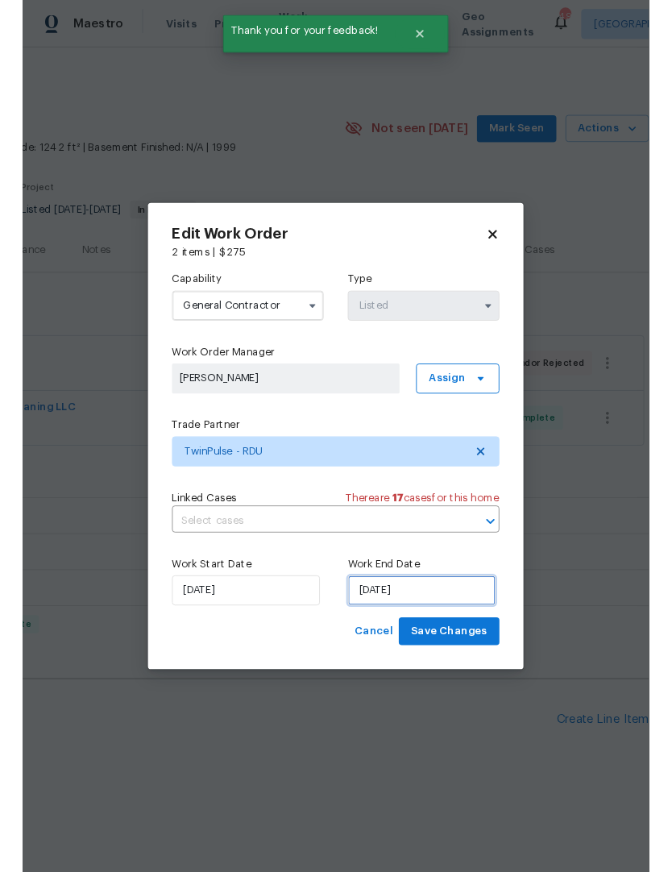
scroll to position [38, 0]
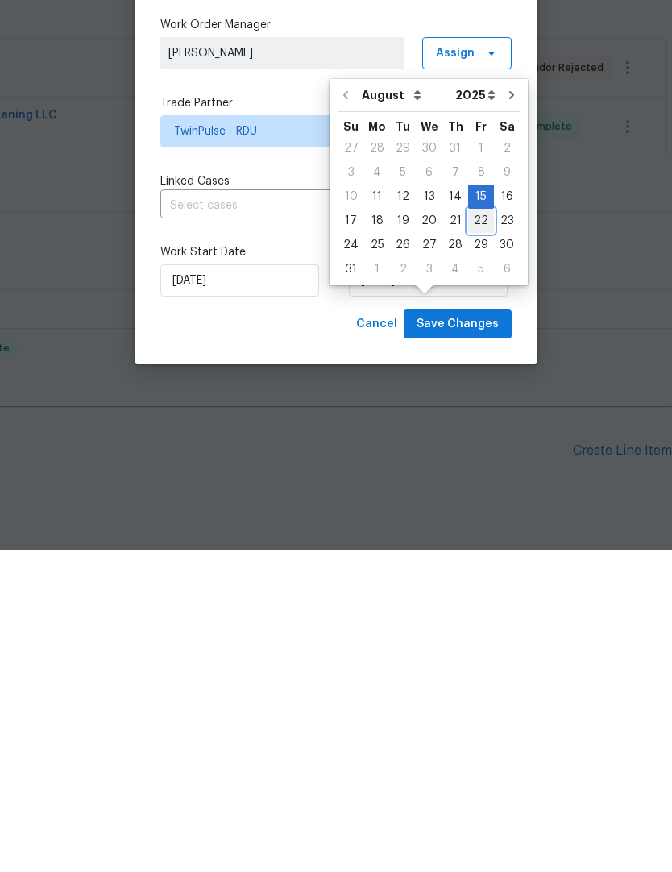
click at [479, 531] on div "22" at bounding box center [481, 542] width 26 height 23
type input "8/22/2025"
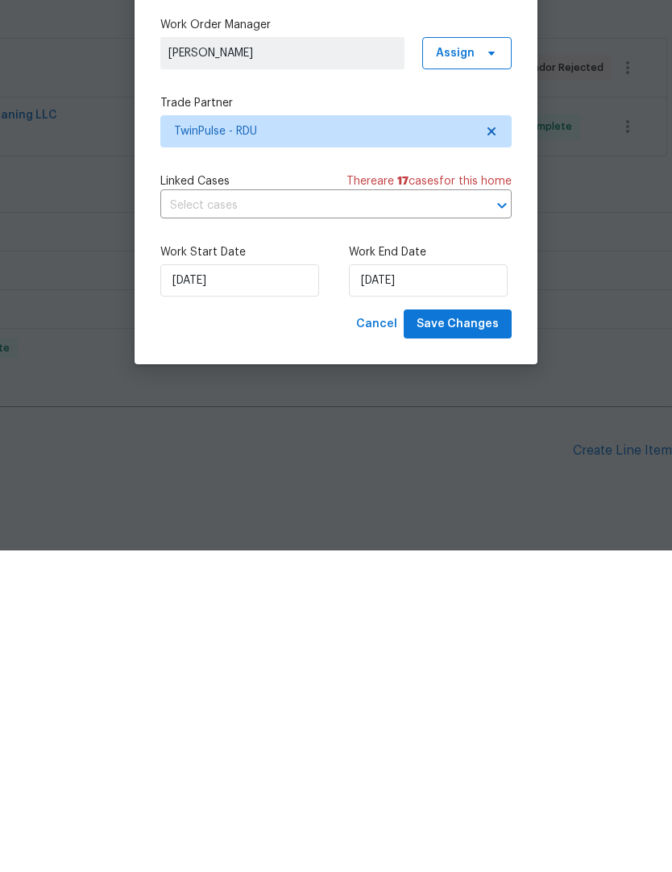
scroll to position [63, 0]
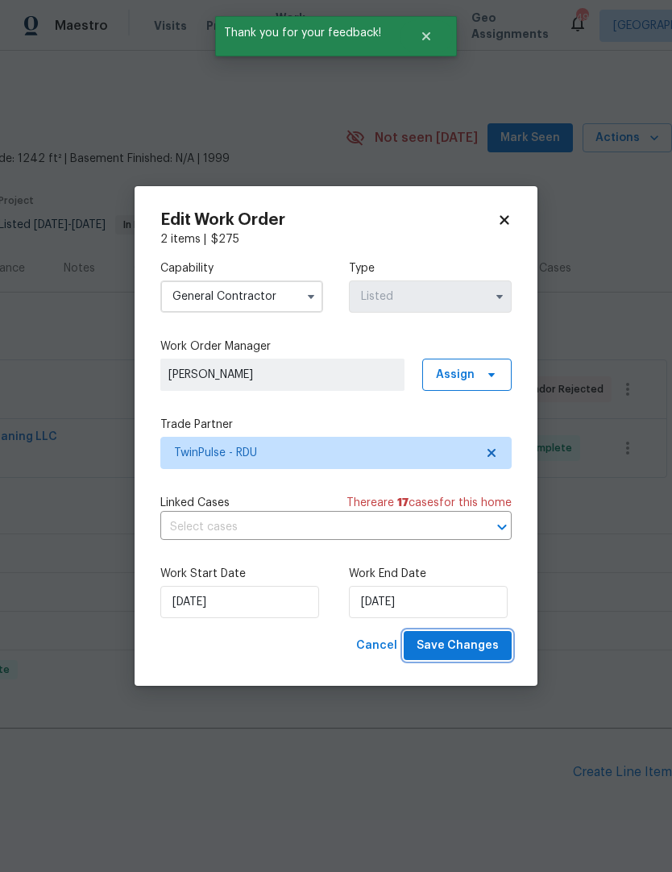
click at [463, 648] on span "Save Changes" at bounding box center [458, 646] width 82 height 20
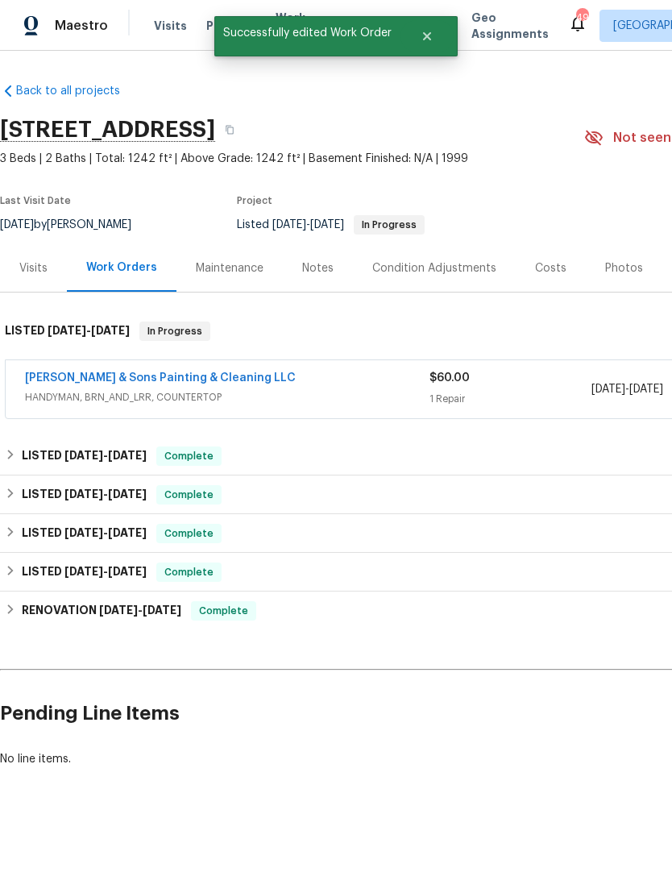
scroll to position [0, 0]
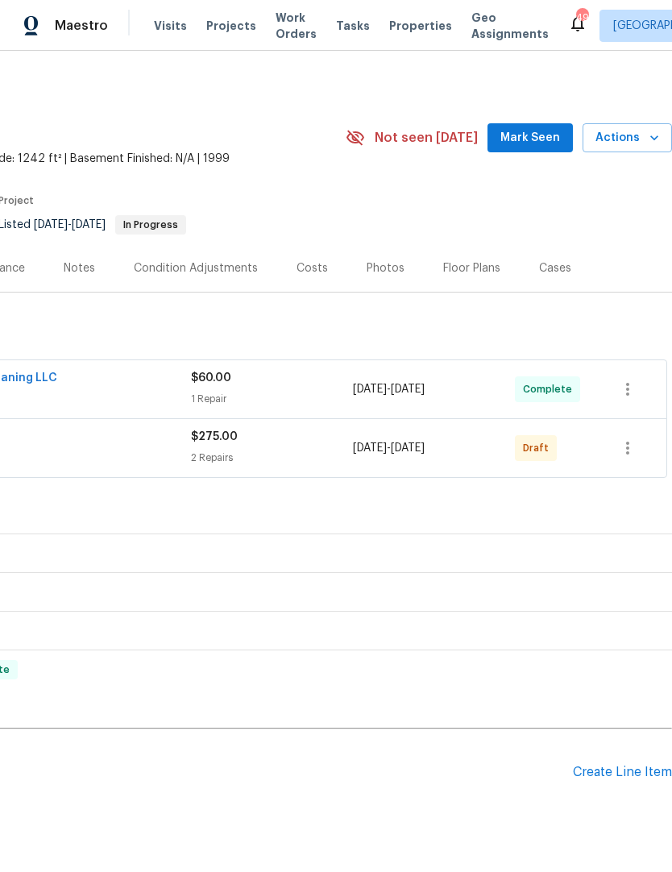
scroll to position [0, 238]
click at [637, 446] on icon "button" at bounding box center [627, 447] width 19 height 19
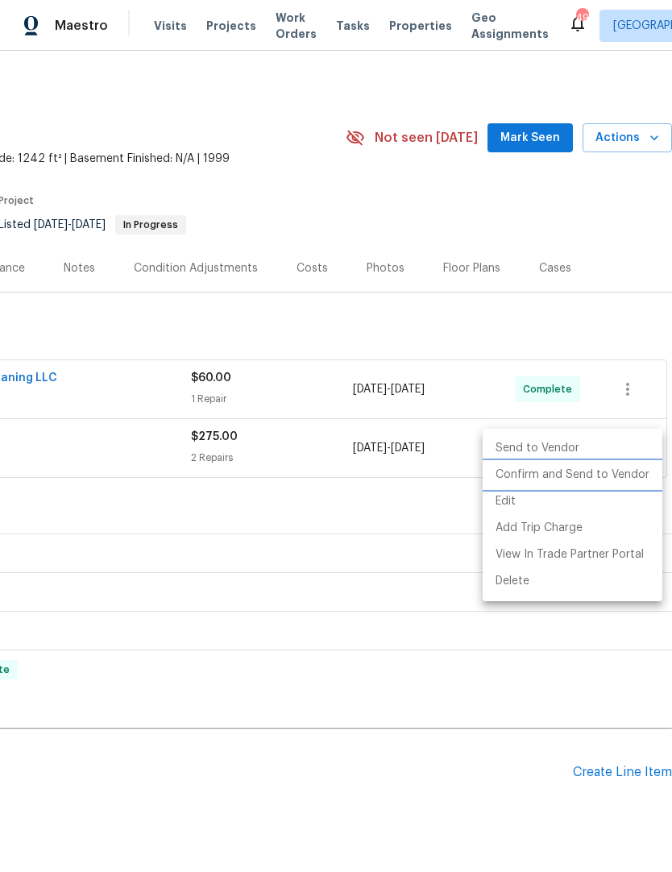
click at [594, 475] on li "Confirm and Send to Vendor" at bounding box center [573, 475] width 180 height 27
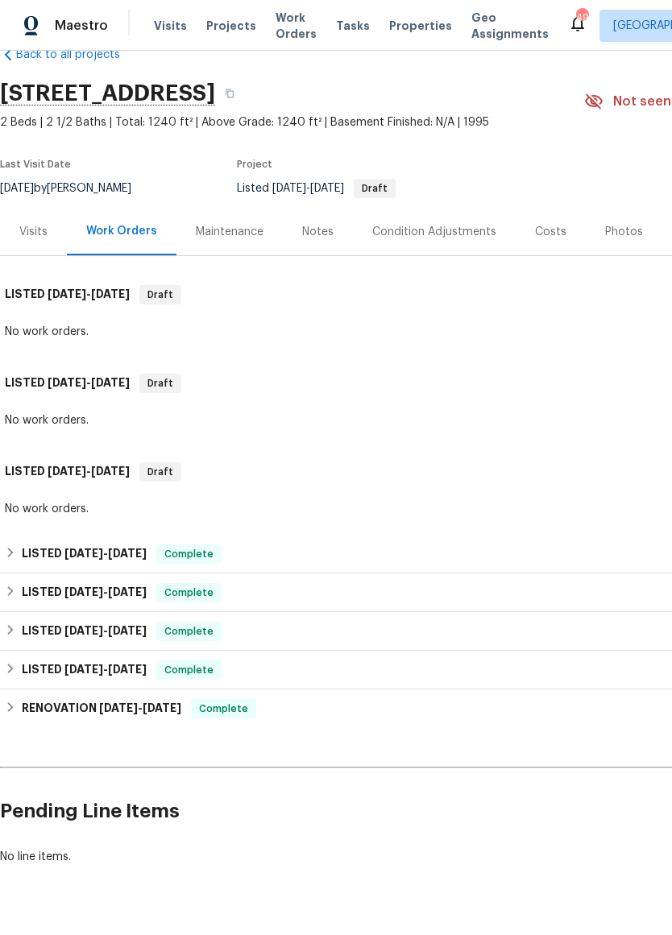
scroll to position [35, 0]
click at [605, 227] on div "Photos" at bounding box center [624, 233] width 38 height 16
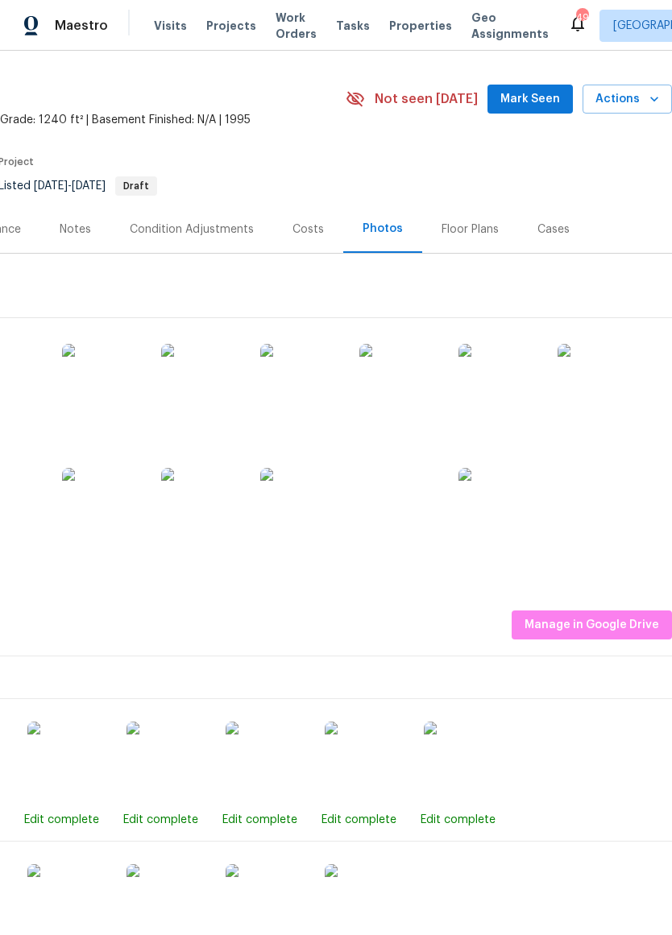
scroll to position [39, 238]
click at [496, 525] on img at bounding box center [498, 508] width 81 height 81
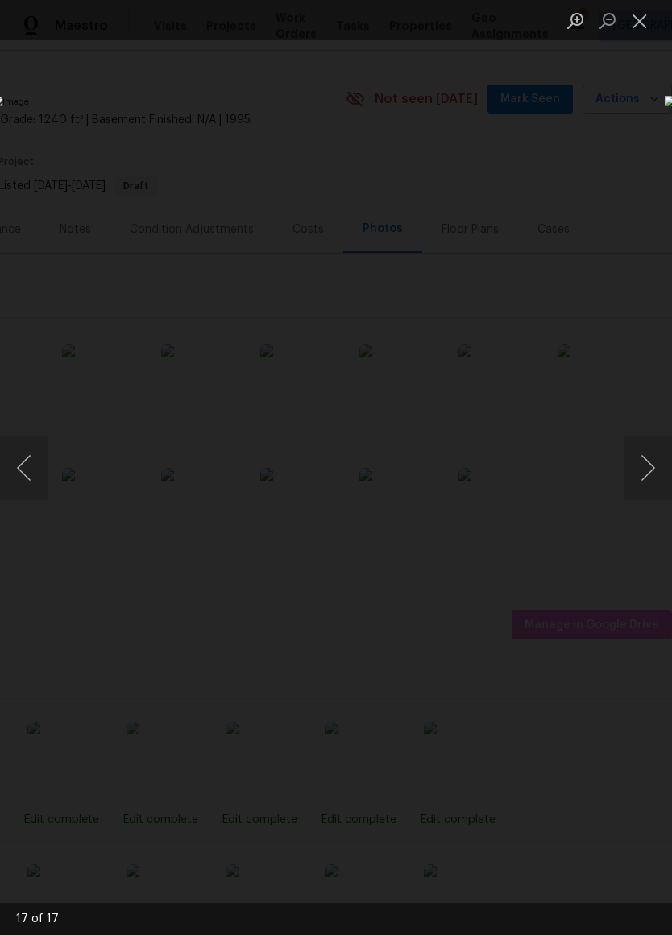
click at [30, 472] on button "Previous image" at bounding box center [24, 468] width 48 height 64
click at [24, 472] on button "Previous image" at bounding box center [24, 468] width 48 height 64
click at [21, 475] on button "Previous image" at bounding box center [24, 468] width 48 height 64
click at [20, 477] on button "Previous image" at bounding box center [24, 468] width 48 height 64
click at [15, 478] on button "Previous image" at bounding box center [24, 468] width 48 height 64
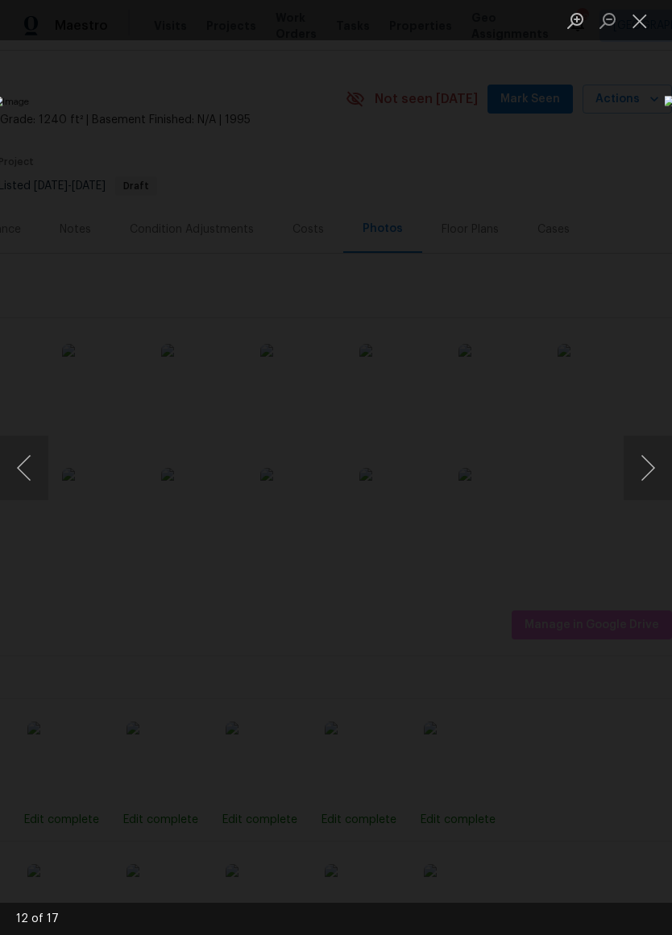
click at [15, 478] on button "Previous image" at bounding box center [24, 468] width 48 height 64
click at [16, 479] on button "Previous image" at bounding box center [24, 468] width 48 height 64
click at [19, 473] on button "Previous image" at bounding box center [24, 468] width 48 height 64
click at [17, 475] on button "Previous image" at bounding box center [24, 468] width 48 height 64
click at [19, 476] on button "Previous image" at bounding box center [24, 468] width 48 height 64
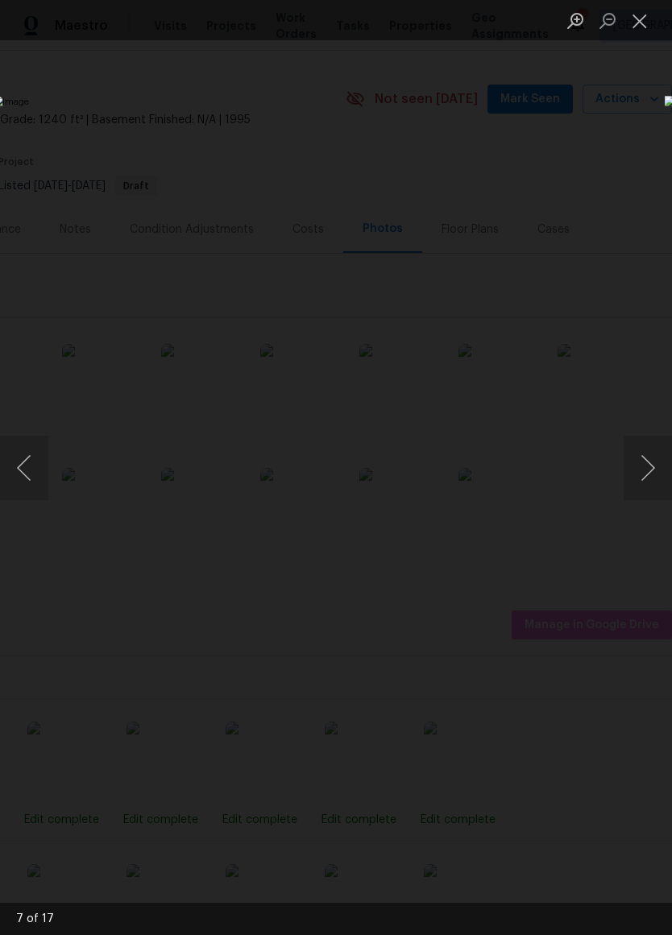
click at [19, 473] on button "Previous image" at bounding box center [24, 468] width 48 height 64
click at [19, 478] on button "Previous image" at bounding box center [24, 468] width 48 height 64
click at [19, 479] on button "Previous image" at bounding box center [24, 468] width 48 height 64
click at [23, 479] on button "Previous image" at bounding box center [24, 468] width 48 height 64
click at [638, 23] on button "Close lightbox" at bounding box center [640, 20] width 32 height 28
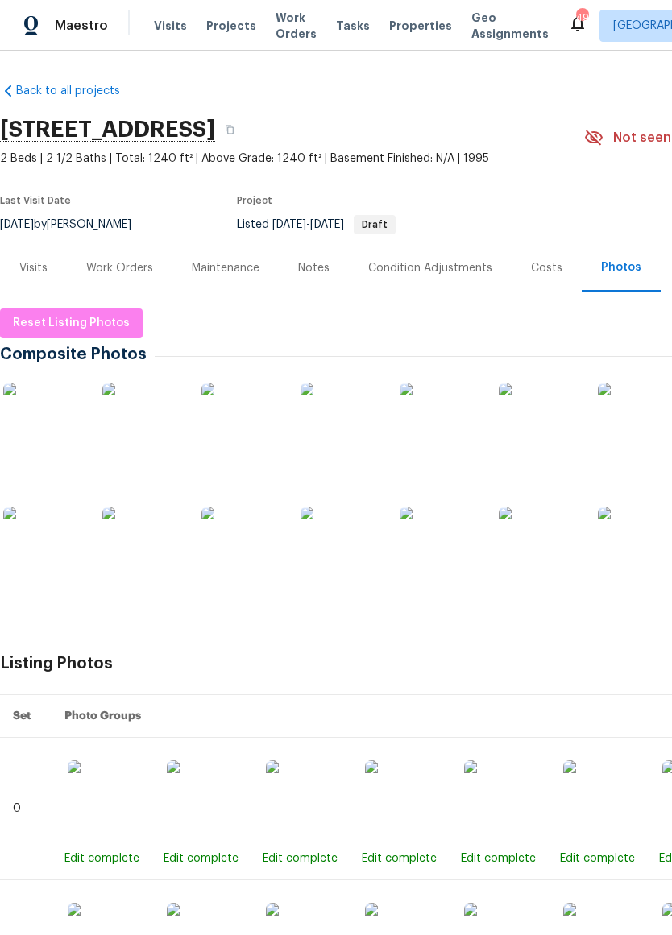
scroll to position [0, 0]
